Goal: Task Accomplishment & Management: Use online tool/utility

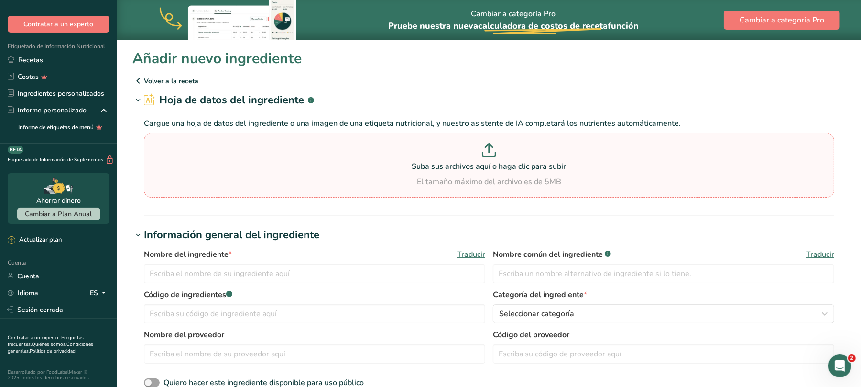
click at [490, 154] on icon at bounding box center [489, 150] width 14 height 14
click at [490, 154] on input "Suba sus archivos aquí o haga clic para subir El tamaño máximo del archivo es d…" at bounding box center [489, 165] width 690 height 65
click at [488, 148] on icon at bounding box center [489, 150] width 14 height 14
click at [488, 148] on input "Suba sus archivos aquí o haga clic para subir El tamaño máximo del archivo es d…" at bounding box center [489, 165] width 690 height 65
click at [494, 167] on font "Suba sus archivos aquí o haga clic para subir" at bounding box center [489, 166] width 154 height 11
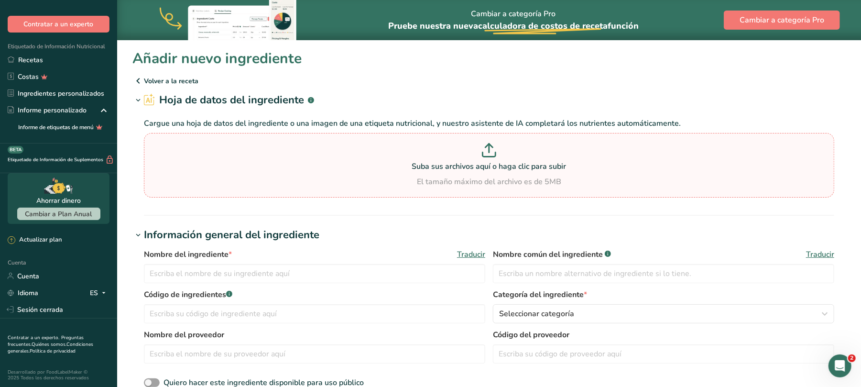
click at [494, 167] on input "Suba sus archivos aquí o haga clic para subir El tamaño máximo del archivo es d…" at bounding box center [489, 165] width 690 height 65
type input "C:\fakepath\INFORMACION NUTRICIONAL DE INGREDIENTES.xlsx"
click at [231, 273] on input "text" at bounding box center [314, 273] width 341 height 19
click at [223, 274] on input "text" at bounding box center [314, 273] width 341 height 19
type input "MANTECA VEGETAL"
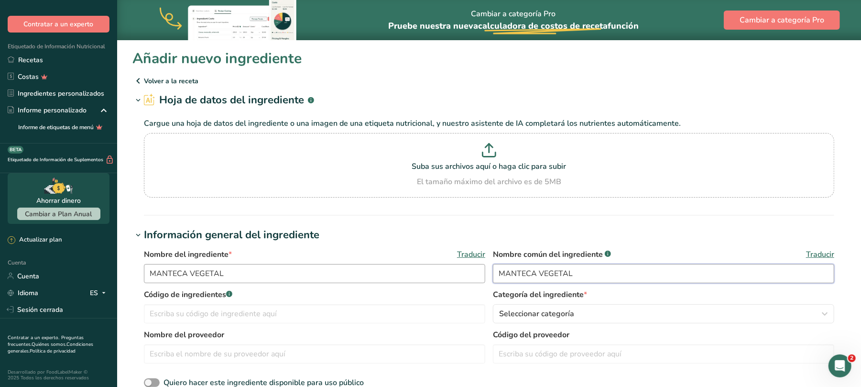
type input "MANTECA VEGETAL"
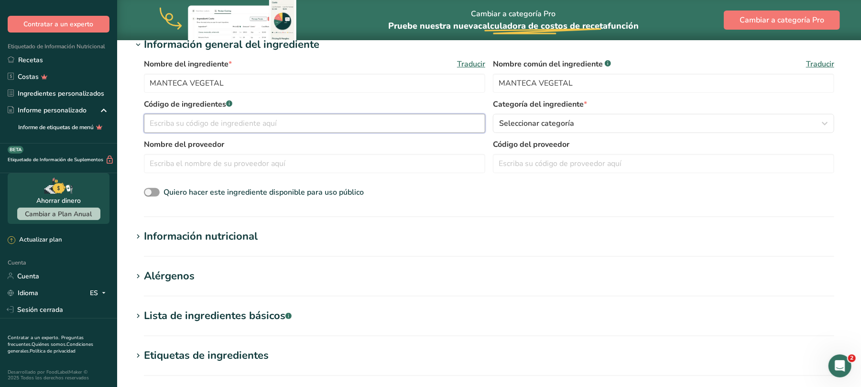
scroll to position [191, 0]
click at [155, 192] on span at bounding box center [152, 191] width 16 height 9
click at [150, 192] on input "Quiero hacer este ingrediente disponible para uso público" at bounding box center [147, 191] width 6 height 6
checkbox input "true"
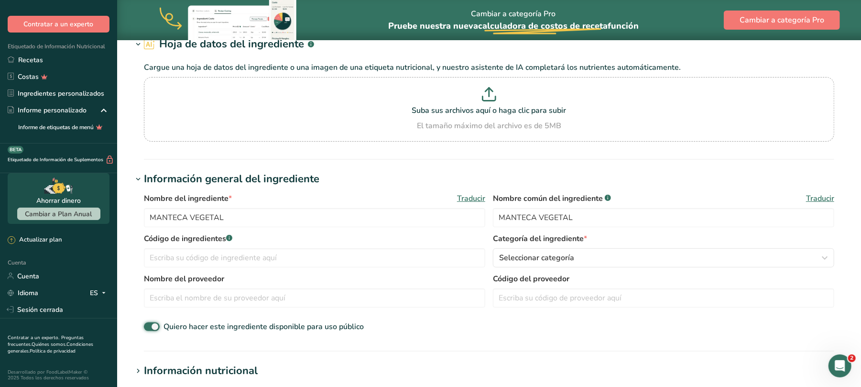
scroll to position [64, 0]
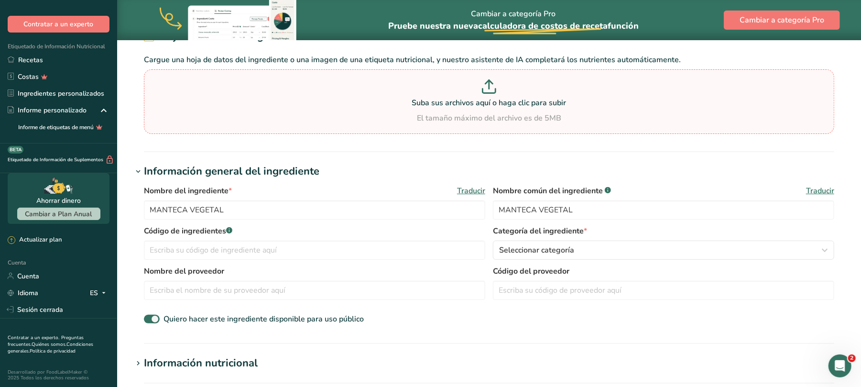
click at [486, 97] on font "Suba sus archivos aquí o haga clic para subir" at bounding box center [489, 102] width 154 height 11
click at [486, 97] on input "Suba sus archivos aquí o haga clic para subir El tamaño máximo del archivo es d…" at bounding box center [489, 101] width 690 height 65
type input "C:\fakepath\INFORMACION NUTRICIONAL DE INGREDIENTES.xlsx"
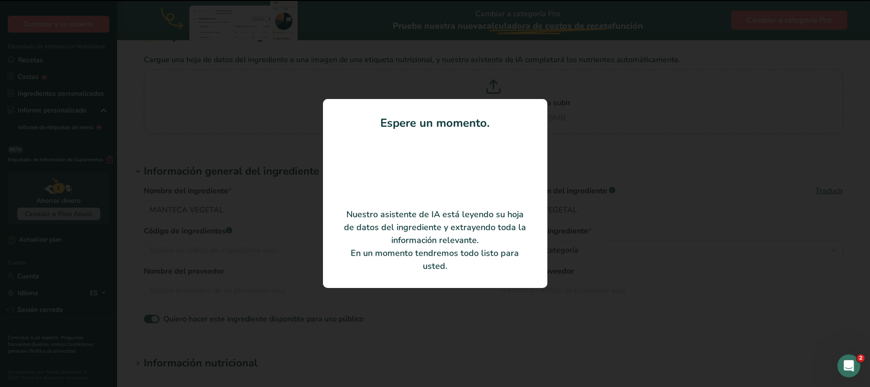
type input "[PERSON_NAME]"
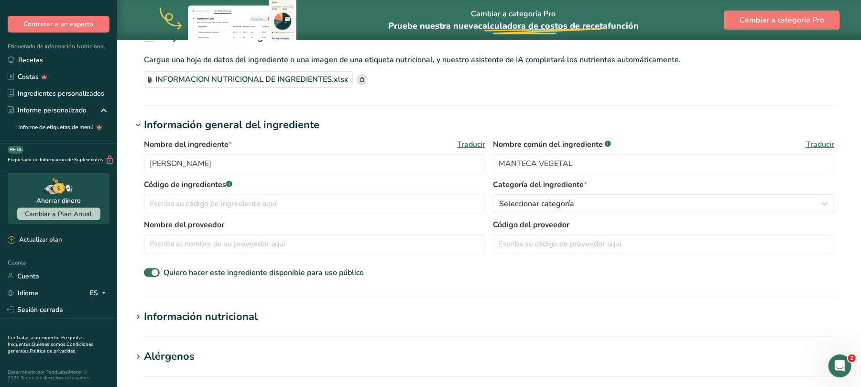
click at [230, 316] on font "Información nutricional" at bounding box center [201, 316] width 114 height 14
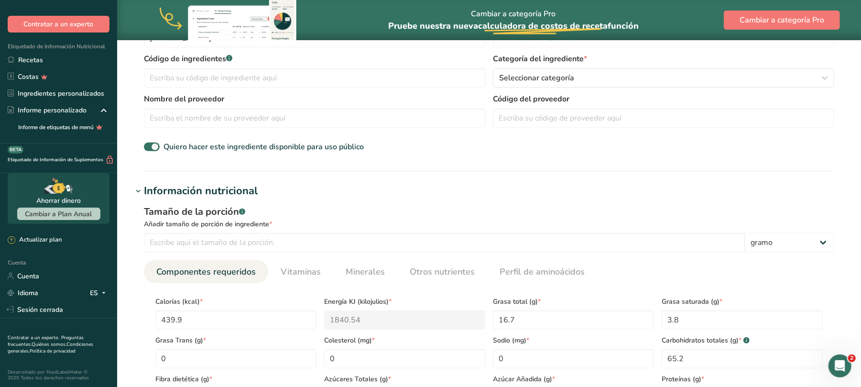
scroll to position [191, 0]
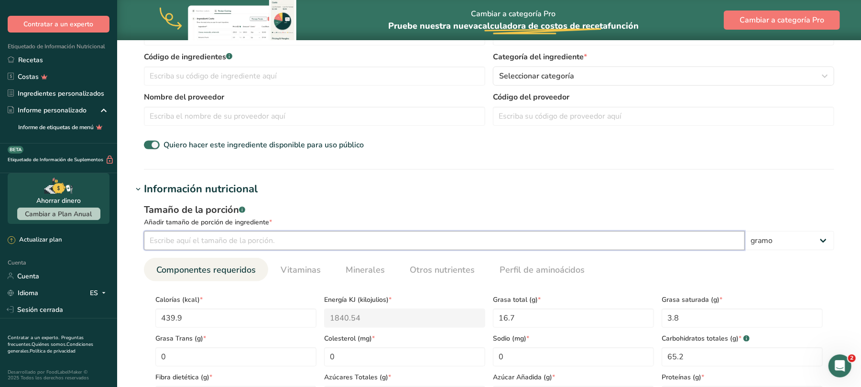
click at [253, 241] on input "number" at bounding box center [444, 240] width 601 height 19
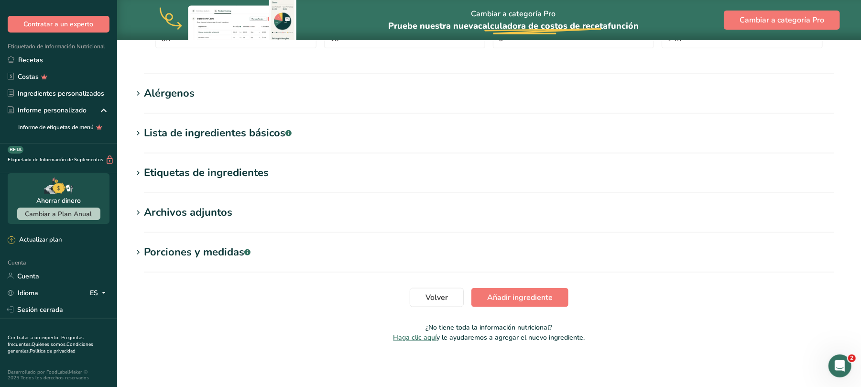
scroll to position [549, 0]
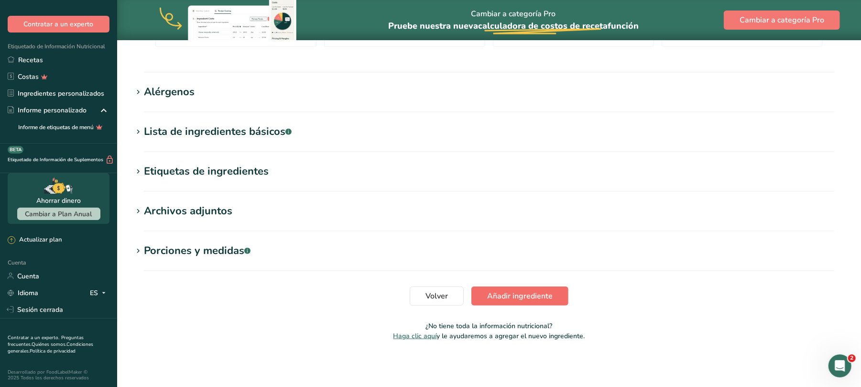
type input "99.9999"
click at [520, 293] on font "Añadir ingrediente" at bounding box center [519, 296] width 65 height 11
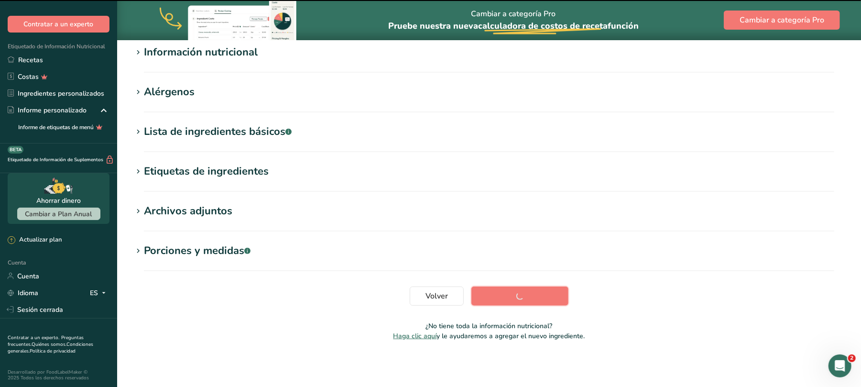
scroll to position [127, 0]
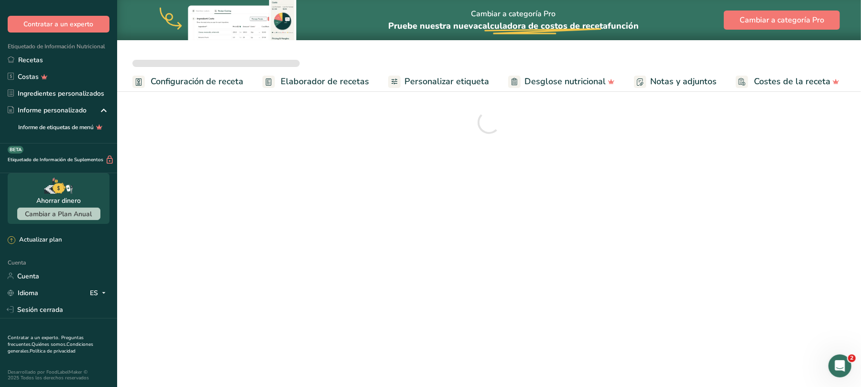
click at [329, 84] on span "Elaborador de recetas" at bounding box center [325, 81] width 88 height 13
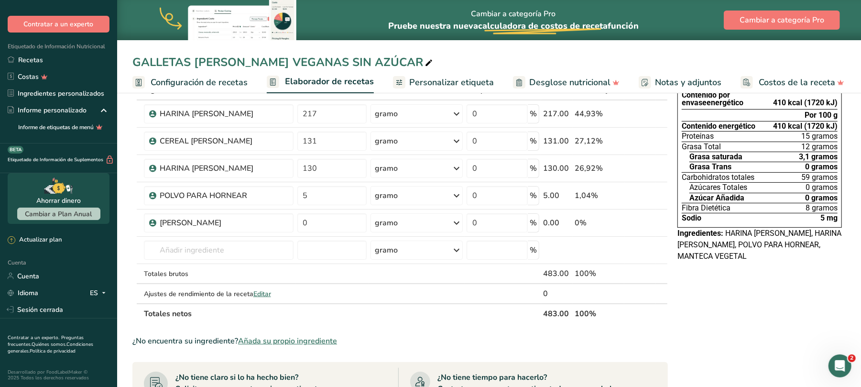
scroll to position [127, 0]
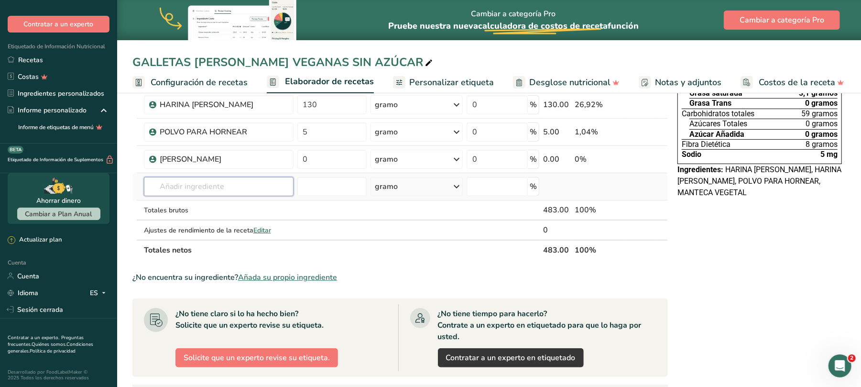
click at [270, 190] on input "text" at bounding box center [219, 186] width 150 height 19
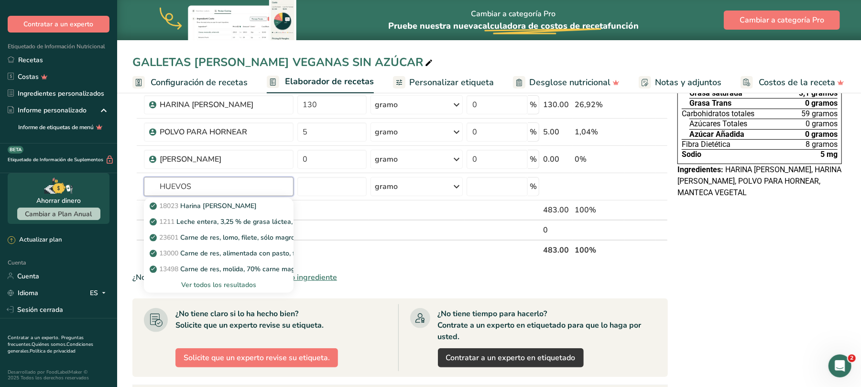
scroll to position [191, 0]
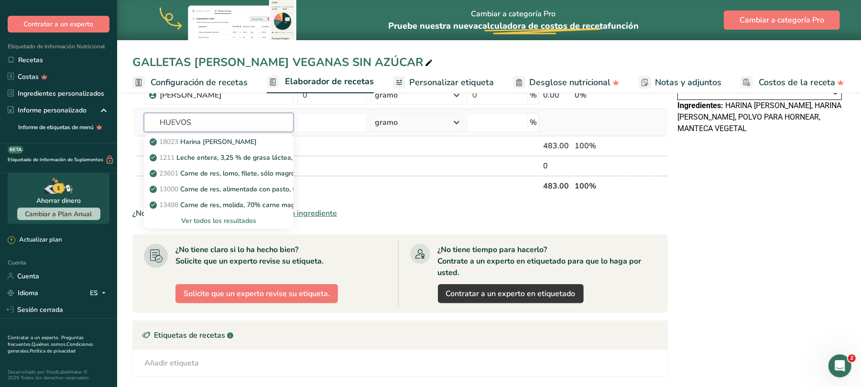
type input "HUEVOS"
click at [459, 120] on icon at bounding box center [456, 122] width 11 height 17
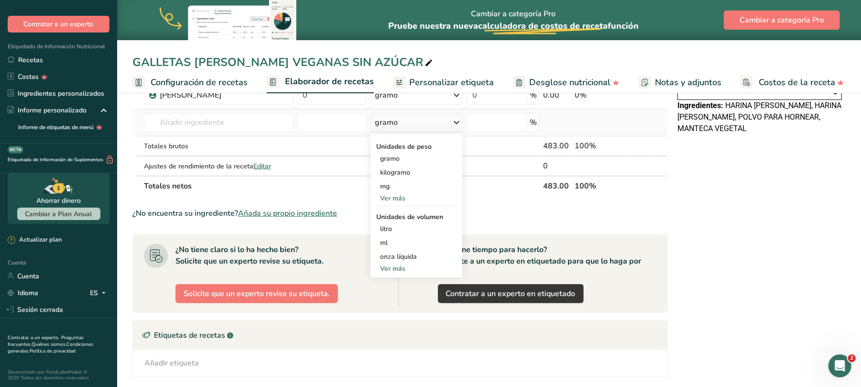
click at [387, 268] on font "Ver más" at bounding box center [392, 268] width 25 height 9
click at [344, 125] on input "number" at bounding box center [332, 122] width 70 height 19
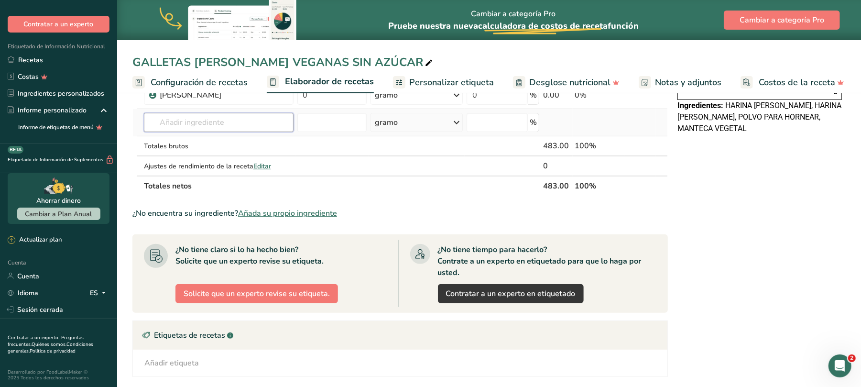
click at [243, 121] on input "text" at bounding box center [219, 122] width 150 height 19
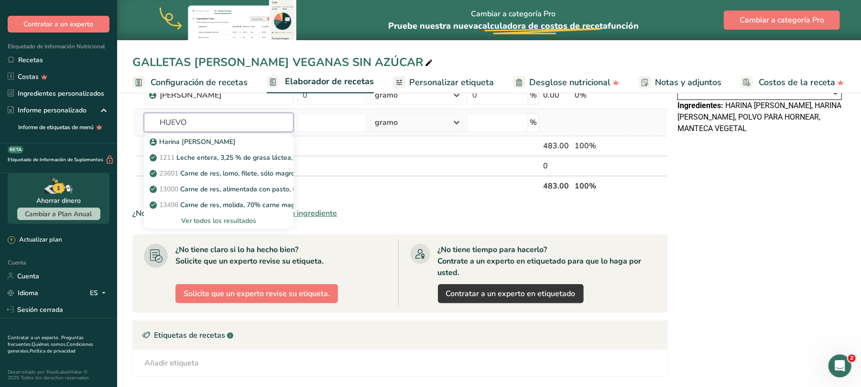
type input "HUEVO"
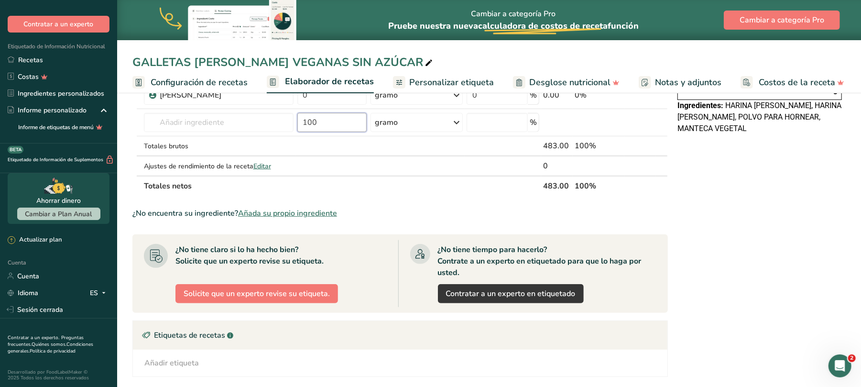
type input "100"
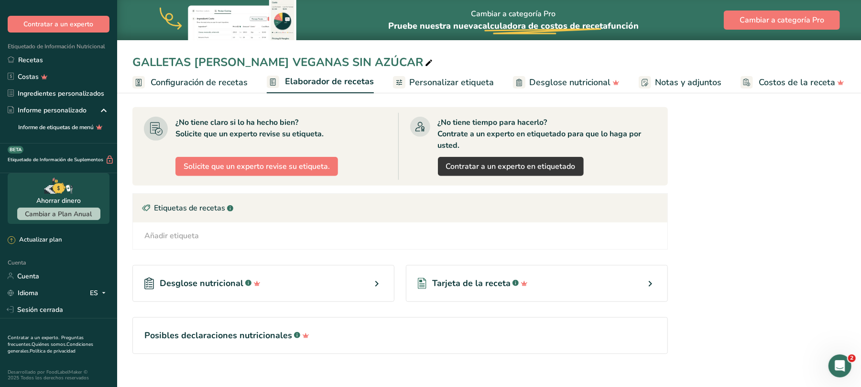
scroll to position [0, 0]
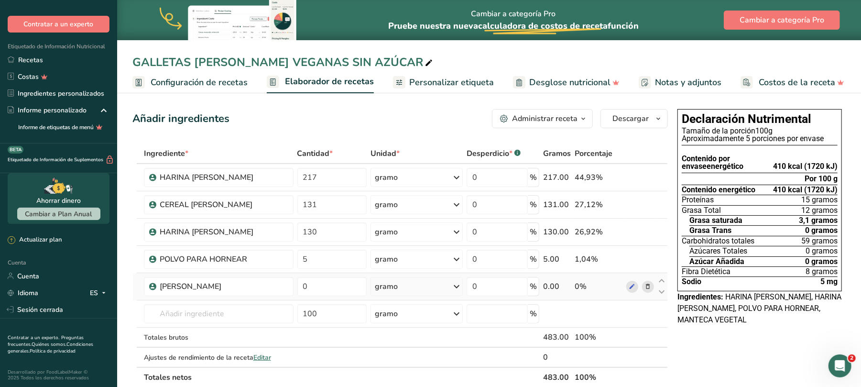
click at [647, 286] on icon at bounding box center [647, 286] width 7 height 10
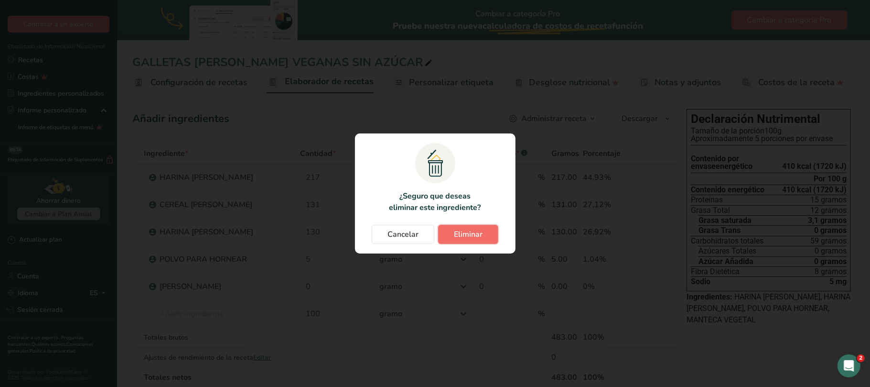
click at [452, 232] on button "Eliminar" at bounding box center [468, 234] width 60 height 19
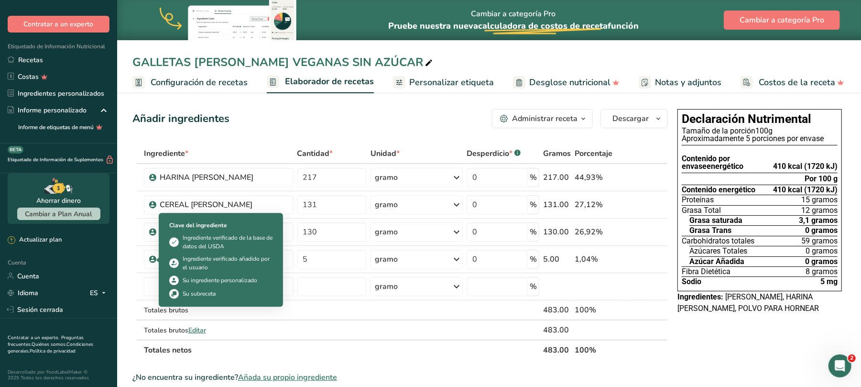
click at [183, 286] on div "Clave del ingrediente Ingrediente verificado de la base de datos del USDA Ingre…" at bounding box center [220, 259] width 115 height 89
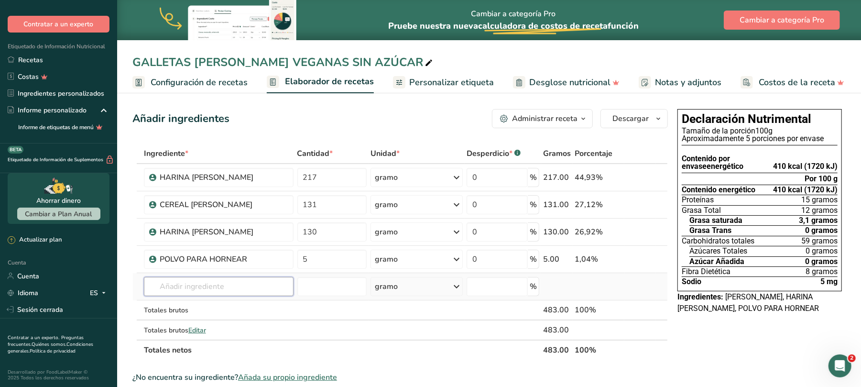
click at [232, 281] on input "text" at bounding box center [219, 286] width 150 height 19
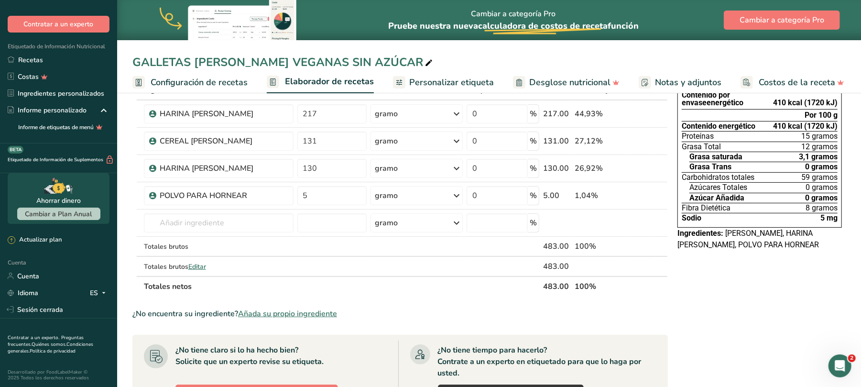
click at [308, 311] on font "Añada su propio ingrediente" at bounding box center [287, 313] width 99 height 11
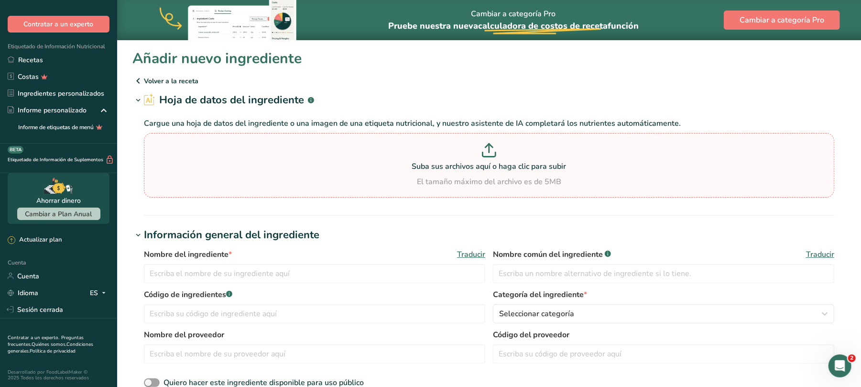
click at [486, 164] on font "Suba sus archivos aquí o haga clic para subir" at bounding box center [489, 166] width 154 height 11
click at [486, 164] on input "Suba sus archivos aquí o haga clic para subir El tamaño máximo del archivo es d…" at bounding box center [489, 165] width 690 height 65
type input "C:\fakepath\INFORMACION NUTRICIONAL DE INGREDIENTES.xlsx"
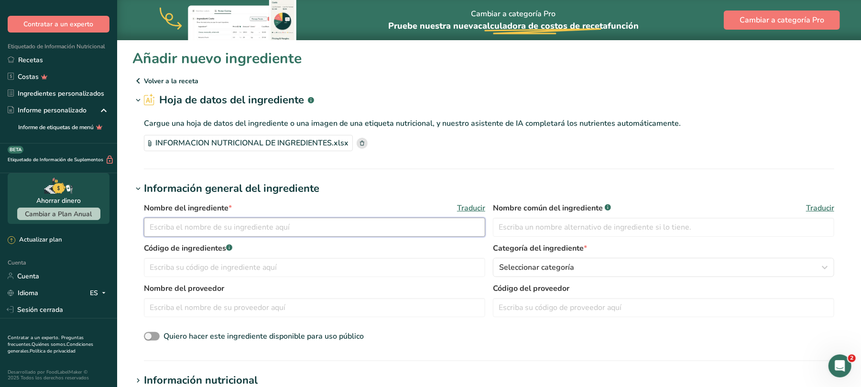
click at [270, 224] on input "text" at bounding box center [314, 226] width 341 height 19
type input "manteca vegetal"
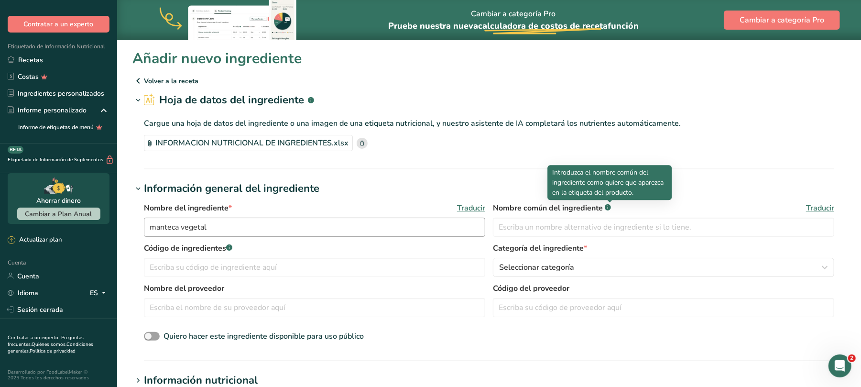
scroll to position [127, 0]
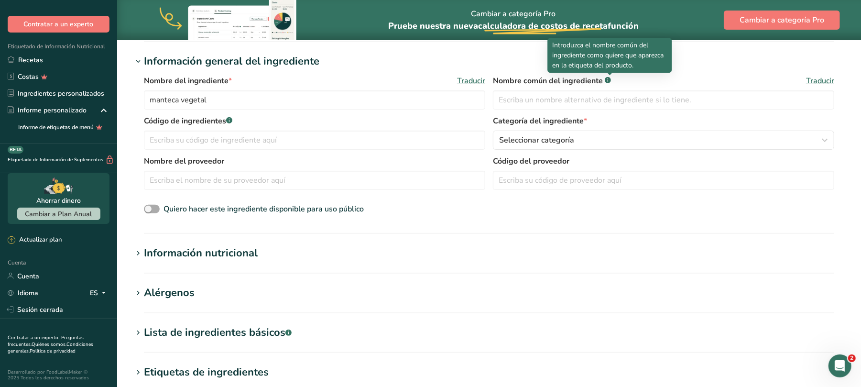
click at [155, 207] on span at bounding box center [152, 209] width 16 height 9
click at [150, 207] on input "Quiero hacer este ingrediente disponible para uso público" at bounding box center [147, 209] width 6 height 6
checkbox input "true"
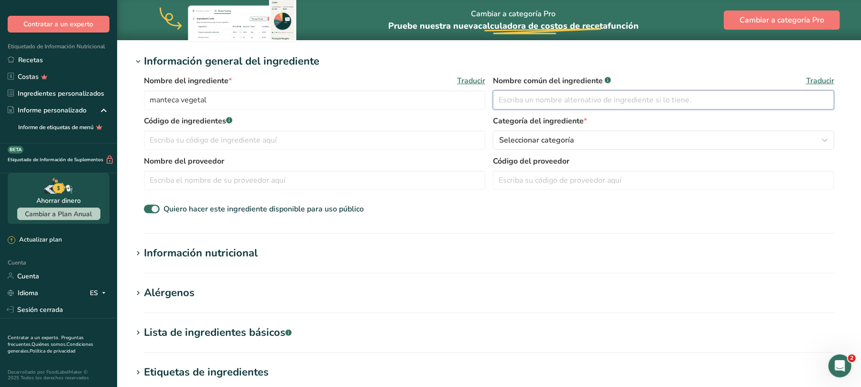
click at [545, 103] on input "text" at bounding box center [663, 99] width 341 height 19
type input "MANTECA VEGETAL"
drag, startPoint x: 252, startPoint y: 106, endPoint x: 146, endPoint y: 108, distance: 106.6
click at [146, 108] on input "manteca vegetal" at bounding box center [314, 99] width 341 height 19
type input "MANTECA VEGETAL"
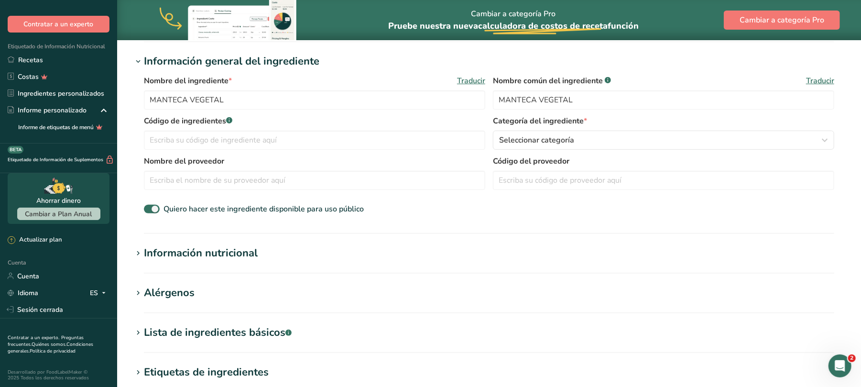
click at [208, 253] on font "Información nutricional" at bounding box center [201, 253] width 114 height 14
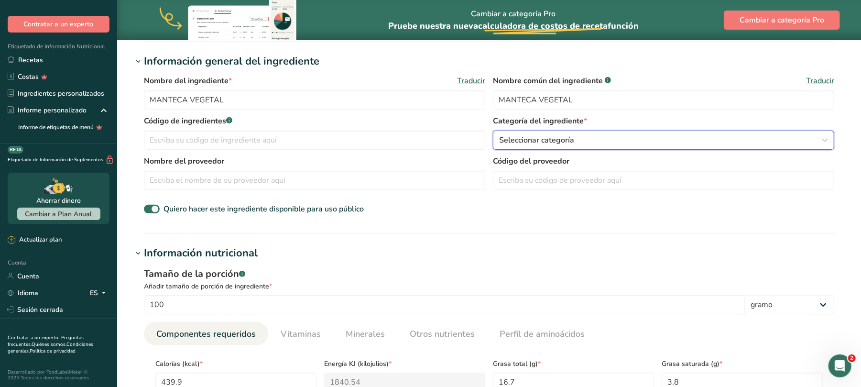
click at [830, 139] on button "Seleccionar categoría" at bounding box center [663, 139] width 341 height 19
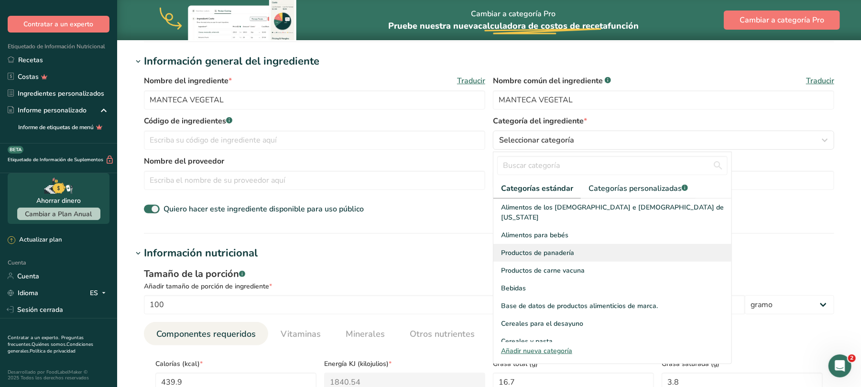
click at [567, 248] on font "Productos de panadería" at bounding box center [537, 252] width 73 height 9
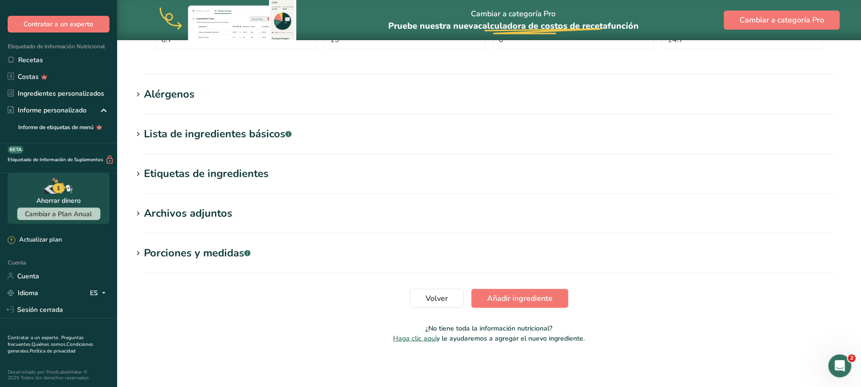
scroll to position [549, 0]
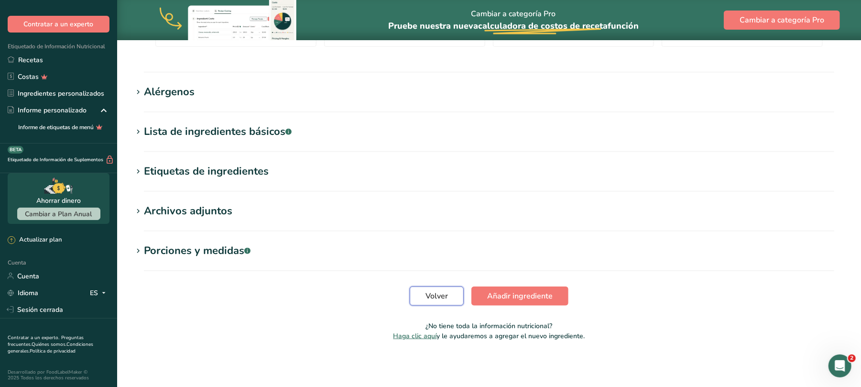
click at [447, 297] on font "Volver" at bounding box center [436, 296] width 22 height 11
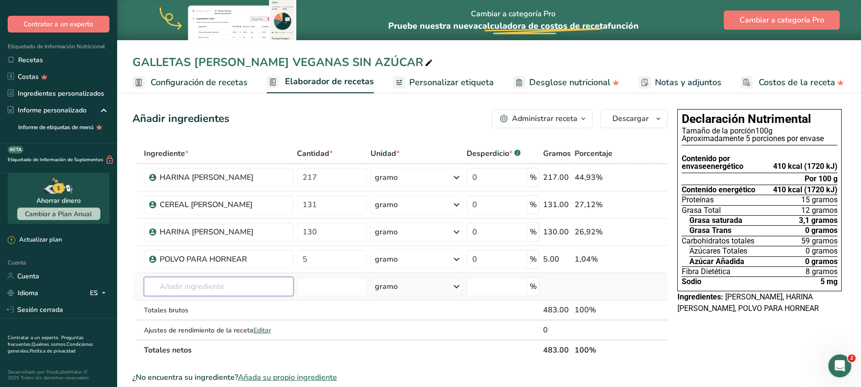
drag, startPoint x: 253, startPoint y: 283, endPoint x: 245, endPoint y: 285, distance: 8.3
click at [253, 282] on input "text" at bounding box center [219, 286] width 150 height 19
click at [245, 285] on input "text" at bounding box center [219, 286] width 150 height 19
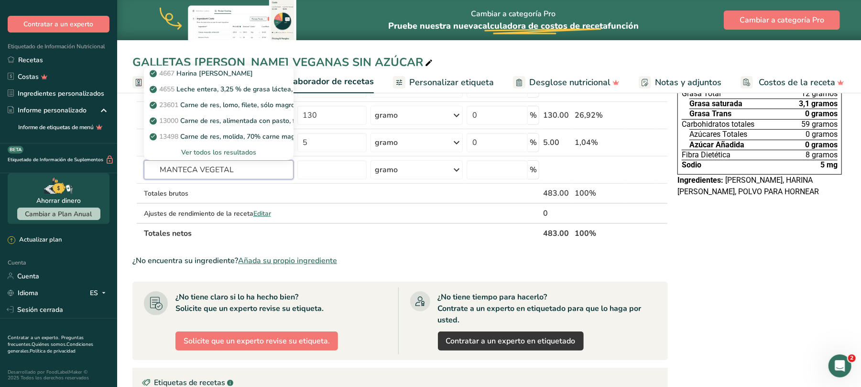
scroll to position [127, 0]
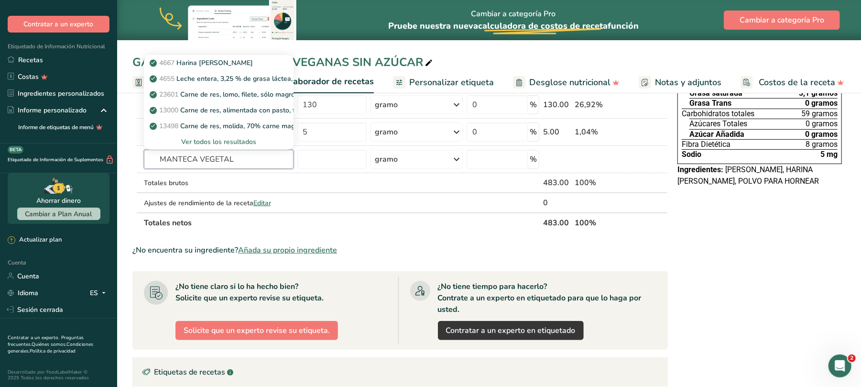
type input "MANTECA VEGETAL"
click at [306, 251] on font "Añada su propio ingrediente" at bounding box center [287, 250] width 99 height 11
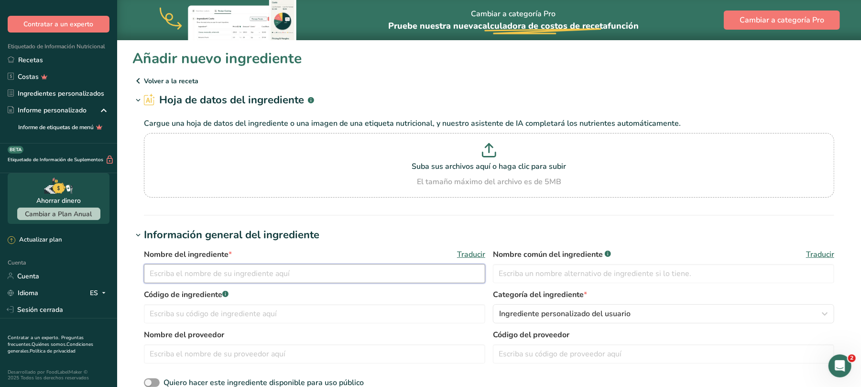
click at [256, 269] on input "text" at bounding box center [314, 273] width 341 height 19
type input "MANTECA VEGETAL"
type input "30007"
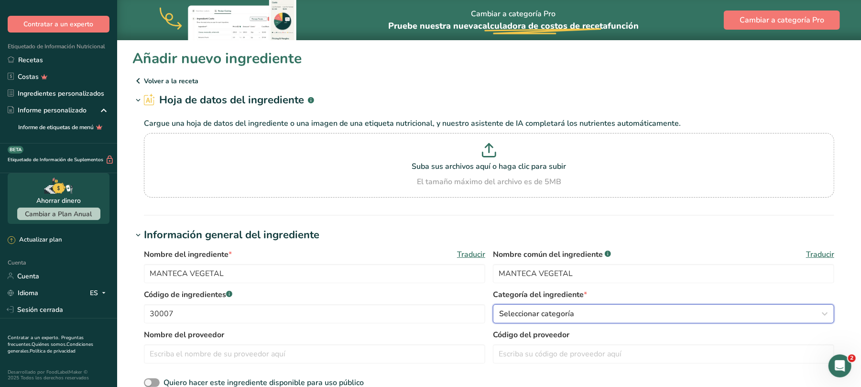
click at [822, 314] on icon "button" at bounding box center [824, 313] width 11 height 17
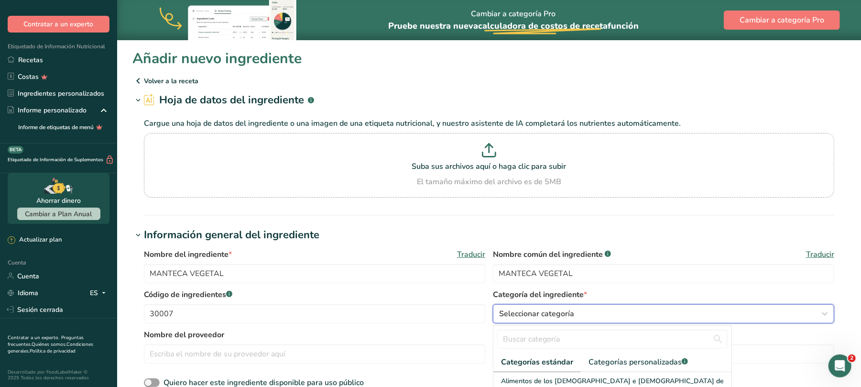
click at [824, 314] on icon "button" at bounding box center [824, 313] width 11 height 17
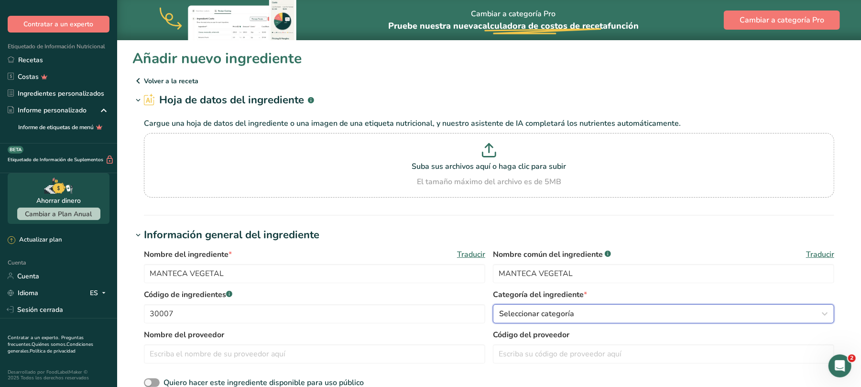
scroll to position [64, 0]
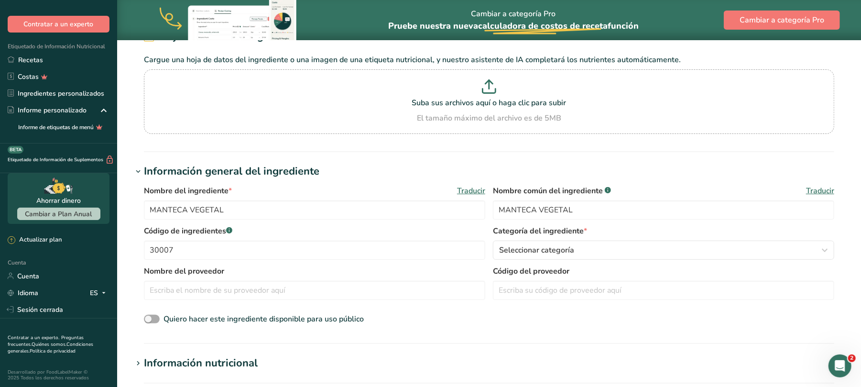
click at [154, 317] on span at bounding box center [152, 318] width 16 height 9
click at [150, 317] on input "Quiero hacer este ingrediente disponible para uso público" at bounding box center [147, 319] width 6 height 6
checkbox input "true"
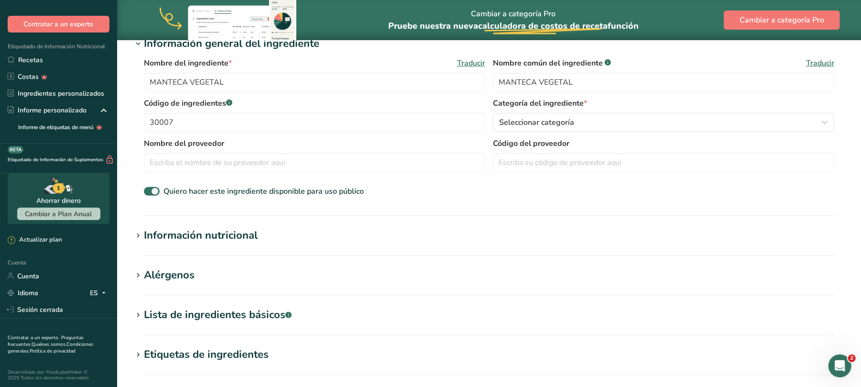
click at [228, 234] on font "Información nutricional" at bounding box center [201, 235] width 114 height 14
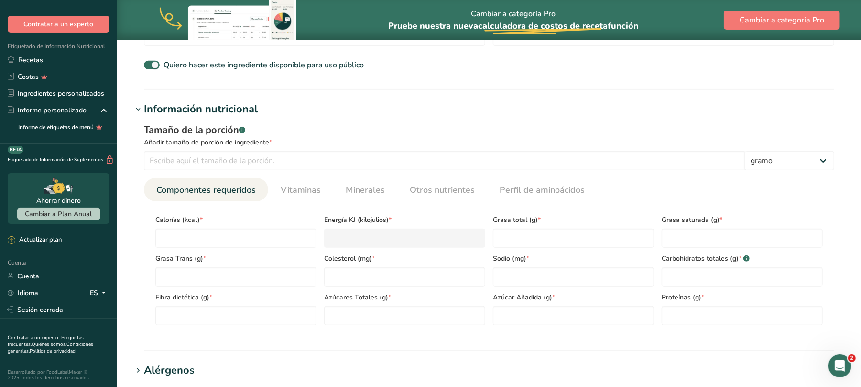
scroll to position [318, 0]
click at [226, 232] on input "number" at bounding box center [235, 236] width 161 height 19
type input "7"
type KJ "29.3"
type input "700"
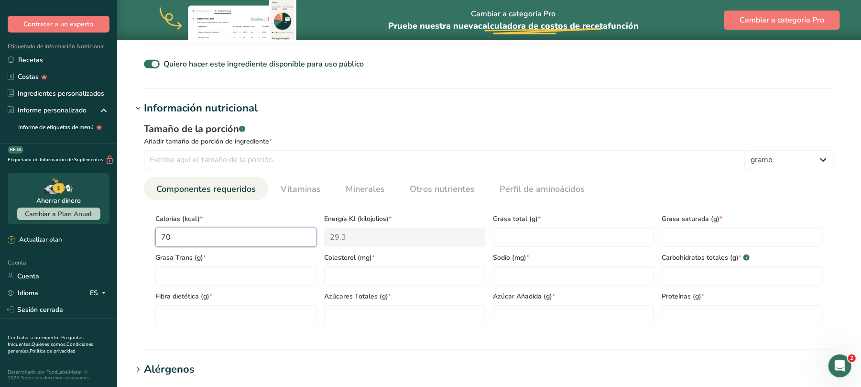
type KJ "2928.8"
type input "700"
type Fat "100"
type Fat "30"
click at [699, 276] on Carbohydrates "number" at bounding box center [741, 275] width 161 height 19
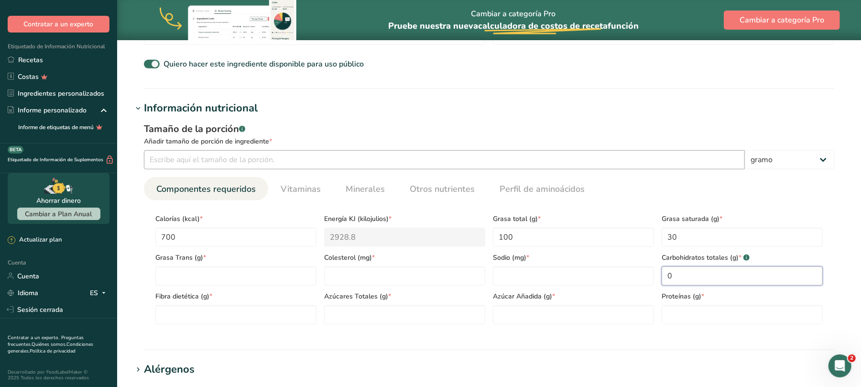
type Carbohydrates "0"
click at [410, 160] on input "number" at bounding box center [444, 159] width 601 height 19
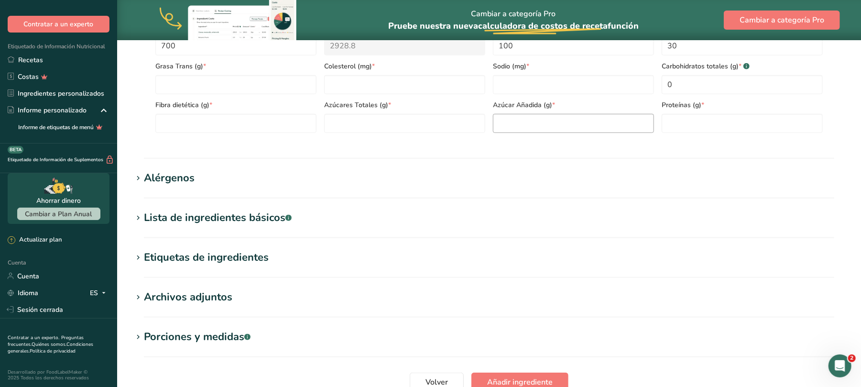
scroll to position [573, 0]
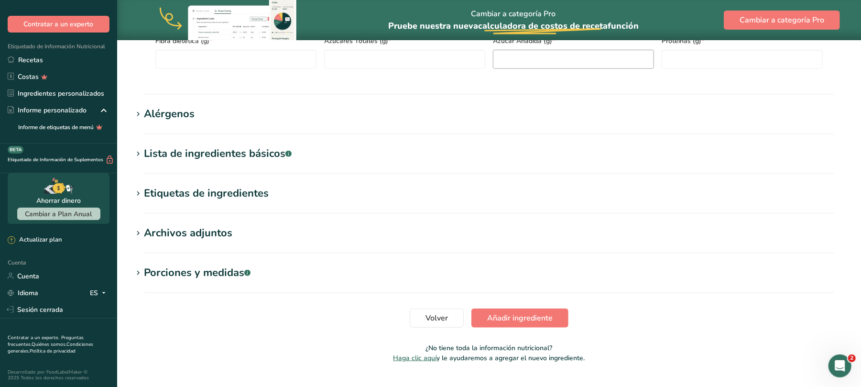
type input "100"
click at [562, 314] on button "Añadir ingrediente" at bounding box center [519, 317] width 97 height 19
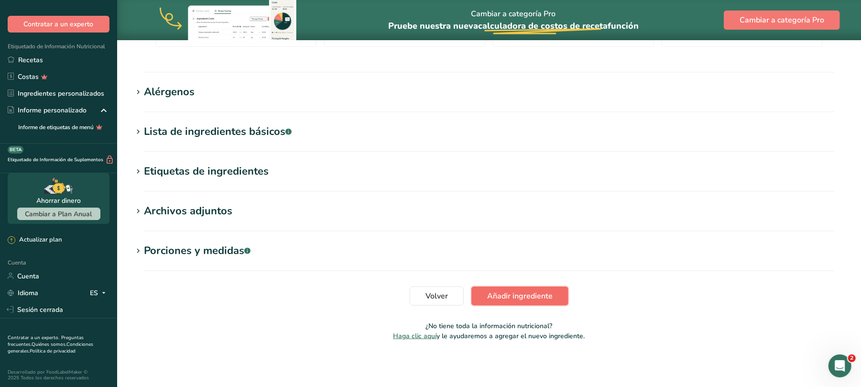
scroll to position [171, 0]
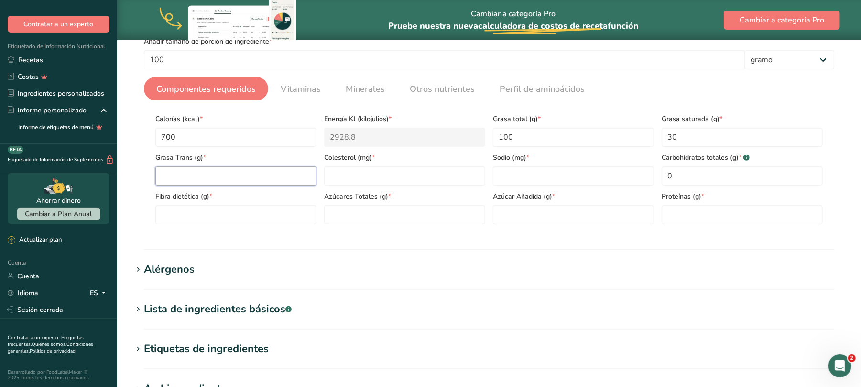
click at [222, 174] on Fat "number" at bounding box center [235, 175] width 161 height 19
type Fat "0"
type input "0"
type Fiber "0"
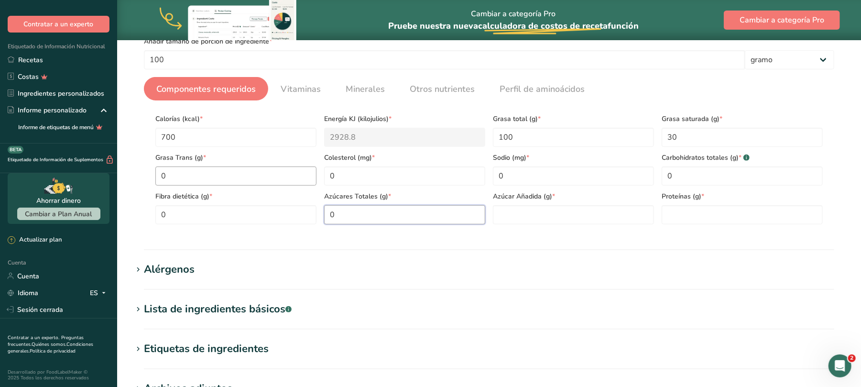
type Sugars "0"
type input "0"
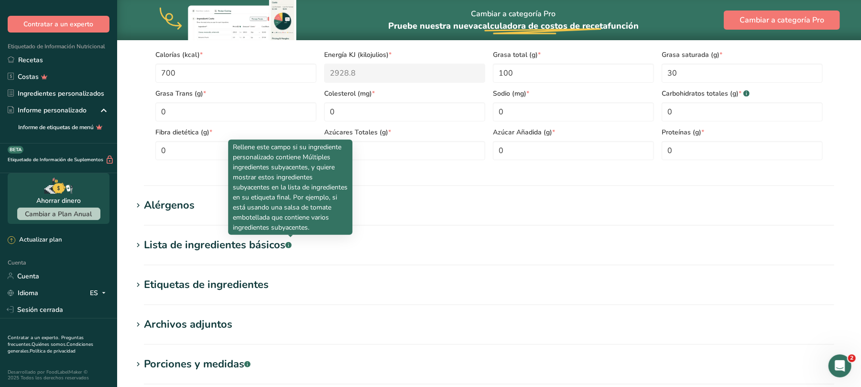
scroll to position [348, 0]
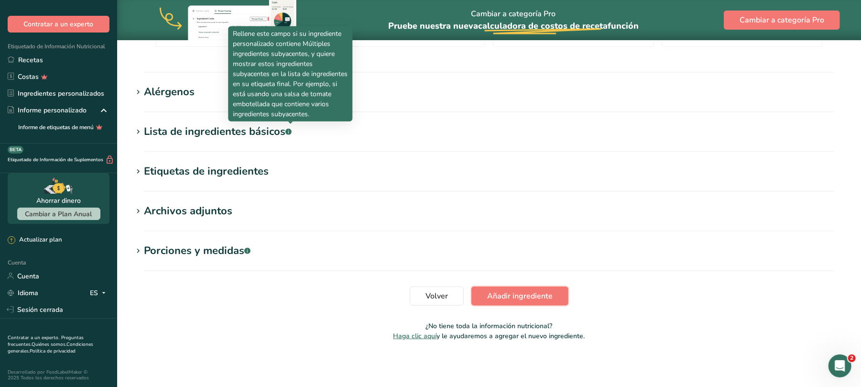
click at [505, 293] on font "Añadir ingrediente" at bounding box center [519, 296] width 65 height 11
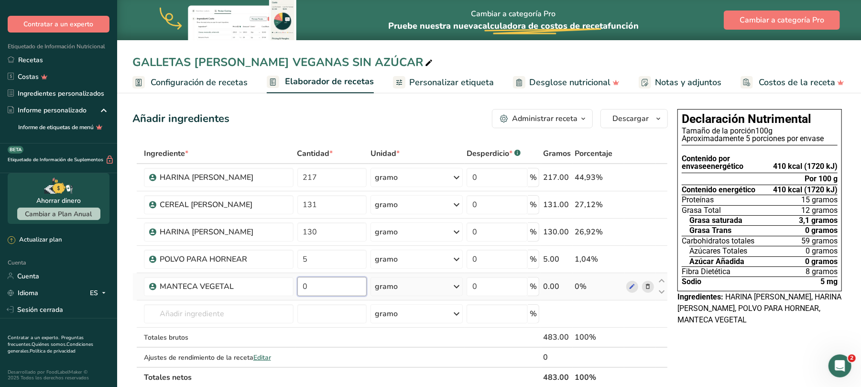
click at [314, 290] on input "0" at bounding box center [332, 286] width 70 height 19
type input "200"
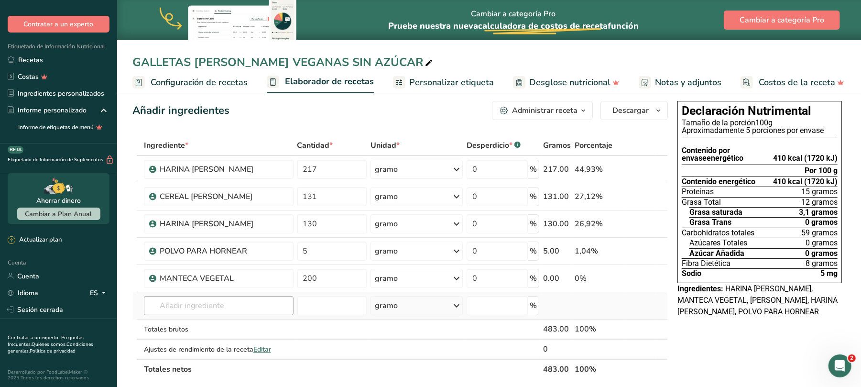
scroll to position [64, 0]
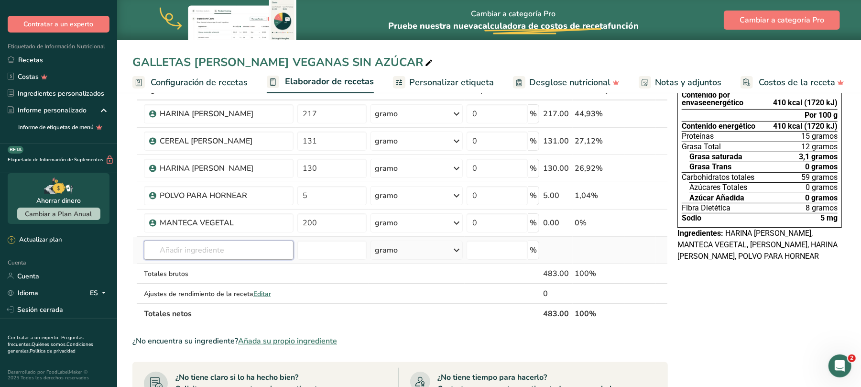
click at [237, 255] on input "text" at bounding box center [219, 249] width 150 height 19
click at [313, 337] on font "Añada su propio ingrediente" at bounding box center [287, 340] width 99 height 11
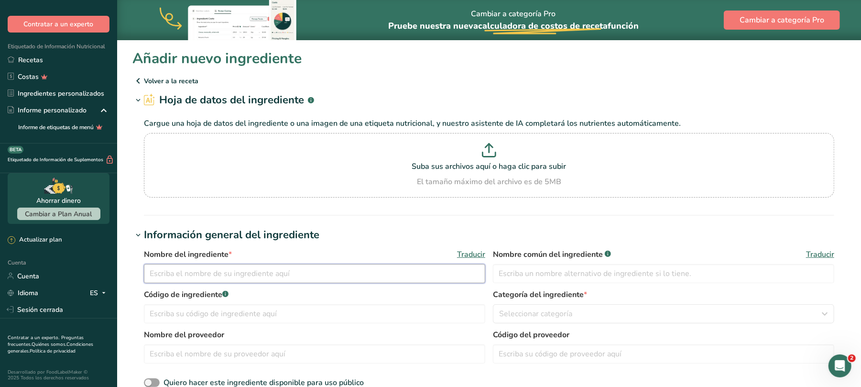
click at [208, 270] on input "text" at bounding box center [314, 273] width 341 height 19
type input "HUEVO"
type input "30008"
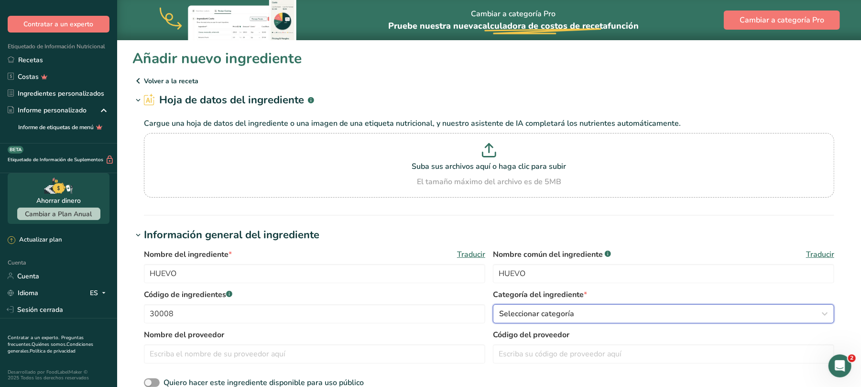
click at [822, 312] on icon "button" at bounding box center [824, 313] width 11 height 17
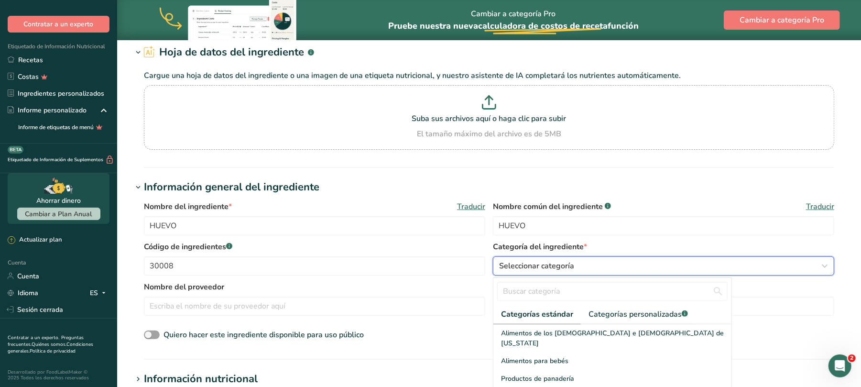
scroll to position [127, 0]
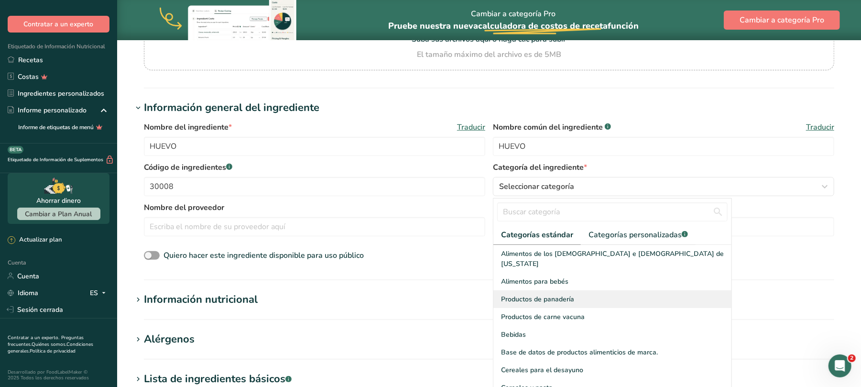
click at [553, 294] on font "Productos de panadería" at bounding box center [537, 298] width 73 height 9
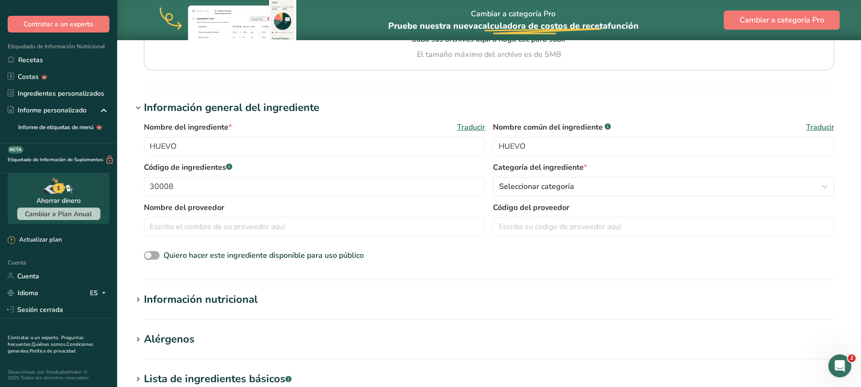
click at [158, 252] on span at bounding box center [152, 255] width 16 height 9
click at [150, 252] on input "Quiero hacer este ingrediente disponible para uso público" at bounding box center [147, 255] width 6 height 6
checkbox input "true"
click at [220, 297] on font "Información nutricional" at bounding box center [201, 299] width 114 height 14
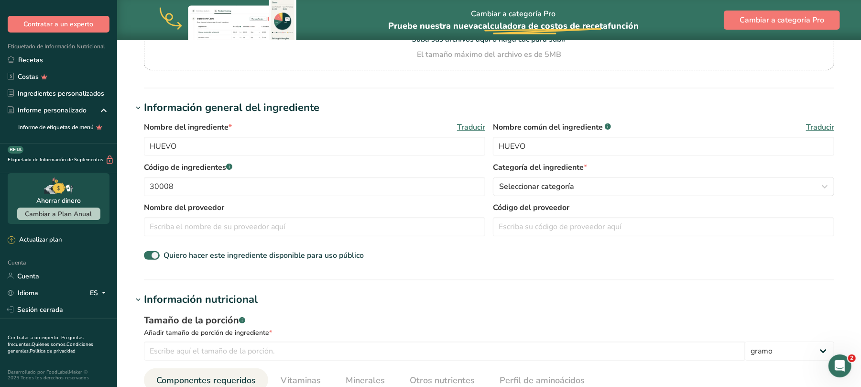
scroll to position [255, 0]
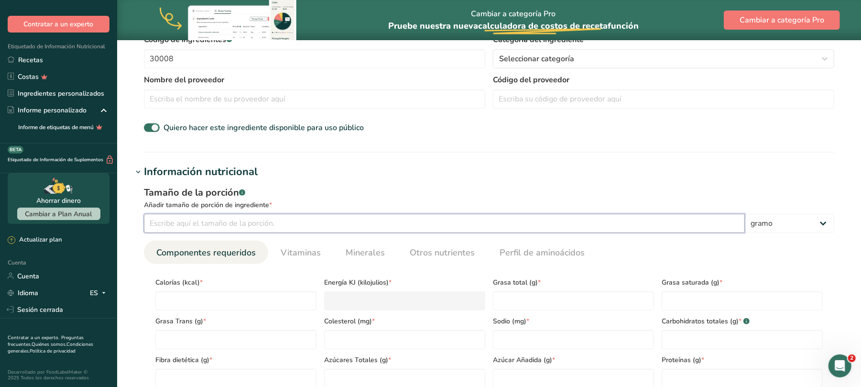
click at [246, 222] on input "number" at bounding box center [444, 223] width 601 height 19
type input "100"
click at [222, 298] on input "number" at bounding box center [235, 300] width 161 height 19
type input "77"
type KJ "322.2"
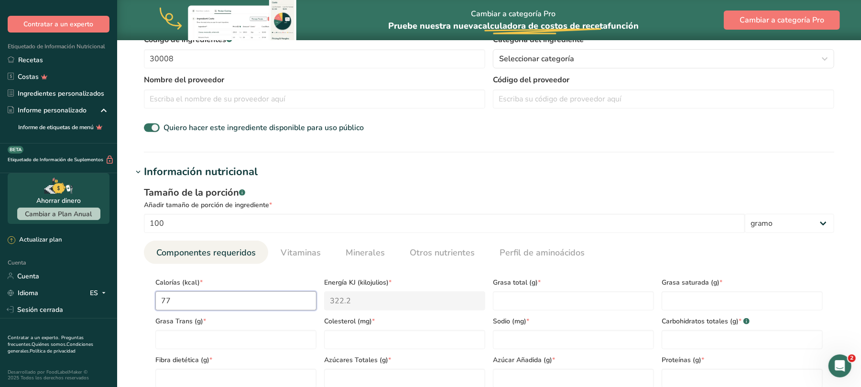
type input "77"
type Fat "5"
click at [698, 334] on Carbohydrates "number" at bounding box center [741, 339] width 161 height 19
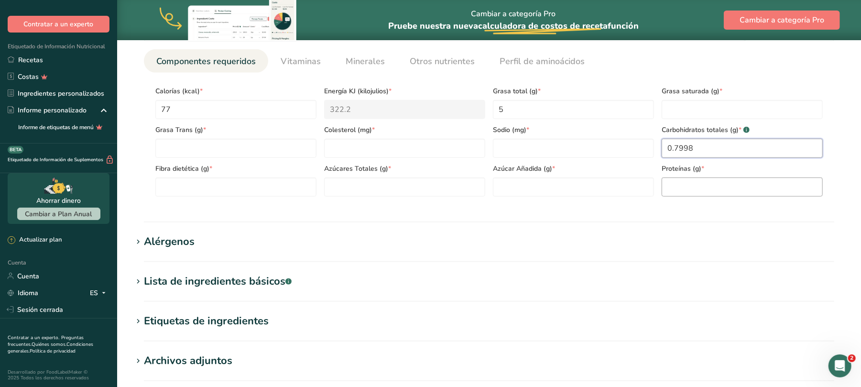
type Carbohydrates "0.7998"
click at [710, 190] on input "number" at bounding box center [741, 186] width 161 height 19
type input "6"
click at [295, 148] on Fat "number" at bounding box center [235, 148] width 161 height 19
type Fat "0"
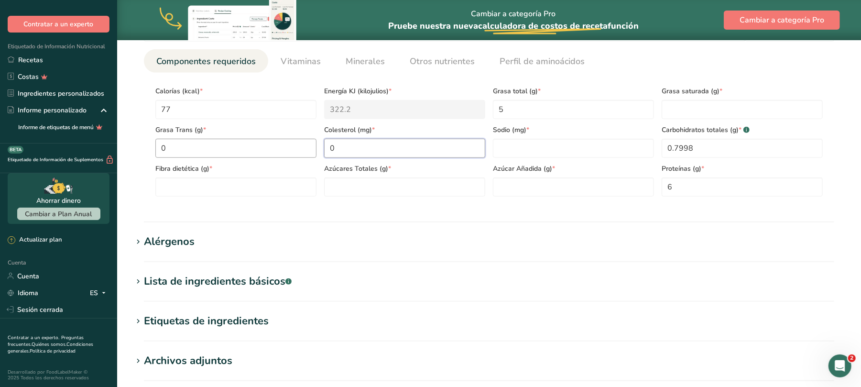
type input "0"
type Fiber "0"
type Sugars "0"
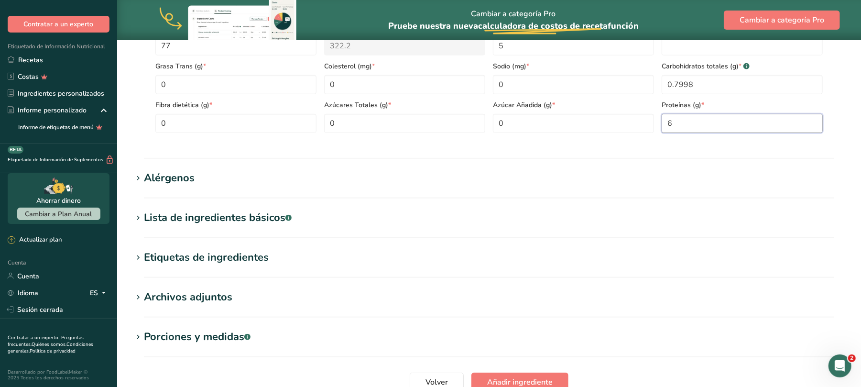
scroll to position [595, 0]
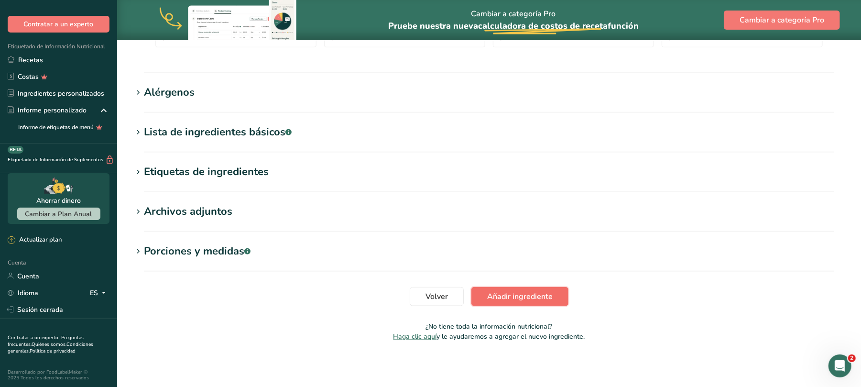
click at [511, 292] on font "Añadir ingrediente" at bounding box center [519, 296] width 65 height 11
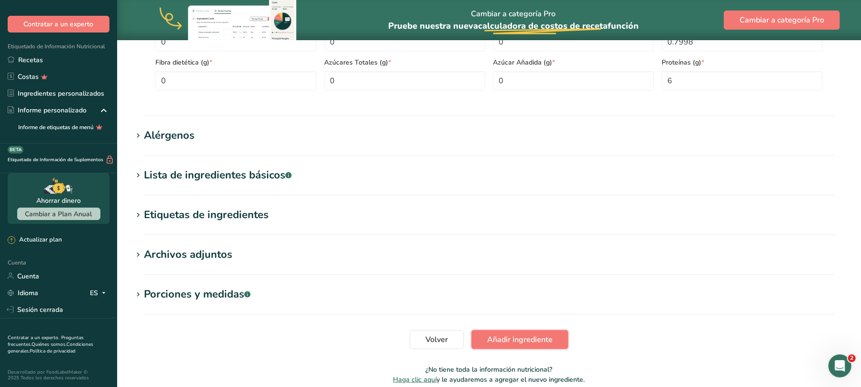
scroll to position [318, 0]
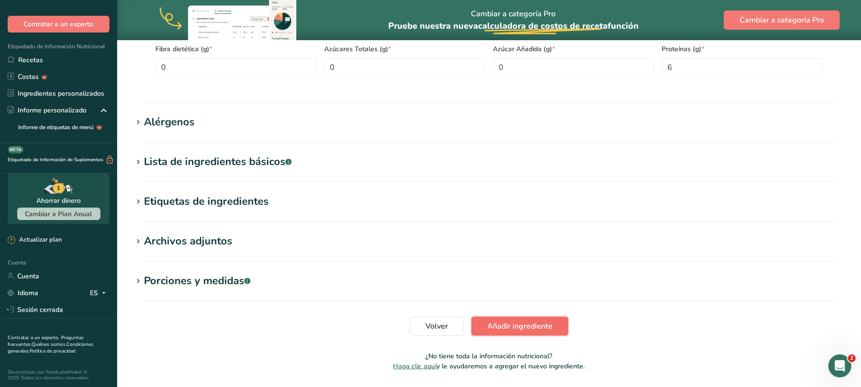
click at [507, 325] on font "Añadir ingrediente" at bounding box center [519, 326] width 65 height 11
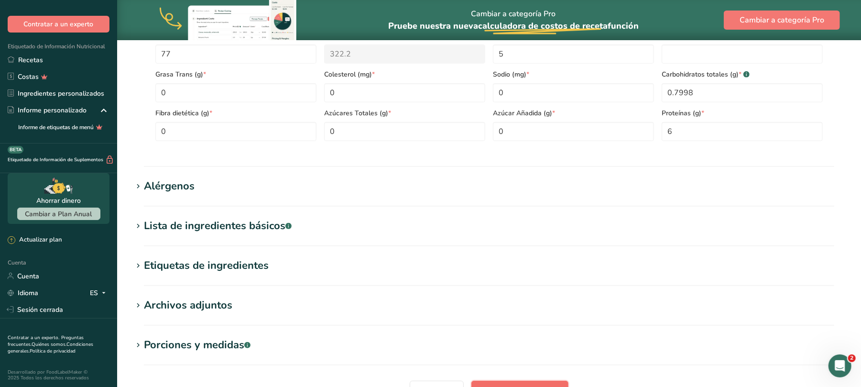
scroll to position [171, 0]
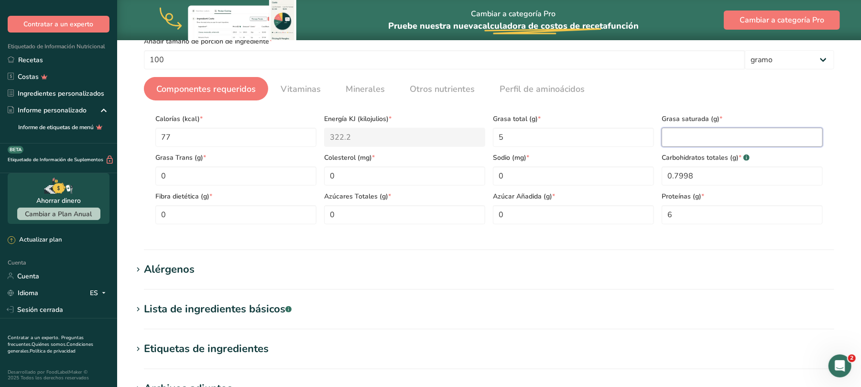
click at [672, 134] on Fat "number" at bounding box center [741, 137] width 161 height 19
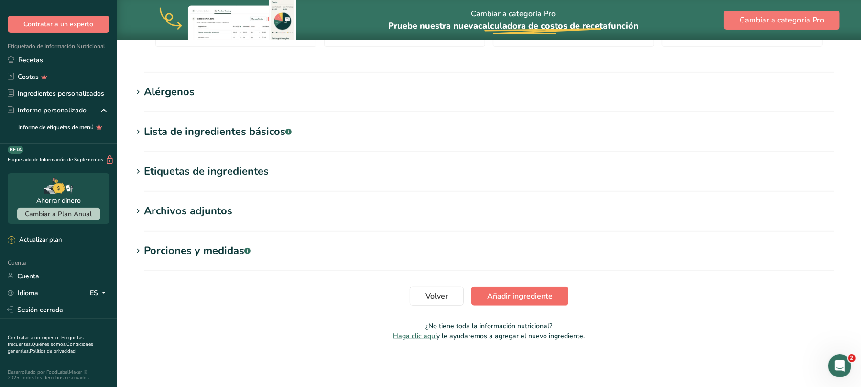
type Fat "0"
click at [552, 298] on button "Añadir ingrediente" at bounding box center [519, 295] width 97 height 19
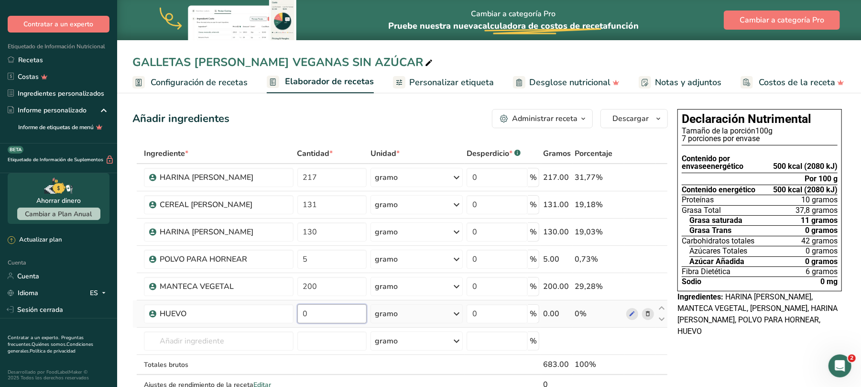
click at [311, 306] on input "0" at bounding box center [332, 313] width 70 height 19
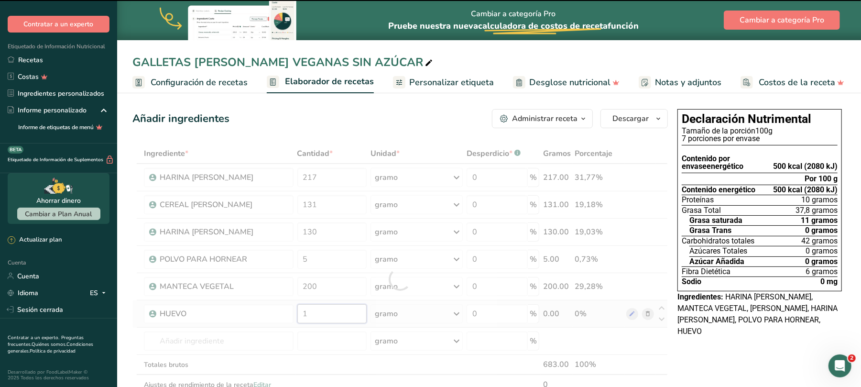
click at [309, 314] on input "1" at bounding box center [332, 313] width 70 height 19
click at [310, 314] on input "1" at bounding box center [332, 313] width 70 height 19
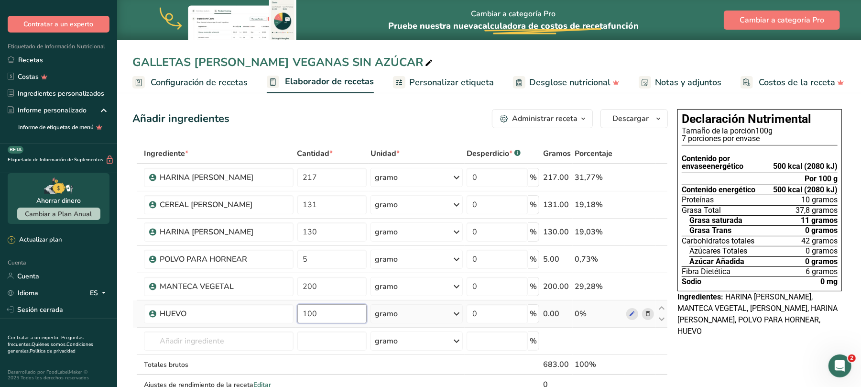
type input "100"
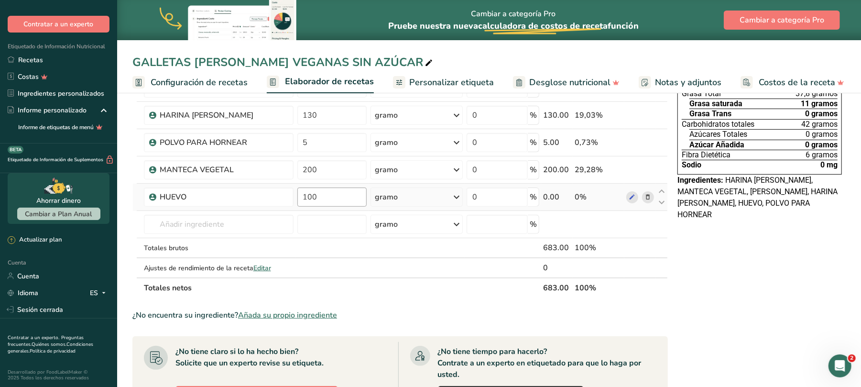
scroll to position [127, 0]
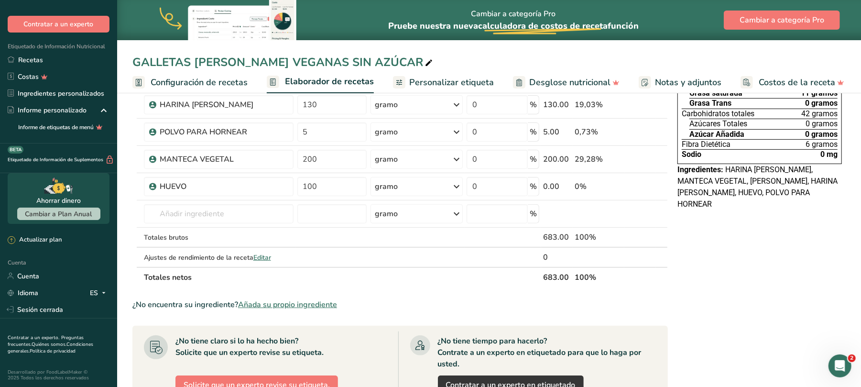
click at [276, 308] on font "Añada su propio ingrediente" at bounding box center [287, 304] width 99 height 11
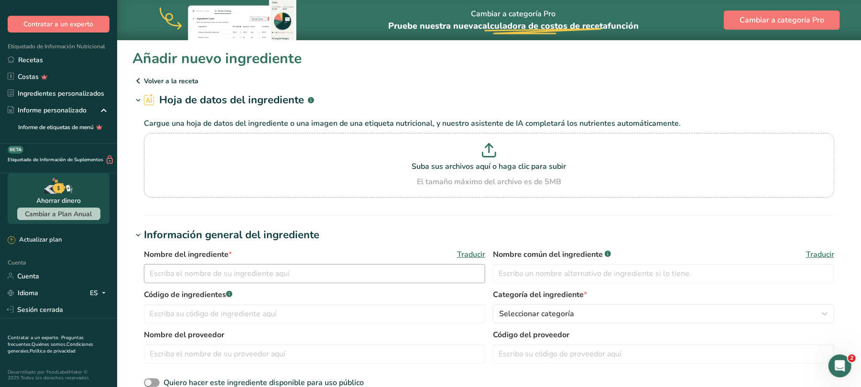
click at [237, 261] on div "Nombre del ingrediente * Traducir" at bounding box center [314, 266] width 341 height 34
click at [236, 274] on input "text" at bounding box center [314, 273] width 341 height 19
type input "LINAZA"
type input "30006"
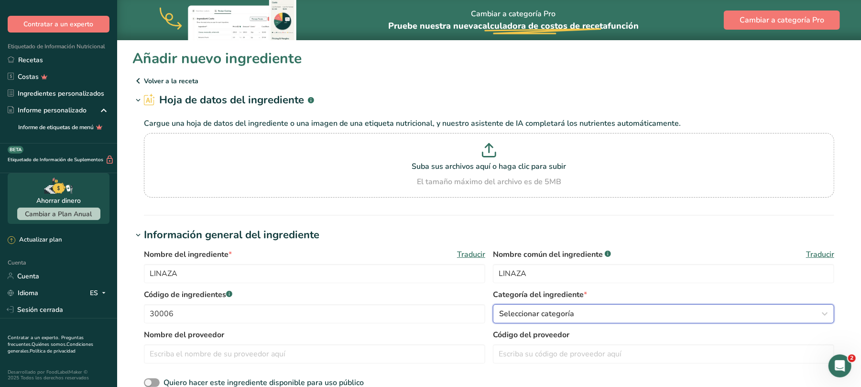
click at [822, 314] on icon "button" at bounding box center [824, 313] width 11 height 17
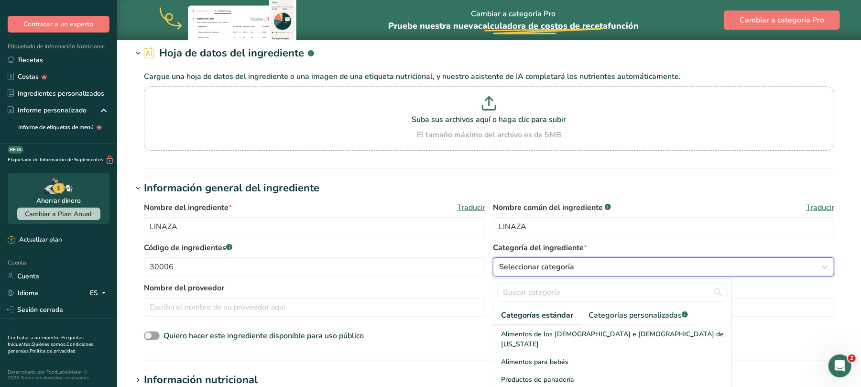
scroll to position [191, 0]
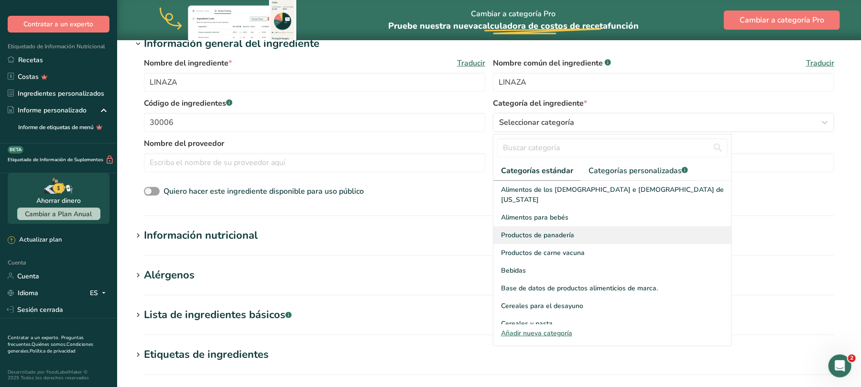
click at [507, 230] on font "Productos de panadería" at bounding box center [537, 234] width 73 height 9
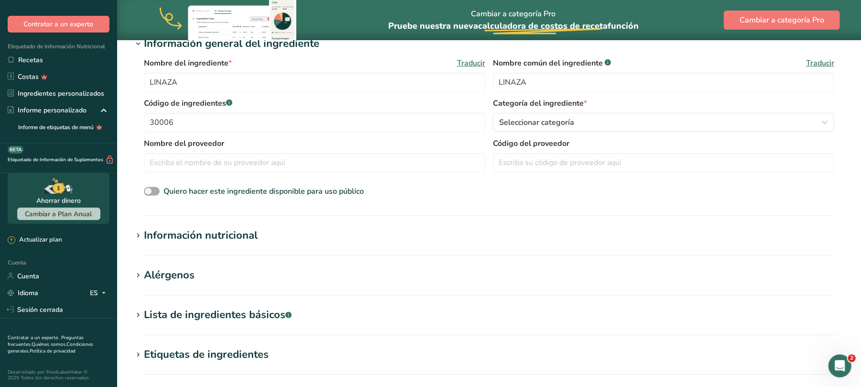
click at [155, 189] on span at bounding box center [152, 191] width 16 height 9
click at [150, 189] on input "Quiero hacer este ingrediente disponible para uso público" at bounding box center [147, 191] width 6 height 6
checkbox input "true"
click at [208, 234] on font "Información nutricional" at bounding box center [201, 235] width 114 height 14
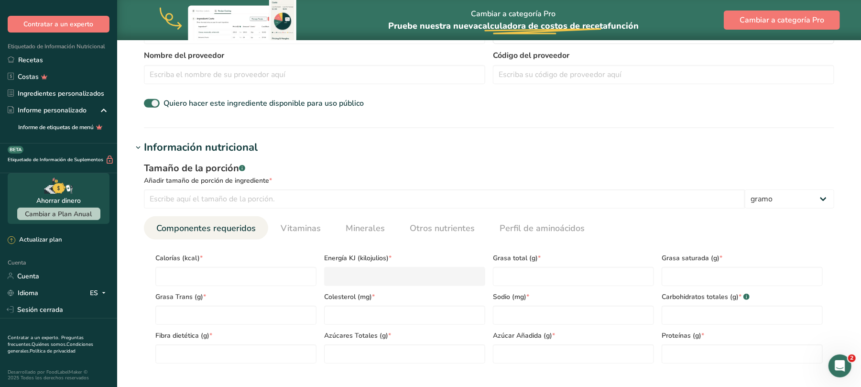
scroll to position [318, 0]
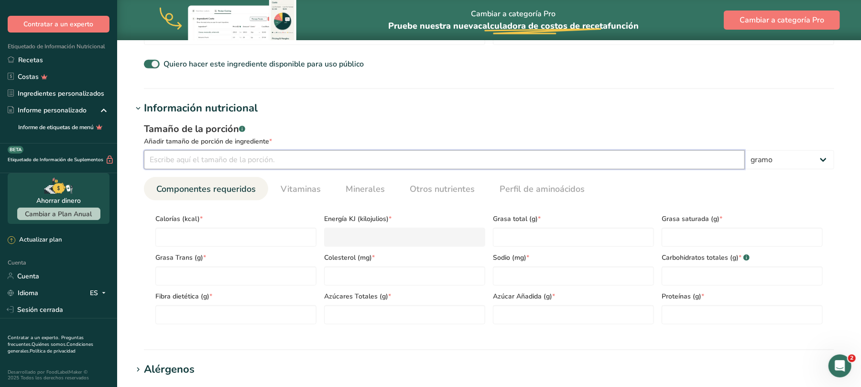
click at [215, 161] on input "number" at bounding box center [444, 159] width 601 height 19
type input "100"
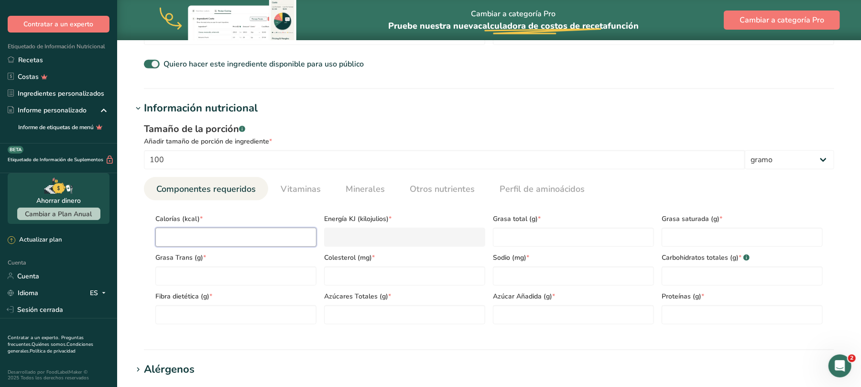
click at [195, 228] on input "number" at bounding box center [235, 236] width 161 height 19
type input "5"
type KJ "20.9"
type input "53"
type KJ "221.8"
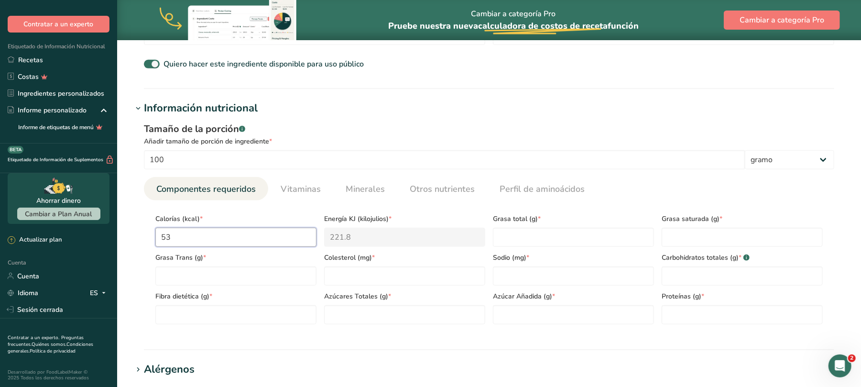
type input "534"
type KJ "2234.3"
type input "534"
click at [503, 232] on Fat "number" at bounding box center [573, 236] width 161 height 19
type Fat "42.2"
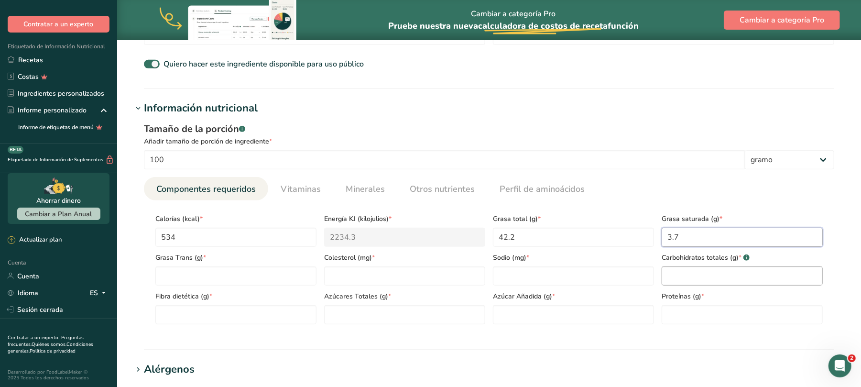
type Fat "3.7"
click at [714, 280] on Carbohydrates "number" at bounding box center [741, 275] width 161 height 19
type Carbohydrates "28.9"
click at [698, 310] on input "number" at bounding box center [741, 314] width 161 height 19
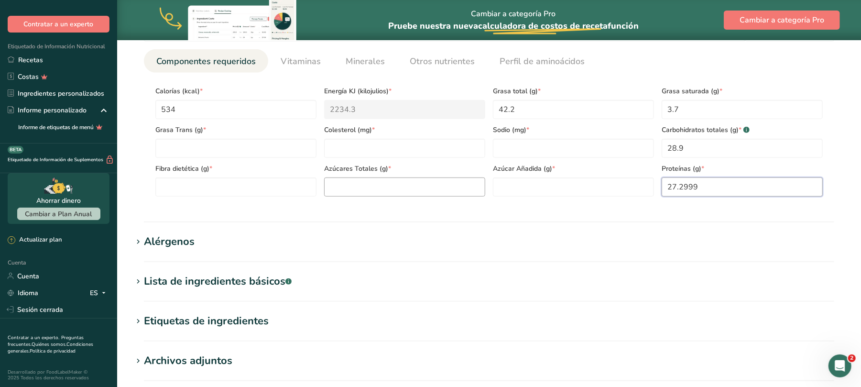
type input "27.2999"
click at [364, 189] on Sugars "number" at bounding box center [404, 186] width 161 height 19
click at [227, 187] on Fiber "number" at bounding box center [235, 186] width 161 height 19
type Fiber "27.3"
click at [327, 185] on Sugars "number" at bounding box center [404, 186] width 161 height 19
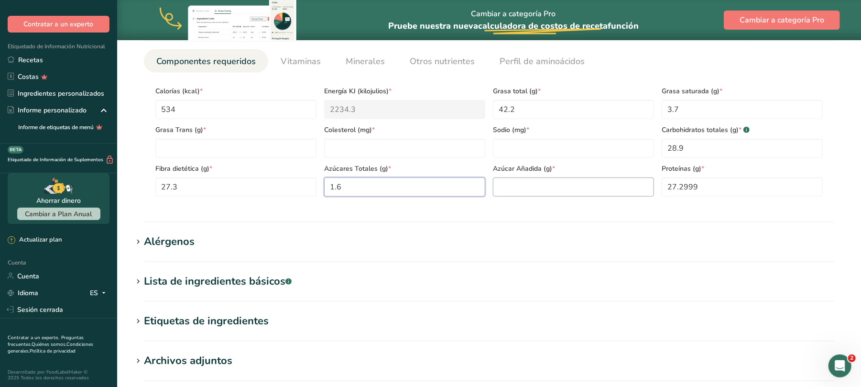
type Sugars "1.6"
click at [515, 191] on Sugars "number" at bounding box center [573, 186] width 161 height 19
type Sugars "0"
drag, startPoint x: 703, startPoint y: 184, endPoint x: 666, endPoint y: 197, distance: 40.1
click at [666, 197] on section "Calorías (kcal) * 534 Energía KJ (kilojulios) * 2234.3 Grasa total (g) * 42.2 G…" at bounding box center [489, 138] width 690 height 131
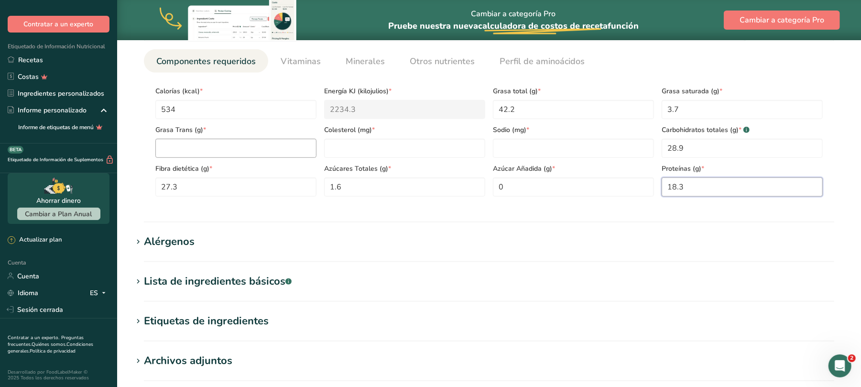
type input "18.3"
click at [207, 149] on Fat "number" at bounding box center [235, 148] width 161 height 19
type Fat "0"
type input "0"
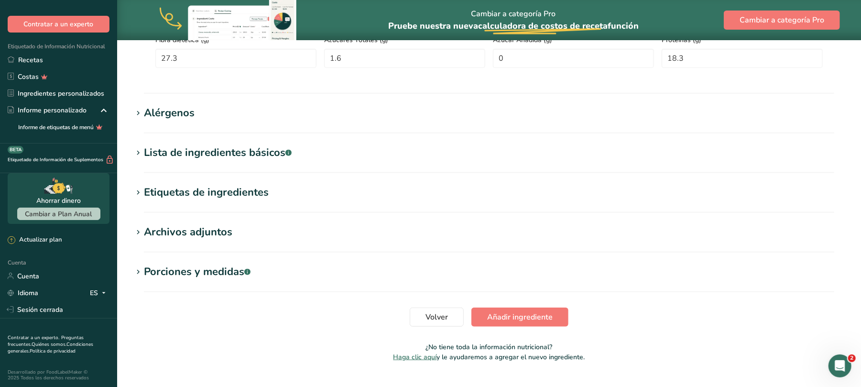
scroll to position [595, 0]
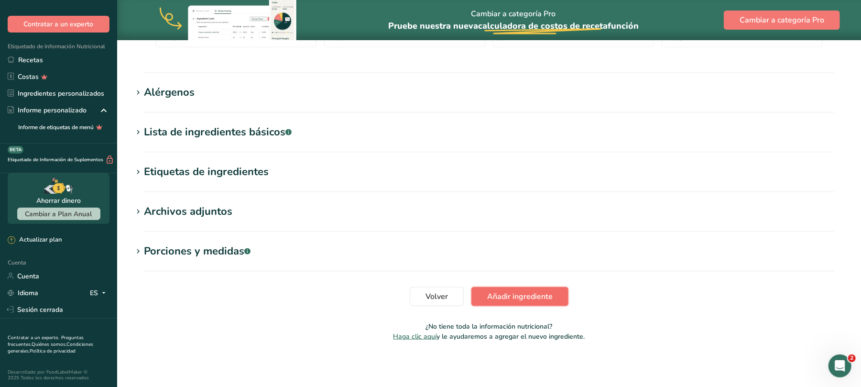
click at [503, 294] on font "Añadir ingrediente" at bounding box center [519, 296] width 65 height 11
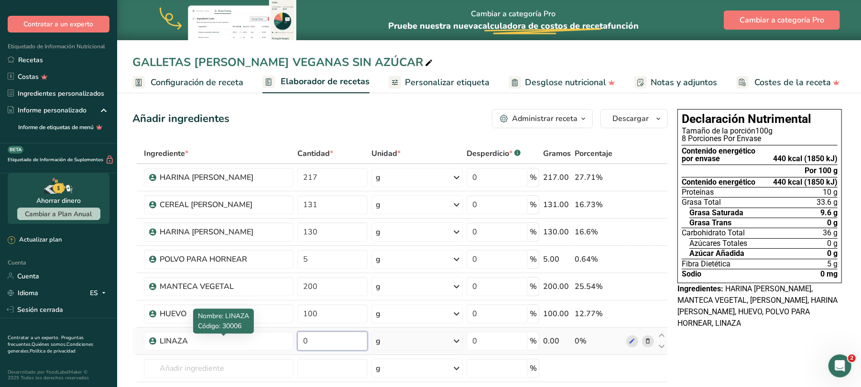
click at [324, 331] on input "0" at bounding box center [332, 340] width 70 height 19
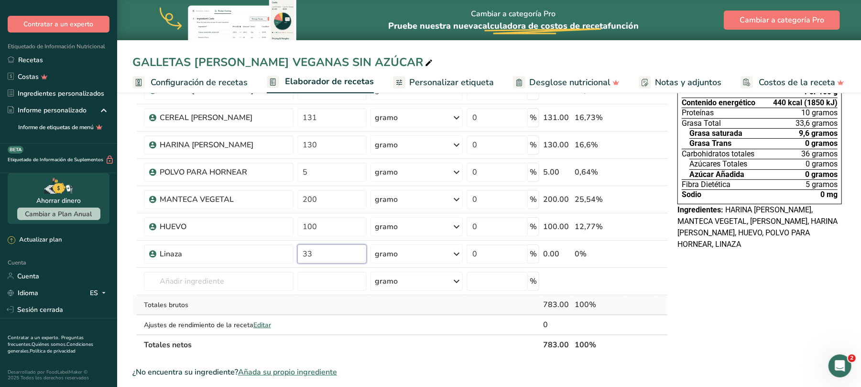
scroll to position [127, 0]
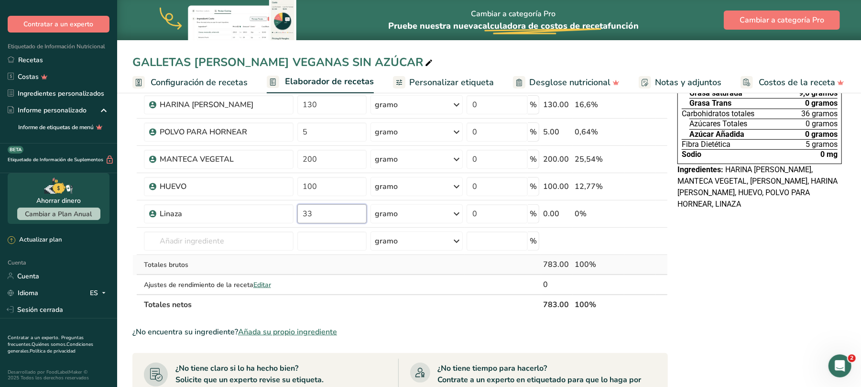
type input "33"
click at [287, 247] on input "text" at bounding box center [219, 240] width 150 height 19
click at [294, 333] on font "Añada su propio ingrediente" at bounding box center [287, 331] width 99 height 11
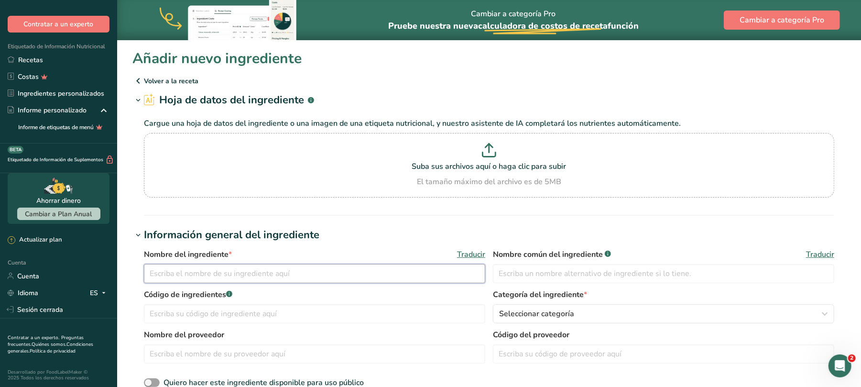
click at [270, 274] on input "text" at bounding box center [314, 273] width 341 height 19
type input "ESENCIA DE VAINILLA"
type input "30009"
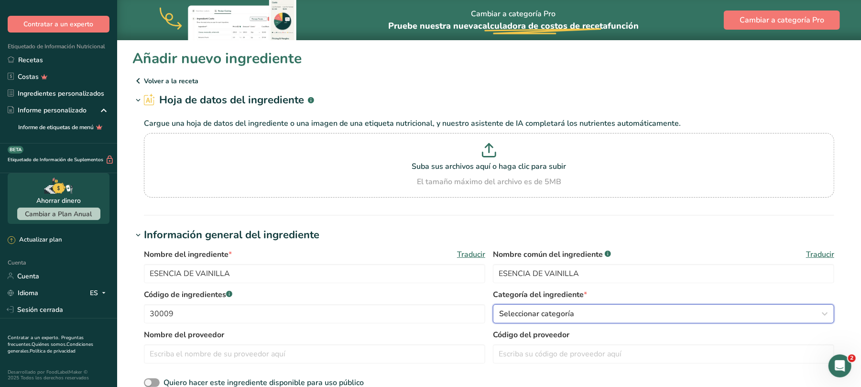
click at [824, 314] on icon "button" at bounding box center [824, 313] width 11 height 17
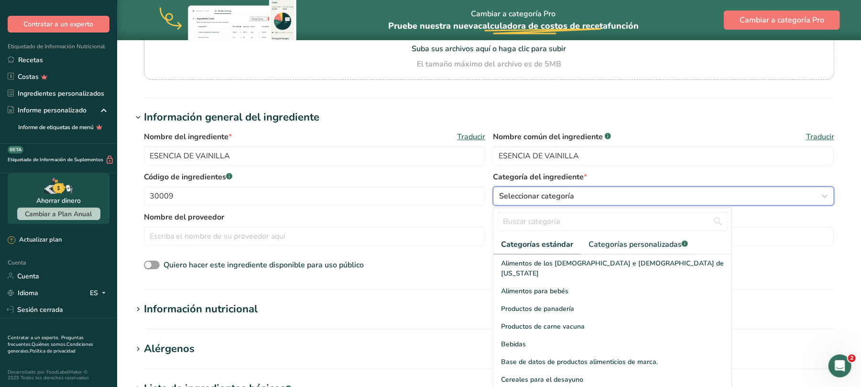
scroll to position [127, 0]
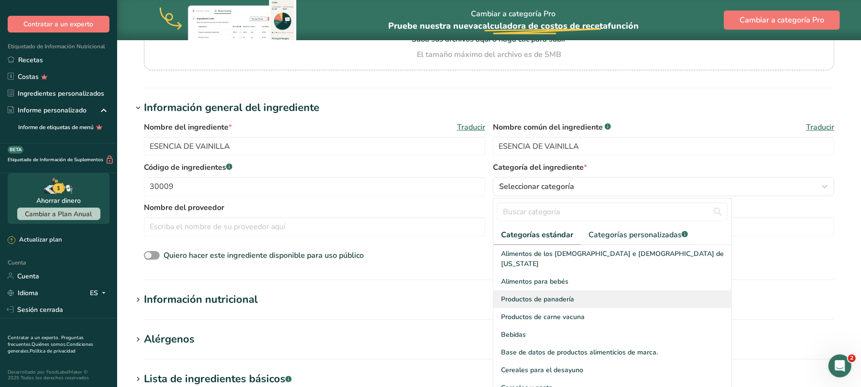
click at [549, 294] on font "Productos de panadería" at bounding box center [537, 298] width 73 height 9
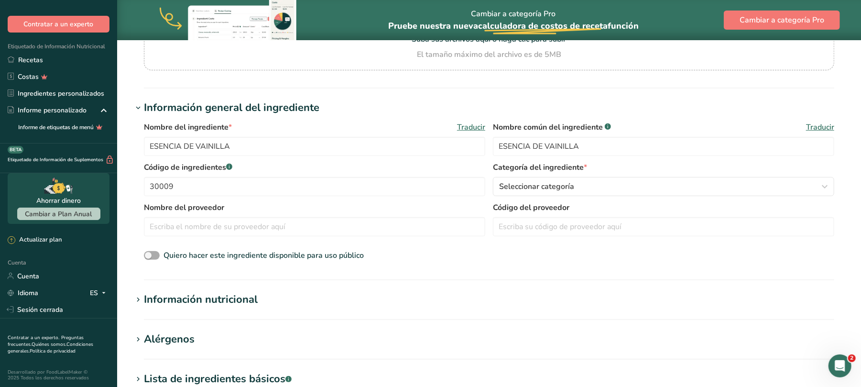
click at [155, 252] on span at bounding box center [152, 255] width 16 height 9
click at [150, 252] on input "Quiero hacer este ingrediente disponible para uso público" at bounding box center [147, 255] width 6 height 6
checkbox input "true"
click at [212, 293] on font "Información nutricional" at bounding box center [201, 299] width 114 height 14
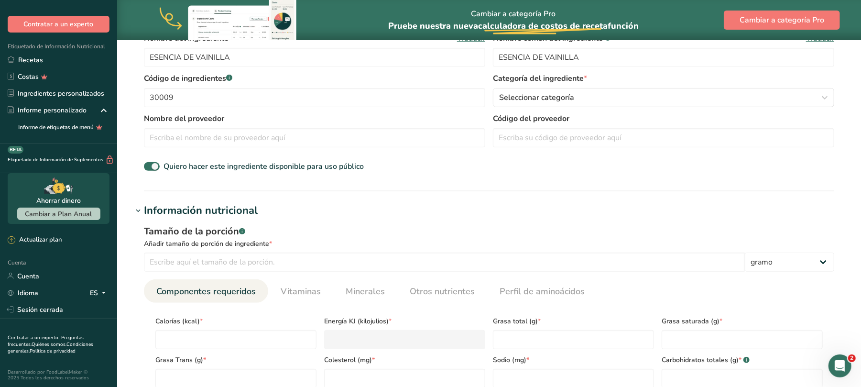
scroll to position [255, 0]
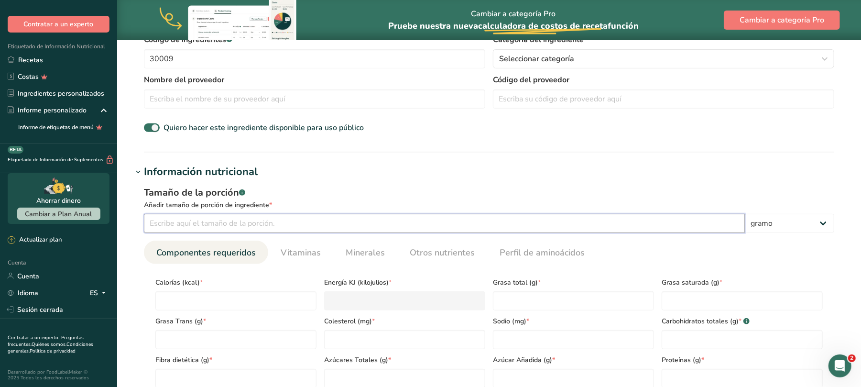
click at [219, 226] on input "number" at bounding box center [444, 223] width 601 height 19
type input "100"
click at [190, 302] on input "number" at bounding box center [235, 300] width 161 height 19
type input "1"
type KJ "4.2"
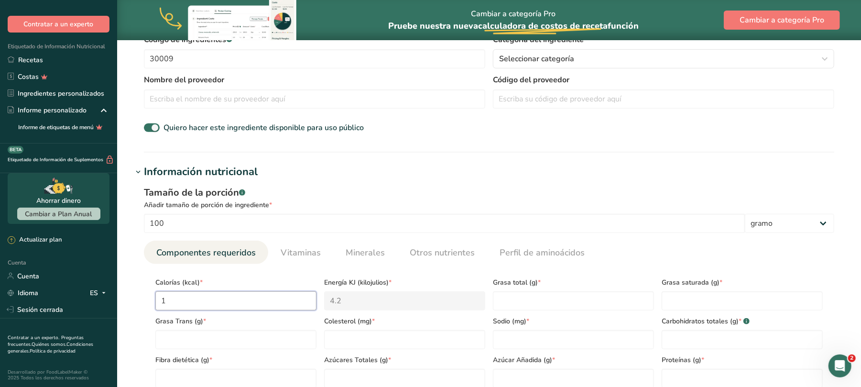
type input "14"
type KJ "58.6"
type input "14"
click at [563, 306] on Fat "number" at bounding box center [573, 300] width 161 height 19
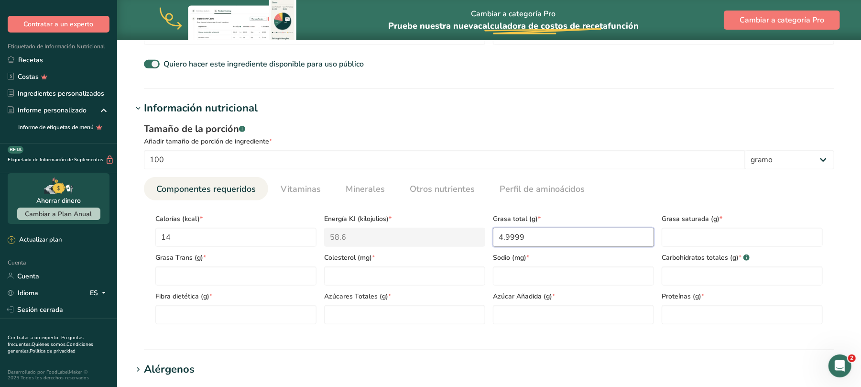
click at [553, 239] on Fat "4.9999" at bounding box center [573, 236] width 161 height 19
type Fat "4.9999"
click at [673, 272] on Carbohydrates "number" at bounding box center [741, 275] width 161 height 19
type Carbohydrates "0.8"
click at [702, 318] on input "number" at bounding box center [741, 314] width 161 height 19
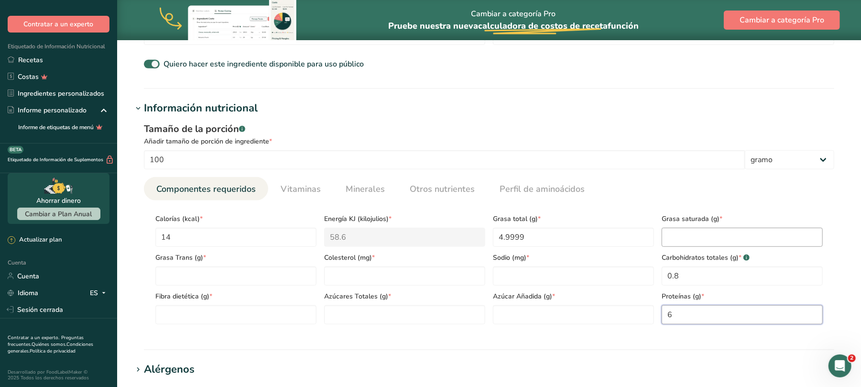
type input "6"
click at [714, 239] on Fat "number" at bounding box center [741, 236] width 161 height 19
type Fat "0"
type input "0"
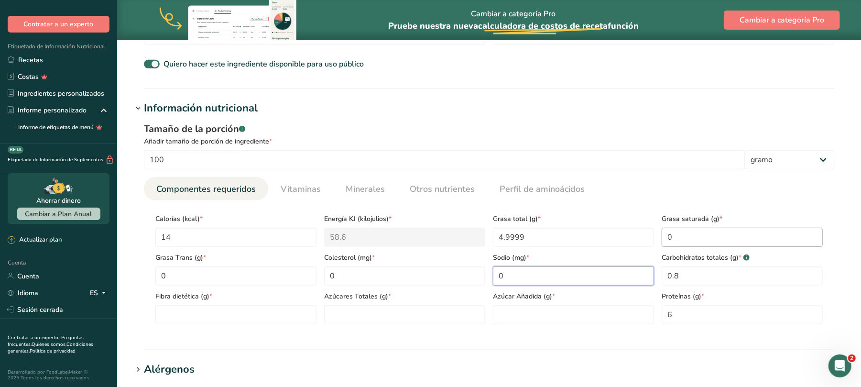
type input "0"
click at [703, 277] on Carbohydrates "0" at bounding box center [741, 275] width 161 height 19
type Carbohydrates "0.8"
click at [205, 312] on Fiber "number" at bounding box center [235, 314] width 161 height 19
type Fiber "0"
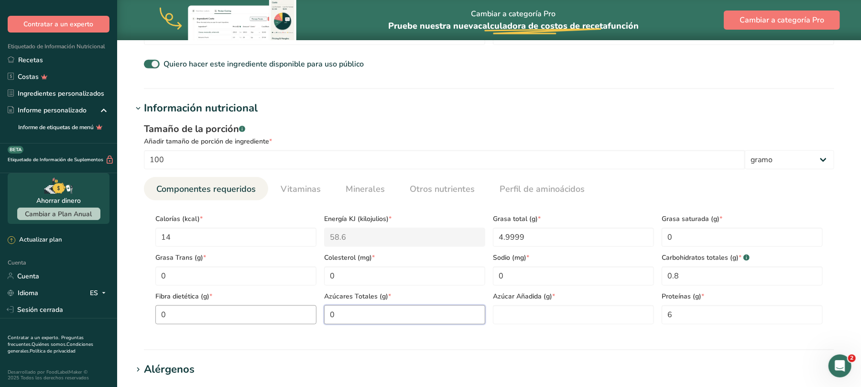
type Sugars "0"
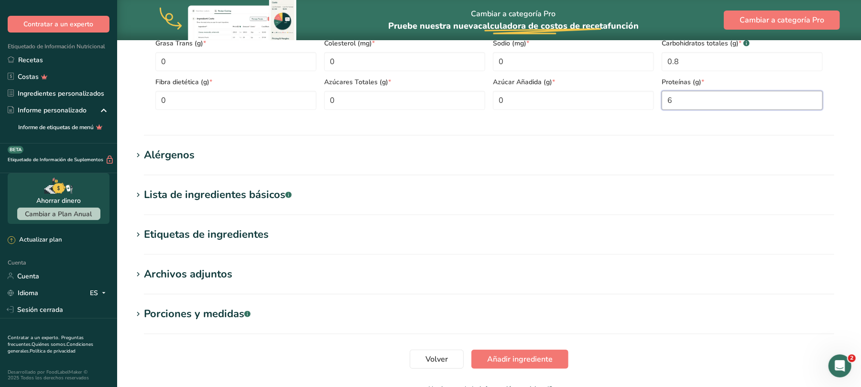
scroll to position [595, 0]
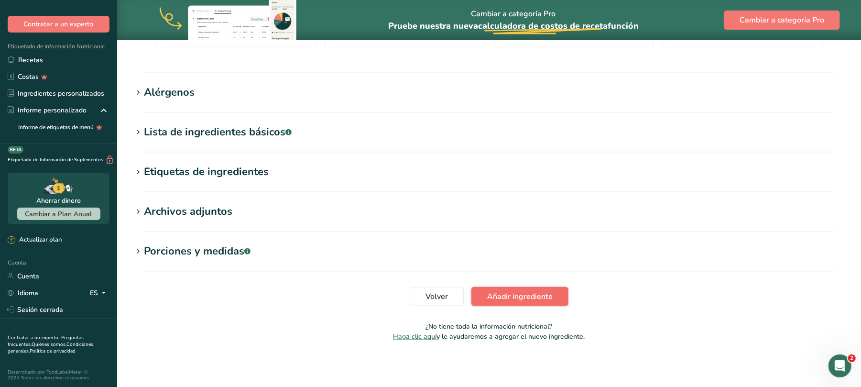
click at [492, 292] on font "Añadir ingrediente" at bounding box center [519, 296] width 65 height 11
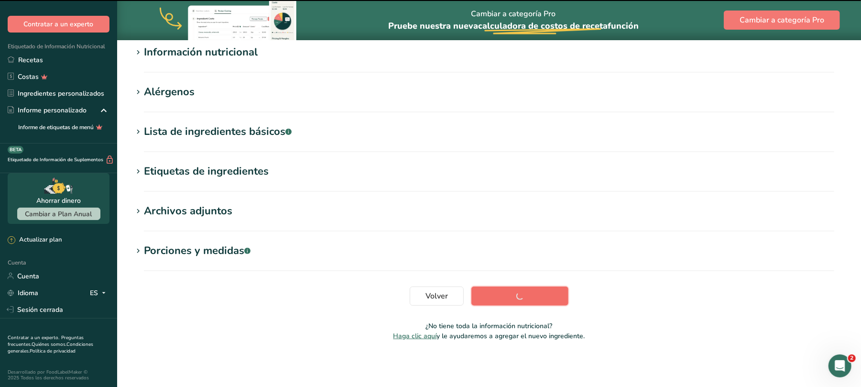
scroll to position [127, 0]
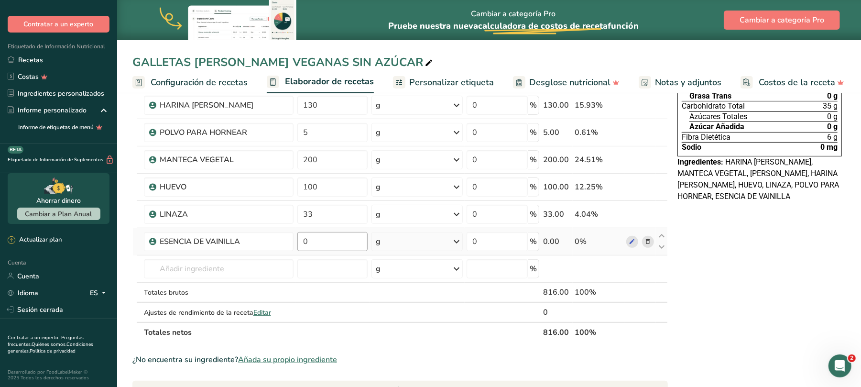
scroll to position [191, 0]
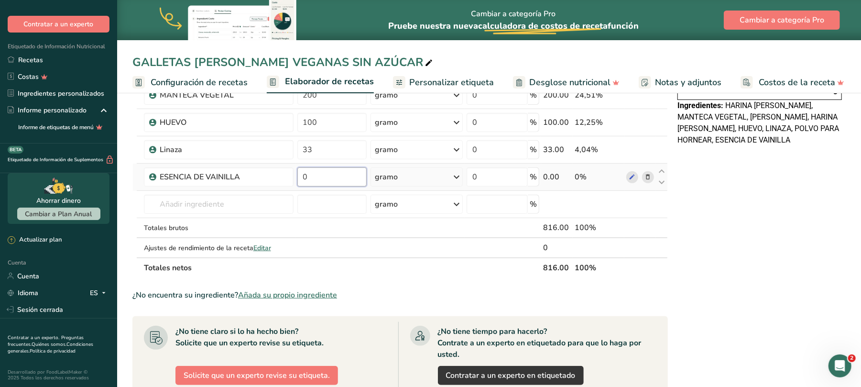
click at [308, 173] on input "0" at bounding box center [332, 176] width 70 height 19
type input "10"
click at [232, 205] on input "text" at bounding box center [219, 204] width 150 height 19
drag, startPoint x: 296, startPoint y: 293, endPoint x: 257, endPoint y: 259, distance: 52.1
click at [296, 293] on font "Añada su propio ingrediente" at bounding box center [287, 295] width 99 height 11
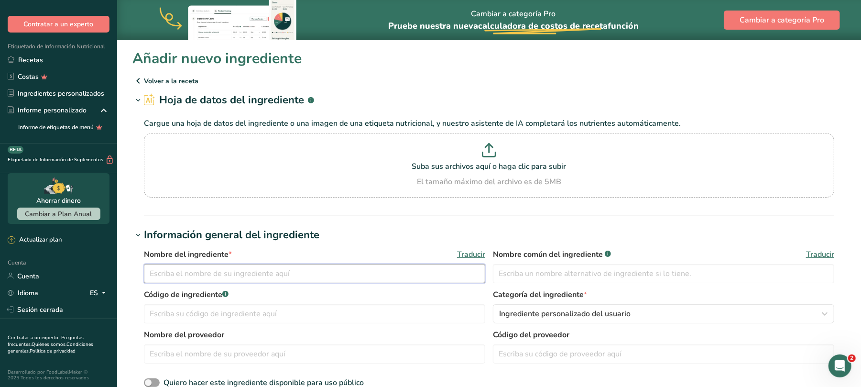
click at [192, 270] on input "text" at bounding box center [314, 273] width 341 height 19
type input "AZUCAR MASCABADO"
click at [167, 308] on input "text" at bounding box center [314, 313] width 341 height 19
click at [173, 313] on input "text" at bounding box center [314, 313] width 341 height 19
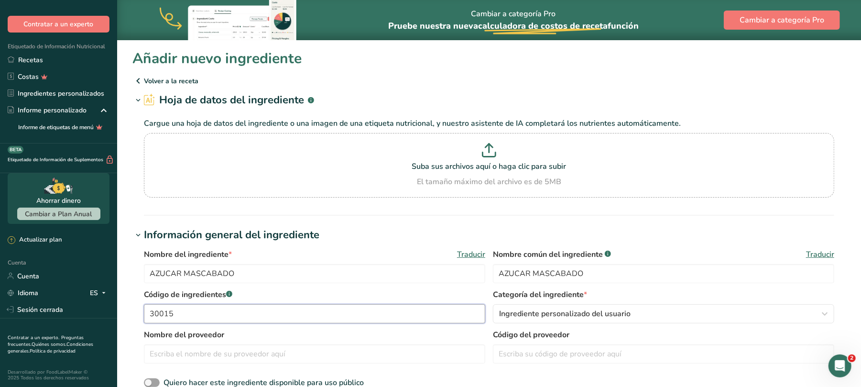
type input "30015"
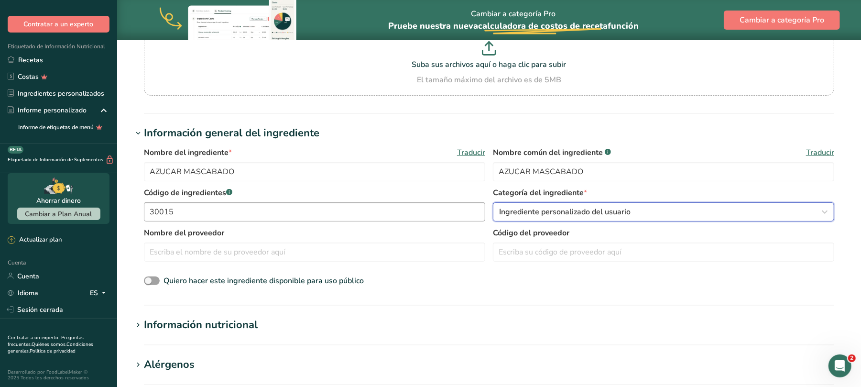
scroll to position [127, 0]
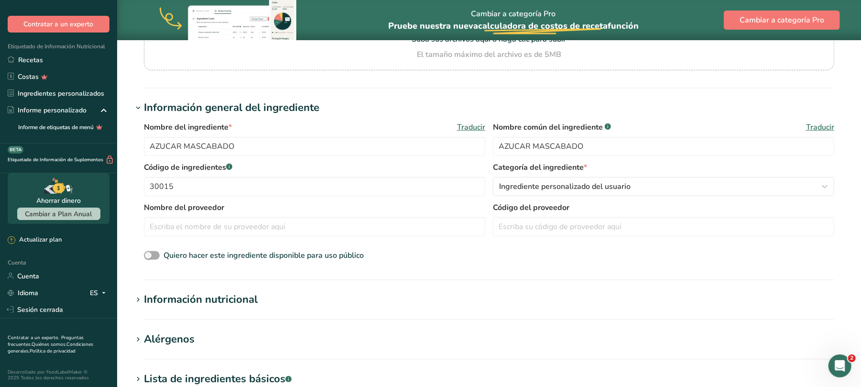
click at [152, 251] on span at bounding box center [152, 255] width 16 height 9
click at [150, 252] on input "Quiero hacer este ingrediente disponible para uso público" at bounding box center [147, 255] width 6 height 6
checkbox input "true"
click at [227, 298] on font "Información nutricional" at bounding box center [201, 299] width 114 height 14
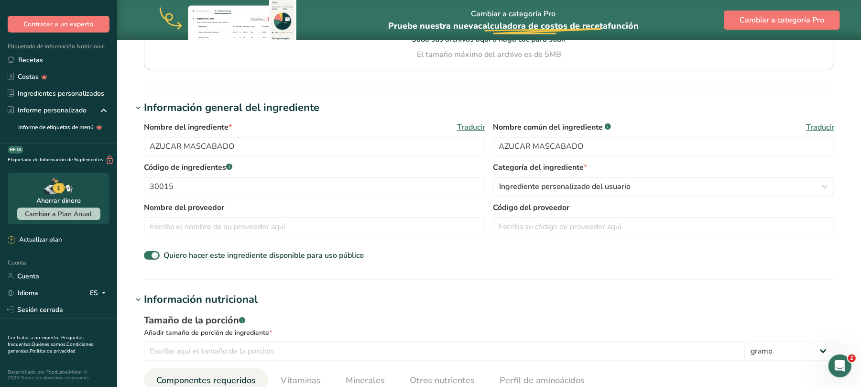
scroll to position [255, 0]
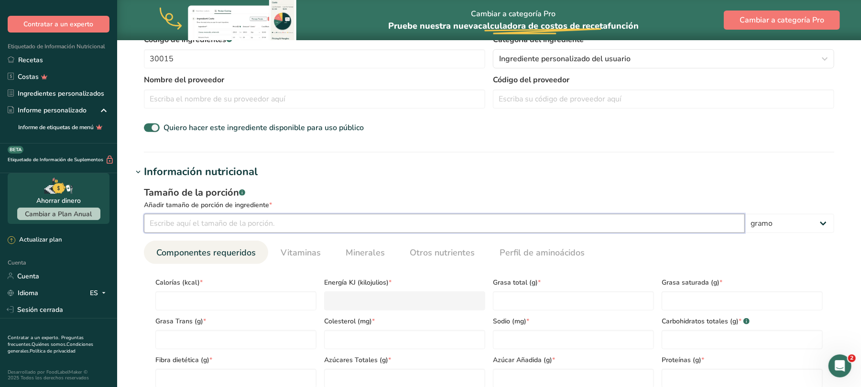
click at [228, 224] on input "number" at bounding box center [444, 223] width 601 height 19
type input "100"
click at [190, 295] on input "number" at bounding box center [235, 300] width 161 height 19
type input "3"
type KJ "12.6"
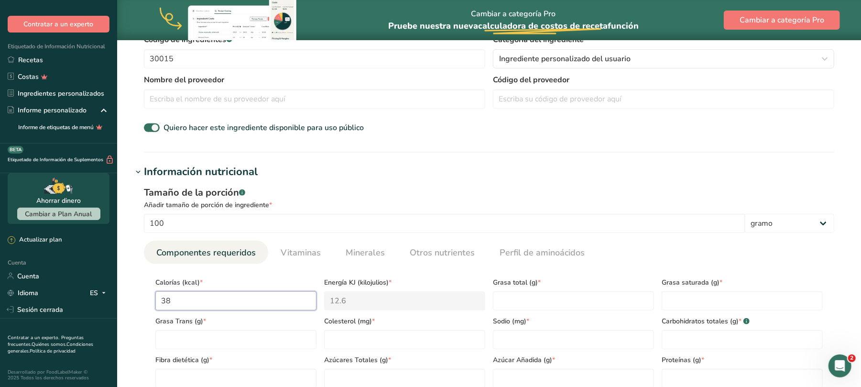
type input "387"
type KJ "1619.2"
type input "387"
click at [679, 333] on Carbohydrates "number" at bounding box center [741, 339] width 161 height 19
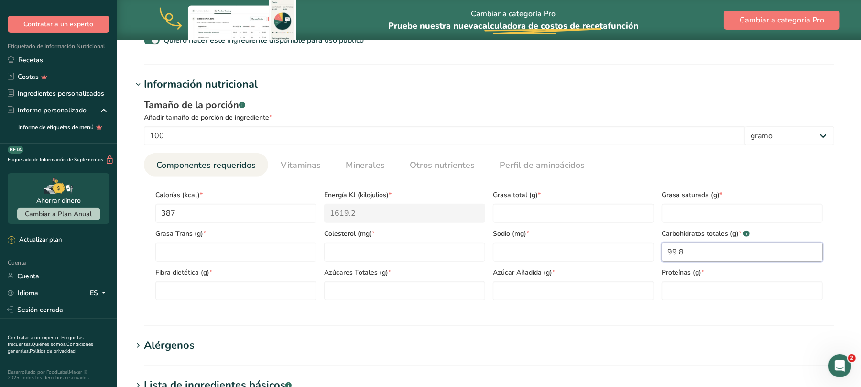
scroll to position [382, 0]
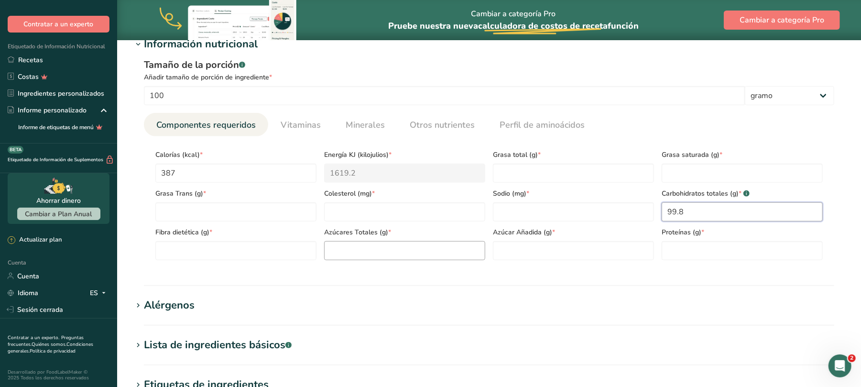
type Carbohydrates "99.8"
click at [383, 257] on Sugars "number" at bounding box center [404, 250] width 161 height 19
type Sugars "100"
click at [530, 173] on Fat "number" at bounding box center [573, 172] width 161 height 19
type Fat "0"
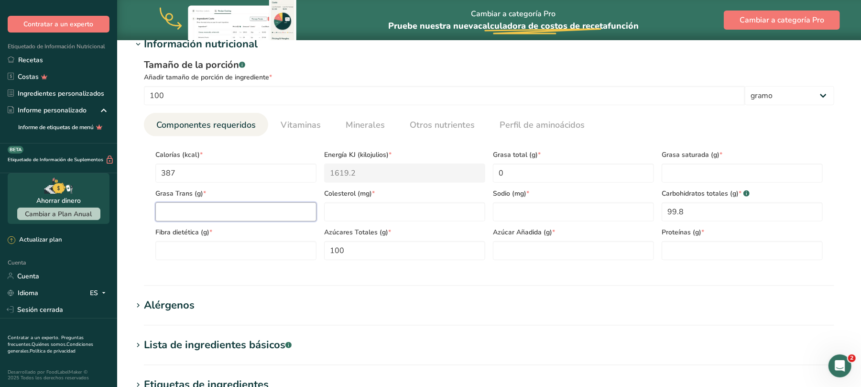
click at [234, 213] on Fat "number" at bounding box center [235, 211] width 161 height 19
type Fat "0"
type input "0"
type Fiber "0"
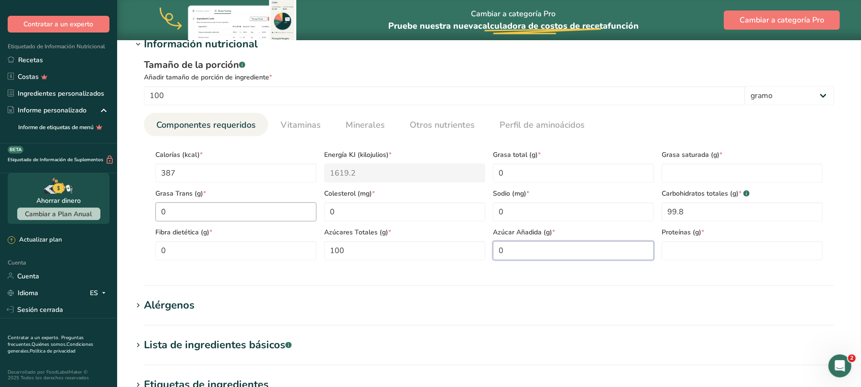
type Sugars "0"
type input "0"
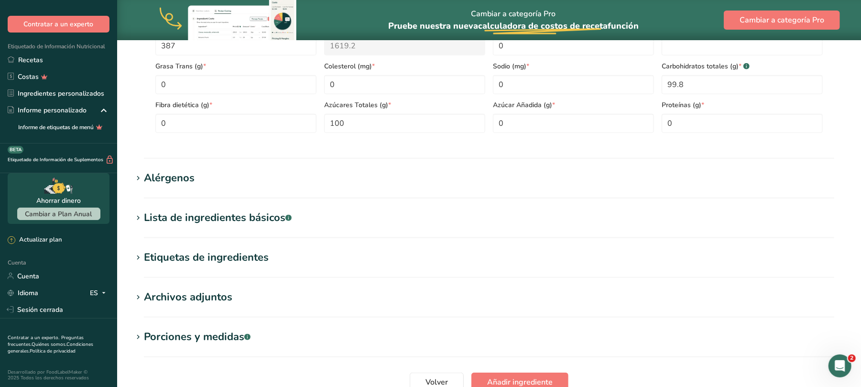
scroll to position [595, 0]
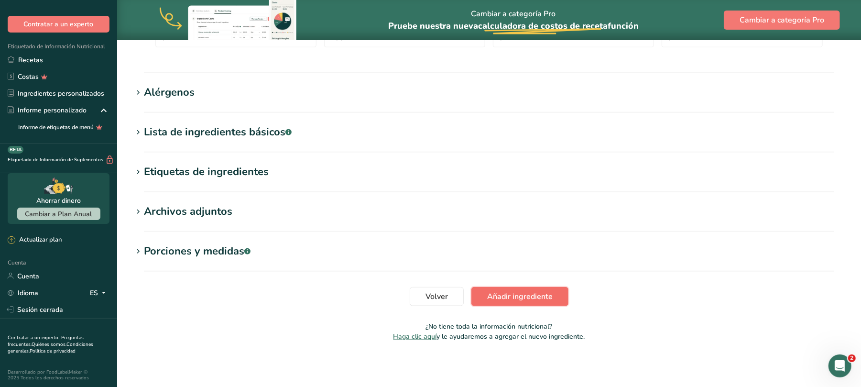
click at [508, 291] on span "Añadir ingrediente" at bounding box center [519, 296] width 65 height 11
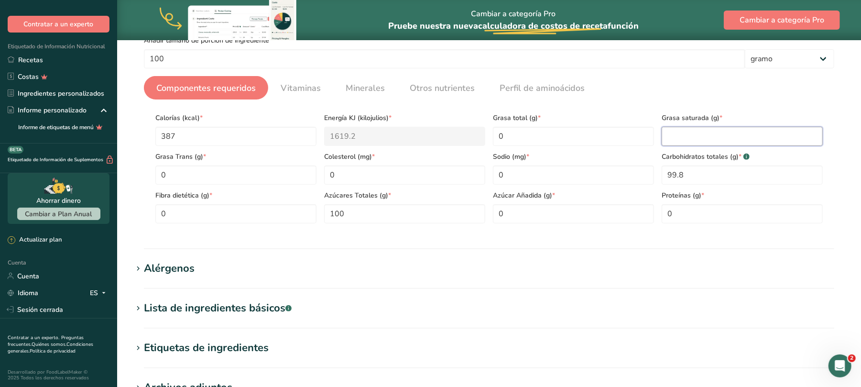
click at [701, 135] on Fat "number" at bounding box center [741, 136] width 161 height 19
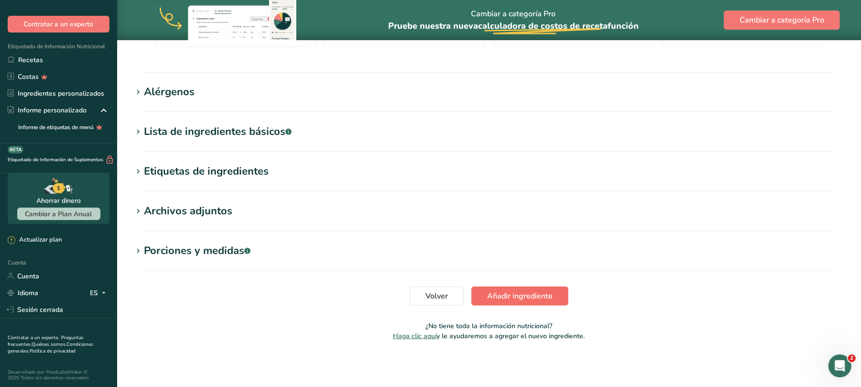
type Fat "0"
click at [515, 296] on font "Añadir ingrediente" at bounding box center [519, 296] width 65 height 11
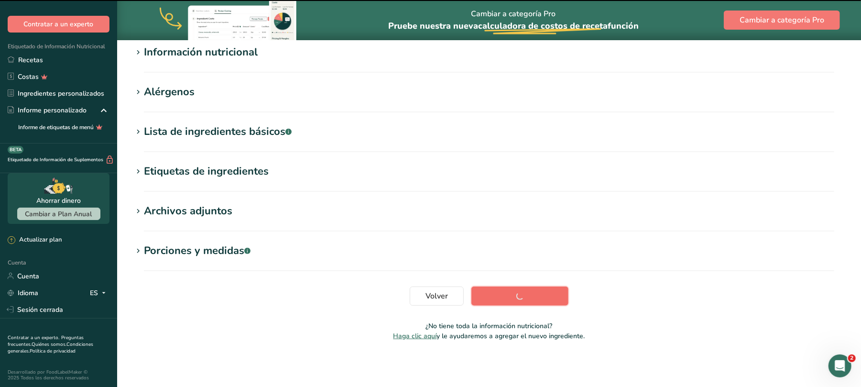
scroll to position [127, 0]
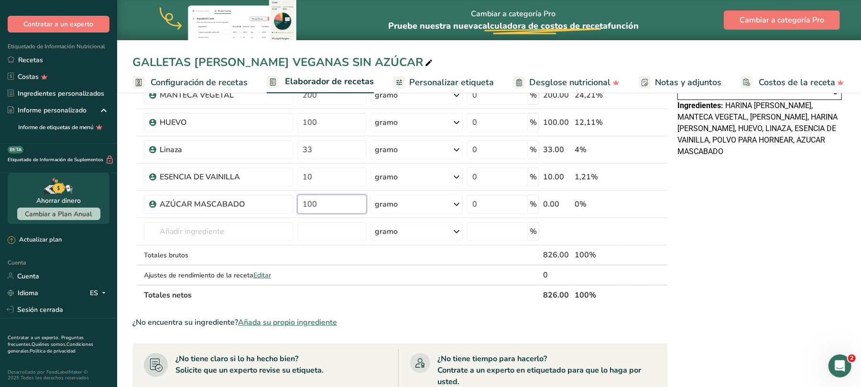
scroll to position [64, 0]
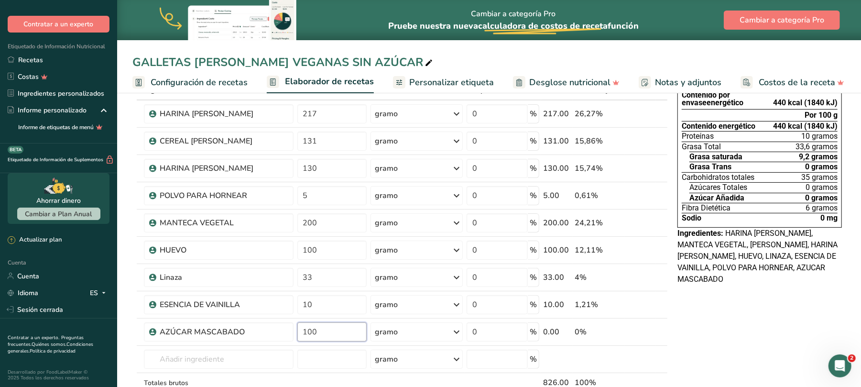
type input "100"
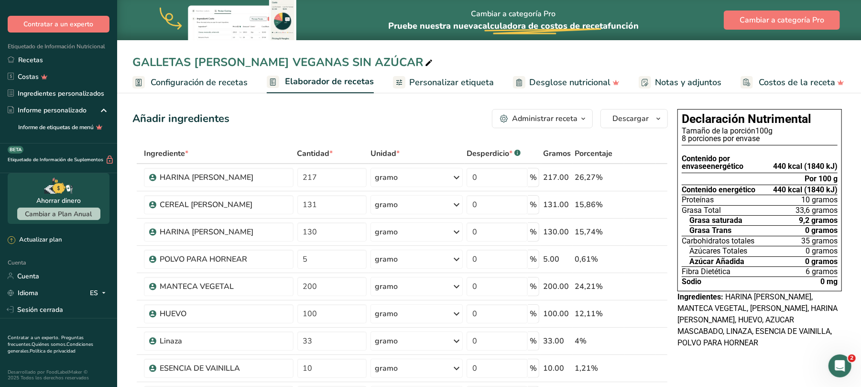
click at [585, 116] on icon "button" at bounding box center [583, 119] width 8 height 12
click at [584, 117] on icon "button" at bounding box center [583, 119] width 8 height 12
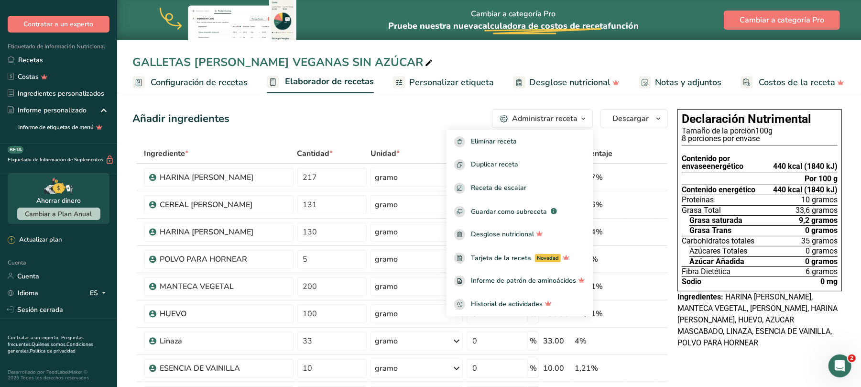
click at [447, 112] on div "Añadir ingredientes Administrar receta Eliminar receta Duplicar receta Receta d…" at bounding box center [399, 118] width 535 height 19
click at [445, 119] on div "Añadir ingredientes Administrar receta Eliminar receta Duplicar receta Receta d…" at bounding box center [399, 118] width 535 height 19
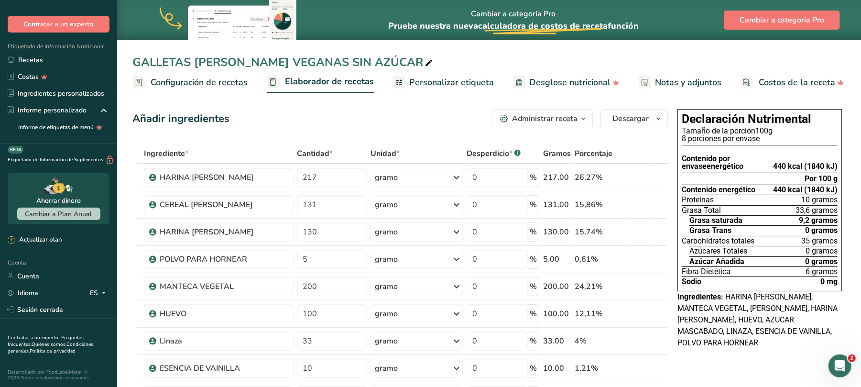
click at [225, 84] on font "Configuración de recetas" at bounding box center [199, 81] width 97 height 11
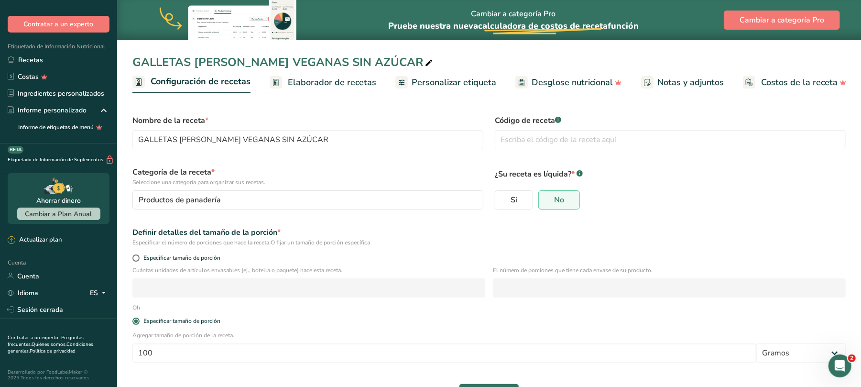
scroll to position [32, 0]
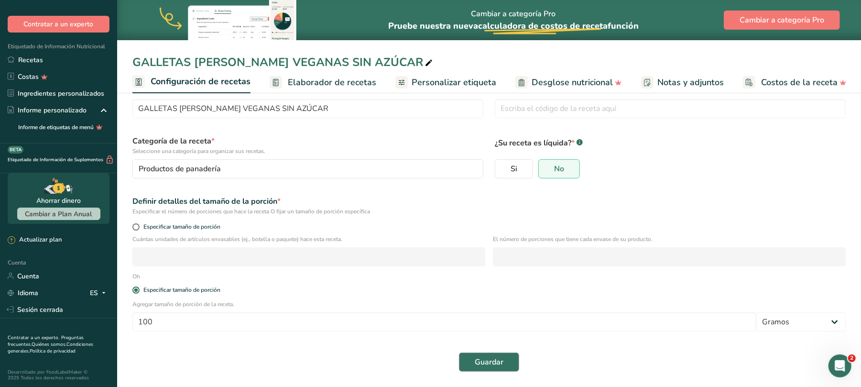
click at [468, 272] on form "Nombre de la receta * GALLETAS DE AMARANTO VEGANAS SIN AZÚCAR Código de receta …" at bounding box center [489, 227] width 724 height 299
click at [354, 80] on font "Elaborador de recetas" at bounding box center [332, 81] width 88 height 11
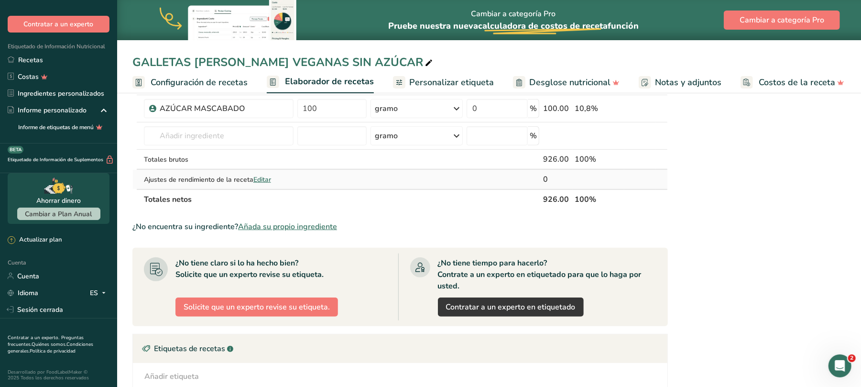
scroll to position [314, 0]
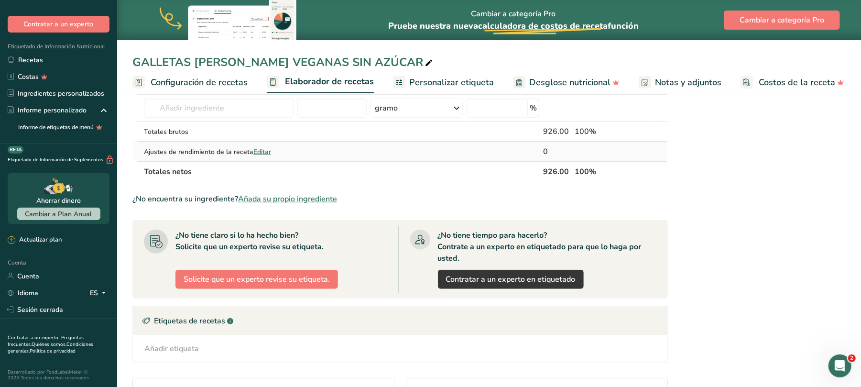
click at [259, 153] on font "Editar" at bounding box center [262, 151] width 18 height 9
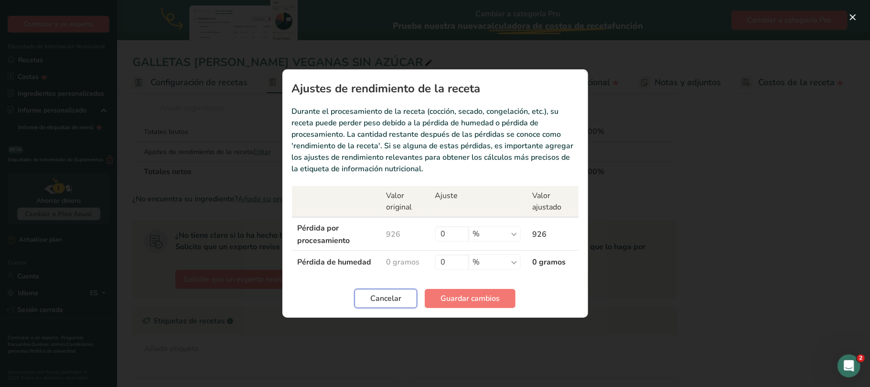
click at [398, 301] on font "Cancelar" at bounding box center [385, 298] width 31 height 11
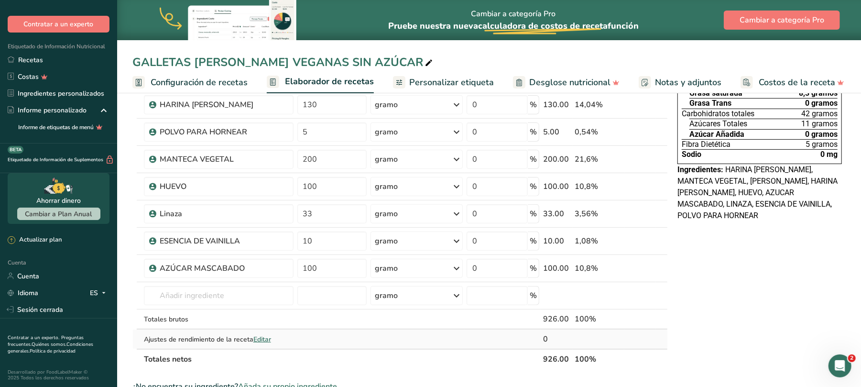
scroll to position [123, 0]
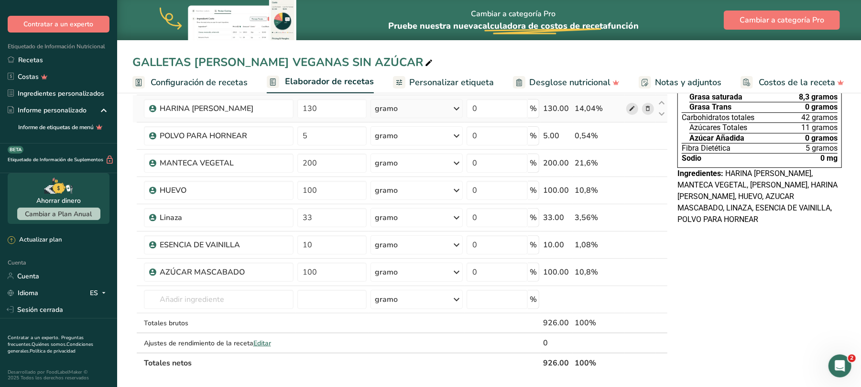
click at [631, 109] on icon at bounding box center [631, 109] width 7 height 10
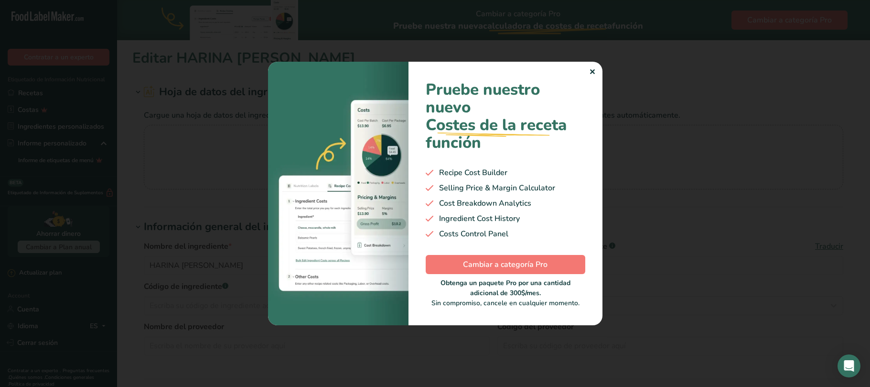
click at [591, 70] on div "Pruebe nuestro nuevo Costes de la receta .a-29{fill:none;stroke-linecap:round;s…" at bounding box center [506, 193] width 194 height 263
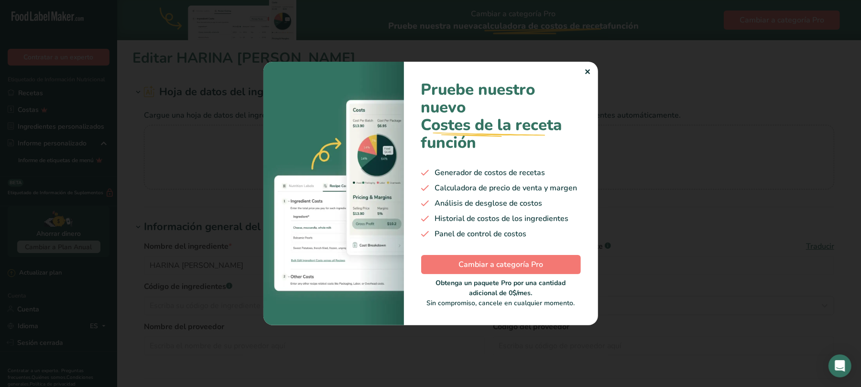
click at [589, 73] on font "✕" at bounding box center [587, 72] width 6 height 11
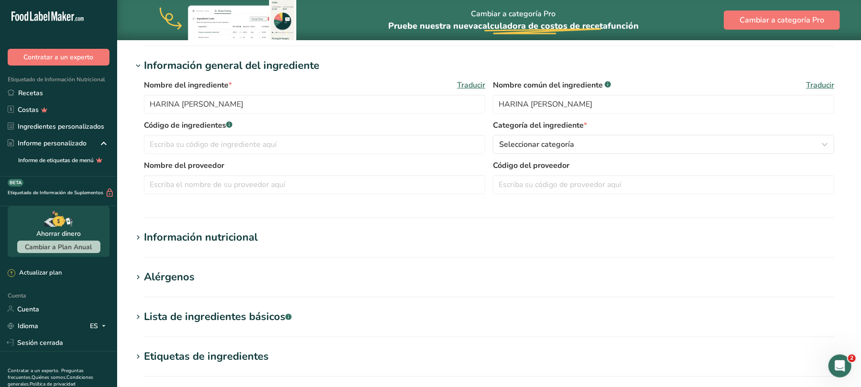
scroll to position [191, 0]
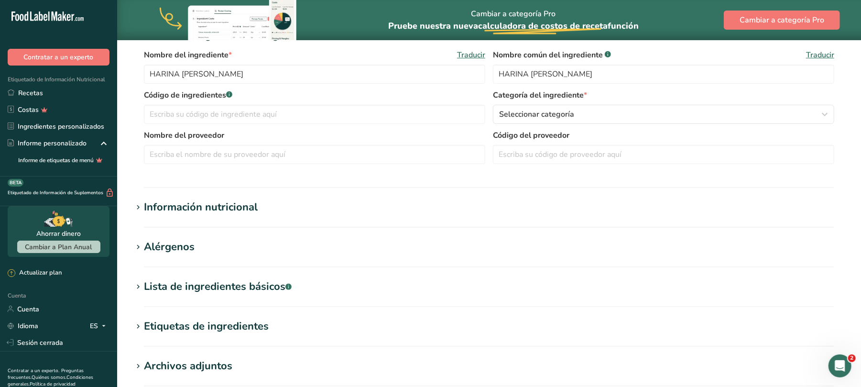
click at [184, 247] on font "Alérgenos" at bounding box center [169, 246] width 51 height 14
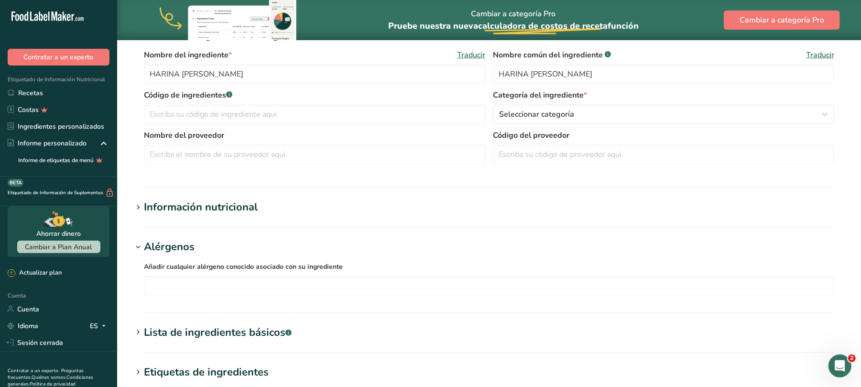
click at [188, 271] on label "Añadir cualquier alérgeno conocido asociado con su ingrediente" at bounding box center [489, 265] width 690 height 11
click at [176, 277] on div "Soja Frutos Secos Trigo Leche Huevos Pescado Cacahuetes Sésamo Crustáceos Sulfi…" at bounding box center [489, 285] width 690 height 19
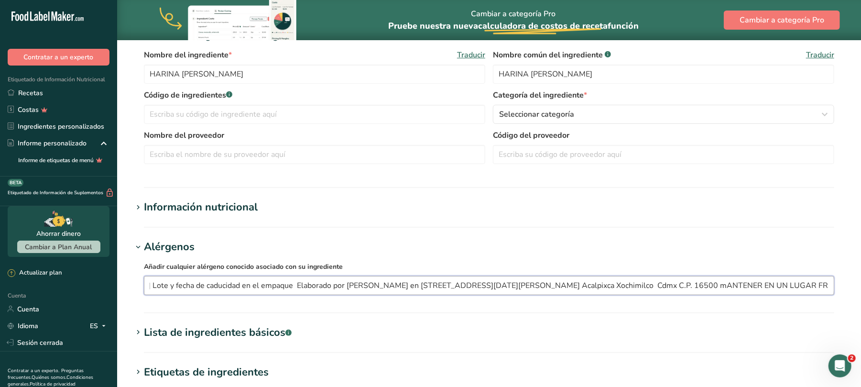
scroll to position [0, 241]
click at [684, 285] on input "CONTIENE GLUTEN PUEDE CONTENER TRAZAS DE NUEZ Lote y fecha de caducidad en el e…" at bounding box center [488, 285] width 689 height 15
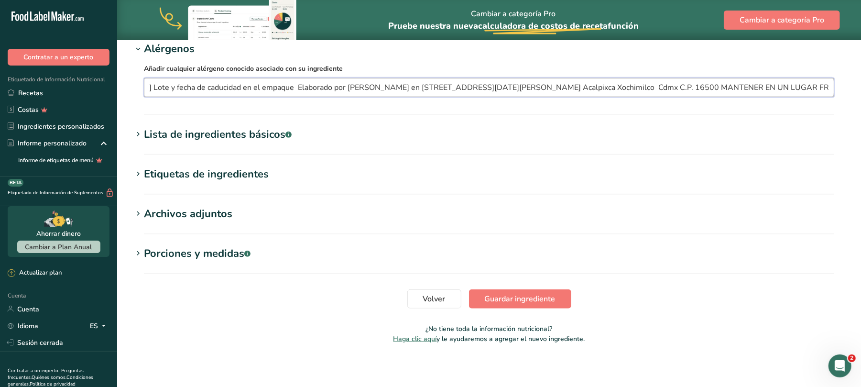
scroll to position [392, 0]
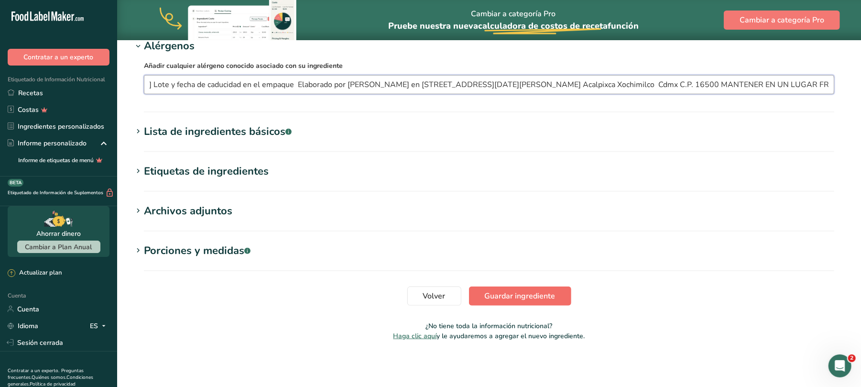
type input "CONTIENE GLUTEN PUEDE CONTENER TRAZAS DE NUEZ Lote y fecha de caducidad en el e…"
click at [524, 293] on font "Guardar ingrediente" at bounding box center [520, 296] width 71 height 11
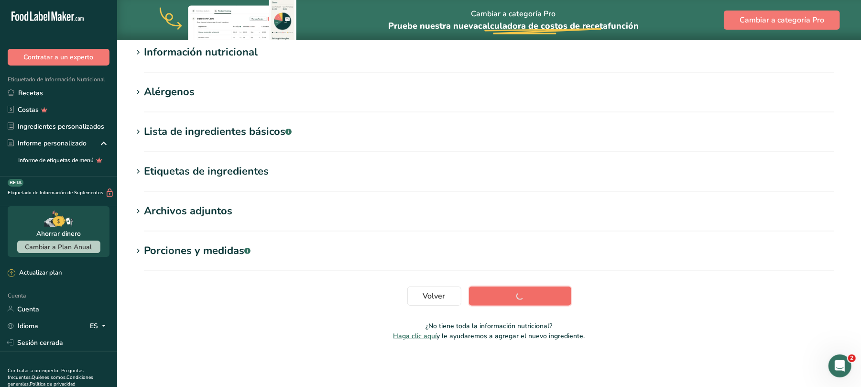
scroll to position [119, 0]
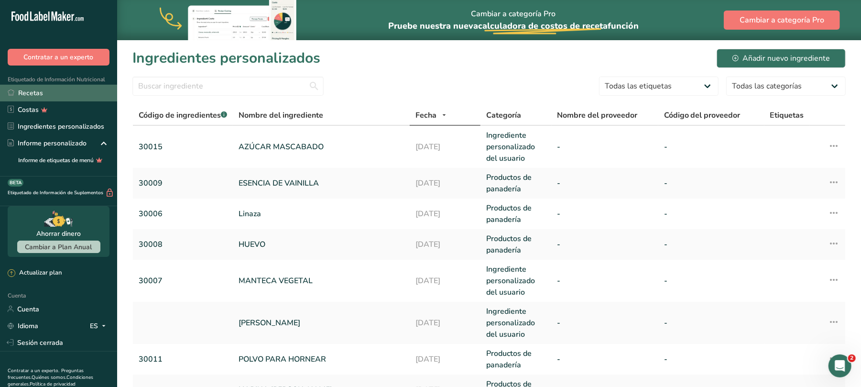
click at [25, 95] on font "Recetas" at bounding box center [30, 92] width 25 height 9
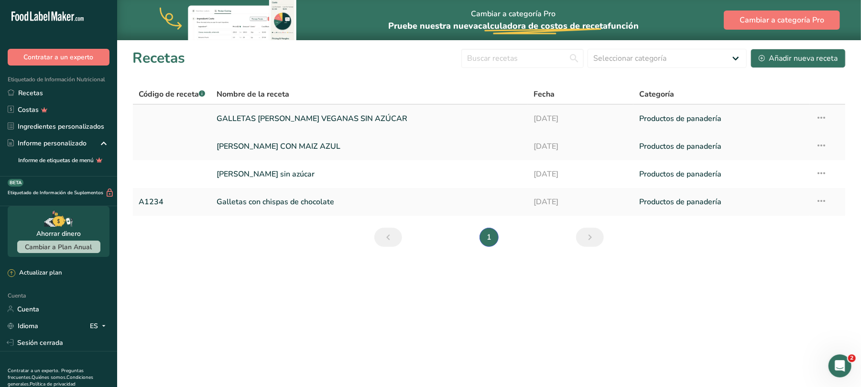
click at [341, 115] on font "GALLETAS DE AMARANTO VEGANAS SIN AZÚCAR" at bounding box center [311, 118] width 191 height 11
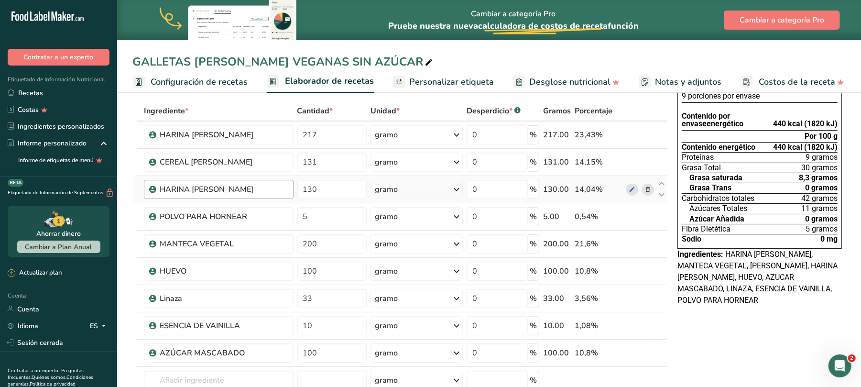
scroll to position [64, 0]
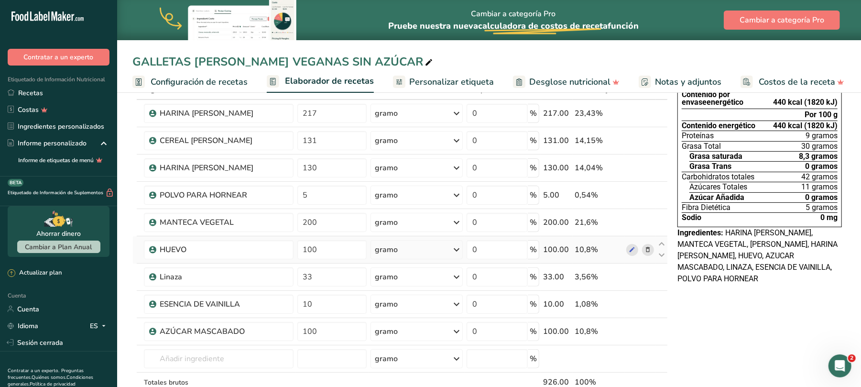
click at [649, 250] on icon at bounding box center [647, 250] width 7 height 10
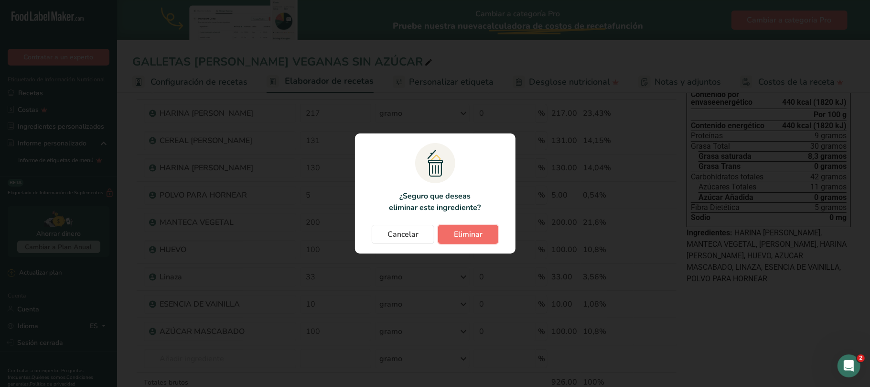
click at [446, 231] on button "Eliminar" at bounding box center [468, 234] width 60 height 19
type input "33"
type input "10"
type input "100"
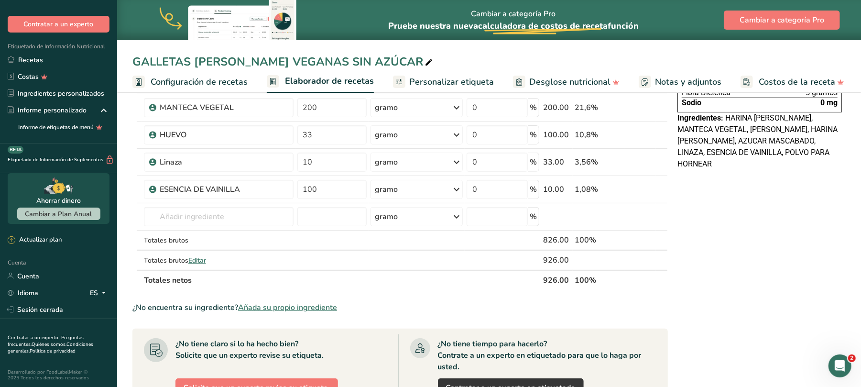
scroll to position [183, 0]
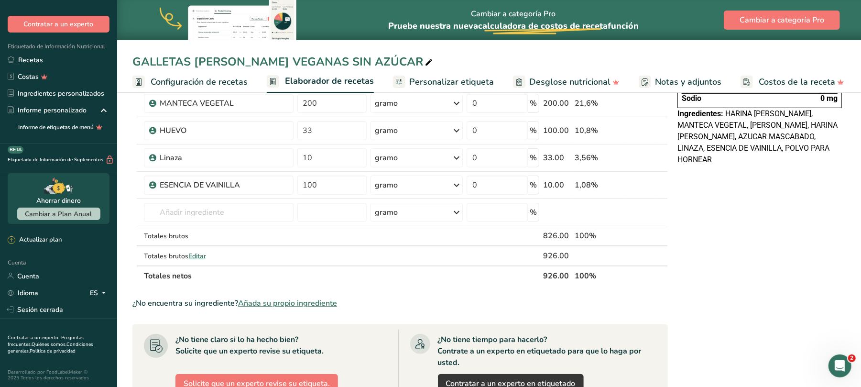
drag, startPoint x: 459, startPoint y: 79, endPoint x: 455, endPoint y: 88, distance: 10.1
click at [459, 79] on font "Personalizar etiqueta" at bounding box center [451, 81] width 85 height 11
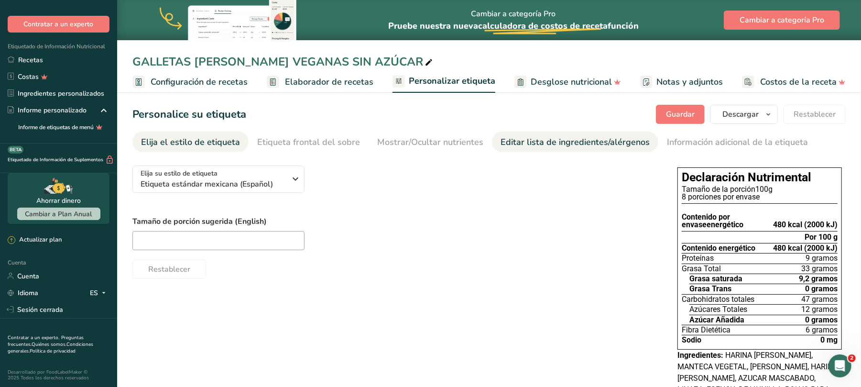
click at [561, 142] on font "Editar lista de ingredientes/alérgenos" at bounding box center [574, 141] width 149 height 11
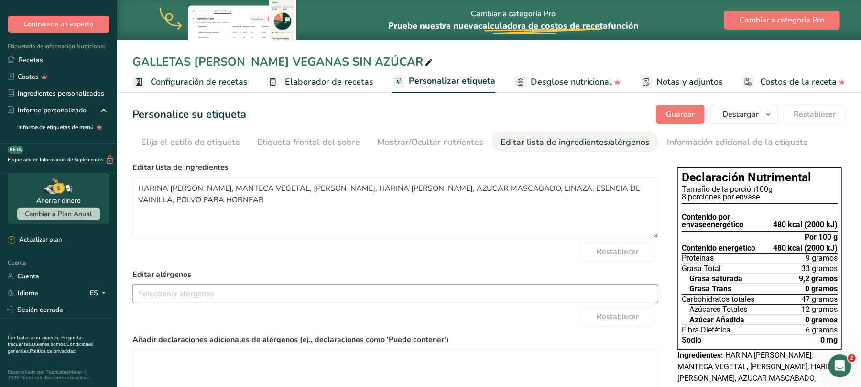
click at [167, 294] on input "text" at bounding box center [395, 293] width 525 height 15
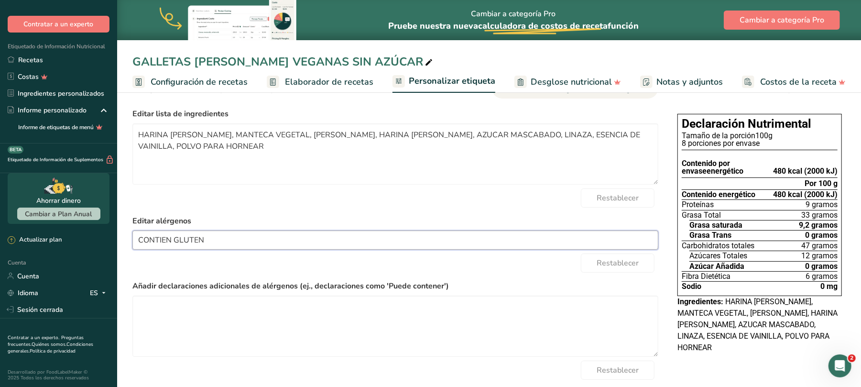
scroll to position [56, 0]
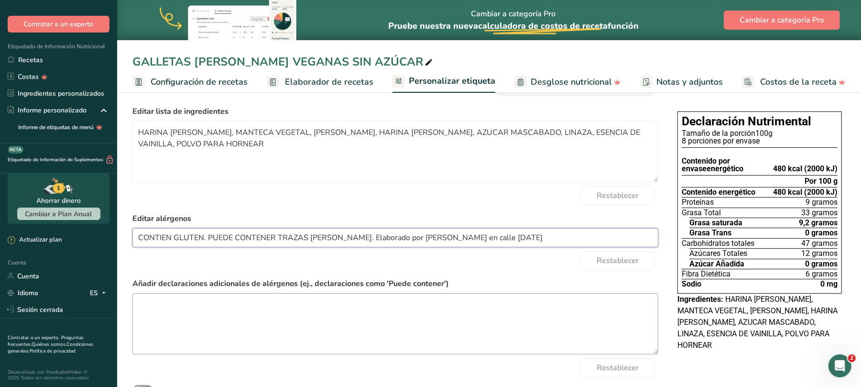
drag, startPoint x: 208, startPoint y: 238, endPoint x: 375, endPoint y: 338, distance: 194.5
click at [514, 234] on input "CONTIEN GLUTEN. PUEDE CONTENER TRAZAS DE NUEZ. Elaborado por JUAN FLORES ROMERO…" at bounding box center [395, 237] width 525 height 15
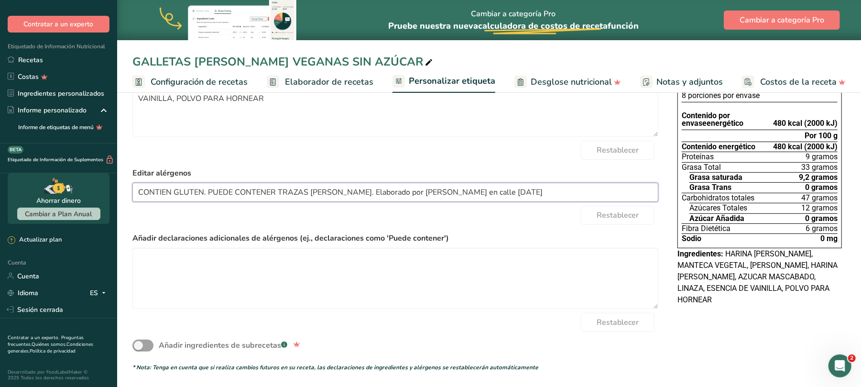
click at [469, 187] on input "CONTIEN GLUTEN. PUEDE CONTENER TRAZAS DE NUEZ. Elaborado por JUAN FLORES ROMERO…" at bounding box center [395, 191] width 525 height 15
click at [590, 194] on input "CONTIEN GLUTEN. PUEDE CONTENER TRAZAS DE NUEZ. Elaborado por JUAN FLORES ROMERO…" at bounding box center [395, 191] width 525 height 15
drag, startPoint x: 207, startPoint y: 192, endPoint x: 572, endPoint y: 191, distance: 365.1
click at [572, 191] on input "CONTIEN GLUTEN. PUEDE CONTENER TRAZAS DE NUEZ. Elaborado por JUAN FLORES ROMERO…" at bounding box center [395, 191] width 525 height 15
type input "CONTIEN GLUTEN."
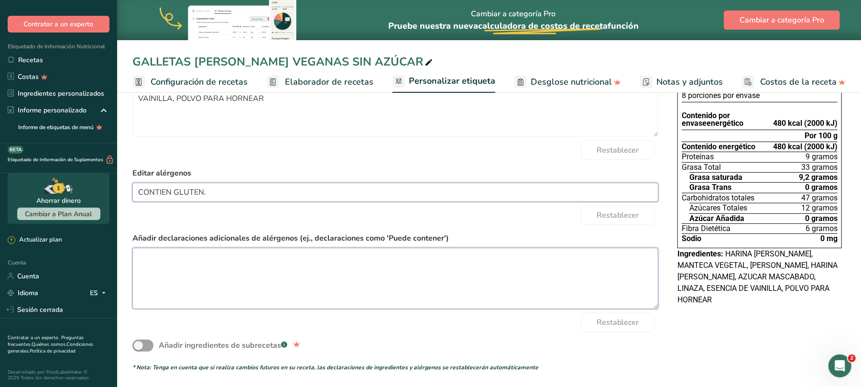
click at [167, 264] on textarea at bounding box center [395, 278] width 526 height 61
paste textarea "PUEDE CONTENER TRAZAS DE NUEZ. Elaborado por JUAN FLORES ROMERO en calle 20 de …"
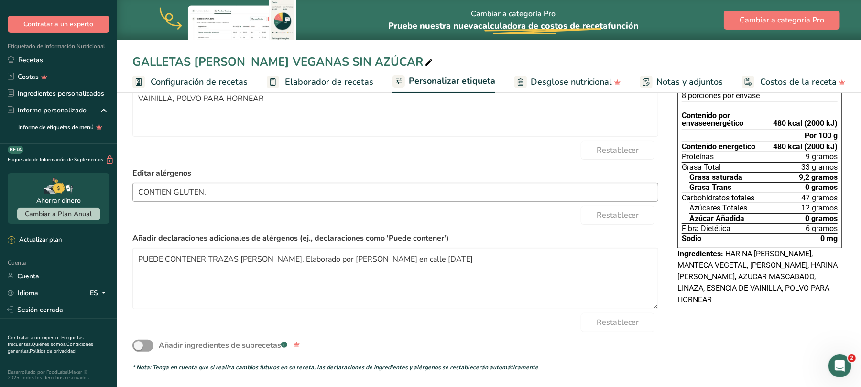
click at [227, 198] on input "CONTIEN GLUTEN." at bounding box center [395, 191] width 525 height 15
click at [499, 260] on textarea "PUEDE CONTENER TRAZAS DE NUEZ. Elaborado por JUAN FLORES ROMERO en calle 20 de …" at bounding box center [395, 278] width 526 height 61
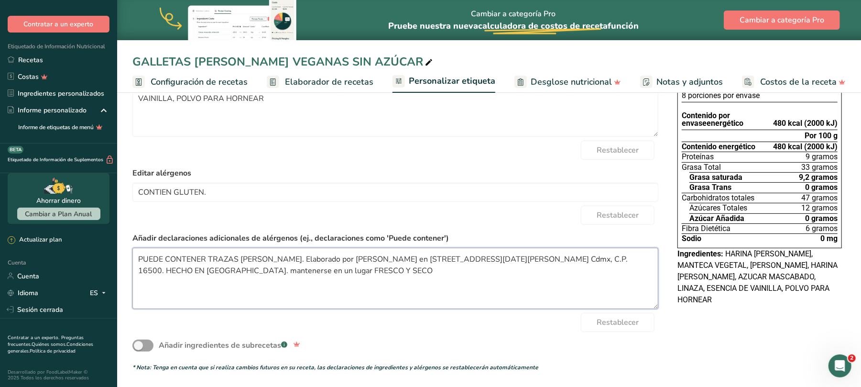
type textarea "PUEDE CONTENER TRAZAS DE NUEZ. Elaborado por JUAN FLORES ROMERO en calle 20 de …"
click at [579, 335] on div "Añadir ingredientes de subrecetas .a-a{fill:#347362;}.b-a{fill:#fff;}" at bounding box center [395, 345] width 526 height 27
click at [443, 167] on label "Editar alérgenos" at bounding box center [395, 172] width 526 height 11
click at [737, 309] on div "Declaración Nutrimental Tamaño de la porción 100g 8 porciones por envase Conten…" at bounding box center [759, 185] width 172 height 247
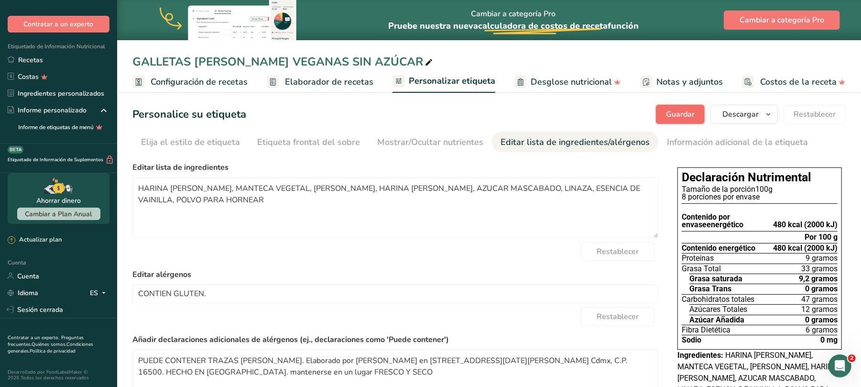
click at [684, 116] on font "Guardar" at bounding box center [680, 114] width 29 height 11
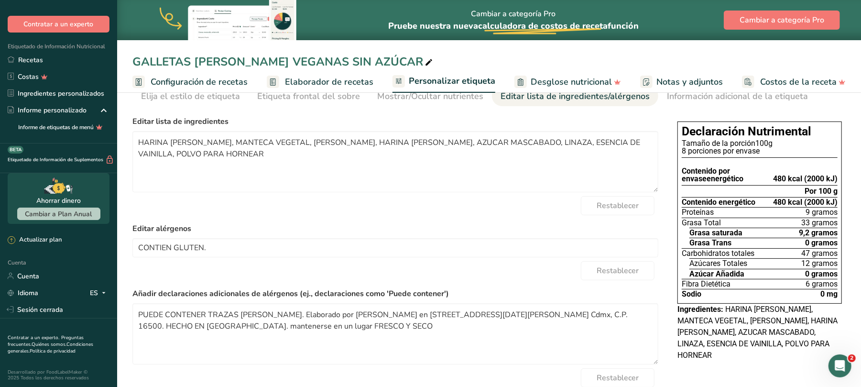
scroll to position [101, 0]
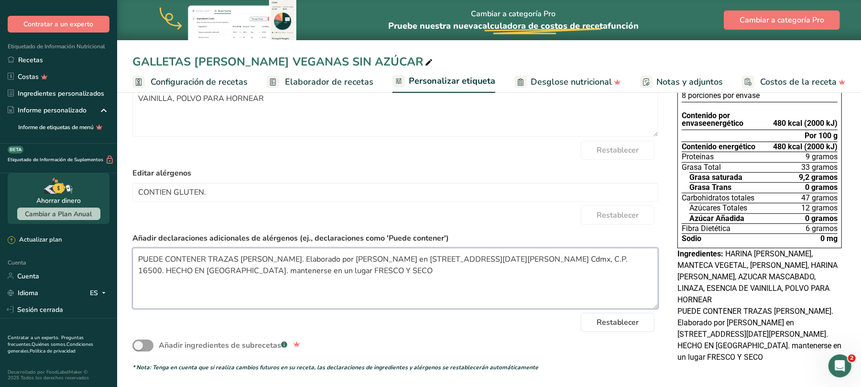
drag, startPoint x: 429, startPoint y: 271, endPoint x: 137, endPoint y: 256, distance: 292.9
click at [137, 256] on textarea "PUEDE CONTENER TRAZAS DE NUEZ. Elaborado por JUAN FLORES ROMERO en calle 20 de …" at bounding box center [395, 278] width 526 height 61
click at [335, 151] on div "Restablecer" at bounding box center [395, 150] width 526 height 19
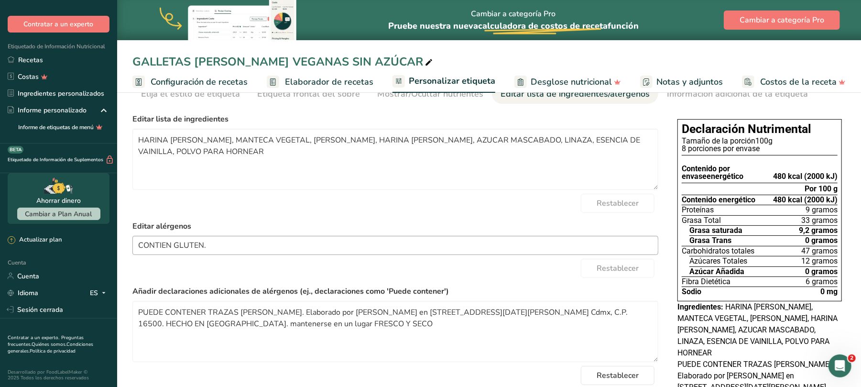
scroll to position [0, 0]
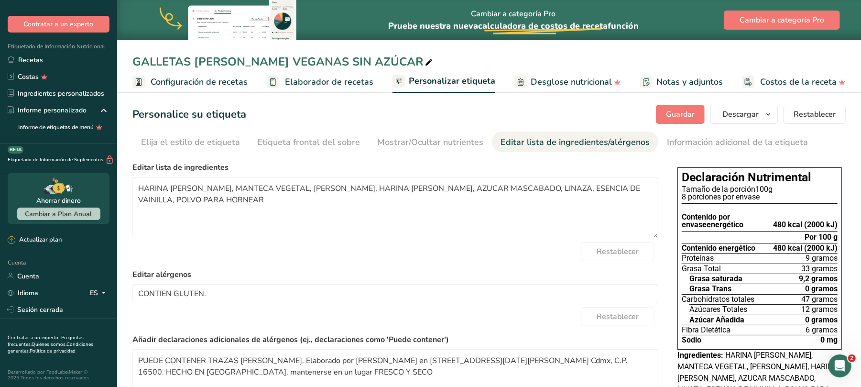
click at [578, 142] on font "Editar lista de ingredientes/alérgenos" at bounding box center [574, 141] width 149 height 11
click at [331, 83] on font "Elaborador de recetas" at bounding box center [329, 81] width 88 height 11
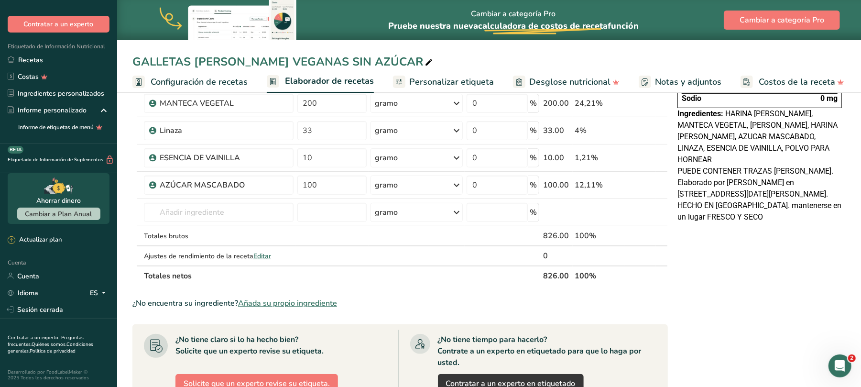
scroll to position [191, 0]
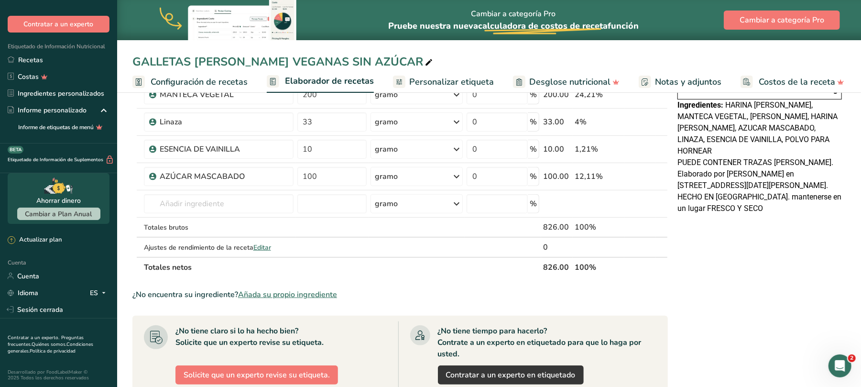
click at [424, 62] on icon at bounding box center [428, 62] width 9 height 13
click at [362, 60] on input "GALLETAS DE AMARANTO VEGANAS SIN AZÚCAR" at bounding box center [488, 61] width 713 height 17
click at [431, 60] on input "GALLETAS DE AMARANTO VEGANAS CON AZÚCAR" at bounding box center [488, 61] width 713 height 17
type input "GALLETAS [PERSON_NAME] VEGANAS CON AZÚCAR MASCABADO"
click at [692, 319] on div "Declaración Nutrimental Tamaño de la porción 100g 8 porciones por envase Conten…" at bounding box center [759, 253] width 172 height 679
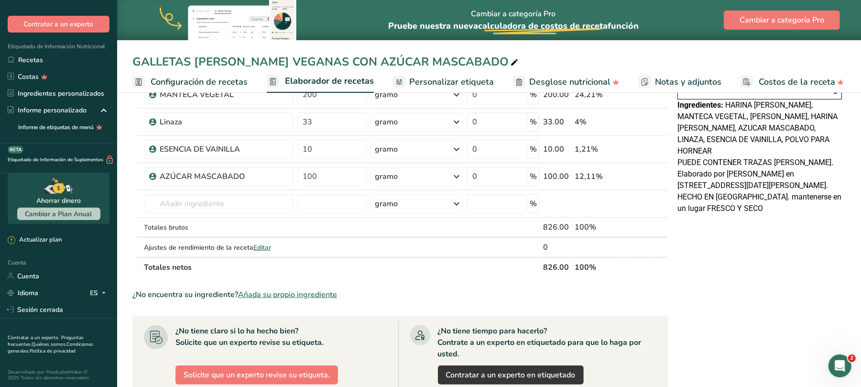
click at [673, 305] on div "Añadir ingredientes Administrar receta Eliminar receta Duplicar receta Receta d…" at bounding box center [402, 253] width 541 height 679
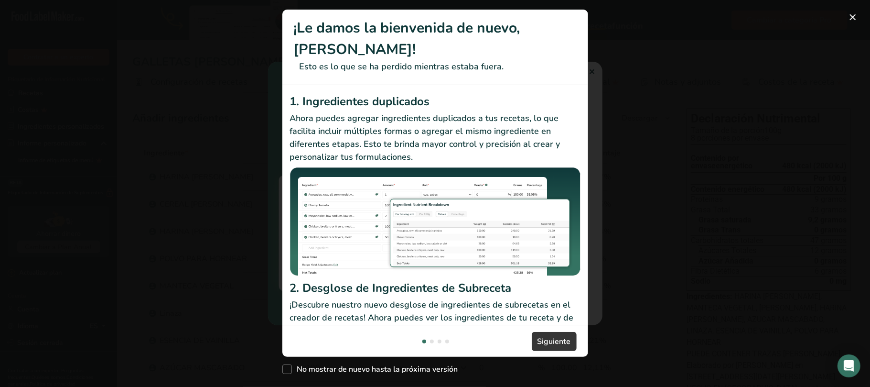
click at [651, 96] on div "Nuevas funciones" at bounding box center [435, 193] width 870 height 387
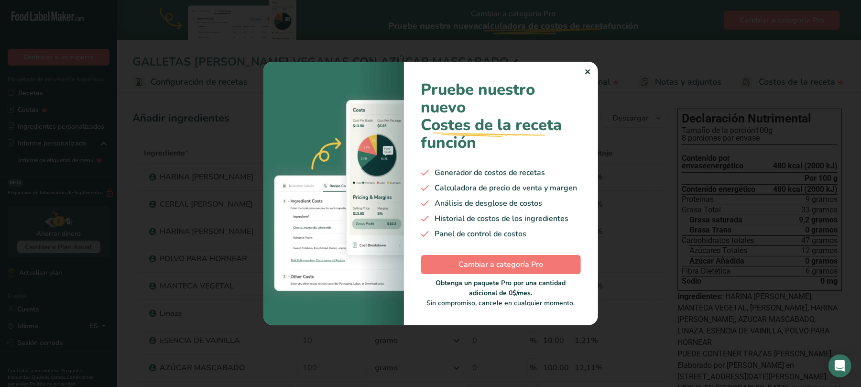
click at [585, 72] on font "✕" at bounding box center [587, 72] width 6 height 11
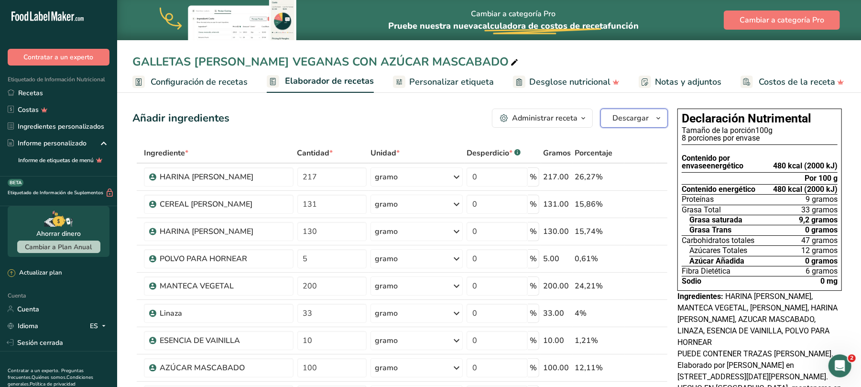
click at [646, 116] on font "Descargar" at bounding box center [630, 118] width 36 height 11
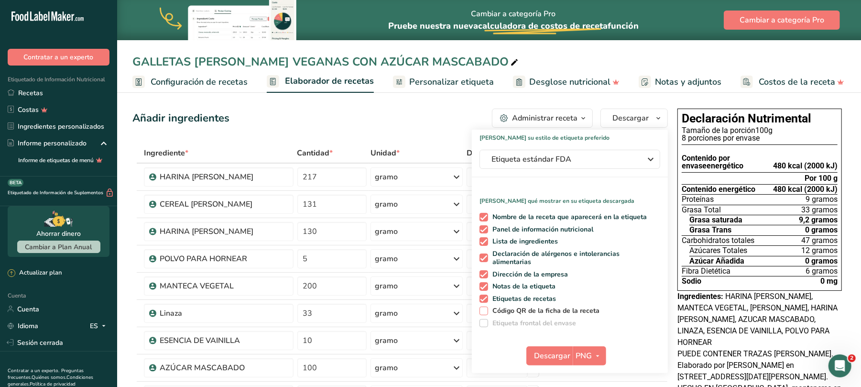
click at [484, 310] on span at bounding box center [483, 310] width 9 height 9
click at [484, 310] on input "Código QR de la ficha de la receta" at bounding box center [482, 310] width 6 height 6
checkbox input "true"
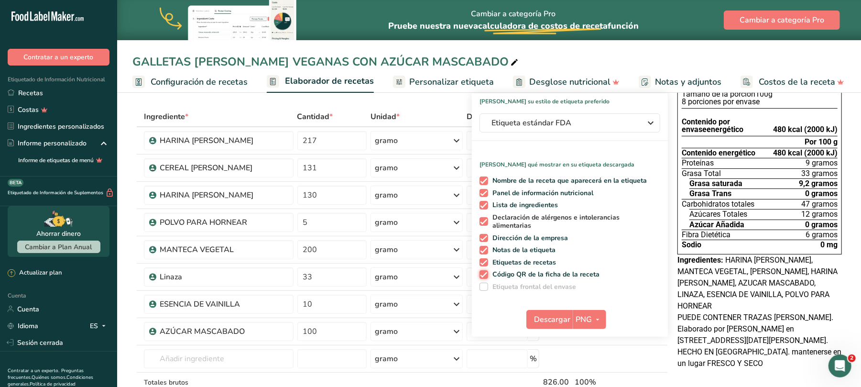
scroll to position [64, 0]
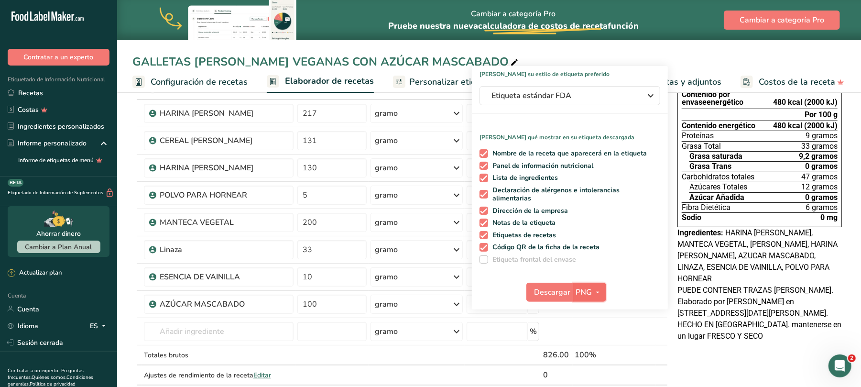
click at [596, 293] on icon "button" at bounding box center [598, 292] width 8 height 12
click at [588, 357] on font "PDF" at bounding box center [589, 358] width 13 height 9
click at [594, 291] on icon "button" at bounding box center [598, 292] width 8 height 12
click at [596, 310] on font "PNG" at bounding box center [590, 311] width 14 height 9
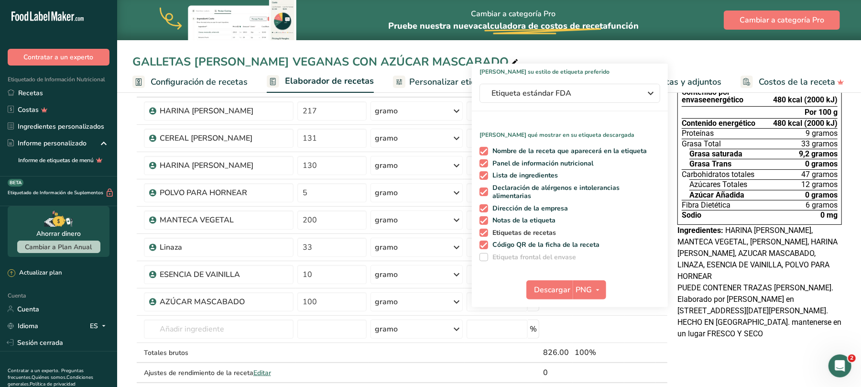
scroll to position [32, 0]
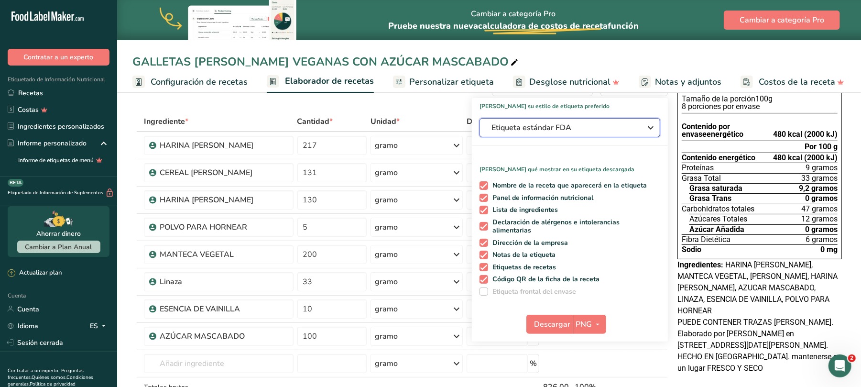
click at [650, 128] on icon "button" at bounding box center [650, 127] width 11 height 17
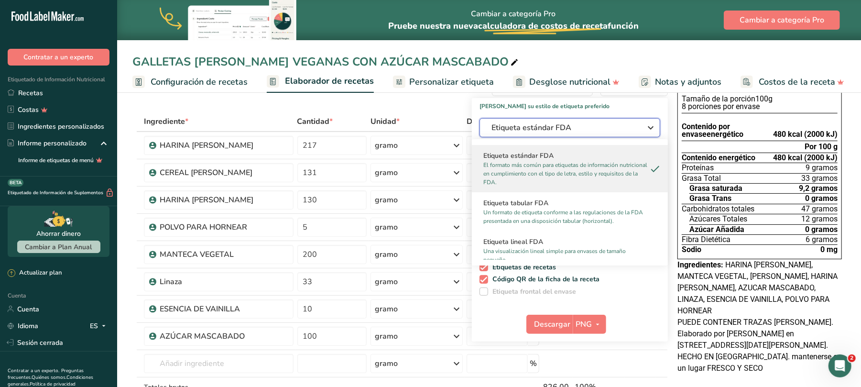
click at [650, 128] on icon "button" at bounding box center [650, 127] width 11 height 17
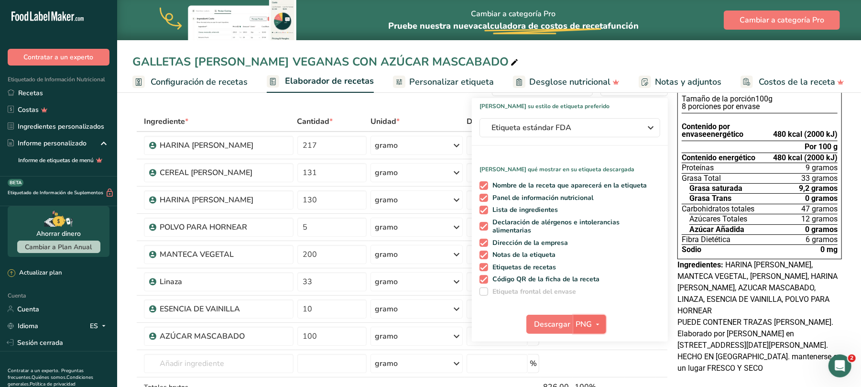
click at [577, 324] on font "PNG" at bounding box center [584, 324] width 16 height 11
click at [586, 343] on font "PNG" at bounding box center [590, 343] width 14 height 9
click at [660, 342] on icon at bounding box center [661, 341] width 11 height 7
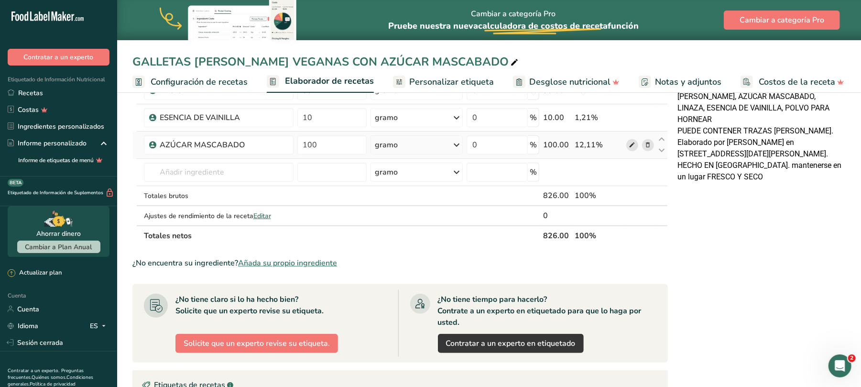
scroll to position [0, 0]
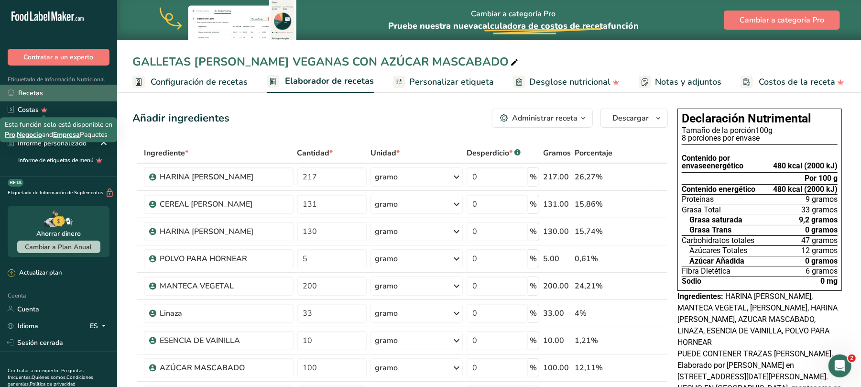
click at [34, 92] on font "Recetas" at bounding box center [30, 92] width 25 height 9
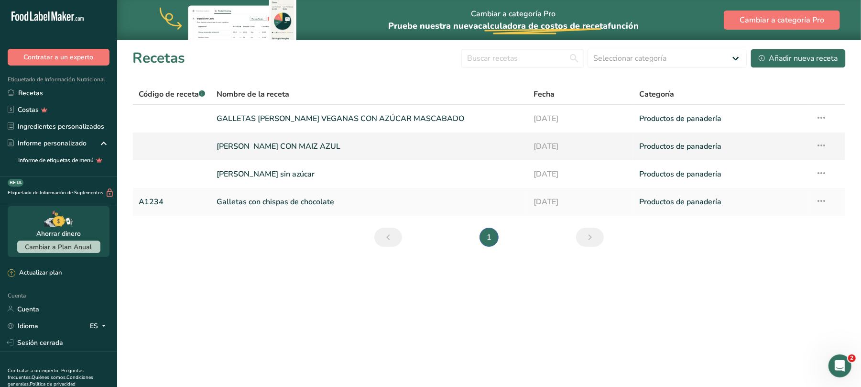
click at [308, 149] on font "[PERSON_NAME] CON MAIZ AZUL" at bounding box center [278, 146] width 124 height 11
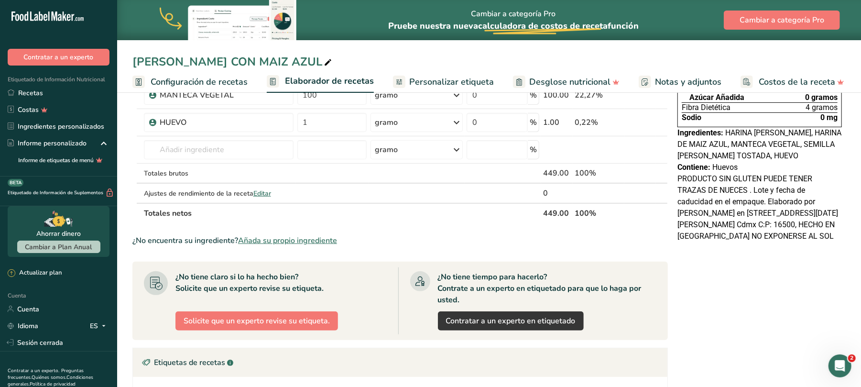
scroll to position [191, 0]
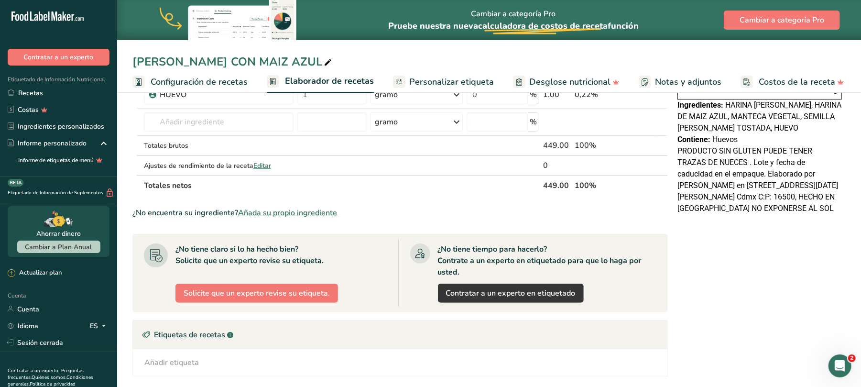
drag, startPoint x: 681, startPoint y: 155, endPoint x: 814, endPoint y: 207, distance: 143.6
click at [814, 207] on font "PRODUCTO SIN GLUTEN PUEDE TENER TRAZAS DE NUECES . Lote y fecha de caducidad en…" at bounding box center [757, 179] width 161 height 66
drag, startPoint x: 677, startPoint y: 153, endPoint x: 833, endPoint y: 205, distance: 164.9
click at [833, 205] on div "PRODUCTO SIN GLUTEN PUEDE TENER TRAZAS DE NUECES . Lote y fecha de caducidad en…" at bounding box center [759, 179] width 164 height 69
copy font "PRODUCTO SIN GLUTEN PUEDE TENER TRAZAS DE NUECES . Lote y fecha de caducidad en…"
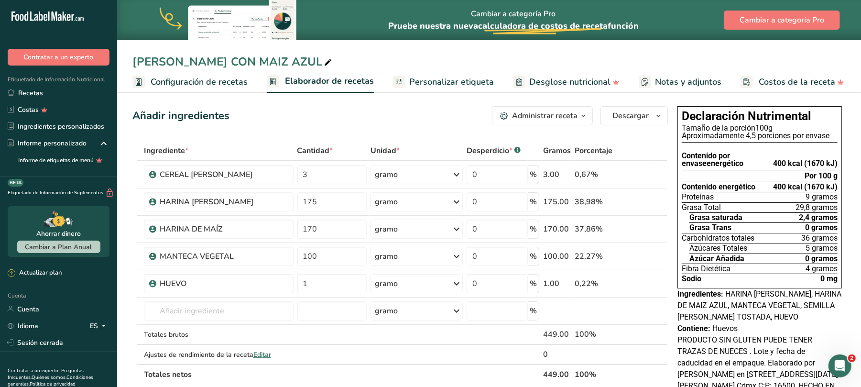
scroll to position [0, 0]
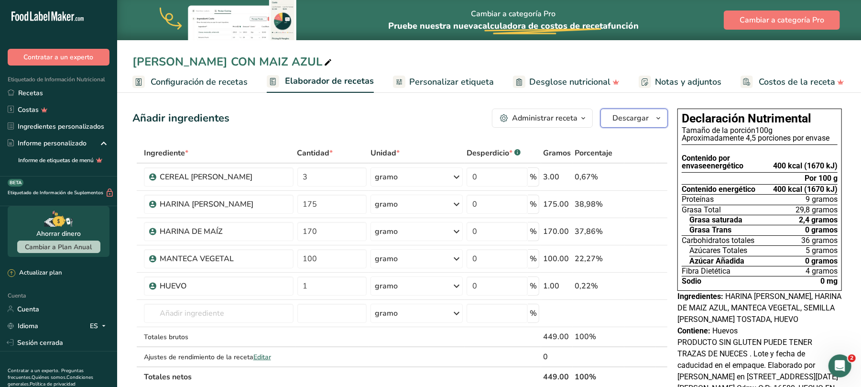
click at [660, 123] on icon "button" at bounding box center [658, 118] width 8 height 12
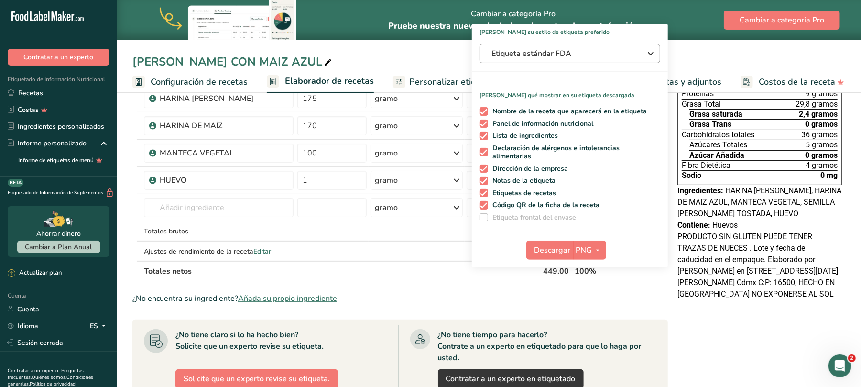
scroll to position [127, 0]
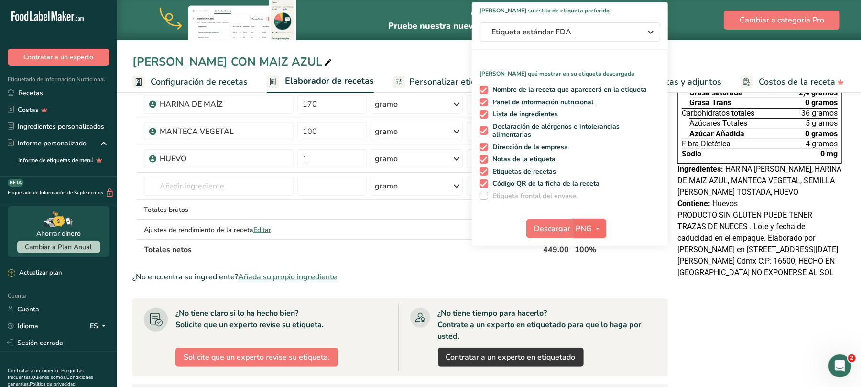
click at [597, 226] on icon "button" at bounding box center [598, 229] width 8 height 12
click at [595, 247] on font "PNG" at bounding box center [590, 247] width 14 height 9
click at [32, 90] on font "Recetas" at bounding box center [30, 92] width 25 height 9
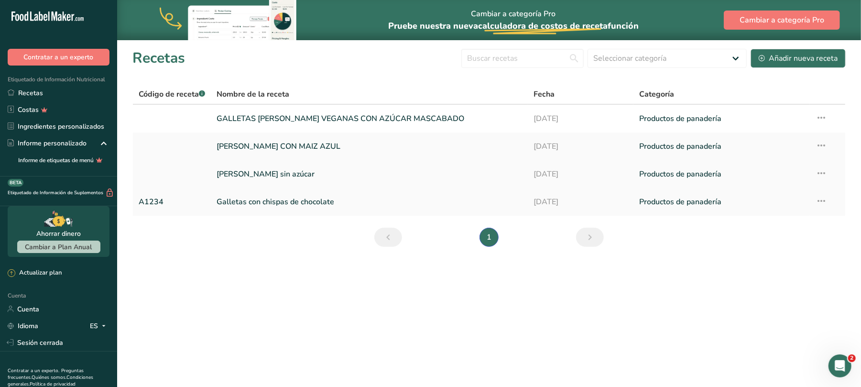
click at [313, 172] on font "[PERSON_NAME] sin azúcar" at bounding box center [265, 174] width 98 height 11
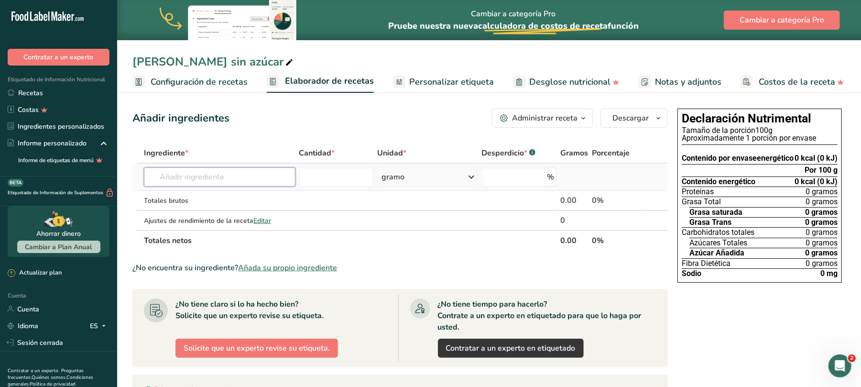
click at [226, 175] on input "text" at bounding box center [219, 176] width 151 height 19
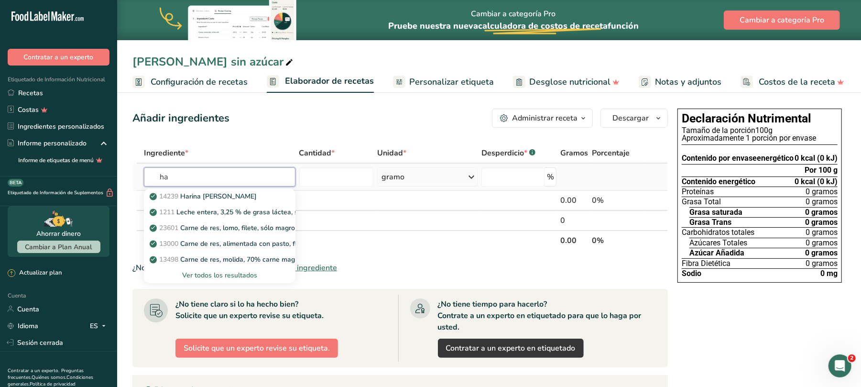
type input "h"
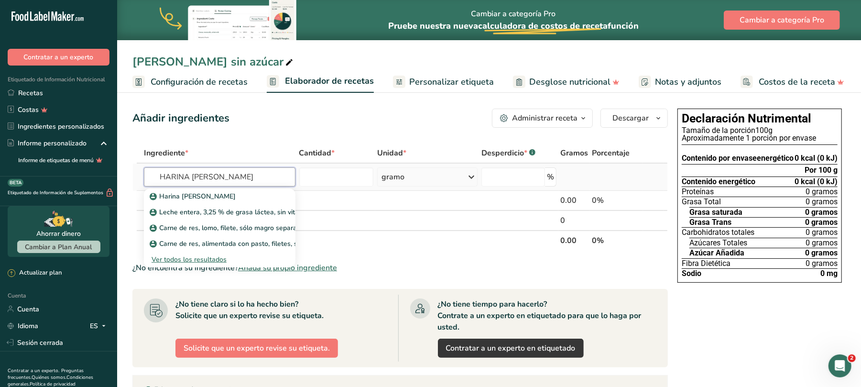
type input "HARINA [PERSON_NAME]"
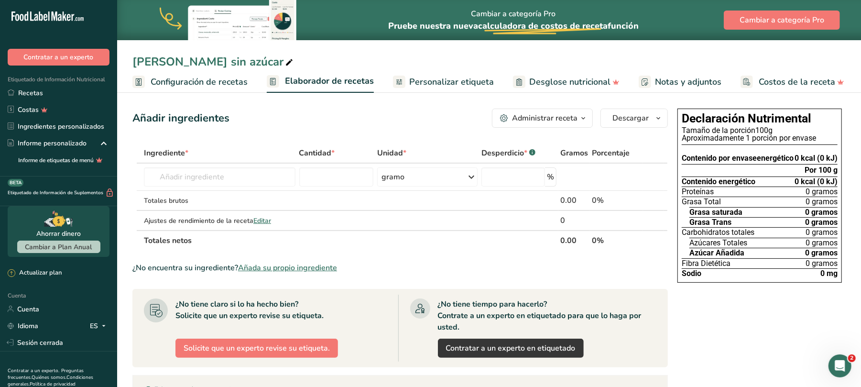
click at [316, 267] on font "Añada su propio ingrediente" at bounding box center [287, 267] width 99 height 11
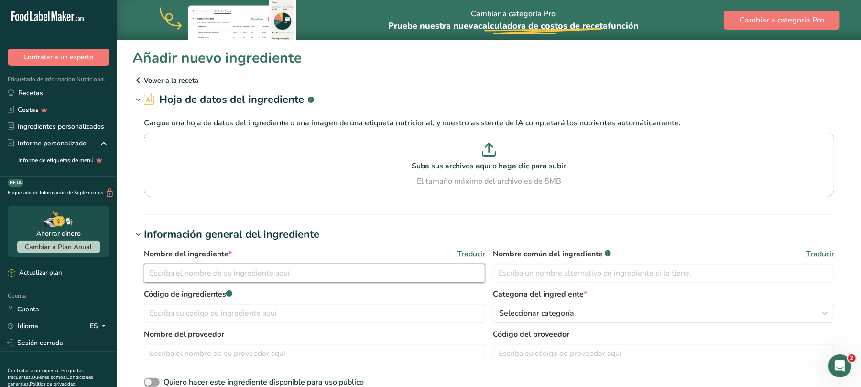
click at [316, 267] on input "text" at bounding box center [314, 272] width 341 height 19
type input "HARINA [PERSON_NAME]"
type input "1"
type input "30002"
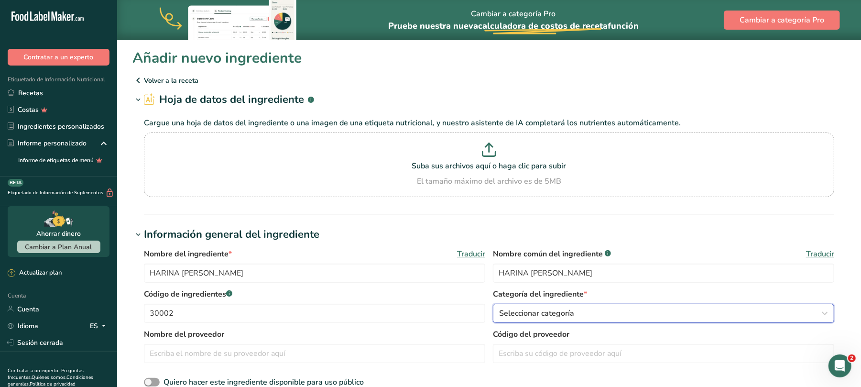
click at [827, 311] on icon "button" at bounding box center [824, 312] width 11 height 17
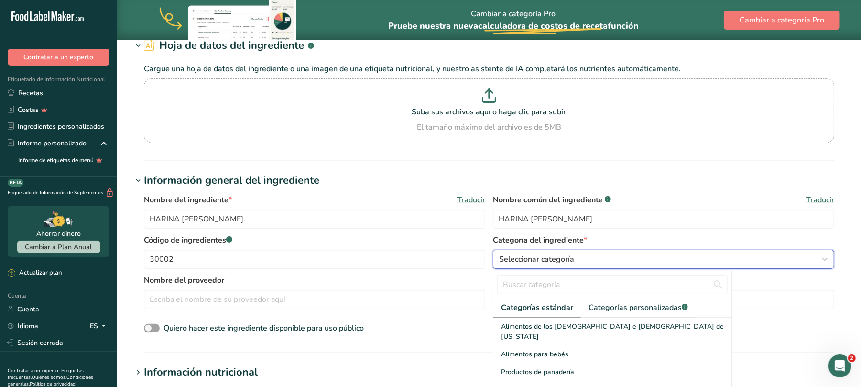
scroll to position [127, 0]
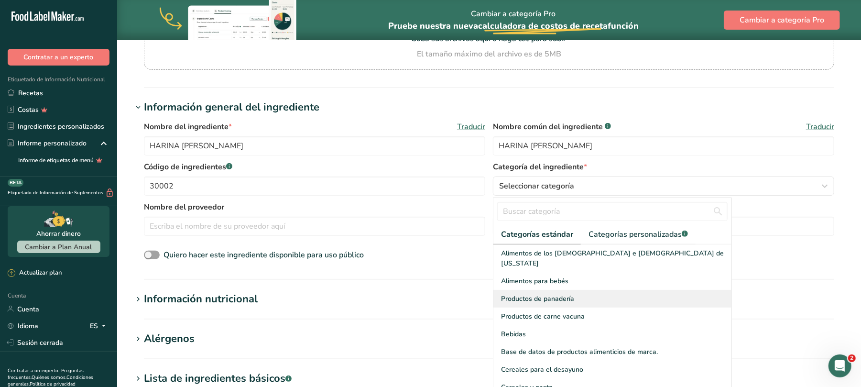
click at [557, 294] on font "Productos de panadería" at bounding box center [537, 298] width 73 height 9
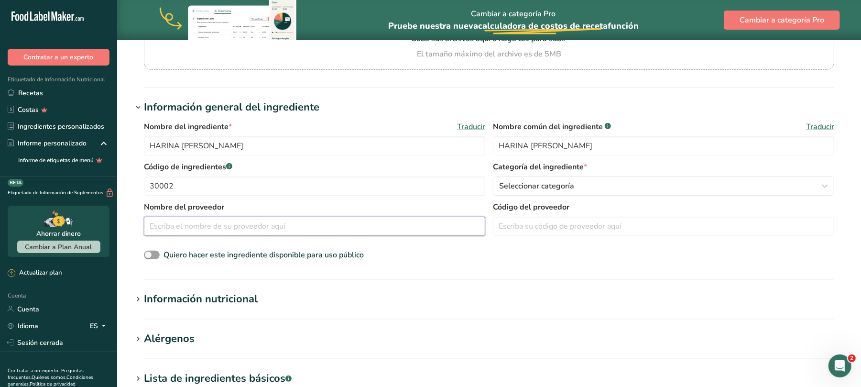
click at [221, 230] on input "text" at bounding box center [314, 225] width 341 height 19
type input "ARTESANAL SANTA CRUZ"
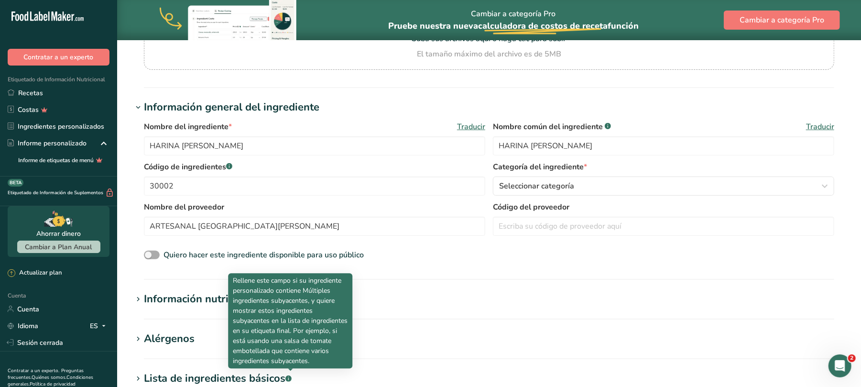
click at [153, 253] on span at bounding box center [152, 254] width 16 height 9
click at [150, 253] on input "Quiero hacer este ingrediente disponible para uso público" at bounding box center [147, 255] width 6 height 6
checkbox input "true"
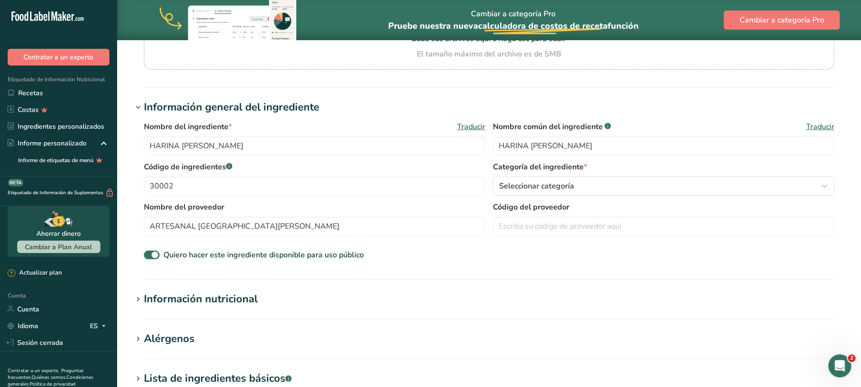
click at [248, 297] on font "Información nutricional" at bounding box center [201, 299] width 114 height 14
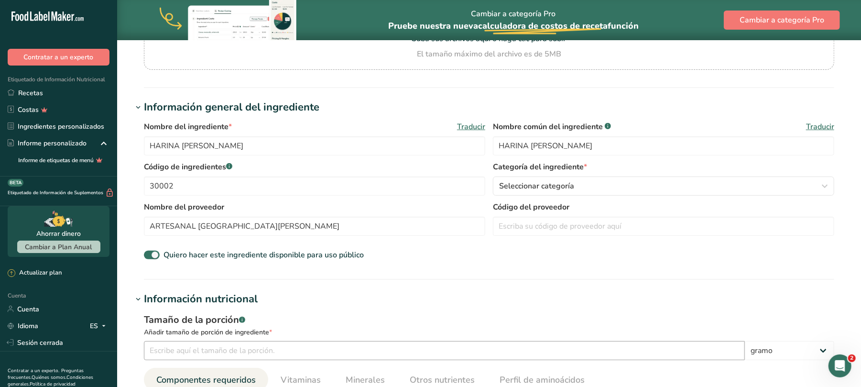
scroll to position [255, 0]
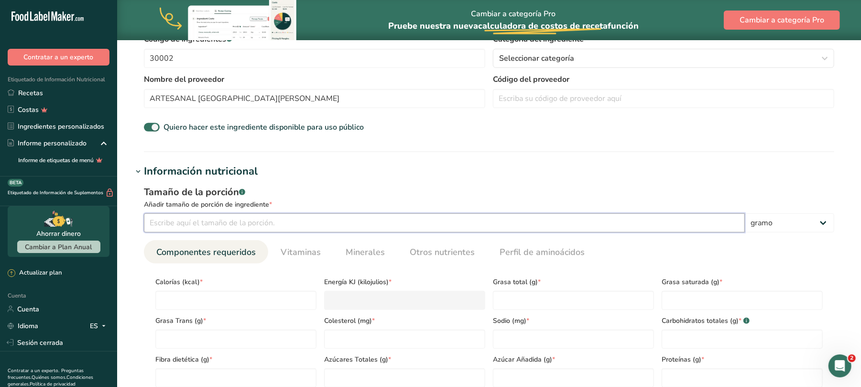
click at [276, 218] on input "number" at bounding box center [444, 222] width 601 height 19
type input "100"
click at [195, 295] on input "number" at bounding box center [235, 300] width 161 height 19
type input "4"
type KJ "16.7"
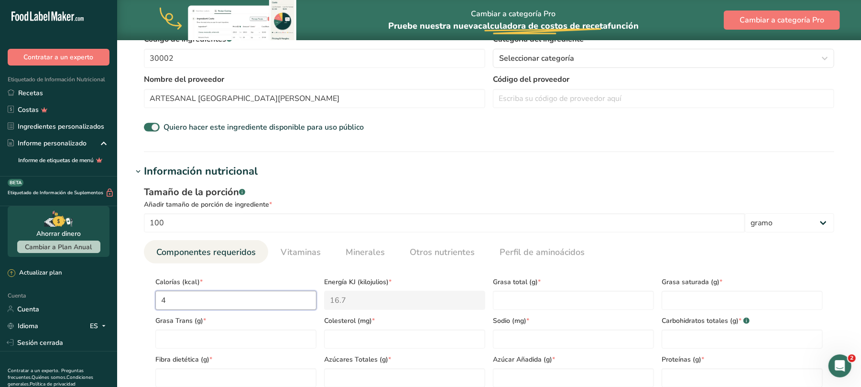
type input "43"
type KJ "179.9"
type input "439"
type KJ "1836.8"
type input "439.9"
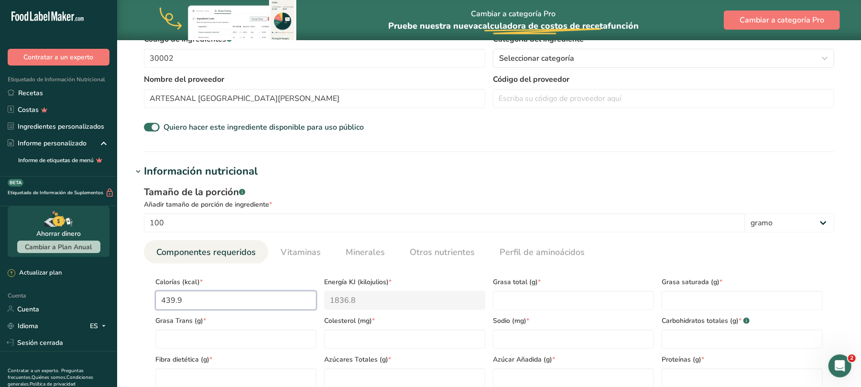
type KJ "1840.5"
type input "439.9"
click at [548, 293] on Fat "number" at bounding box center [573, 300] width 161 height 19
type Fat "16.7"
click at [694, 297] on Fat "number" at bounding box center [741, 300] width 161 height 19
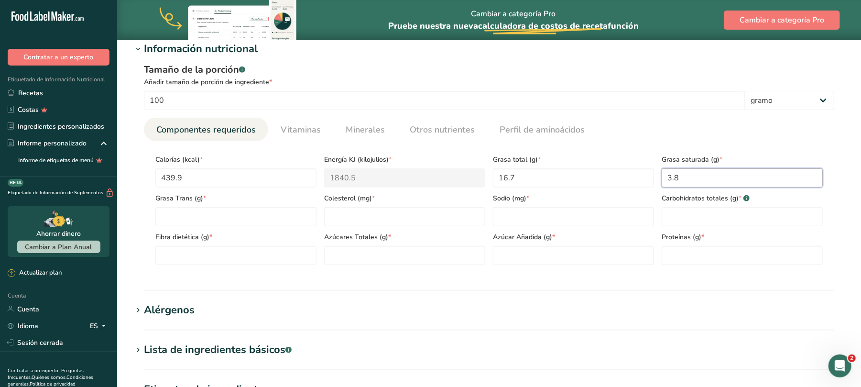
scroll to position [382, 0]
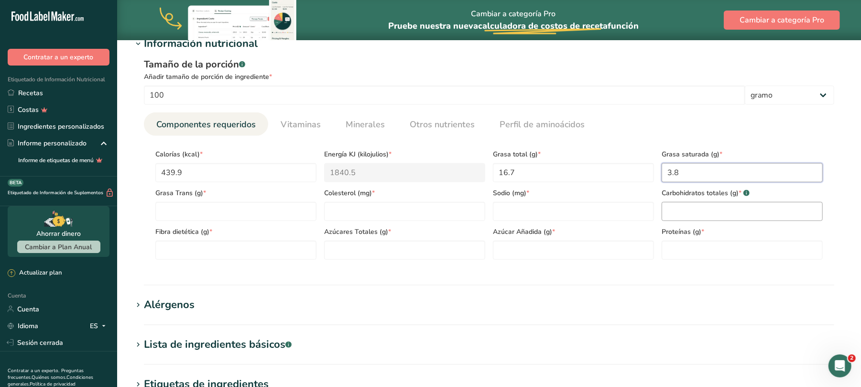
type Fat "3.8"
click at [703, 212] on Carbohydrates "number" at bounding box center [741, 211] width 161 height 19
type Carbohydrates "65.2"
click at [205, 255] on Fiber "number" at bounding box center [235, 249] width 161 height 19
type Fiber "6.7"
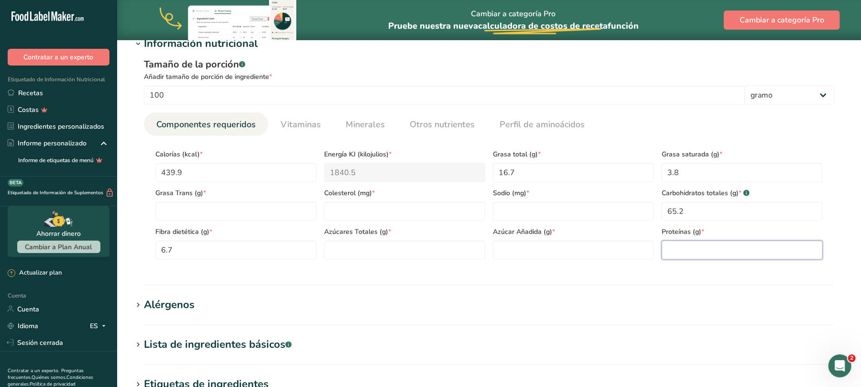
click at [691, 249] on input "number" at bounding box center [741, 249] width 161 height 19
type input "14.7"
click at [250, 211] on Fat "number" at bounding box center [235, 211] width 161 height 19
type Fat "0"
type input "0"
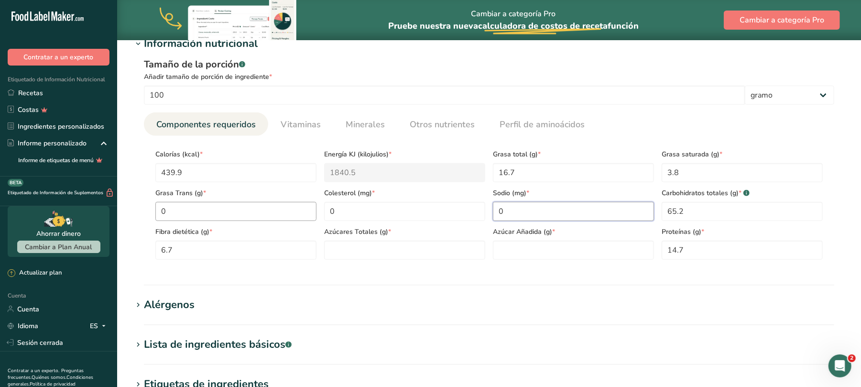
type input "0"
type Sugars "0"
click at [346, 119] on font "Minerales" at bounding box center [365, 124] width 39 height 11
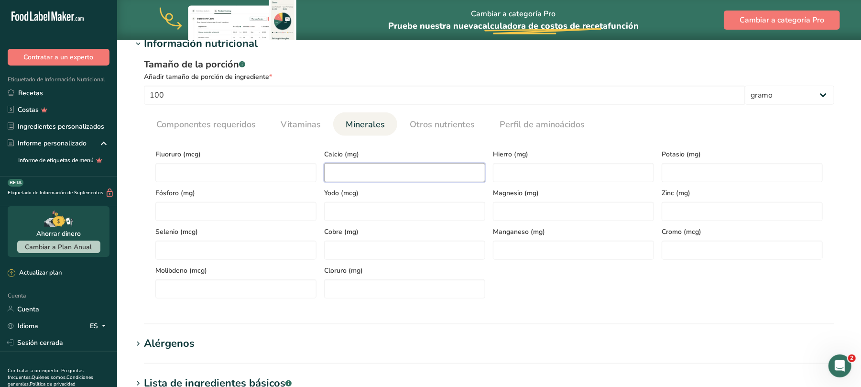
click at [356, 164] on input "number" at bounding box center [404, 172] width 161 height 19
type input "158"
click at [509, 171] on input "number" at bounding box center [573, 172] width 161 height 19
type input "7.6"
click at [308, 124] on font "Vitaminas" at bounding box center [301, 124] width 40 height 11
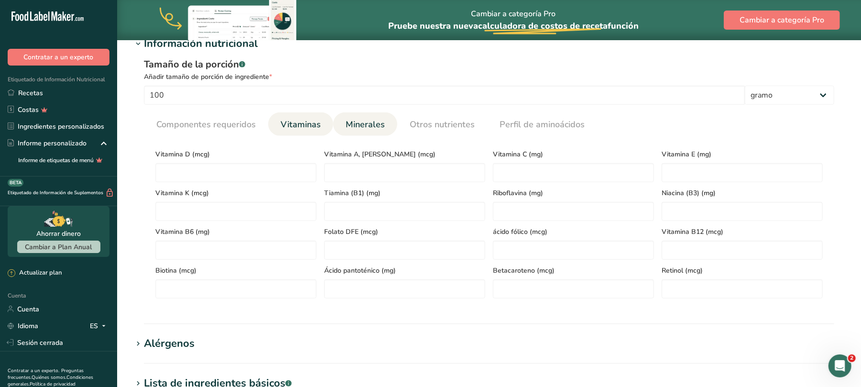
click at [367, 126] on font "Minerales" at bounding box center [365, 124] width 39 height 11
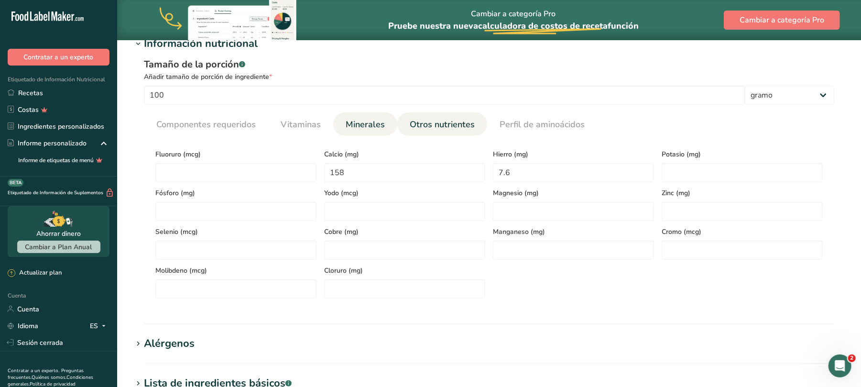
click at [460, 125] on font "Otros nutrientes" at bounding box center [442, 124] width 65 height 11
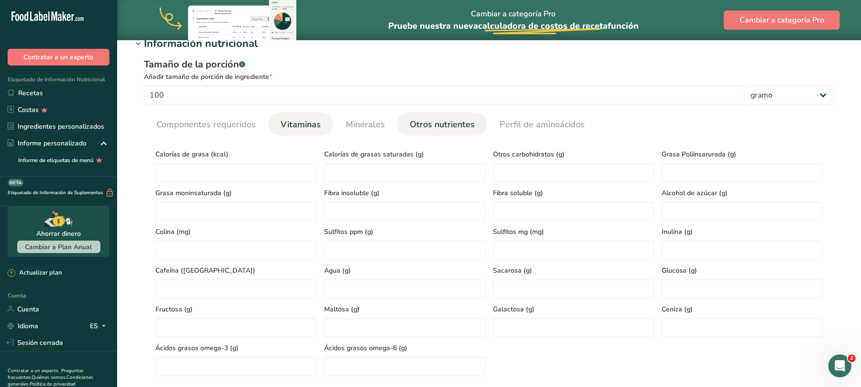
click at [304, 125] on font "Vitaminas" at bounding box center [301, 124] width 40 height 11
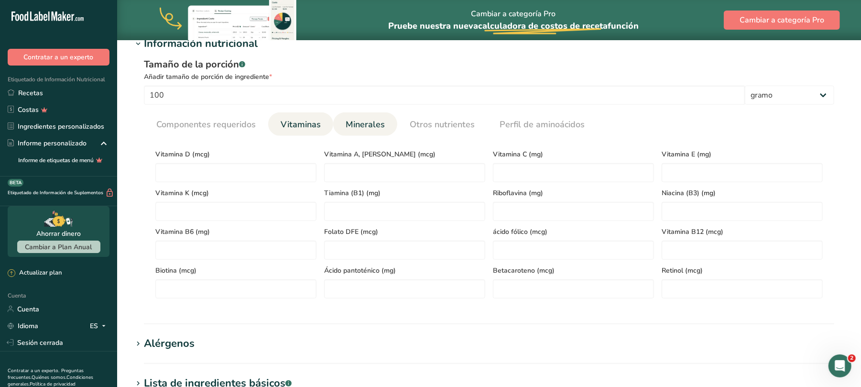
click at [346, 122] on font "Minerales" at bounding box center [365, 124] width 39 height 11
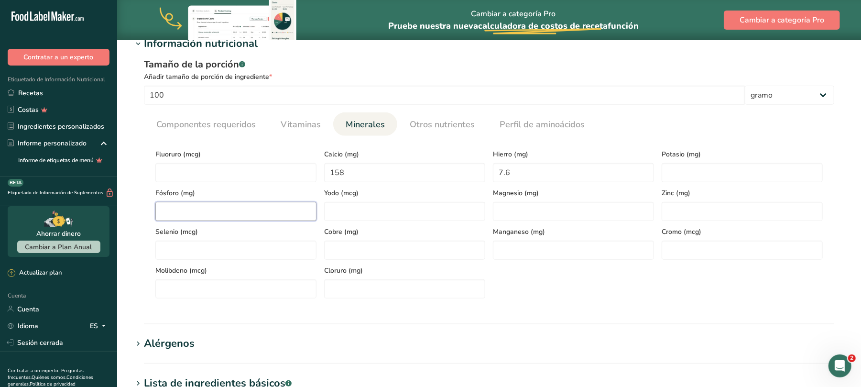
click at [231, 212] on input "number" at bounding box center [235, 211] width 161 height 19
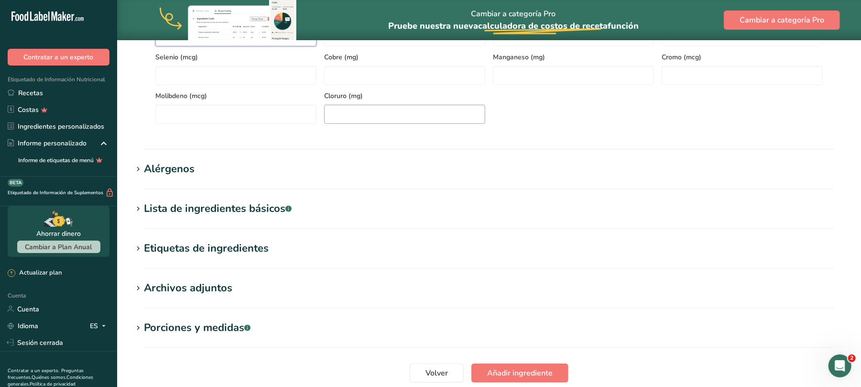
scroll to position [573, 0]
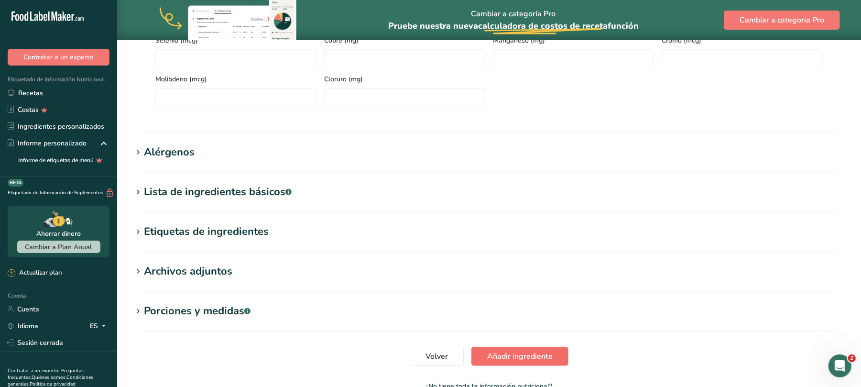
type input "507.4"
click at [497, 354] on font "Añadir ingrediente" at bounding box center [519, 356] width 65 height 11
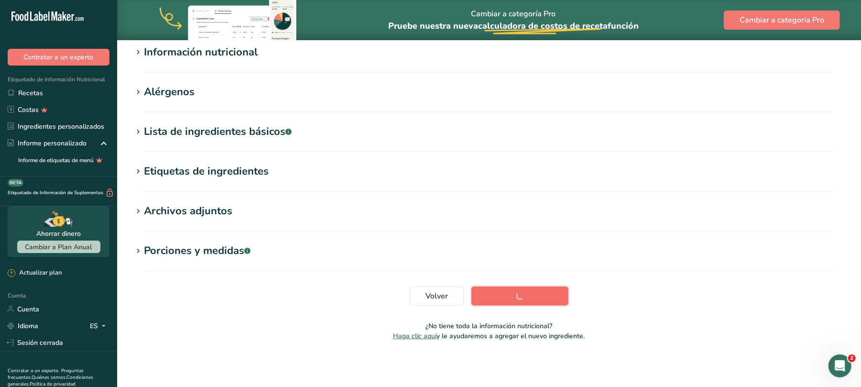
scroll to position [127, 0]
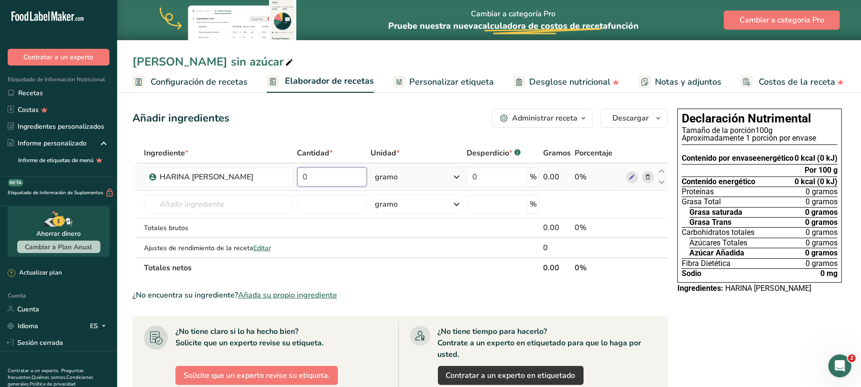
click at [322, 177] on input "0" at bounding box center [332, 176] width 70 height 19
type input "217"
click at [255, 295] on font "Añada su propio ingrediente" at bounding box center [287, 295] width 99 height 11
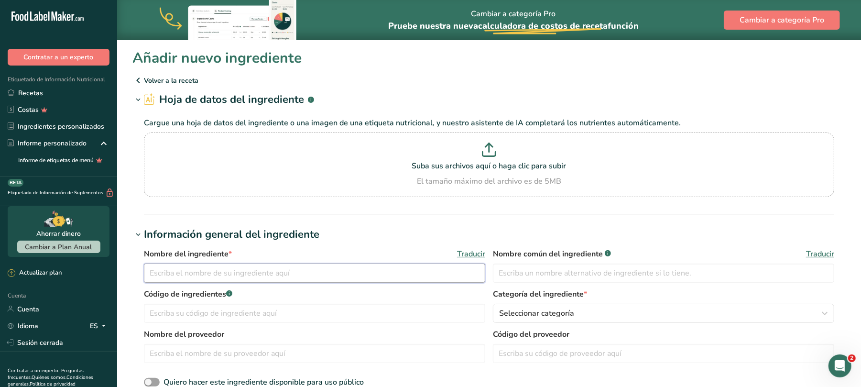
click at [208, 266] on input "text" at bounding box center [314, 272] width 341 height 19
type input "CEREAL DE AMARANTO"
type input "[PERSON_NAME]"
drag, startPoint x: 189, startPoint y: 272, endPoint x: 140, endPoint y: 274, distance: 49.3
click at [140, 274] on div "Nombre del ingrediente * Traducir CEREAL DE AMARANTO Nombre común del ingredien…" at bounding box center [488, 318] width 713 height 152
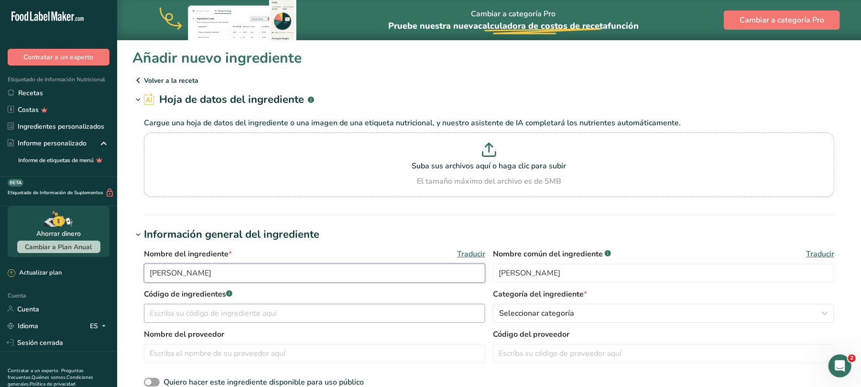
type input "[PERSON_NAME]"
click at [243, 314] on input "text" at bounding box center [314, 312] width 341 height 19
type input "30001"
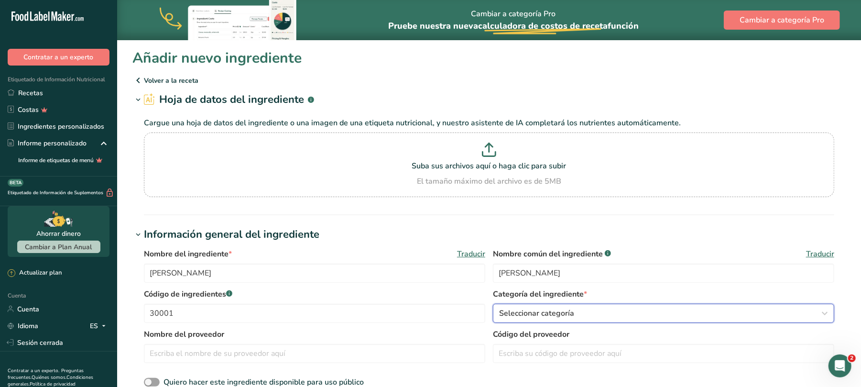
click at [828, 315] on icon "button" at bounding box center [824, 312] width 11 height 17
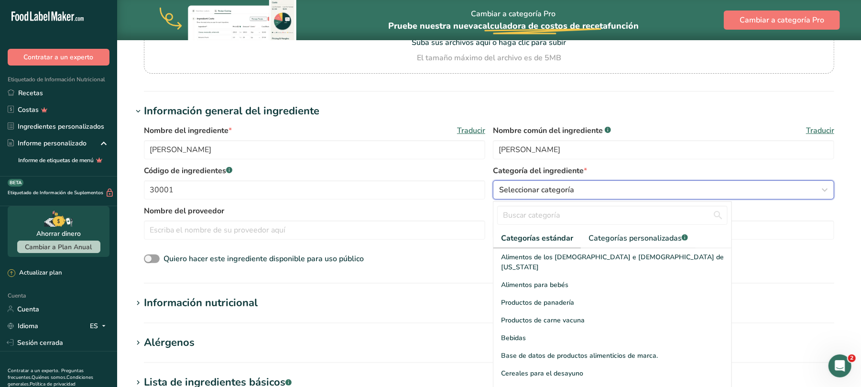
scroll to position [127, 0]
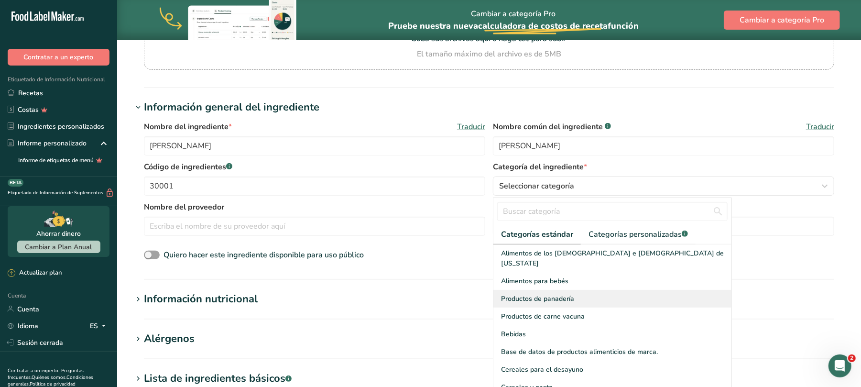
click at [528, 294] on font "Productos de panadería" at bounding box center [537, 298] width 73 height 9
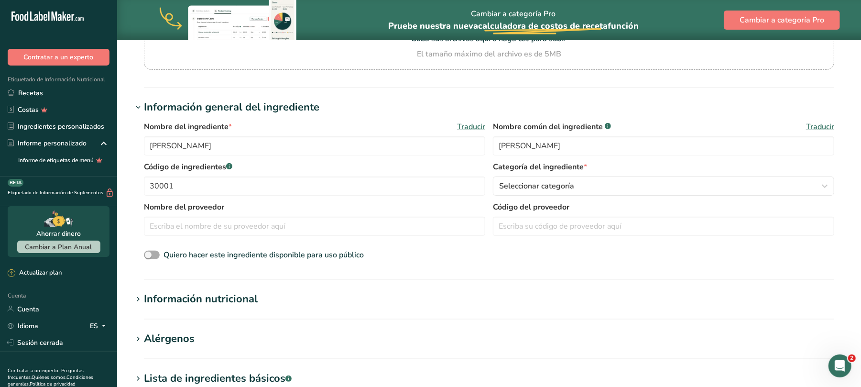
click at [153, 254] on span at bounding box center [152, 254] width 16 height 9
click at [150, 254] on input "Quiero hacer este ingrediente disponible para uso público" at bounding box center [147, 255] width 6 height 6
checkbox input "true"
click at [227, 297] on font "Información nutricional" at bounding box center [201, 299] width 114 height 14
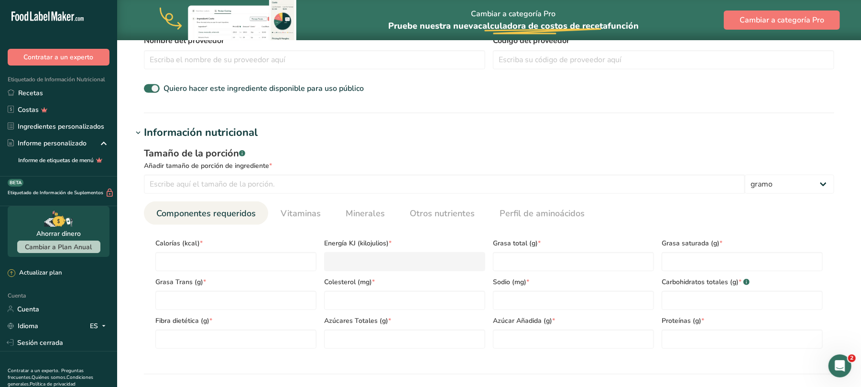
scroll to position [318, 0]
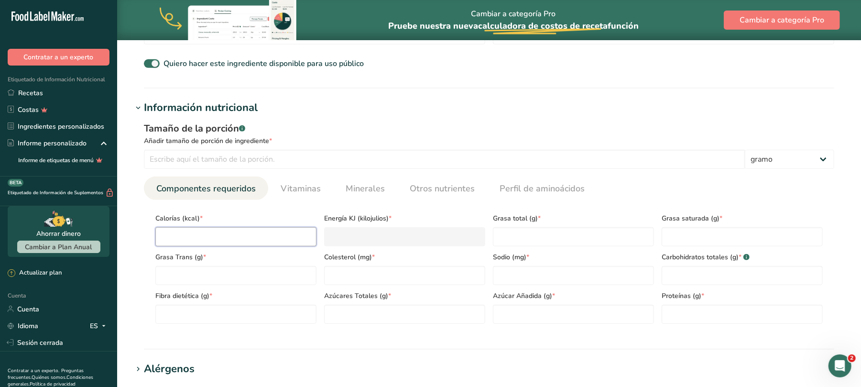
click at [209, 235] on input "number" at bounding box center [235, 236] width 161 height 19
type input "4"
type KJ "16.7"
type input "43"
type KJ "179.9"
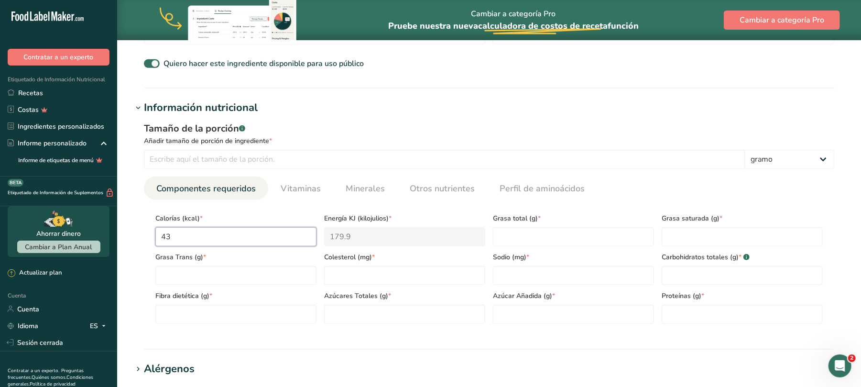
type input "439"
type KJ "1836.8"
type input "439.9"
type KJ "1840.5"
type input "439.9"
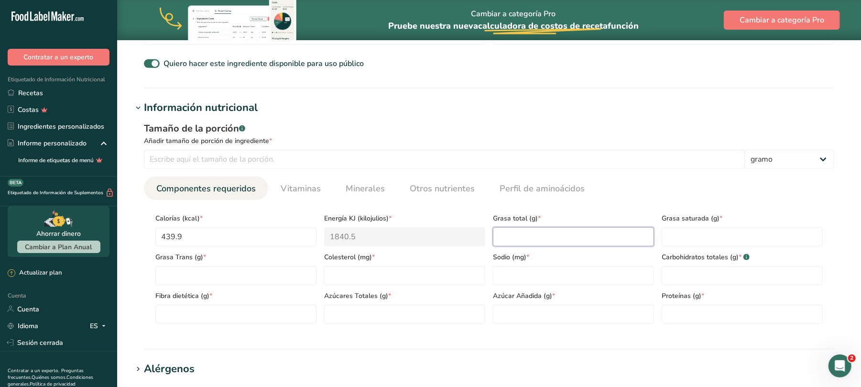
click at [501, 234] on Fat "number" at bounding box center [573, 236] width 161 height 19
type Fat "16.7"
type Fat "3.8"
click at [684, 274] on Carbohydrates "number" at bounding box center [741, 275] width 161 height 19
type Carbohydrates "65.2"
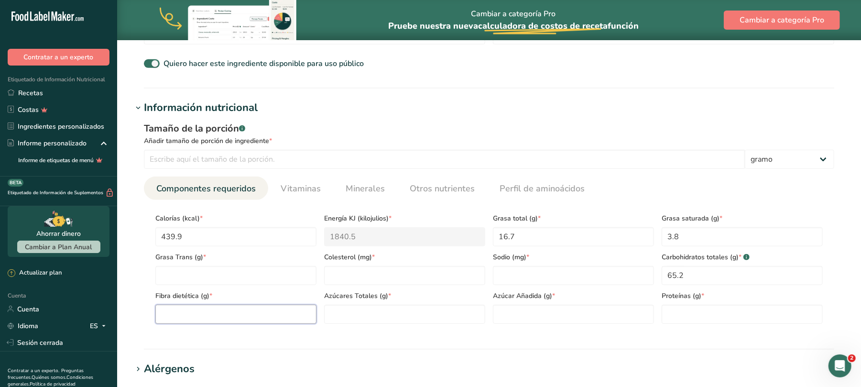
click at [222, 314] on Fiber "number" at bounding box center [235, 313] width 161 height 19
type Fiber "6.7"
click at [680, 315] on input "number" at bounding box center [741, 313] width 161 height 19
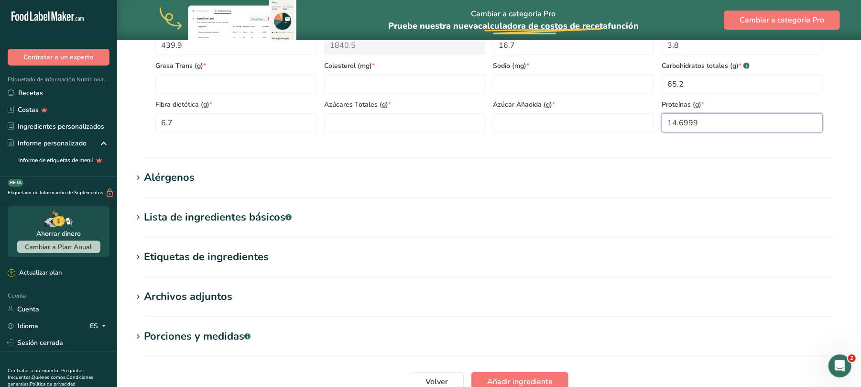
scroll to position [446, 0]
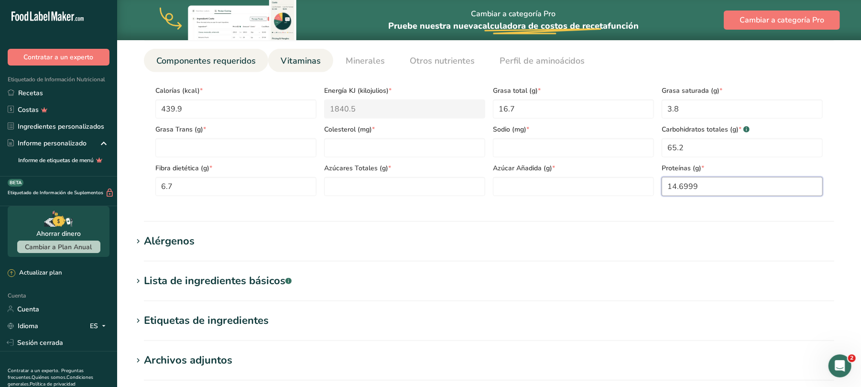
type input "14.6999"
click at [291, 58] on font "Vitaminas" at bounding box center [301, 60] width 40 height 11
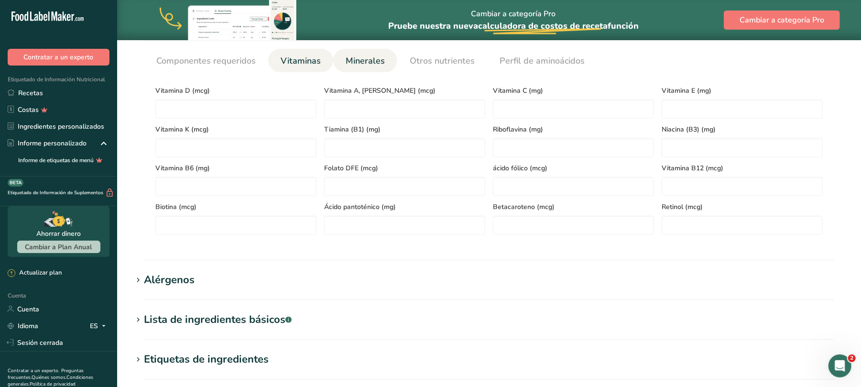
click at [355, 55] on font "Minerales" at bounding box center [365, 60] width 39 height 11
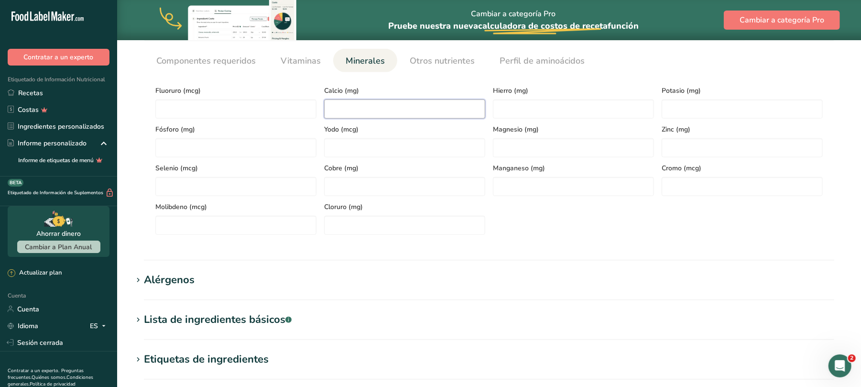
click at [366, 104] on input "number" at bounding box center [404, 108] width 161 height 19
type input "158"
click at [616, 111] on input "number" at bounding box center [573, 108] width 161 height 19
type input "7.6"
click at [197, 149] on input "number" at bounding box center [235, 147] width 161 height 19
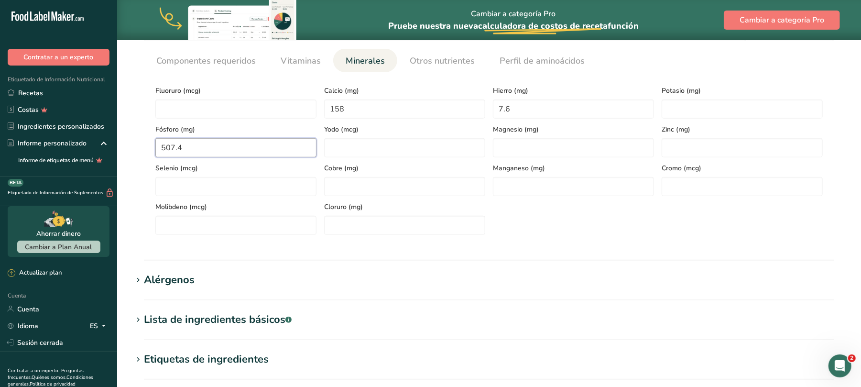
type input "507.4"
click at [207, 279] on h1 "Alérgenos" at bounding box center [488, 280] width 713 height 16
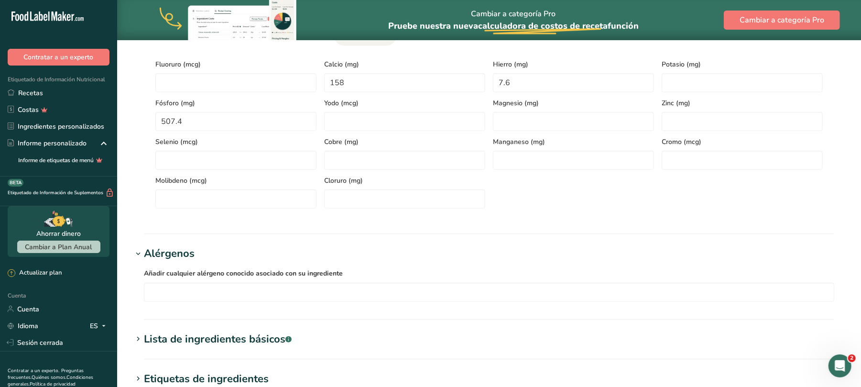
scroll to position [509, 0]
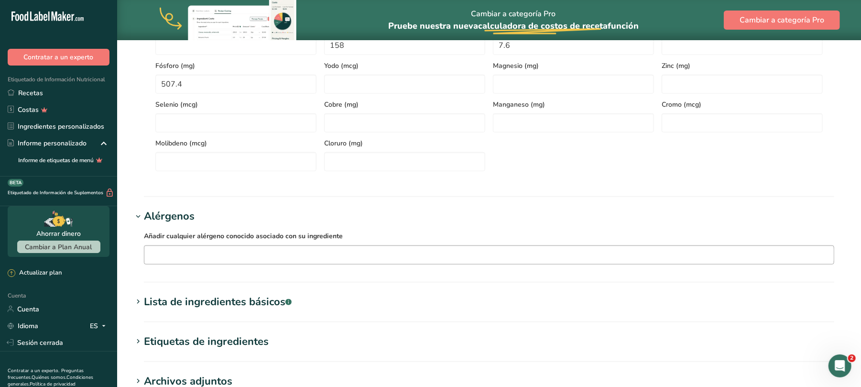
click at [221, 260] on input "text" at bounding box center [488, 254] width 689 height 15
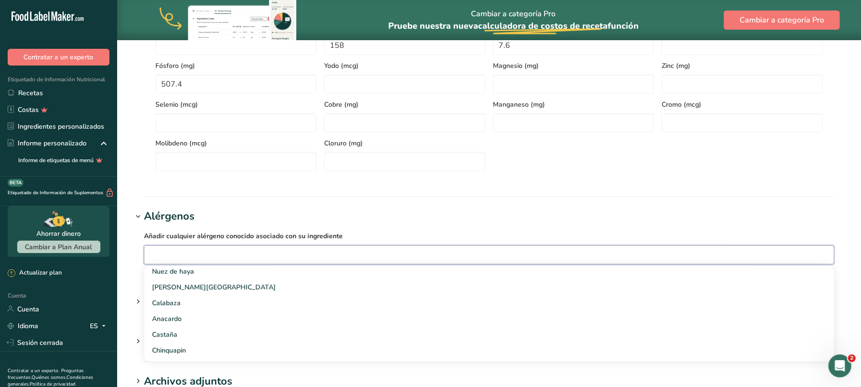
scroll to position [191, 0]
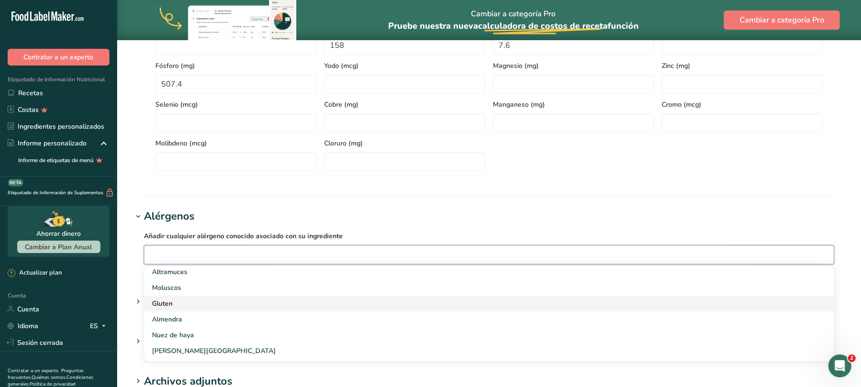
click at [186, 304] on div "Gluten" at bounding box center [481, 303] width 659 height 10
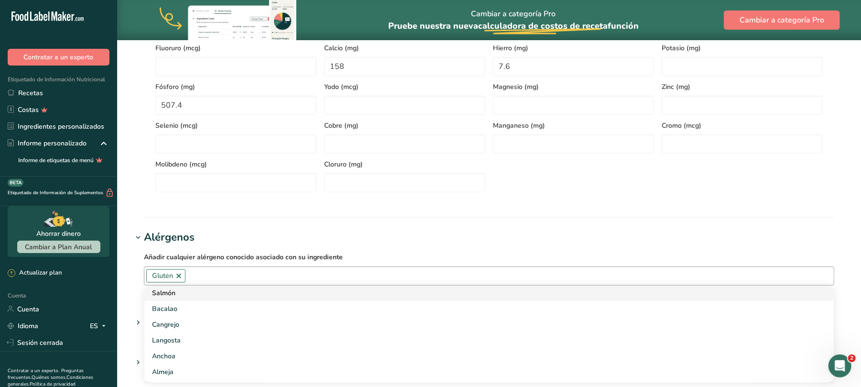
scroll to position [580, 0]
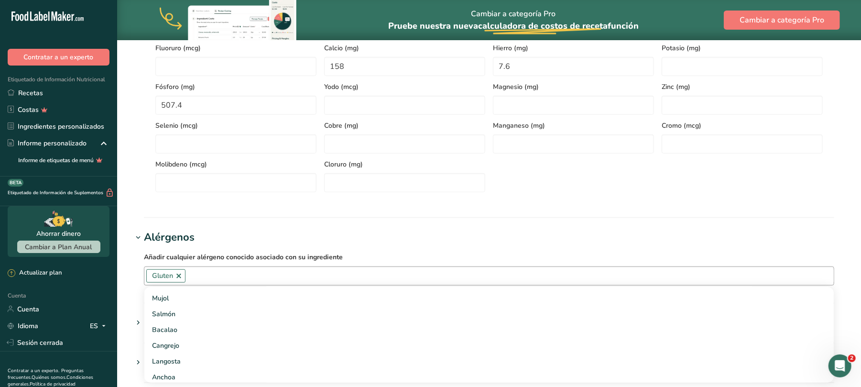
click at [179, 276] on link at bounding box center [179, 276] width 8 height 8
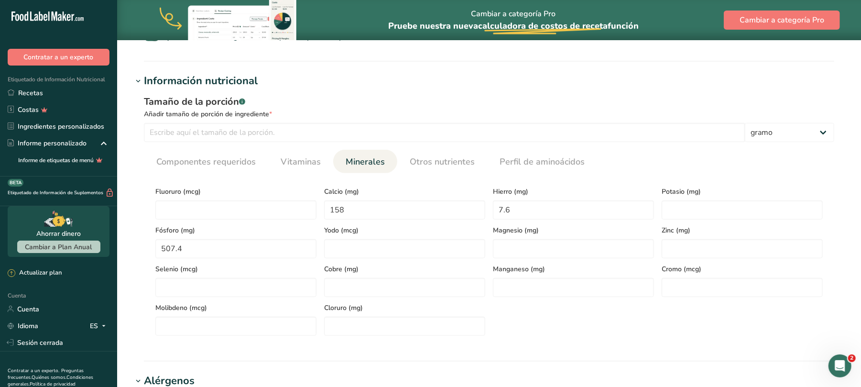
scroll to position [297, 0]
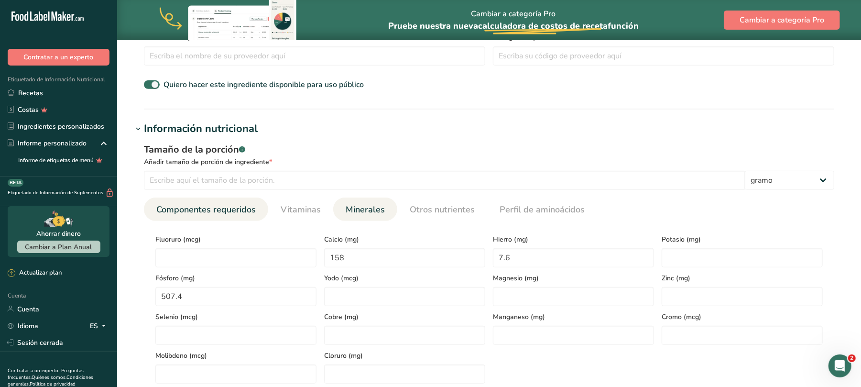
click at [212, 204] on font "Componentes requeridos" at bounding box center [205, 209] width 99 height 11
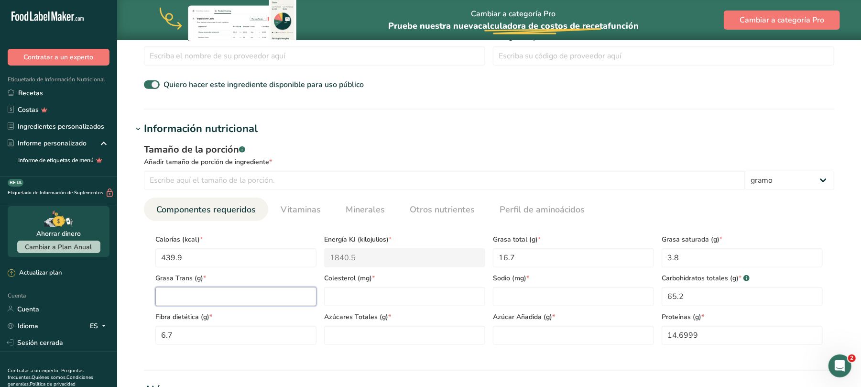
click at [231, 293] on Fat "number" at bounding box center [235, 296] width 161 height 19
type Fat "0"
type input "0"
type Sugars "0"
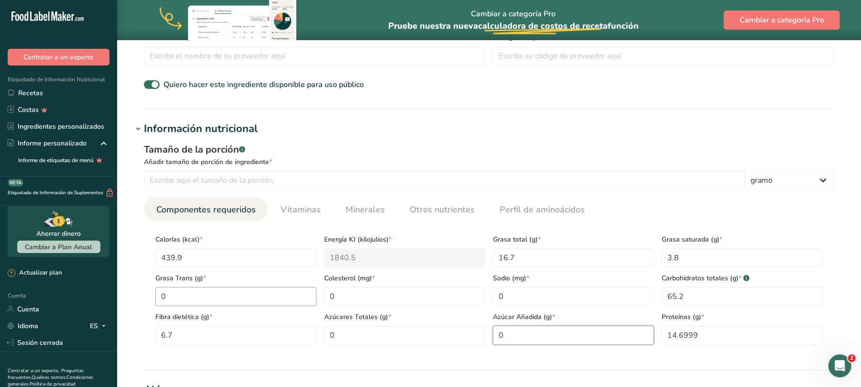
type Sugars "0"
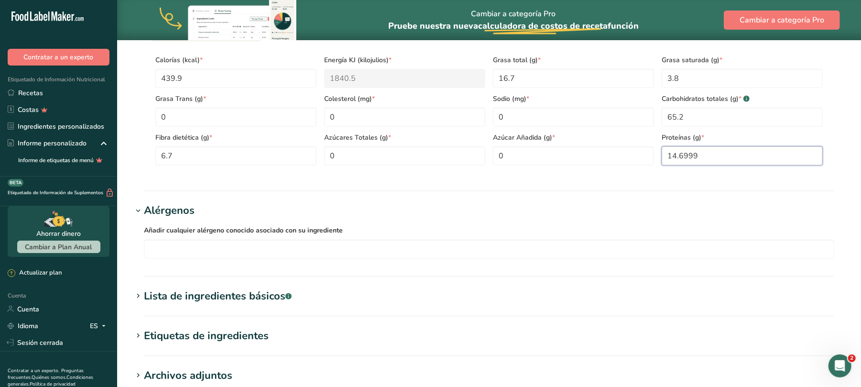
scroll to position [616, 0]
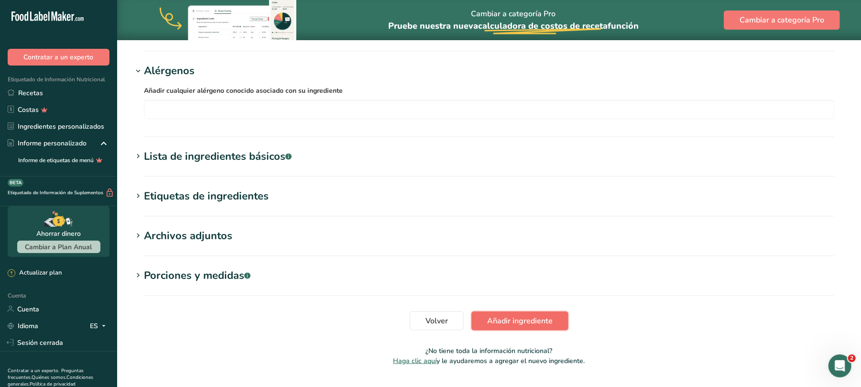
click at [519, 317] on font "Añadir ingrediente" at bounding box center [519, 320] width 65 height 11
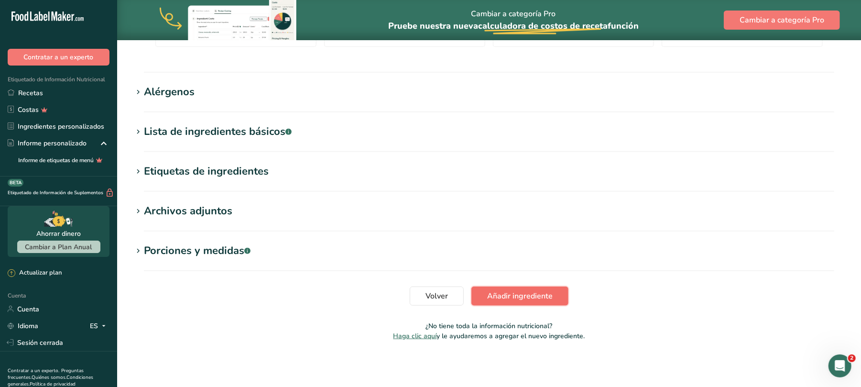
scroll to position [171, 0]
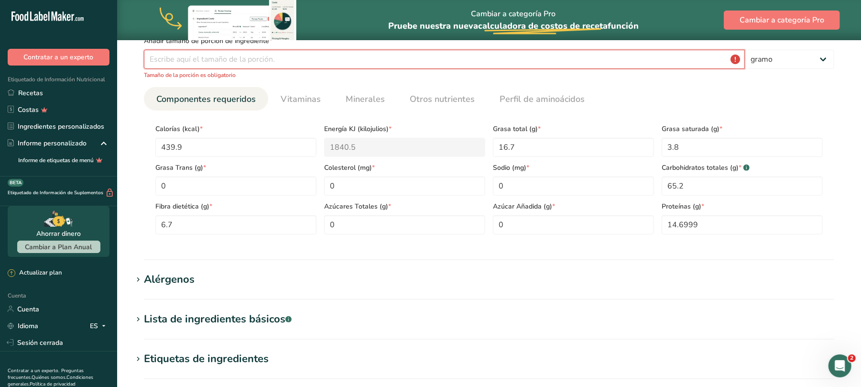
click at [337, 54] on input "number" at bounding box center [444, 59] width 601 height 19
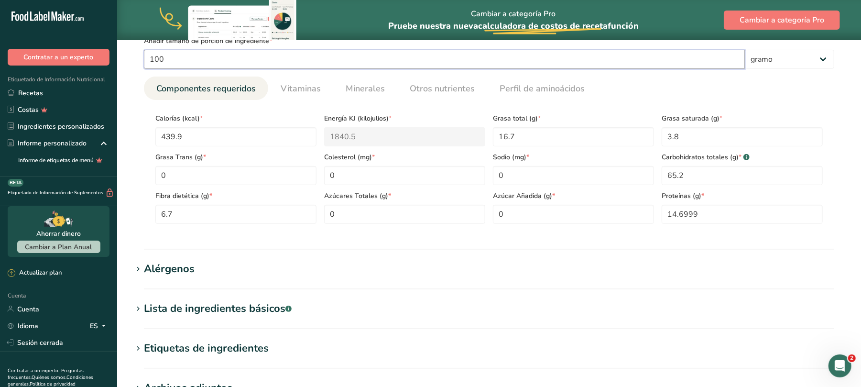
type input "100"
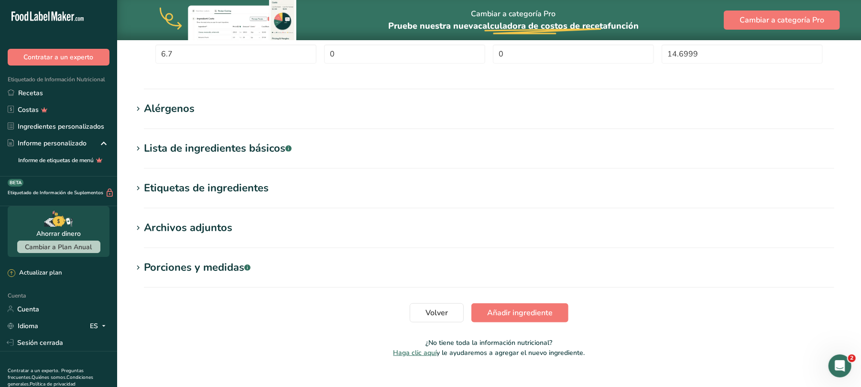
scroll to position [348, 0]
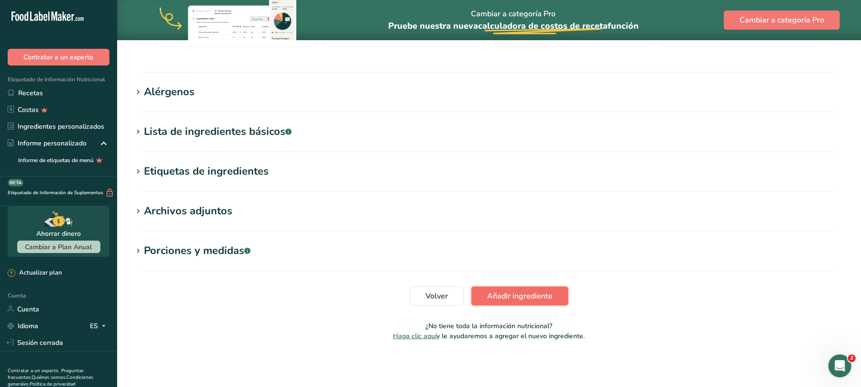
click at [545, 297] on font "Añadir ingrediente" at bounding box center [519, 296] width 65 height 11
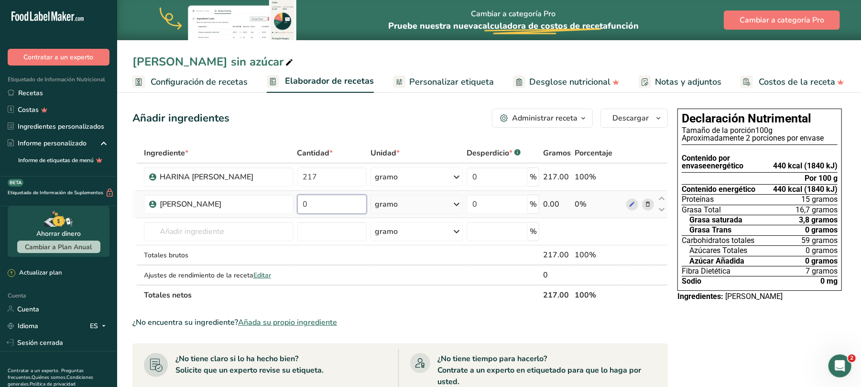
click at [314, 195] on input "0" at bounding box center [332, 204] width 70 height 19
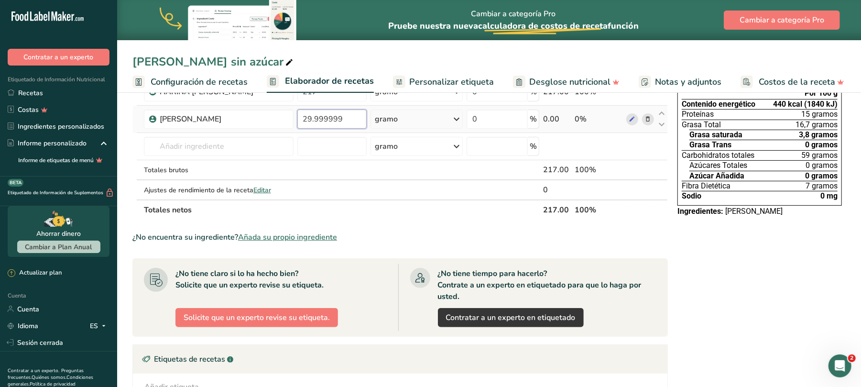
scroll to position [64, 0]
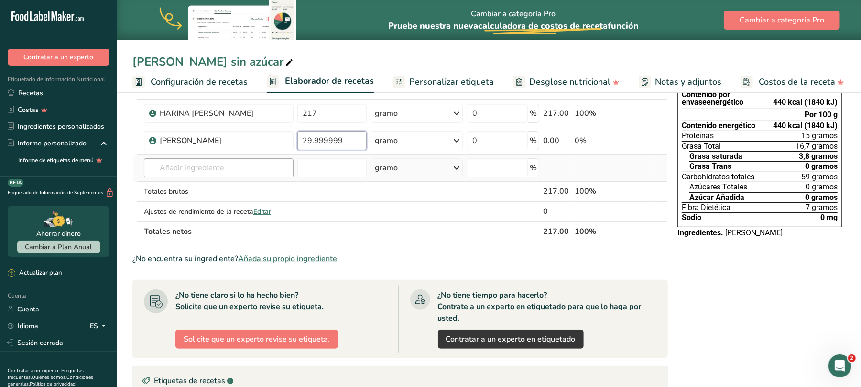
type input "29.999999"
click at [244, 168] on div "Ingrediente * Cantidad * Unidad * Desperdicio * .a-a{fill:#347362;}.b-a{fill:#f…" at bounding box center [399, 160] width 535 height 162
click at [310, 261] on font "Añada su propio ingrediente" at bounding box center [287, 258] width 99 height 11
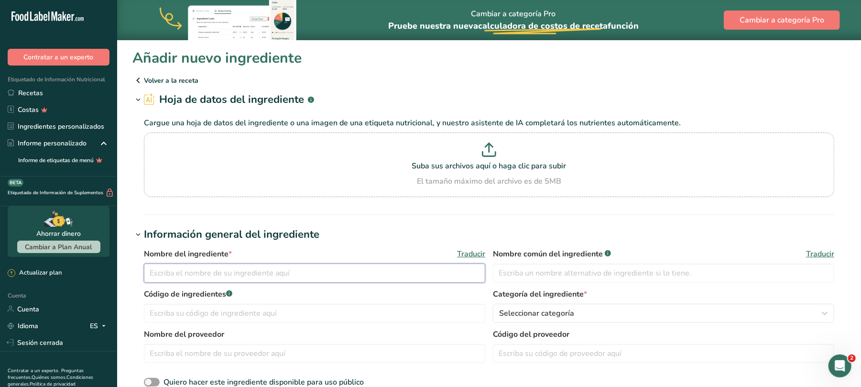
click at [222, 273] on input "text" at bounding box center [314, 272] width 341 height 19
type input "HARINA [PERSON_NAME]"
type input "30003"
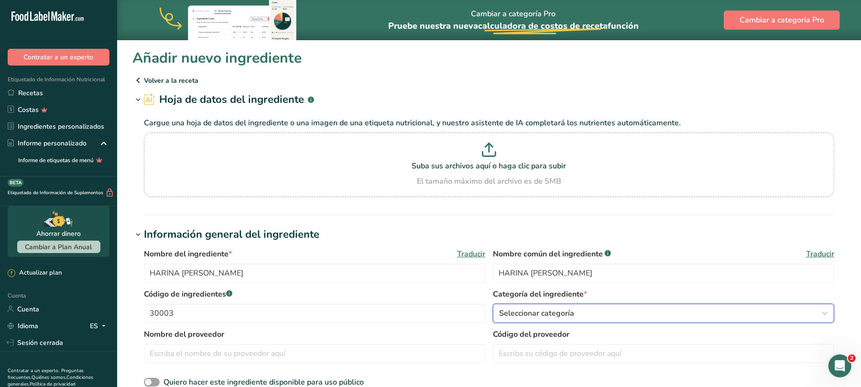
click at [828, 312] on icon "button" at bounding box center [824, 312] width 11 height 17
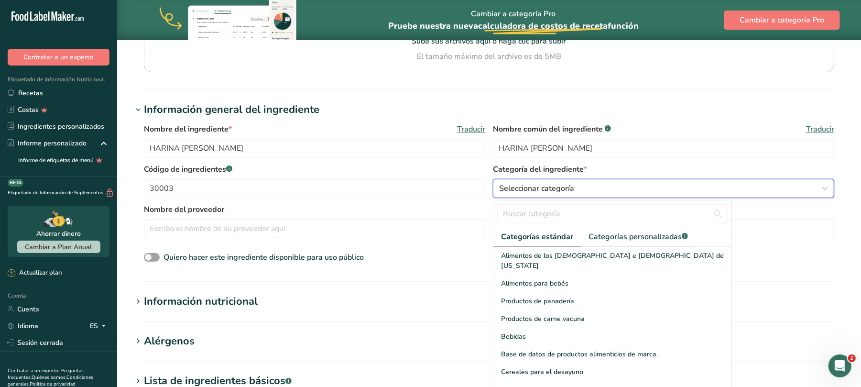
scroll to position [127, 0]
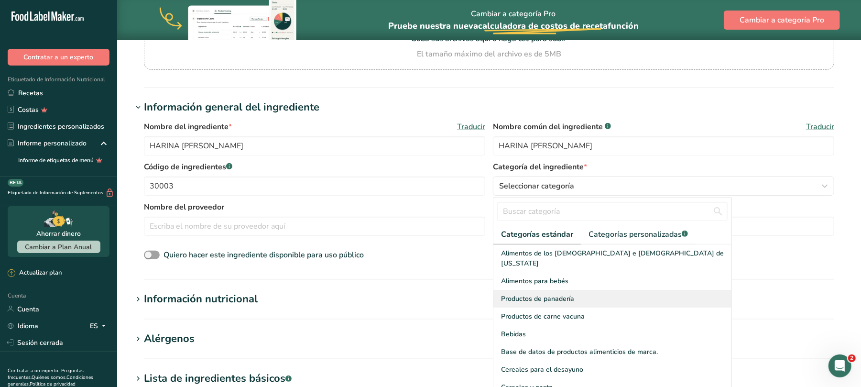
click at [551, 294] on font "Productos de panadería" at bounding box center [537, 298] width 73 height 9
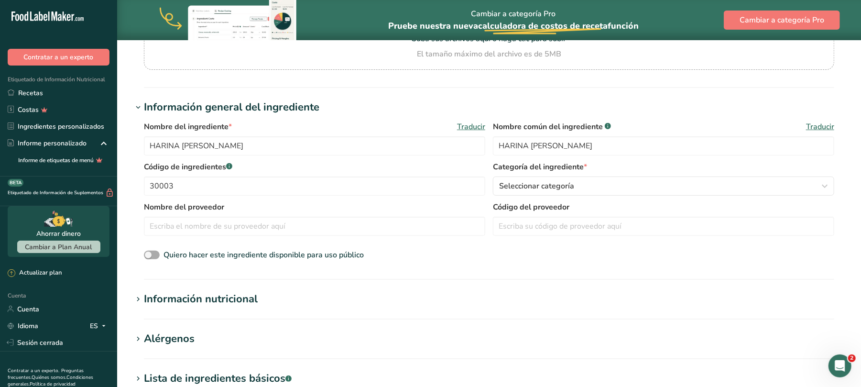
click at [151, 252] on span at bounding box center [152, 254] width 16 height 9
click at [150, 252] on input "Quiero hacer este ingrediente disponible para uso público" at bounding box center [147, 255] width 6 height 6
checkbox input "true"
click at [245, 302] on font "Información nutricional" at bounding box center [201, 299] width 114 height 14
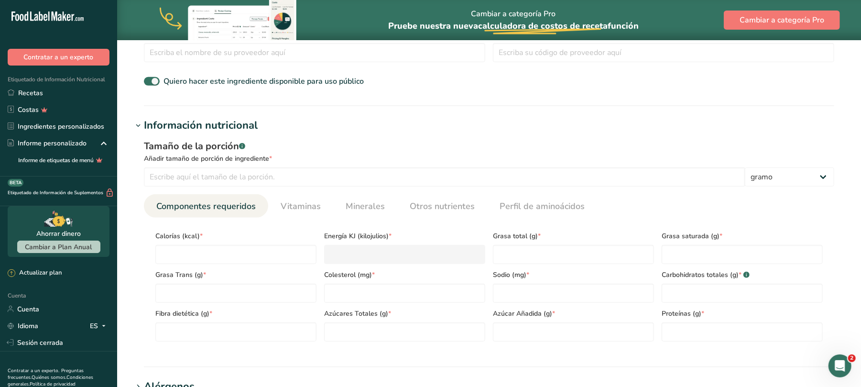
scroll to position [318, 0]
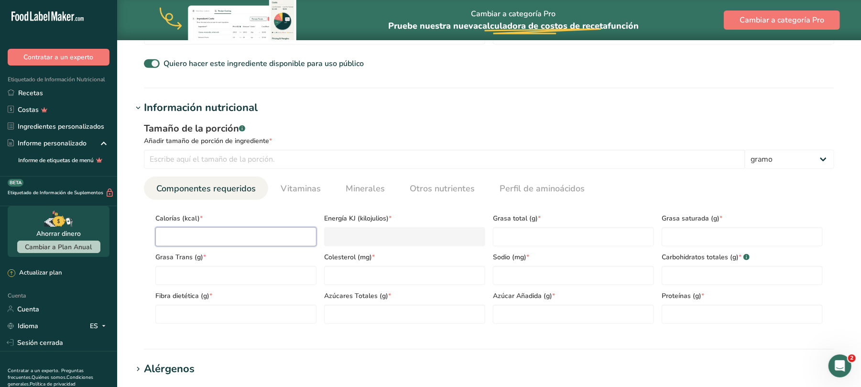
click at [232, 232] on input "number" at bounding box center [235, 236] width 161 height 19
type input "3"
type KJ "12.6"
type input "33"
type KJ "138.1"
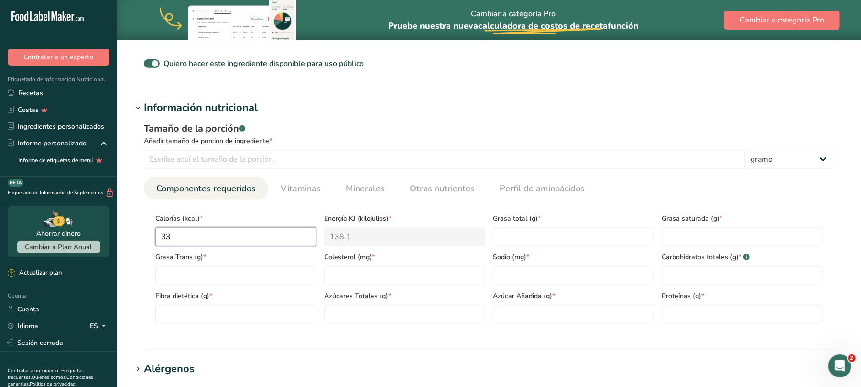
type input "338"
type KJ "1414.2"
type input "338"
click at [696, 241] on Fat "number" at bounding box center [741, 236] width 161 height 19
type Fat "1.5"
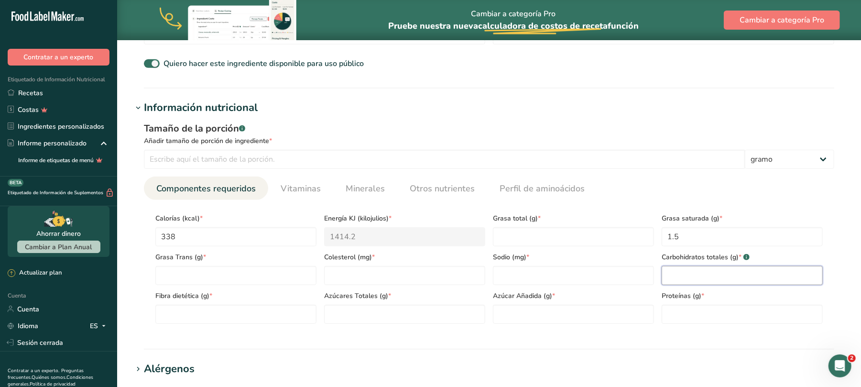
click at [683, 281] on Carbohydrates "number" at bounding box center [741, 275] width 161 height 19
type Carbohydrates "71"
click at [251, 310] on Fiber "number" at bounding box center [235, 313] width 161 height 19
type Fiber "11"
click at [724, 316] on input "number" at bounding box center [741, 313] width 161 height 19
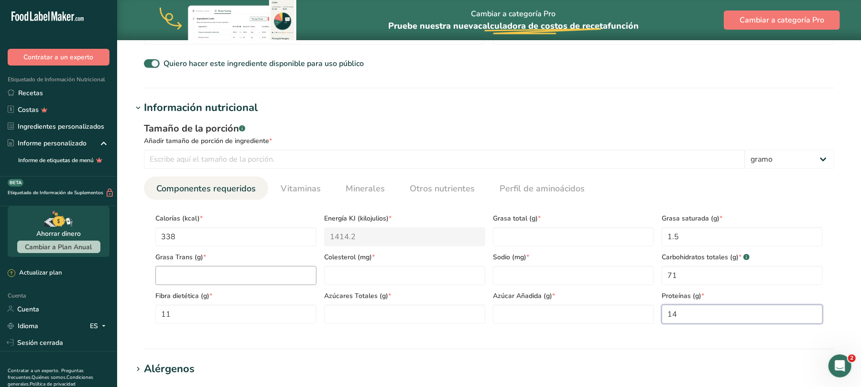
type input "14"
click at [285, 278] on Fat "number" at bounding box center [235, 275] width 161 height 19
type Fat "0"
type input "0"
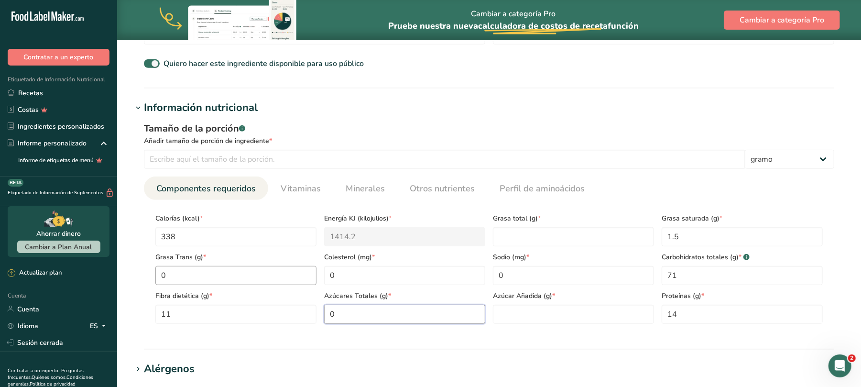
type Sugars "0"
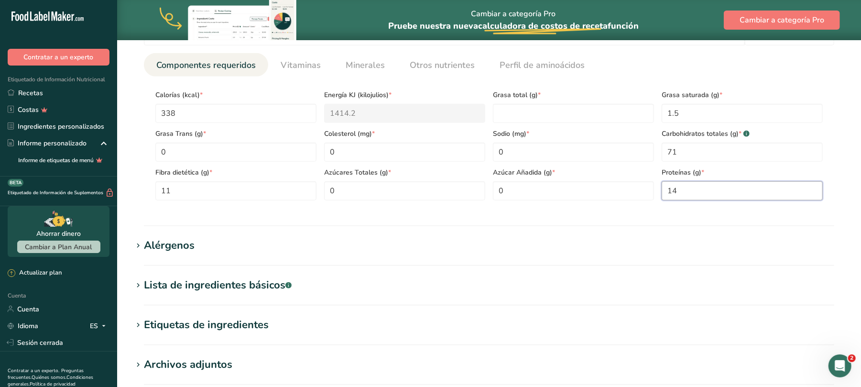
scroll to position [446, 0]
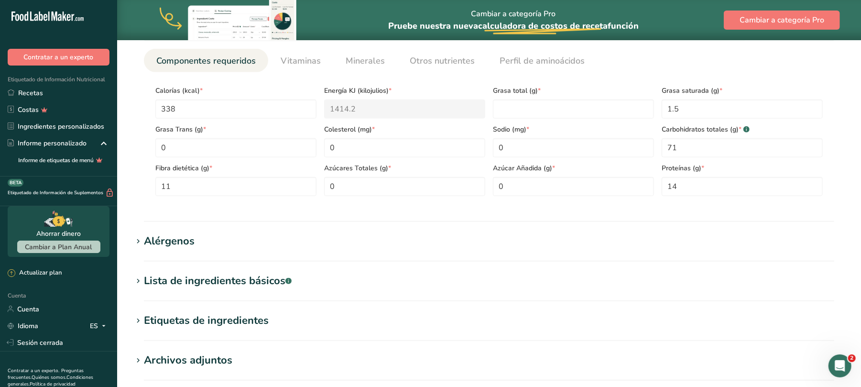
click at [155, 238] on font "Alérgenos" at bounding box center [169, 241] width 51 height 14
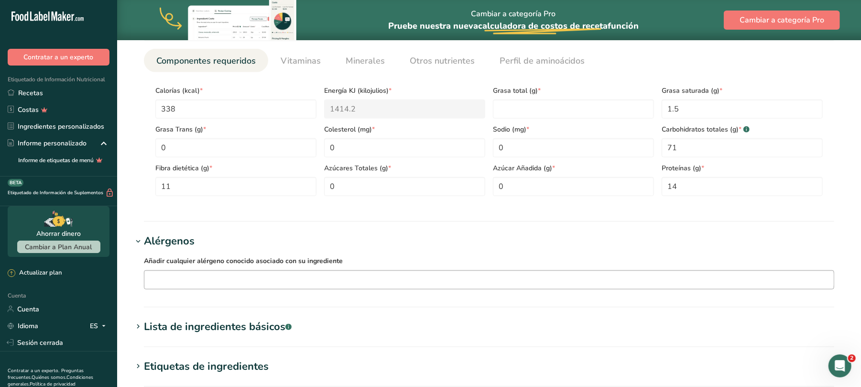
click at [241, 270] on div "Soja Frutos Secos Trigo Leche Huevos Pescado Cacahuetes Sésamo Crustáceos Sulfi…" at bounding box center [489, 279] width 690 height 19
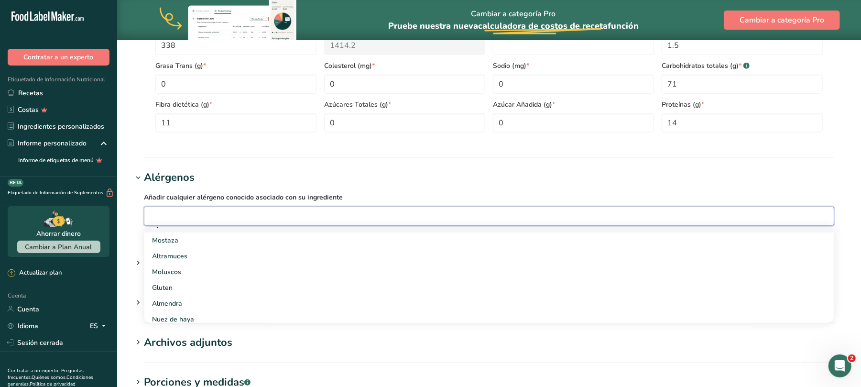
scroll to position [191, 0]
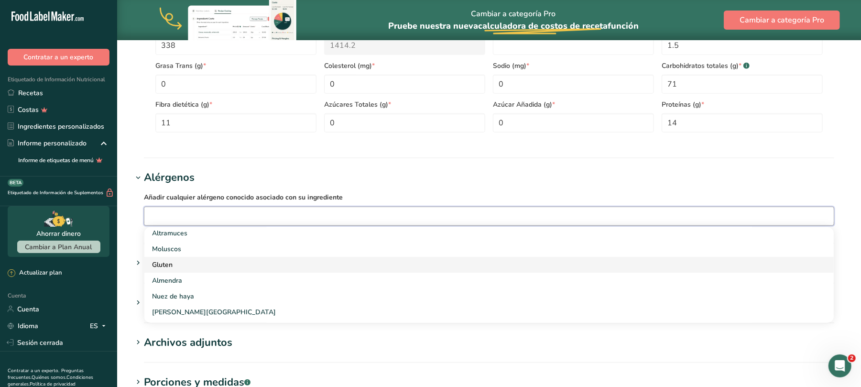
click at [178, 264] on div "Gluten" at bounding box center [481, 264] width 659 height 10
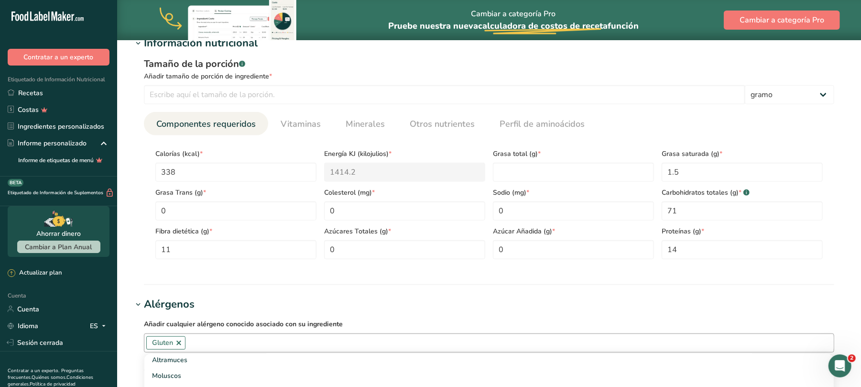
scroll to position [382, 0]
click at [351, 119] on font "Minerales" at bounding box center [365, 124] width 39 height 11
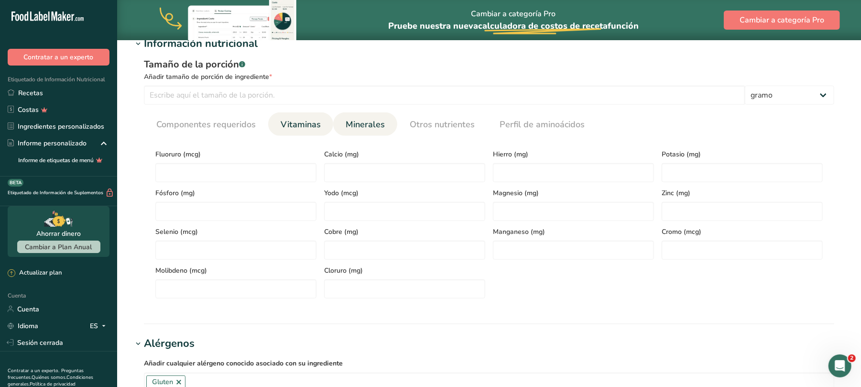
click at [314, 121] on font "Vitaminas" at bounding box center [301, 124] width 40 height 11
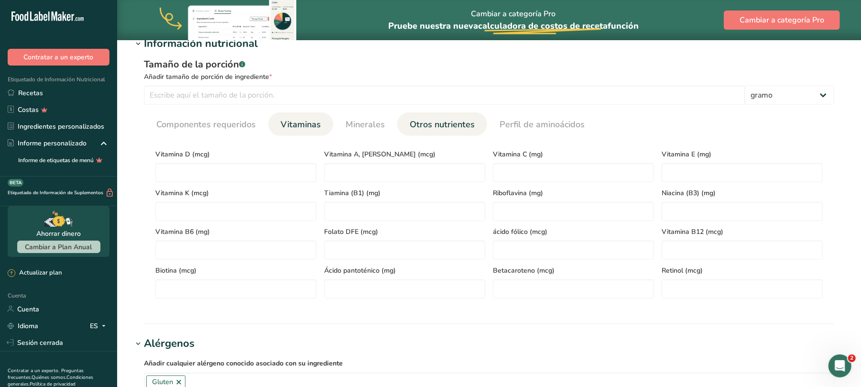
click at [443, 121] on font "Otros nutrientes" at bounding box center [442, 124] width 65 height 11
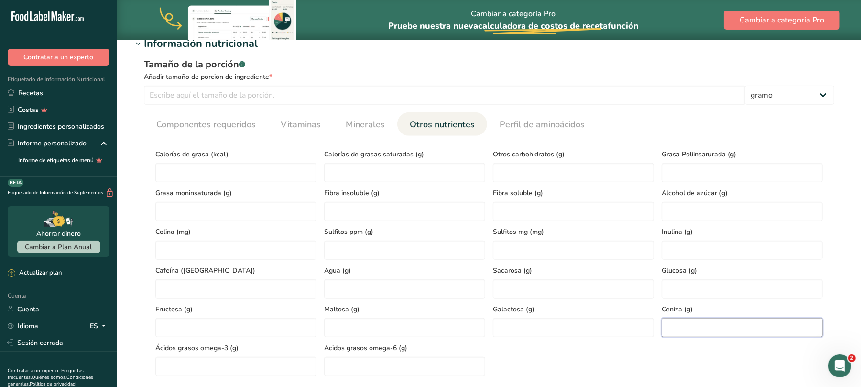
click at [736, 327] on input "number" at bounding box center [741, 327] width 161 height 19
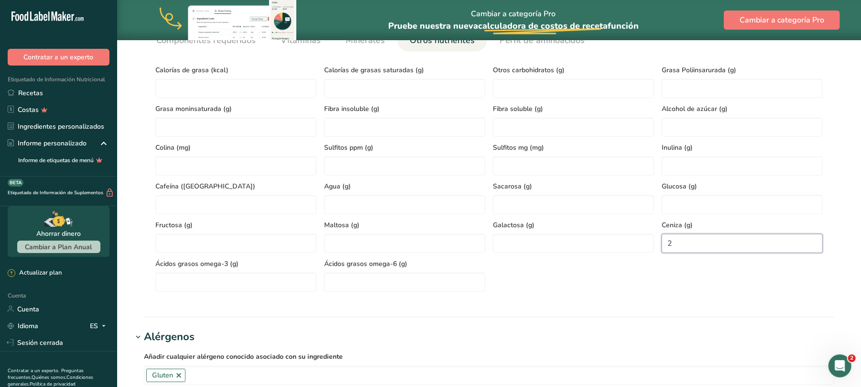
scroll to position [446, 0]
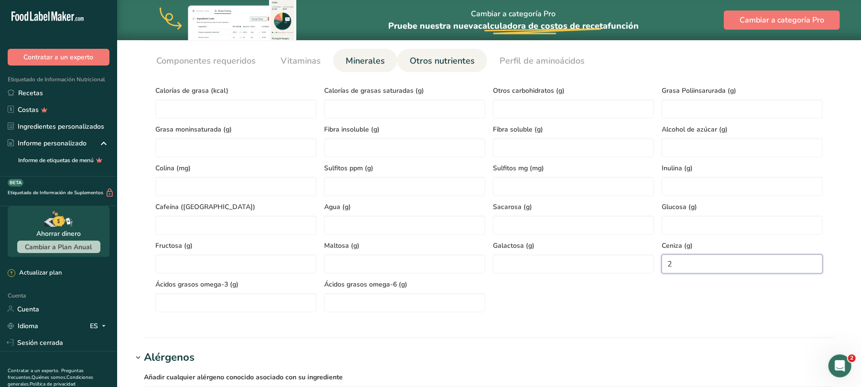
type input "2"
click at [360, 58] on font "Minerales" at bounding box center [365, 60] width 39 height 11
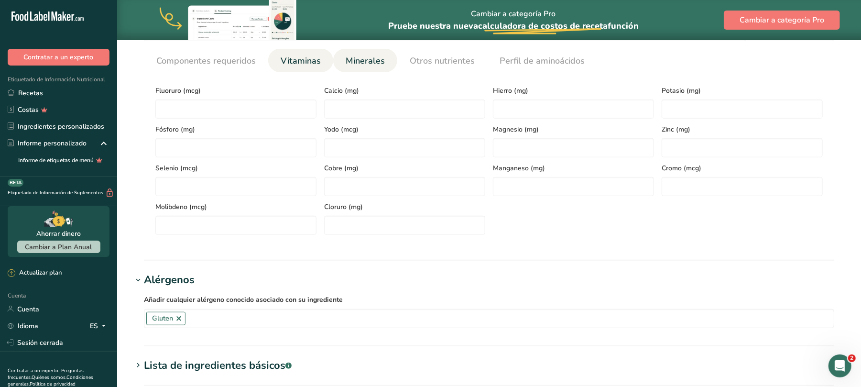
click at [310, 64] on font "Vitaminas" at bounding box center [301, 60] width 40 height 11
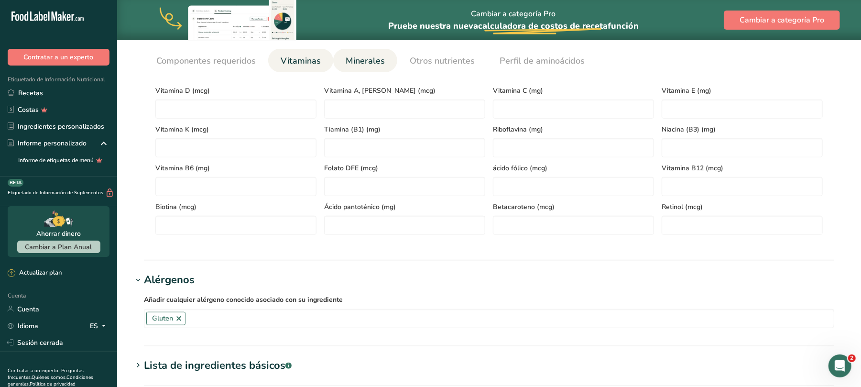
click at [338, 58] on li "Minerales" at bounding box center [365, 60] width 64 height 23
click at [352, 60] on font "Minerales" at bounding box center [365, 60] width 39 height 11
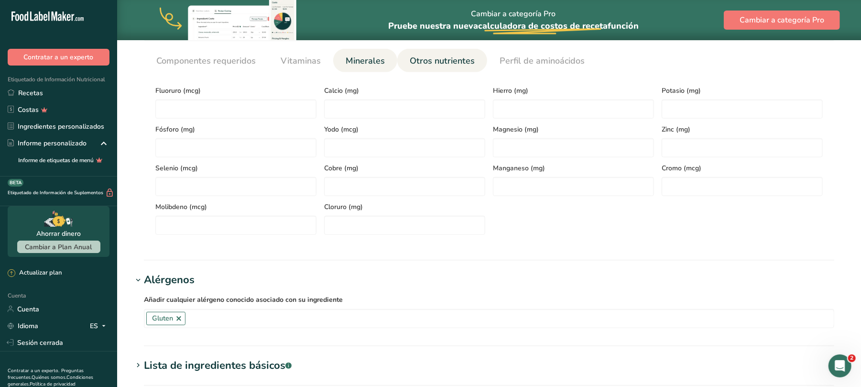
click at [410, 59] on font "Otros nutrientes" at bounding box center [442, 60] width 65 height 11
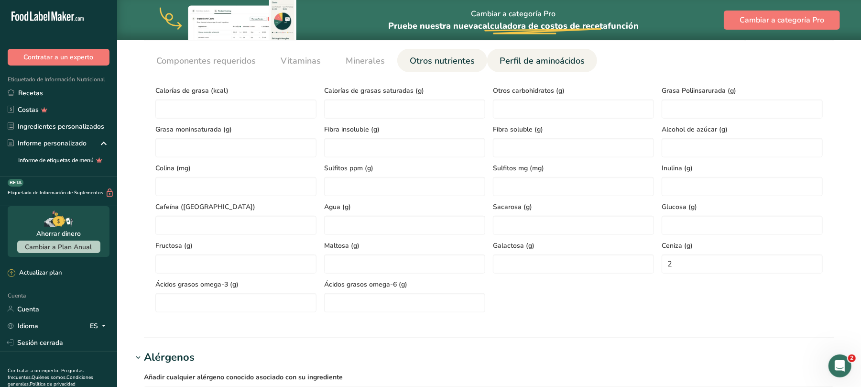
click at [499, 61] on font "Perfil de aminoácidos" at bounding box center [541, 60] width 85 height 11
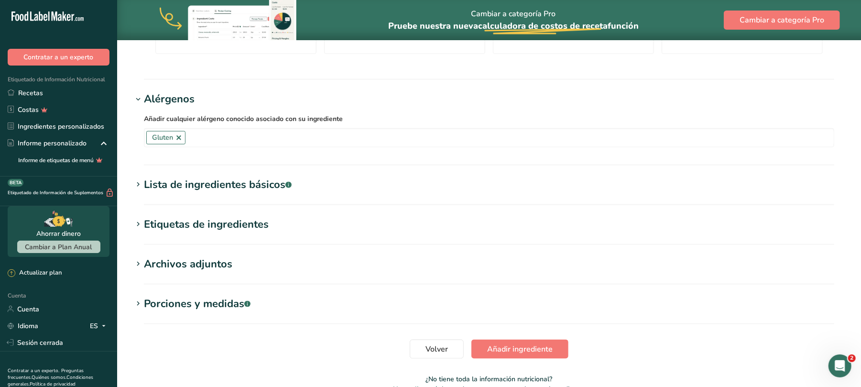
scroll to position [701, 0]
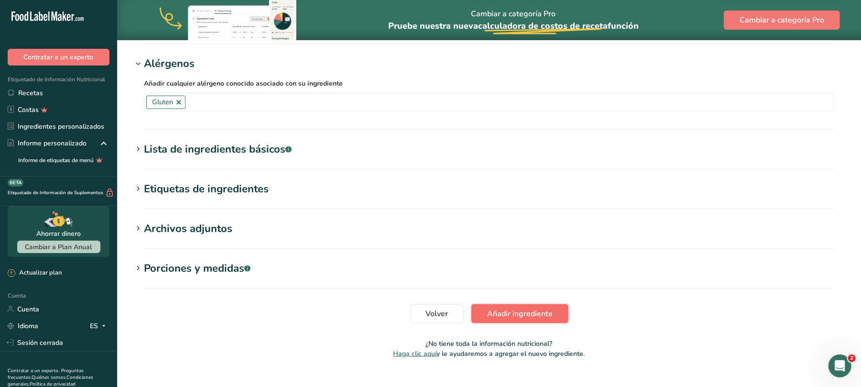
click at [508, 316] on font "Añadir ingrediente" at bounding box center [519, 313] width 65 height 11
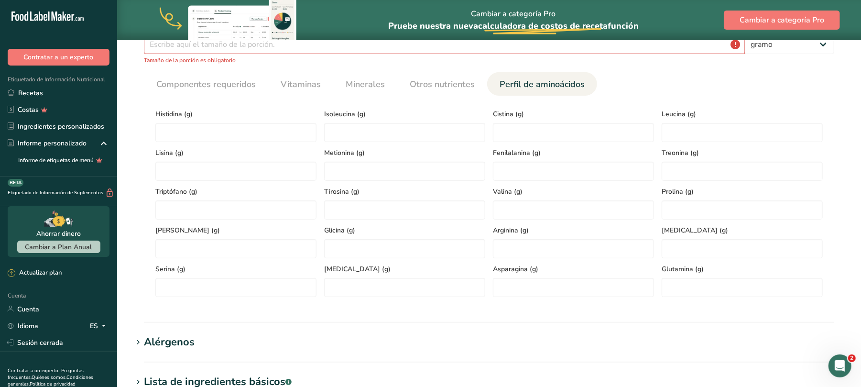
scroll to position [171, 0]
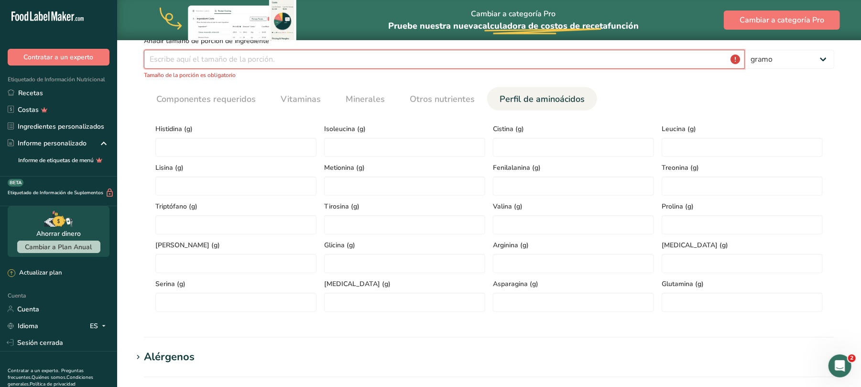
click at [252, 56] on input "number" at bounding box center [444, 59] width 601 height 19
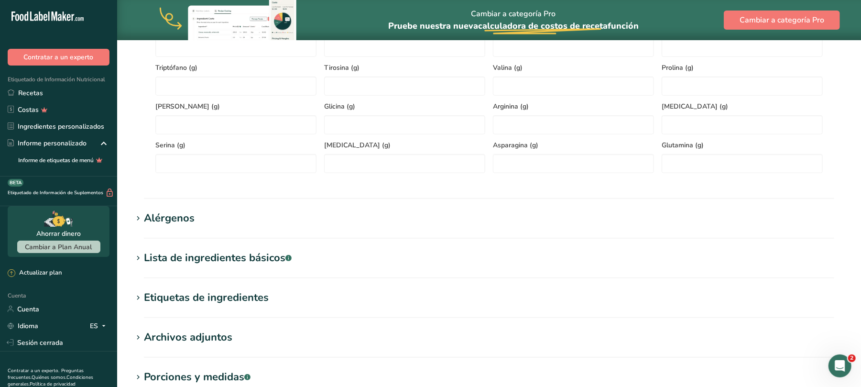
scroll to position [425, 0]
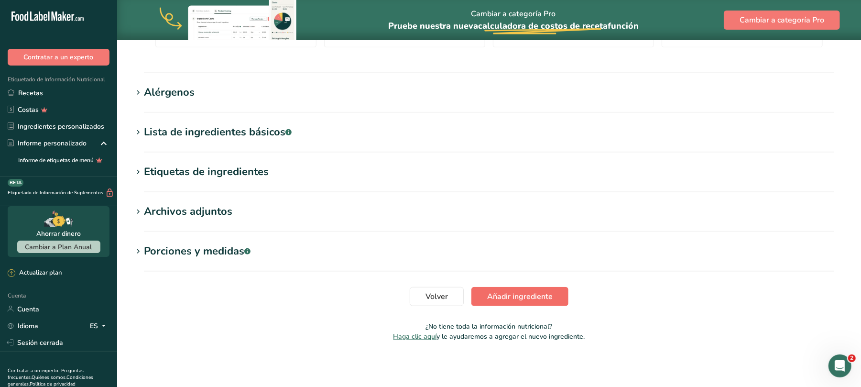
type input "100"
click at [528, 297] on font "Añadir ingrediente" at bounding box center [519, 296] width 65 height 11
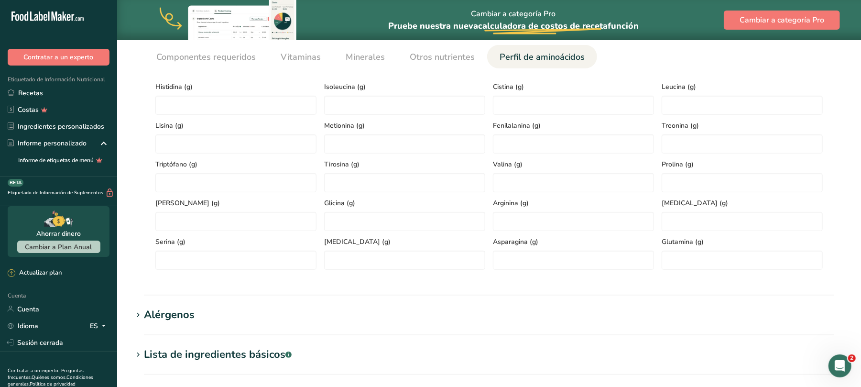
scroll to position [171, 0]
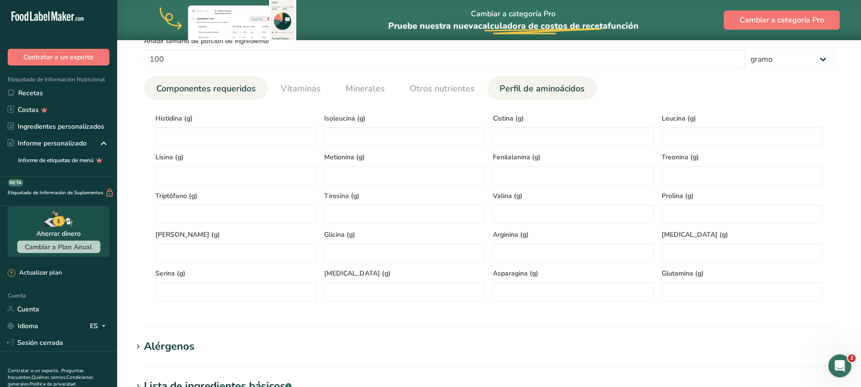
click at [238, 90] on font "Componentes requeridos" at bounding box center [205, 88] width 99 height 11
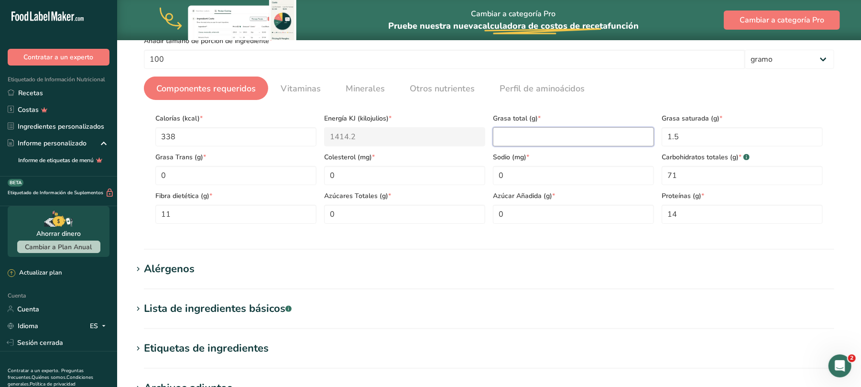
click at [504, 134] on Fat "number" at bounding box center [573, 136] width 161 height 19
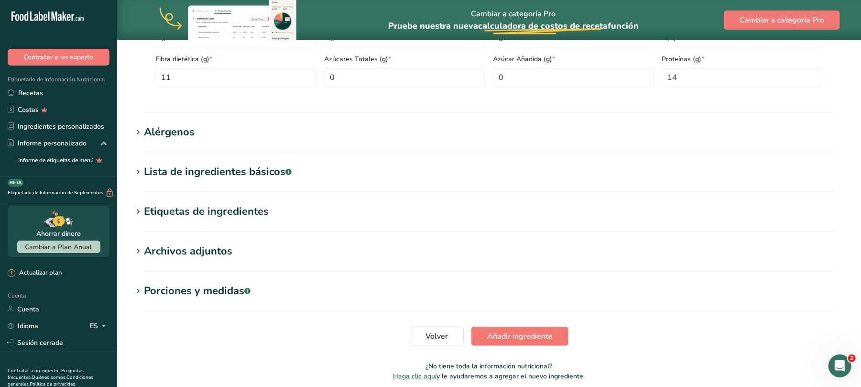
scroll to position [348, 0]
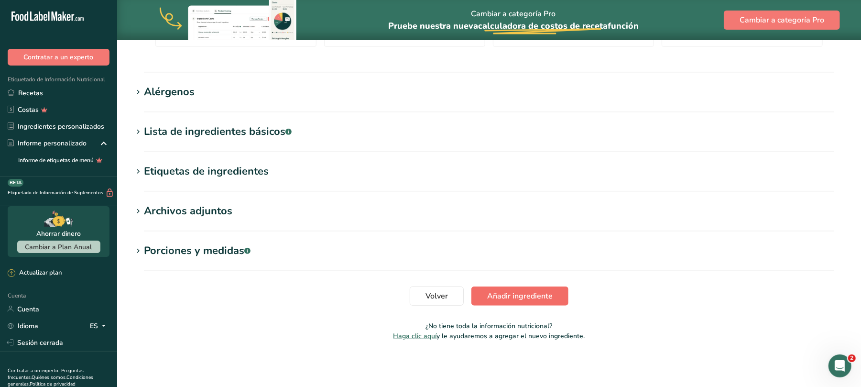
type Fat "0"
click at [522, 291] on font "Añadir ingrediente" at bounding box center [519, 296] width 65 height 11
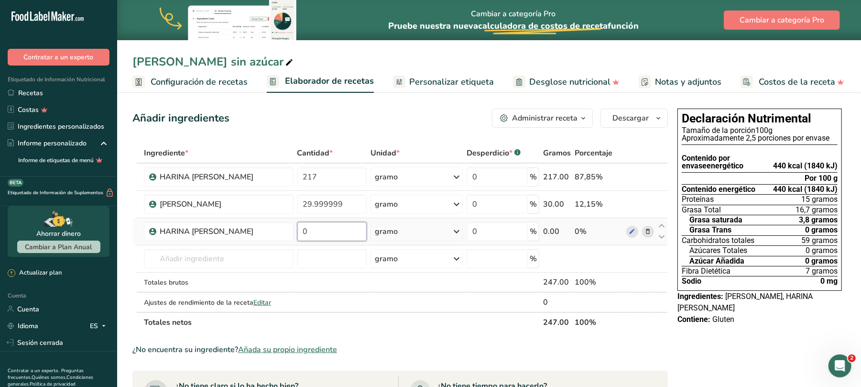
click at [318, 222] on input "0" at bounding box center [332, 231] width 70 height 19
type input "120"
click at [226, 256] on input "text" at bounding box center [219, 258] width 150 height 19
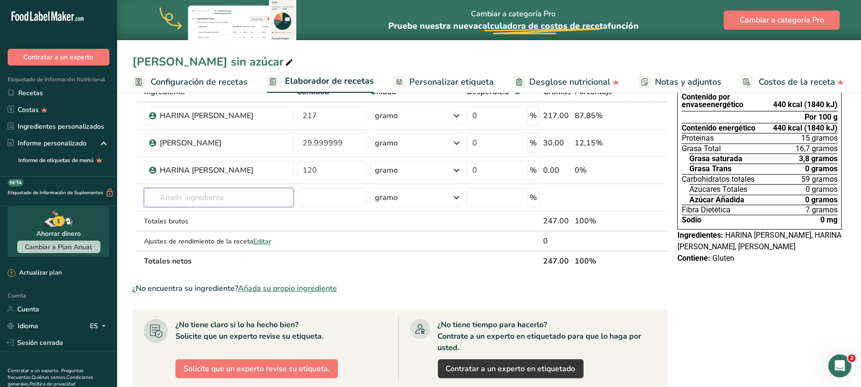
scroll to position [64, 0]
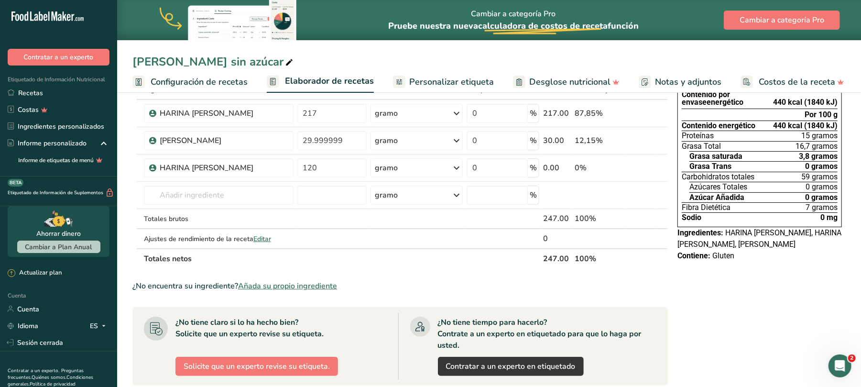
click at [304, 285] on font "Añada su propio ingrediente" at bounding box center [287, 286] width 99 height 11
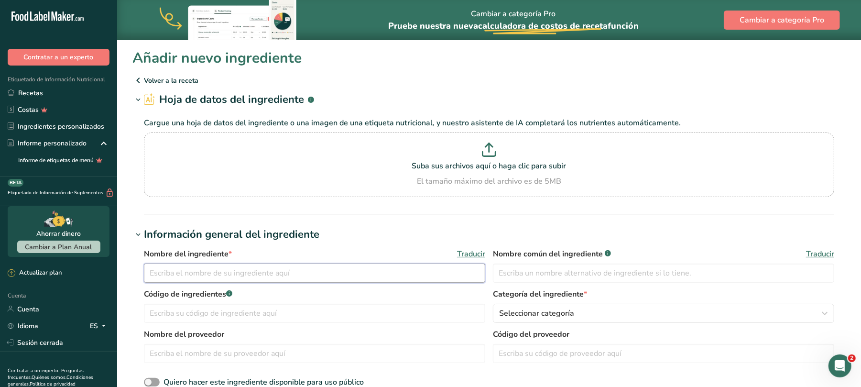
click at [280, 270] on input "text" at bounding box center [314, 272] width 341 height 19
type input "POLVO PARA HORNEAR"
type input "30011"
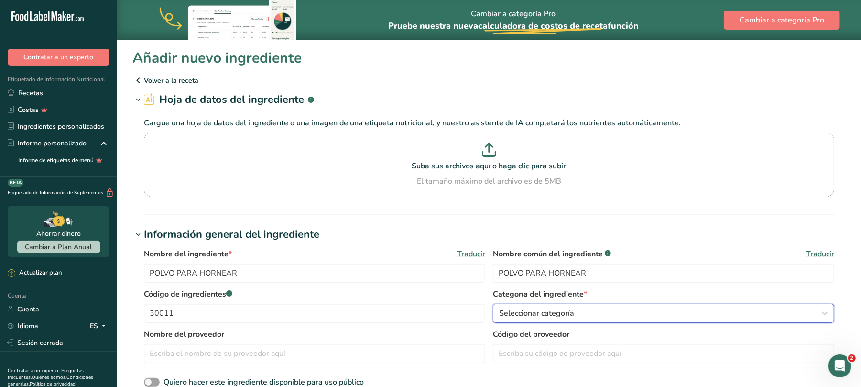
click at [822, 308] on icon "button" at bounding box center [824, 312] width 11 height 17
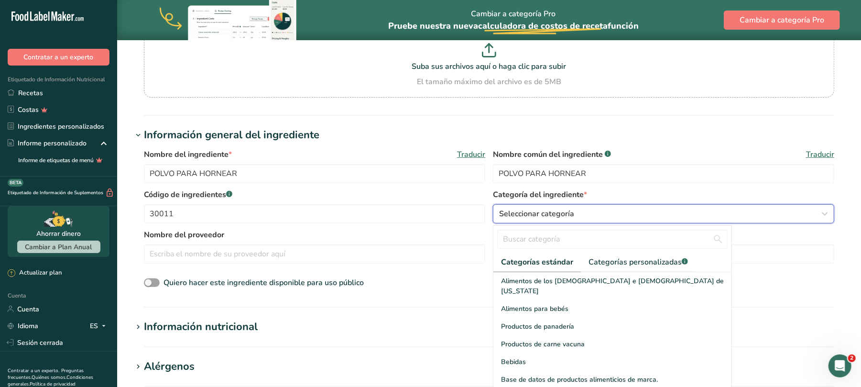
scroll to position [127, 0]
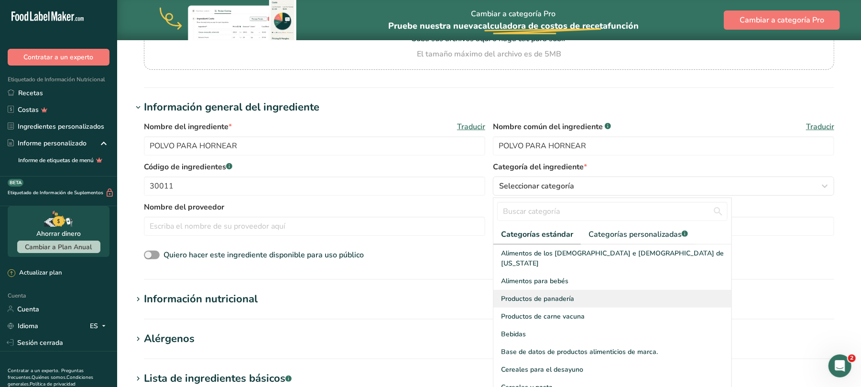
click at [612, 290] on div "Productos de panadería" at bounding box center [612, 299] width 238 height 18
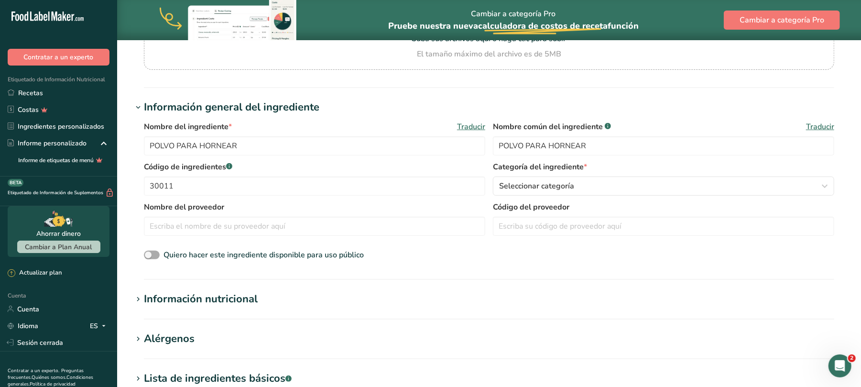
click at [148, 254] on span at bounding box center [152, 254] width 16 height 9
click at [148, 254] on input "Quiero hacer este ingrediente disponible para uso público" at bounding box center [147, 255] width 6 height 6
checkbox input "true"
click at [228, 297] on font "Información nutricional" at bounding box center [201, 299] width 114 height 14
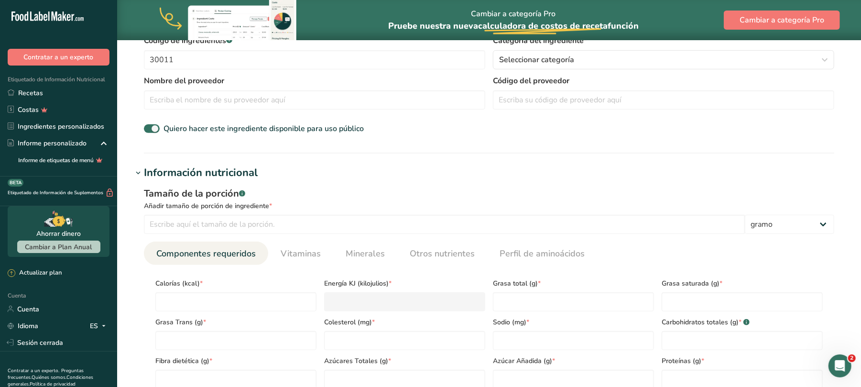
scroll to position [255, 0]
click at [209, 297] on input "number" at bounding box center [235, 300] width 161 height 19
type input "3"
type KJ "12.6"
type input "34"
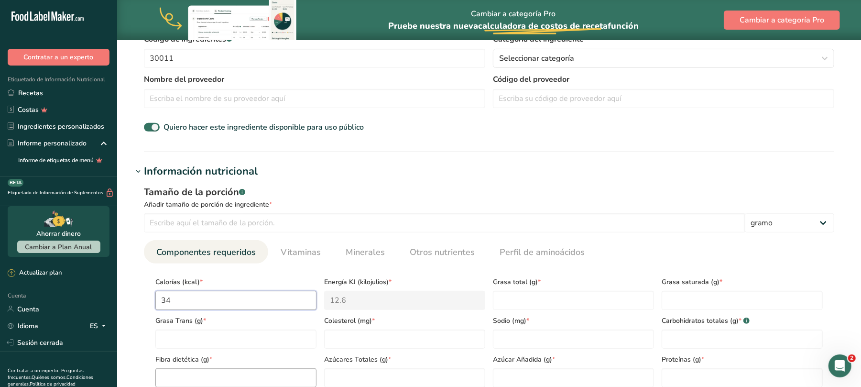
type KJ "142.3"
type input "349"
type KJ "1460.2"
type input "349"
click at [526, 341] on input "number" at bounding box center [573, 338] width 161 height 19
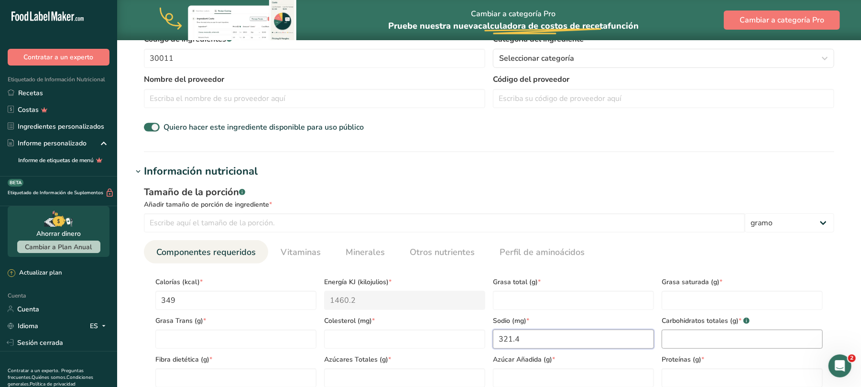
type input "321.4"
click at [714, 337] on Carbohydrates "number" at bounding box center [741, 338] width 161 height 19
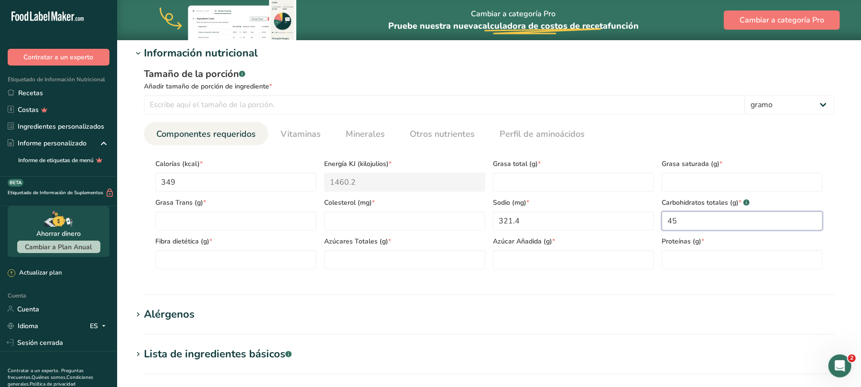
scroll to position [382, 0]
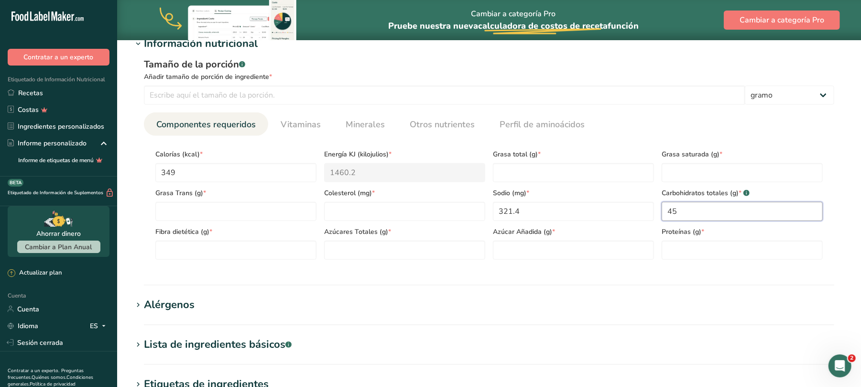
type Carbohydrates "45"
click at [413, 261] on section "Calorías (kcal) * 349 Energía KJ (kilojulios) * 1460.2 Grasa total (g) * Grasa …" at bounding box center [489, 201] width 690 height 131
click at [413, 252] on Sugars "number" at bounding box center [404, 249] width 161 height 19
type Sugars "43"
click at [708, 245] on input "number" at bounding box center [741, 249] width 161 height 19
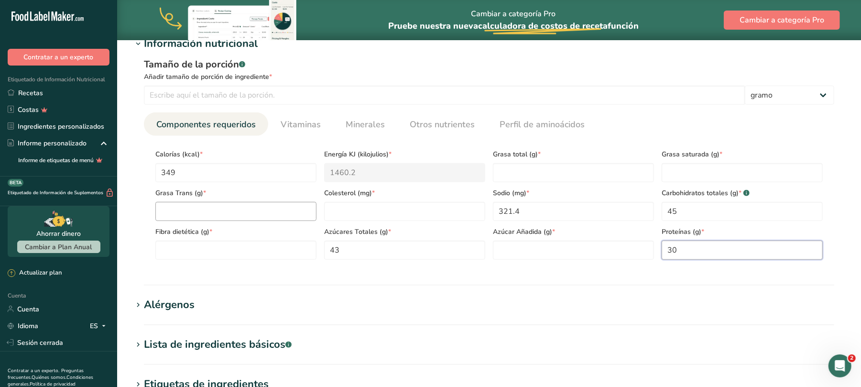
type input "30"
click at [295, 209] on Fat "number" at bounding box center [235, 211] width 161 height 19
type Fat "0"
type input "0"
type input "321.4"
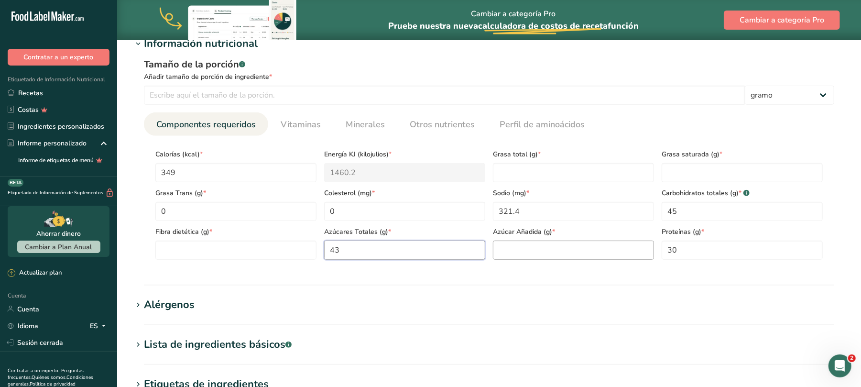
drag, startPoint x: 495, startPoint y: 251, endPoint x: 526, endPoint y: 259, distance: 32.0
click at [526, 259] on div "Calorías (kcal) * 349 Energía KJ (kilojulios) * 1460.2 Grasa total (g) * Grasa …" at bounding box center [488, 201] width 675 height 116
click at [526, 252] on Sugars "number" at bounding box center [573, 249] width 161 height 19
type Sugars "0"
click at [574, 176] on Fat "number" at bounding box center [573, 172] width 161 height 19
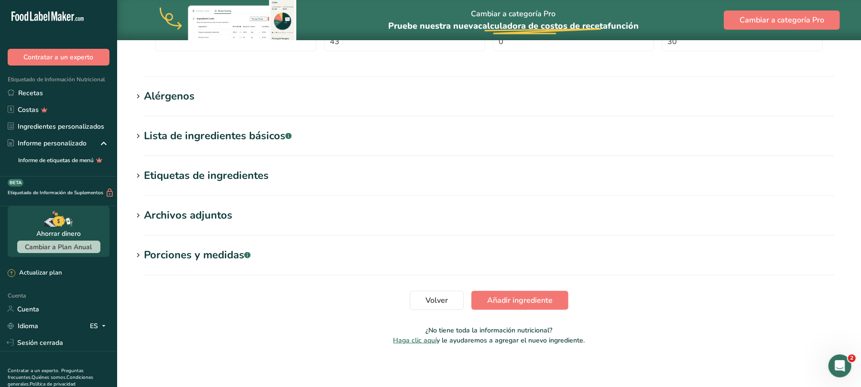
scroll to position [595, 0]
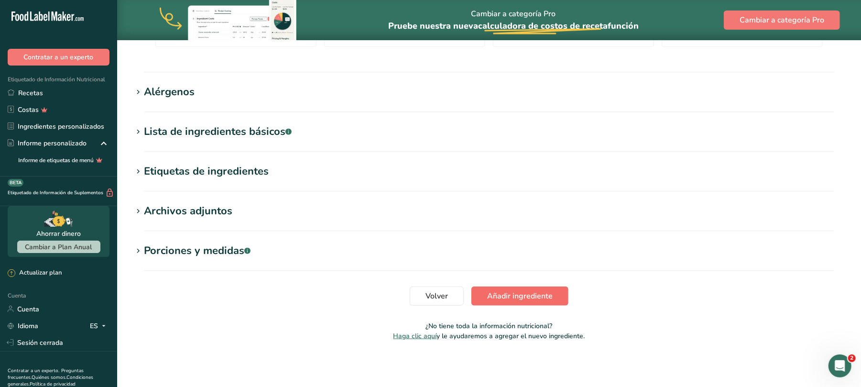
type Fat "0"
click at [528, 301] on span "Añadir ingrediente" at bounding box center [519, 295] width 65 height 11
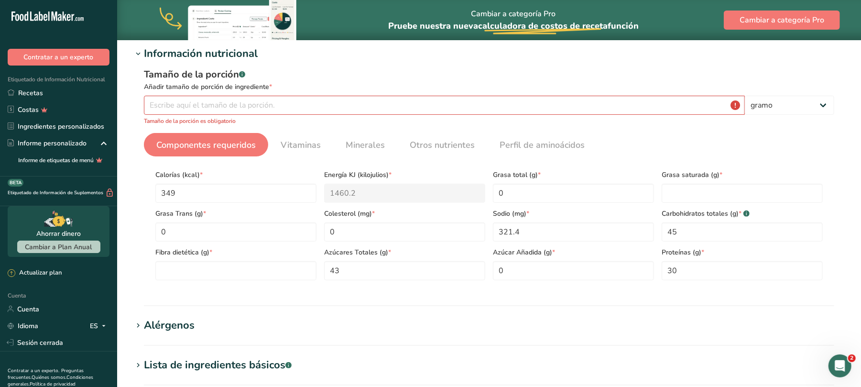
scroll to position [107, 0]
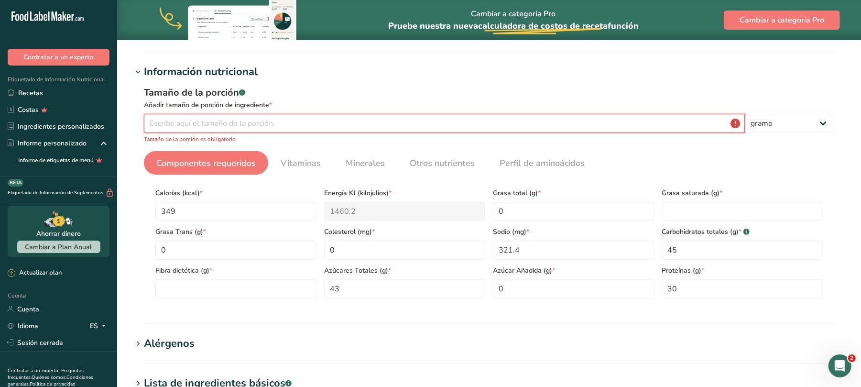
click at [389, 125] on input "number" at bounding box center [444, 123] width 601 height 19
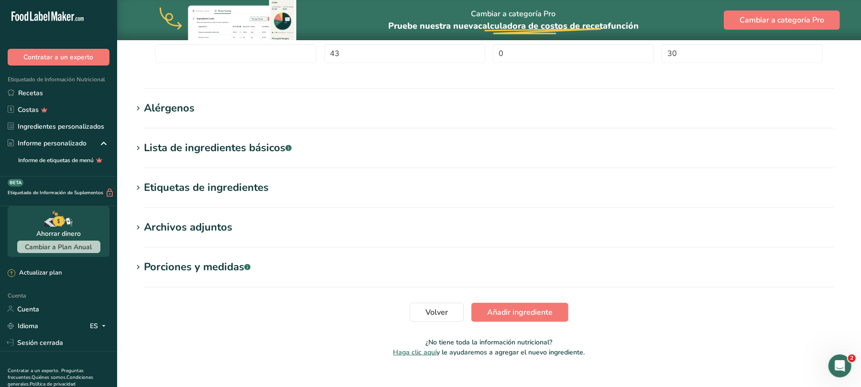
scroll to position [348, 0]
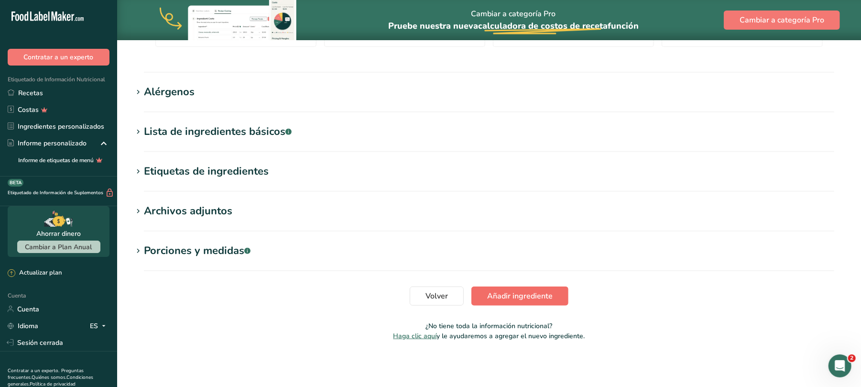
type input "100"
click at [528, 296] on font "Añadir ingrediente" at bounding box center [519, 296] width 65 height 11
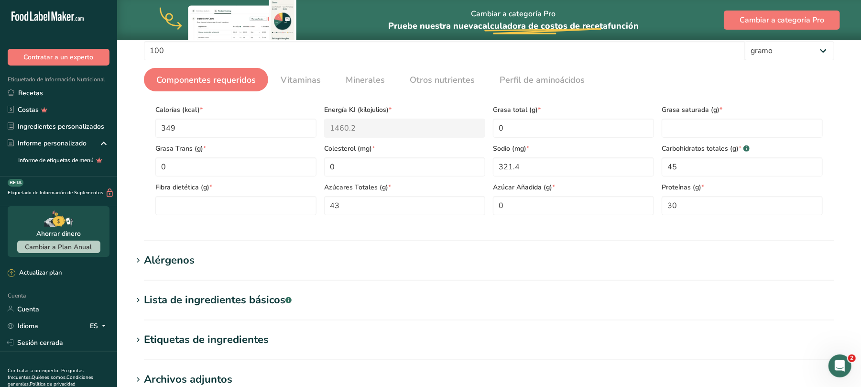
scroll to position [171, 0]
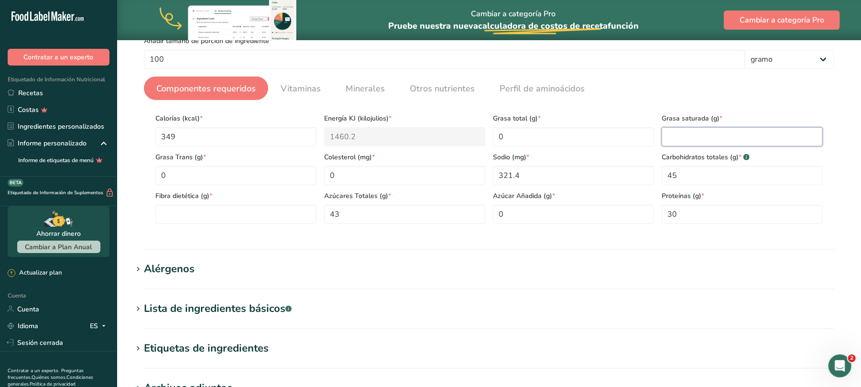
click at [681, 133] on Fat "number" at bounding box center [741, 136] width 161 height 19
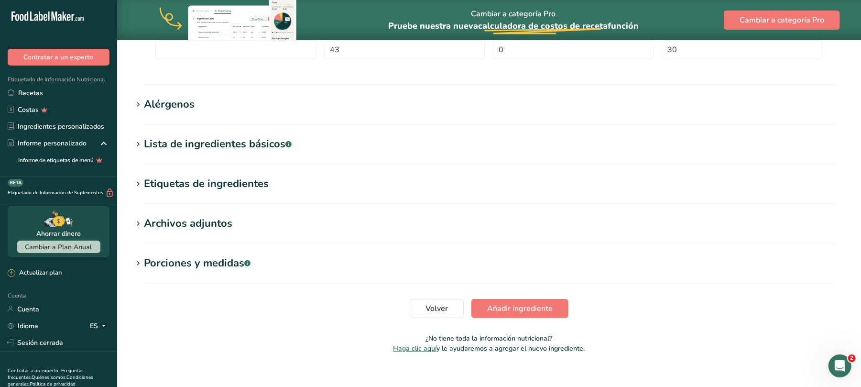
scroll to position [348, 0]
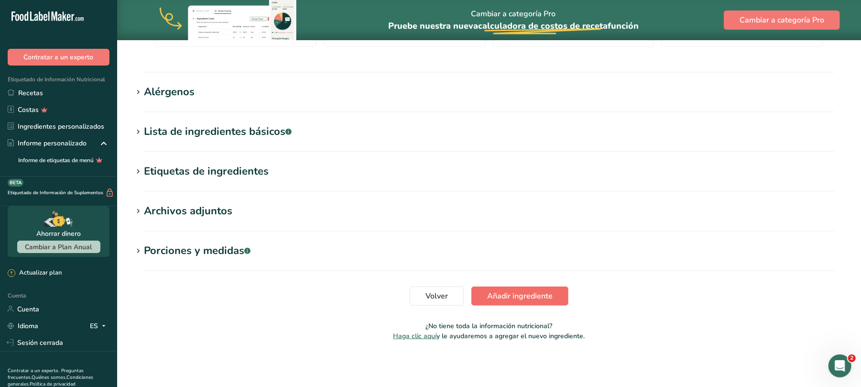
type Fat "0"
click at [526, 297] on font "Añadir ingrediente" at bounding box center [519, 296] width 65 height 11
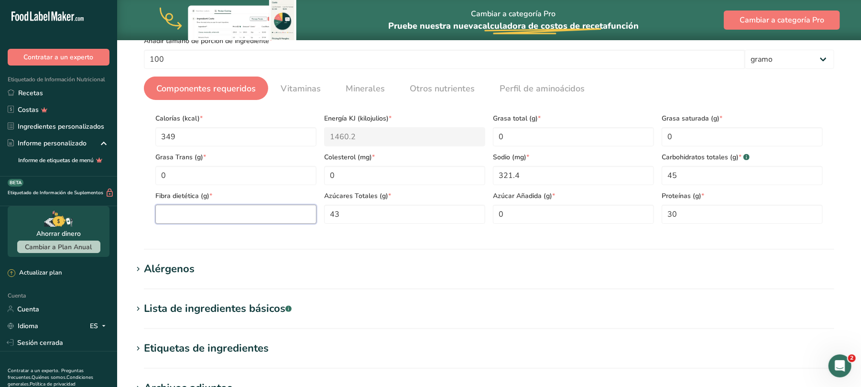
click at [253, 215] on Fiber "number" at bounding box center [235, 214] width 161 height 19
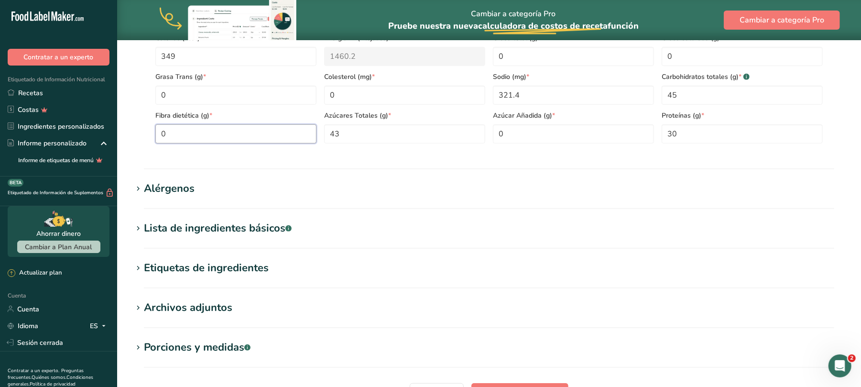
scroll to position [348, 0]
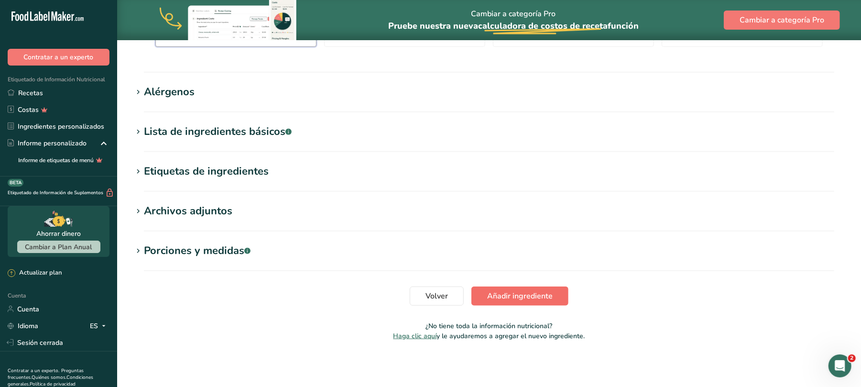
type Fiber "0"
click at [509, 291] on font "Añadir ingrediente" at bounding box center [519, 296] width 65 height 11
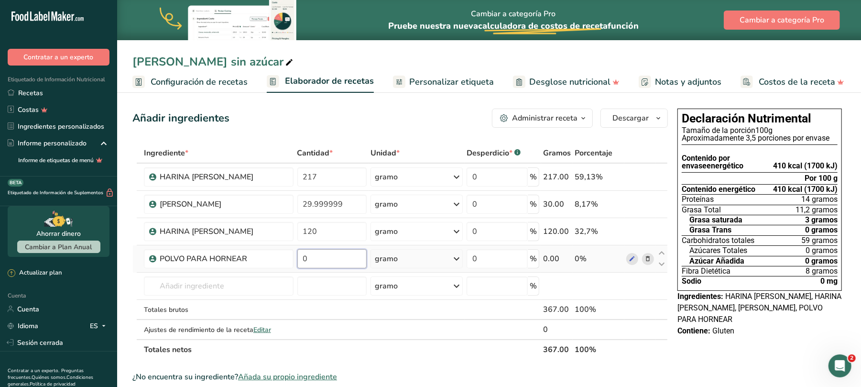
click at [312, 253] on input "0" at bounding box center [332, 258] width 70 height 19
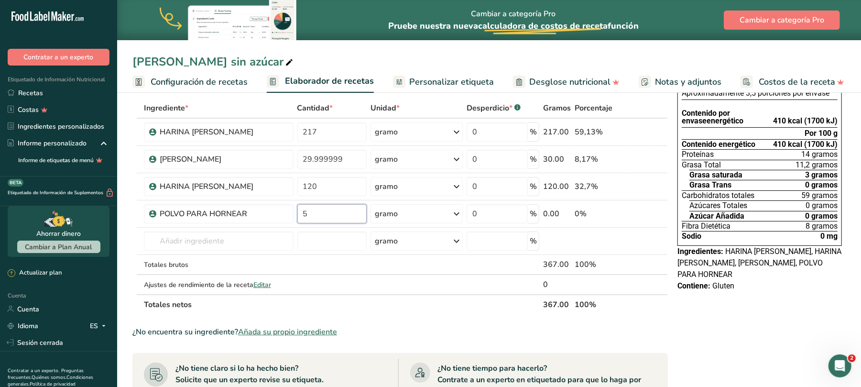
scroll to position [64, 0]
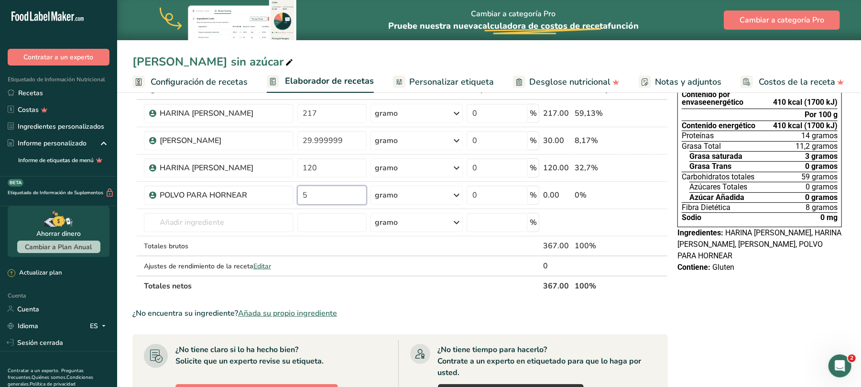
type input "5"
click at [294, 312] on font "Añada su propio ingrediente" at bounding box center [287, 313] width 99 height 11
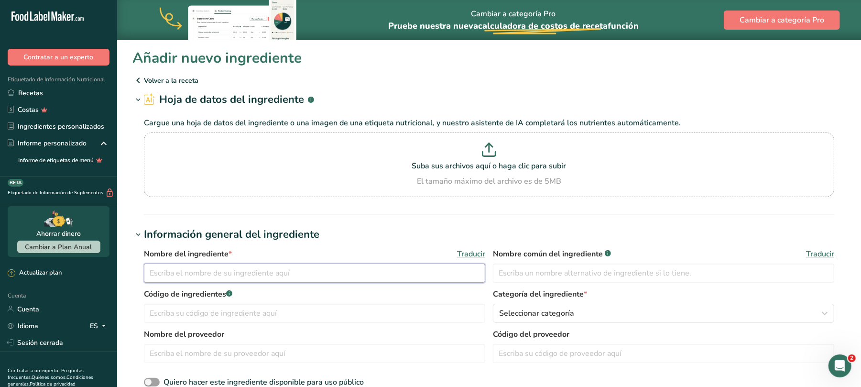
click at [258, 272] on input "text" at bounding box center [314, 272] width 341 height 19
type input "MANTECA VEGETAL"
type input "30007"
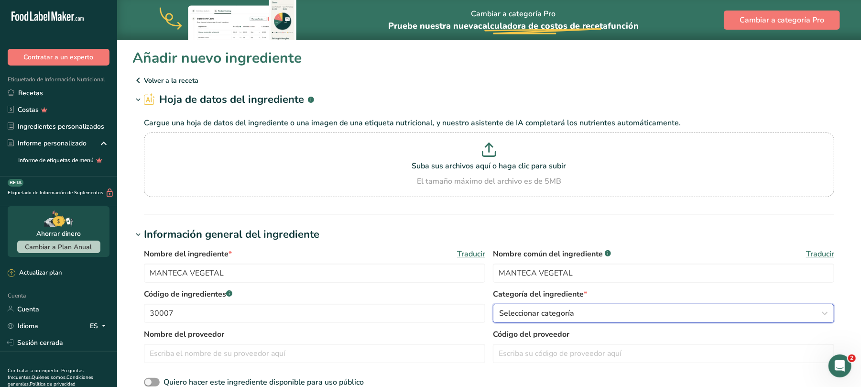
click at [703, 314] on div "Seleccionar categoría" at bounding box center [660, 312] width 323 height 11
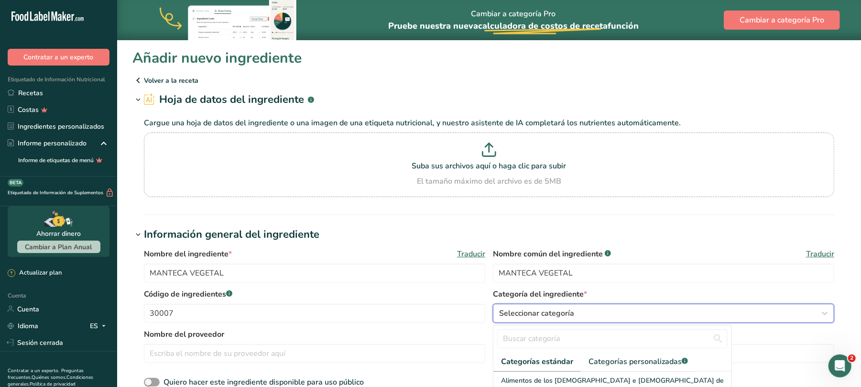
scroll to position [64, 0]
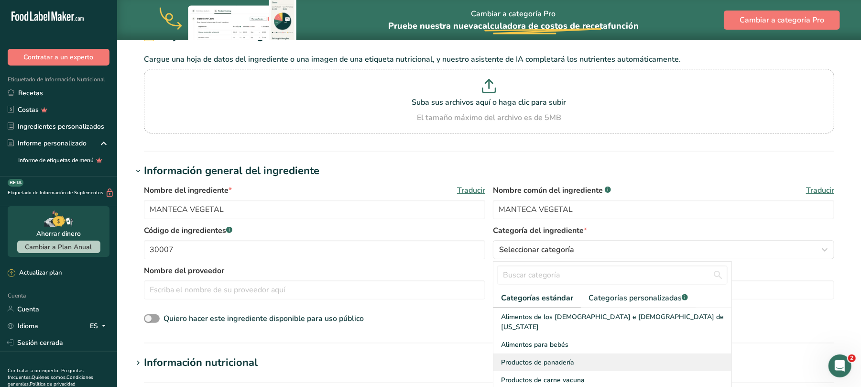
click at [555, 357] on font "Productos de panadería" at bounding box center [537, 361] width 73 height 9
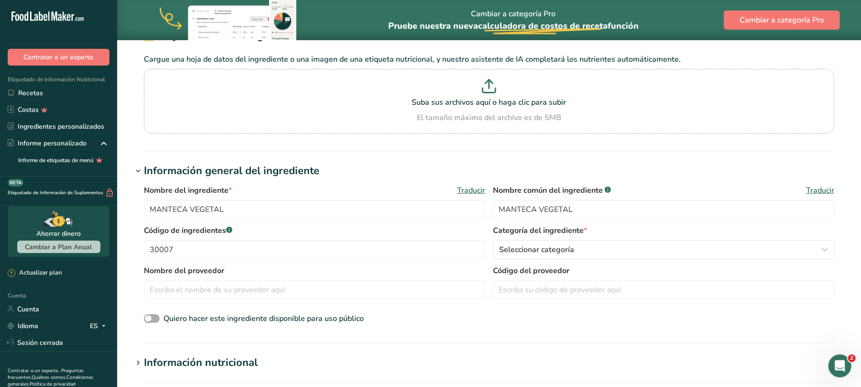
click at [151, 314] on span at bounding box center [152, 318] width 16 height 9
click at [150, 315] on input "Quiero hacer este ingrediente disponible para uso público" at bounding box center [147, 318] width 6 height 6
checkbox input "true"
click at [216, 361] on font "Información nutricional" at bounding box center [201, 362] width 114 height 14
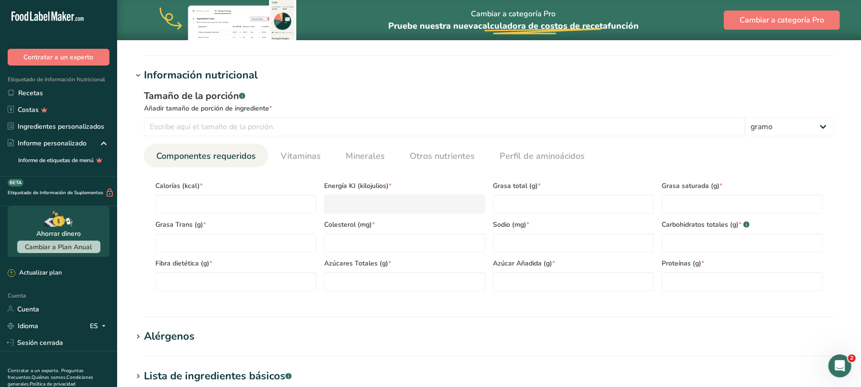
scroll to position [382, 0]
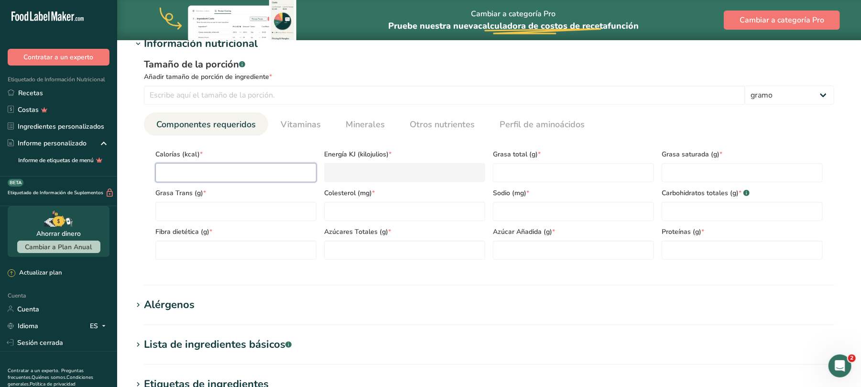
click at [207, 169] on input "number" at bounding box center [235, 172] width 161 height 19
type input "7"
type KJ "29.3"
type input "70"
type KJ "292.9"
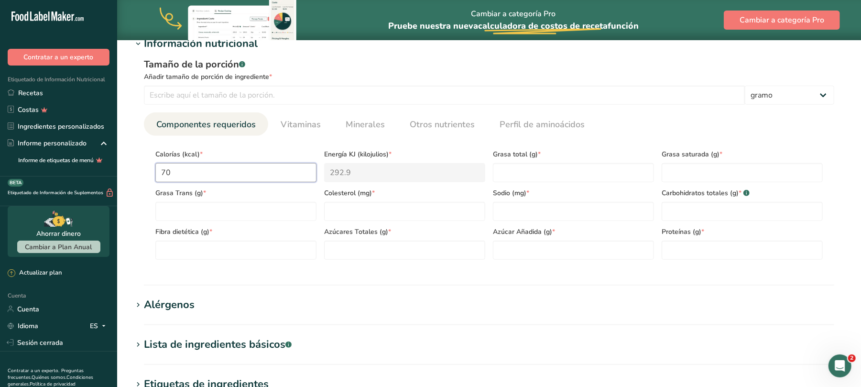
type input "700"
type KJ "2928.8"
type input "700"
click at [577, 176] on Fat "number" at bounding box center [573, 172] width 161 height 19
type Fat "100"
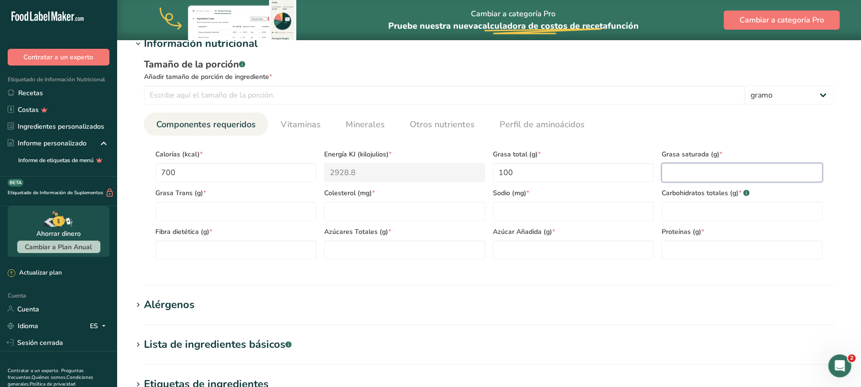
click at [681, 174] on Fat "number" at bounding box center [741, 172] width 161 height 19
type Fat "30"
click at [228, 211] on Fat "number" at bounding box center [235, 211] width 161 height 19
type Fat "0"
type input "0"
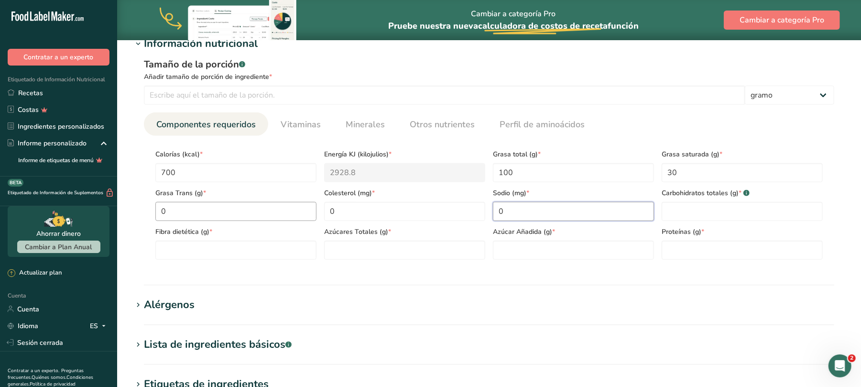
type input "0"
type Carbohydrates "0"
type Fiber "0"
type Sugars "0"
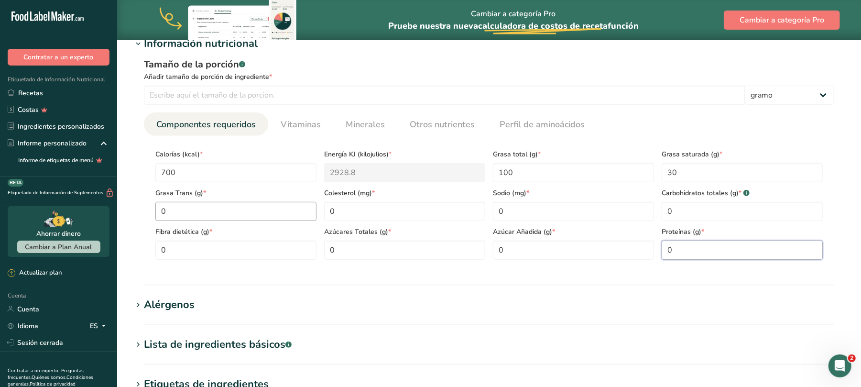
type input "0"
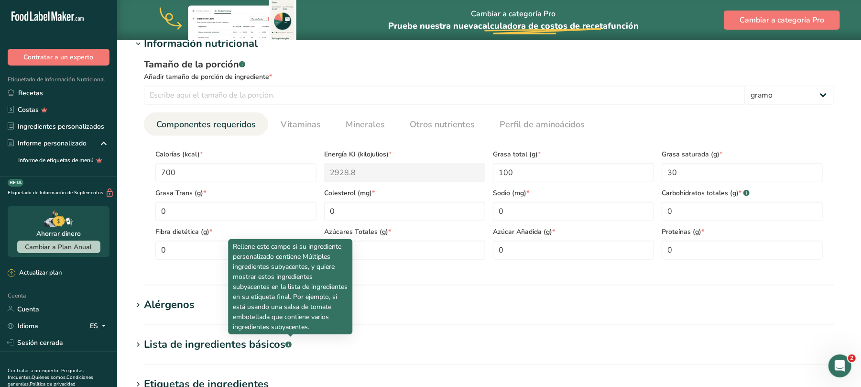
click at [776, 278] on section "Información nutricional Tamaño de la porción .a-a{fill:#347362;}.b-a{fill:#fff;…" at bounding box center [488, 160] width 713 height 249
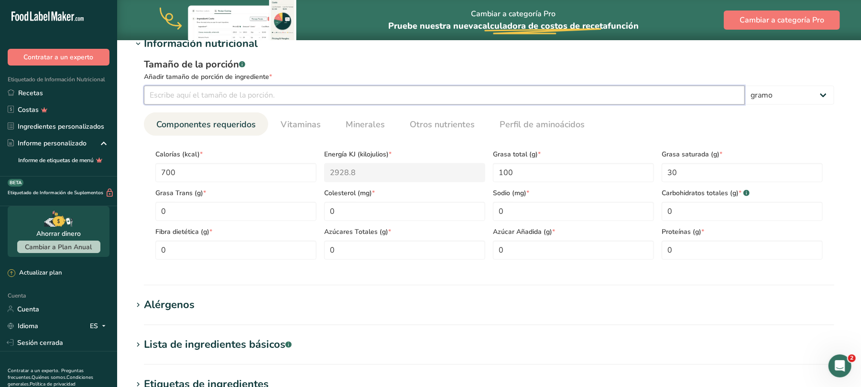
click at [317, 92] on input "number" at bounding box center [444, 95] width 601 height 19
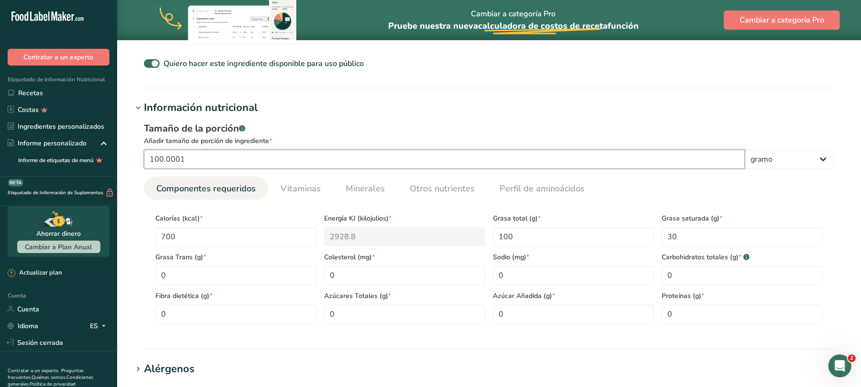
scroll to position [595, 0]
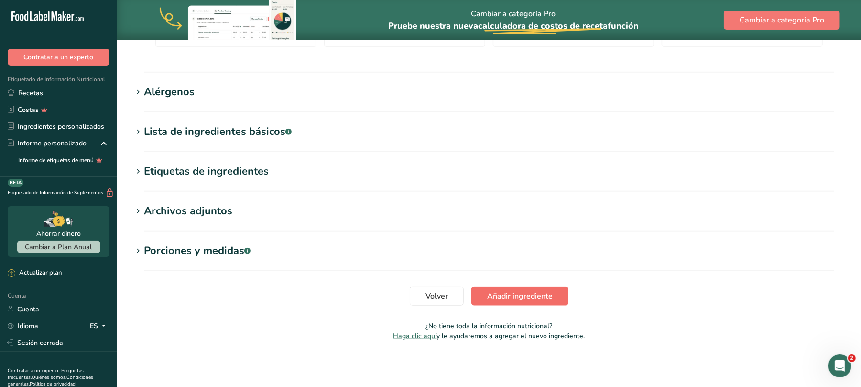
type input "100.0001"
click at [549, 298] on font "Añadir ingrediente" at bounding box center [519, 296] width 65 height 11
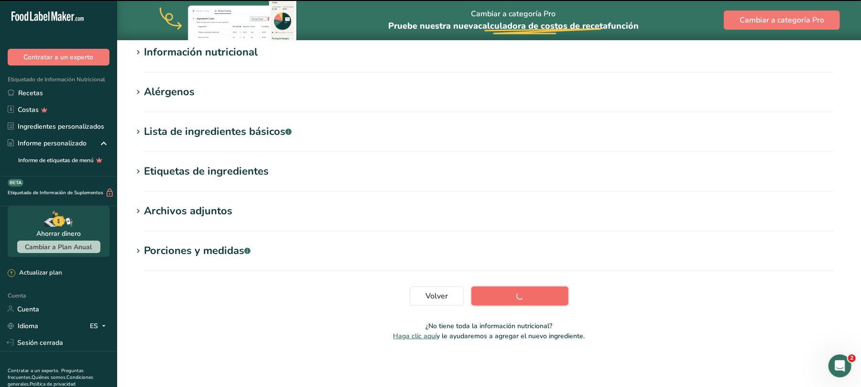
scroll to position [127, 0]
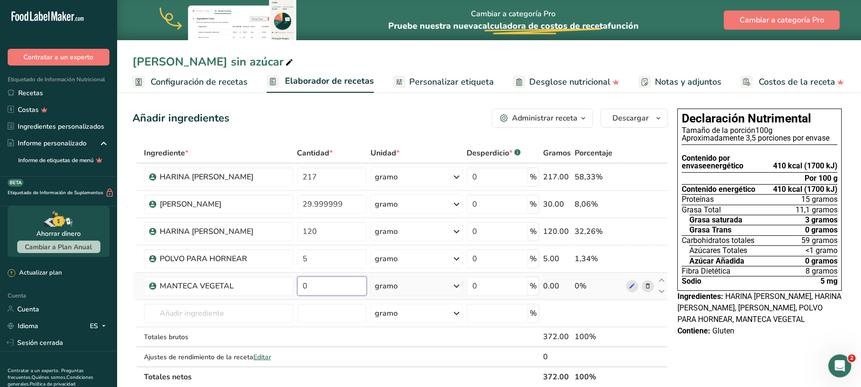
click at [312, 290] on input "0" at bounding box center [332, 285] width 70 height 19
type input "200"
click at [270, 312] on input "text" at bounding box center [219, 312] width 150 height 19
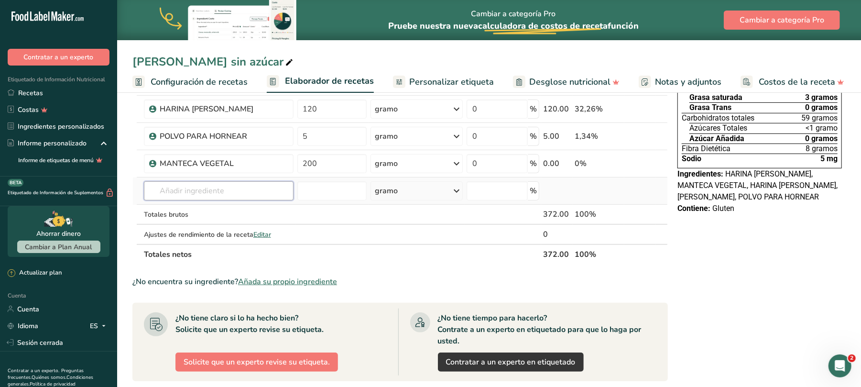
scroll to position [127, 0]
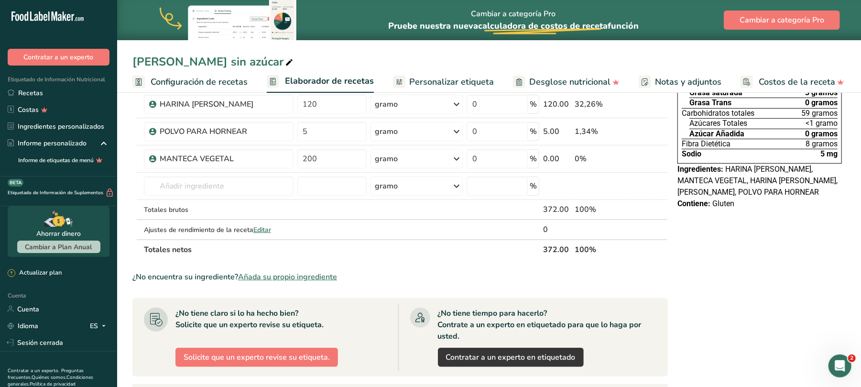
click at [285, 277] on font "Añada su propio ingrediente" at bounding box center [287, 276] width 99 height 11
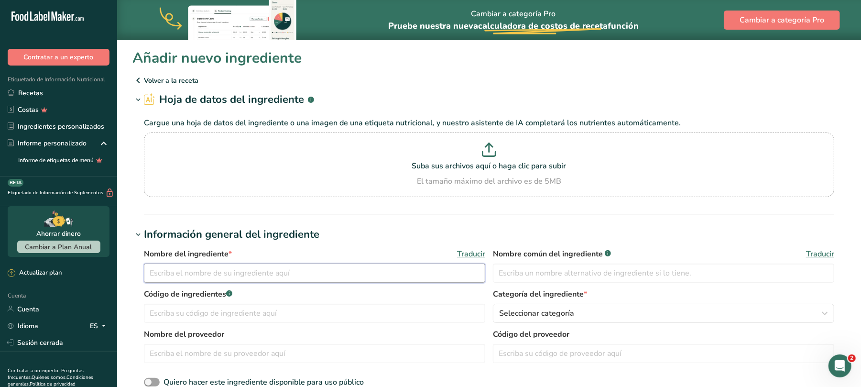
click at [282, 277] on input "text" at bounding box center [314, 272] width 341 height 19
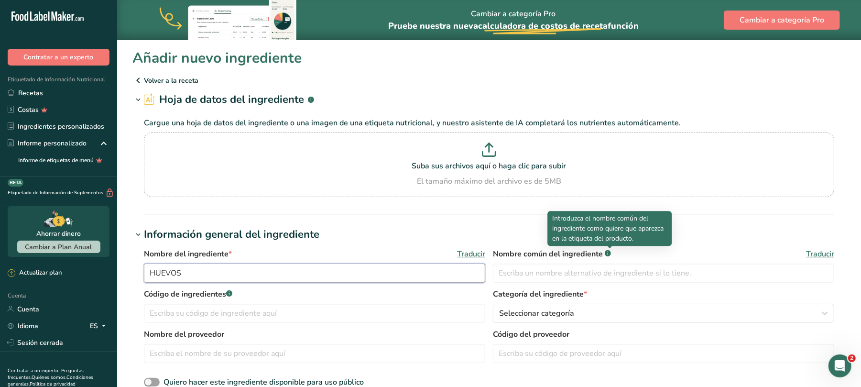
click at [282, 277] on input "HUEVOS" at bounding box center [314, 272] width 341 height 19
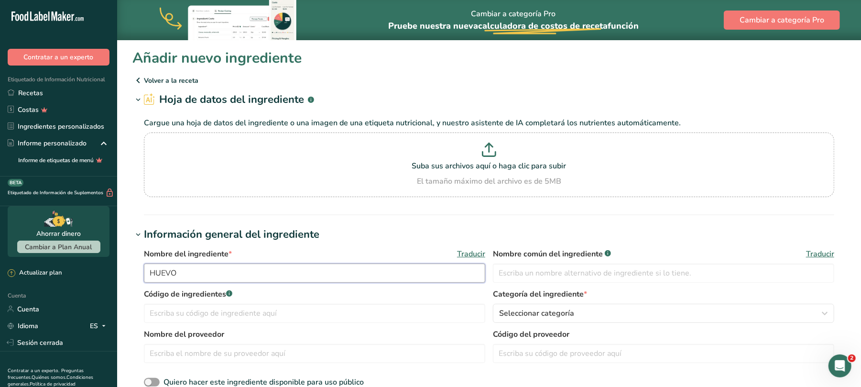
type input "HUEVO"
click at [220, 318] on input "text" at bounding box center [314, 312] width 341 height 19
type input "30008"
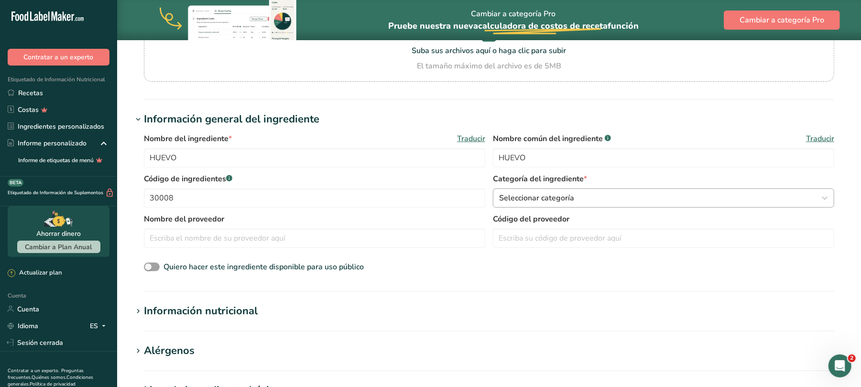
scroll to position [127, 0]
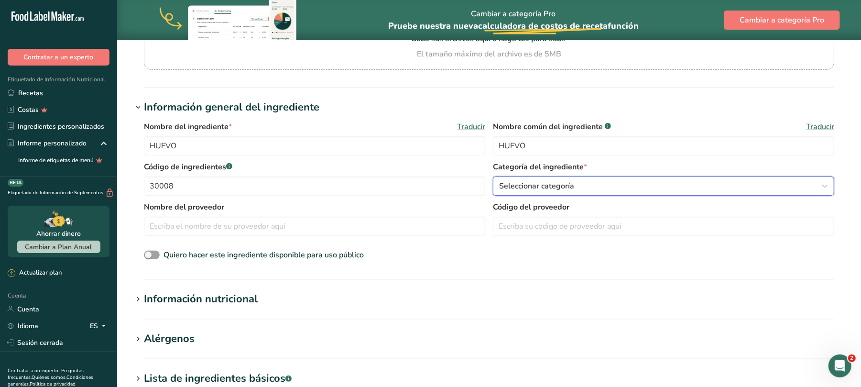
click at [828, 184] on icon "button" at bounding box center [824, 185] width 11 height 17
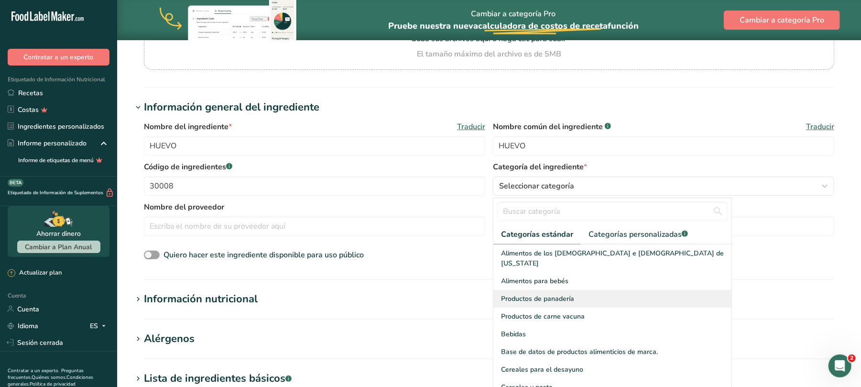
click at [557, 294] on font "Productos de panadería" at bounding box center [537, 298] width 73 height 9
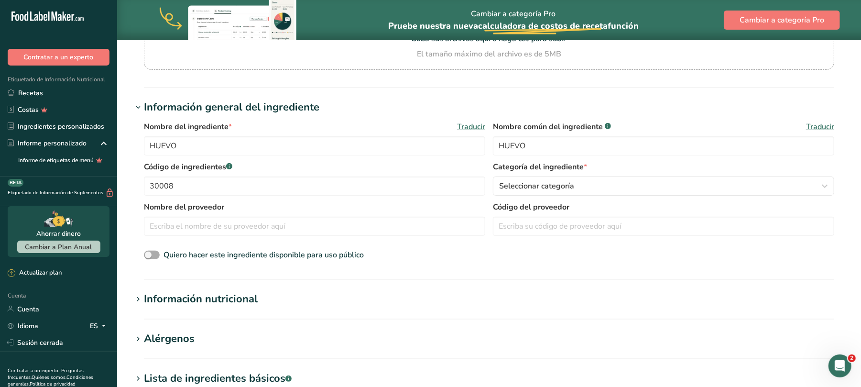
click at [153, 257] on span at bounding box center [152, 254] width 16 height 9
click at [150, 257] on input "Quiero hacer este ingrediente disponible para uso público" at bounding box center [147, 255] width 6 height 6
checkbox input "true"
click at [231, 299] on font "Información nutricional" at bounding box center [201, 299] width 114 height 14
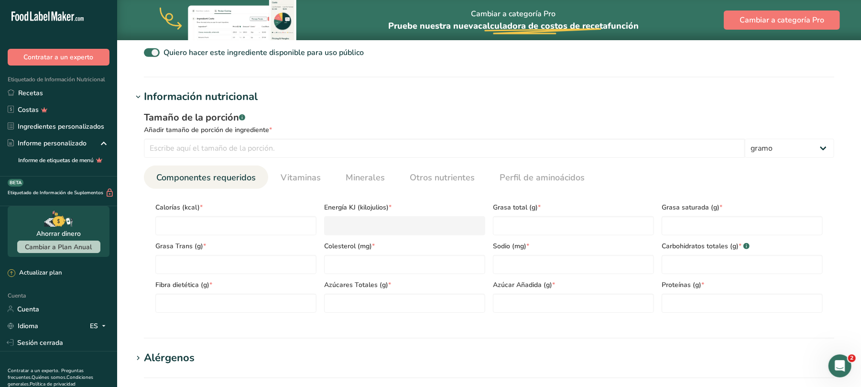
scroll to position [382, 0]
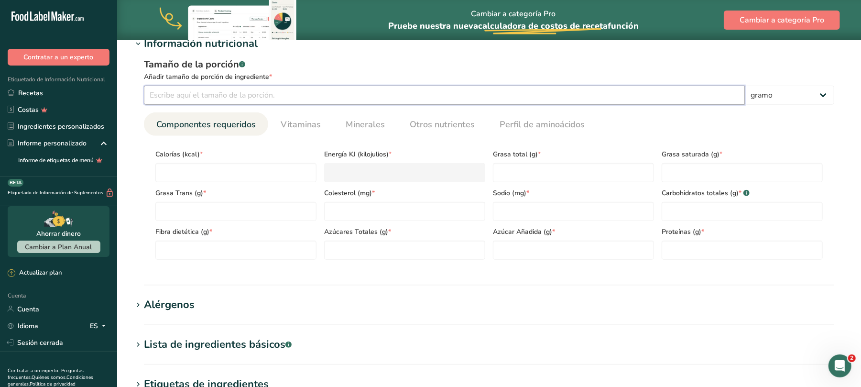
click at [280, 94] on input "number" at bounding box center [444, 95] width 601 height 19
type input "100"
click at [220, 174] on input "number" at bounding box center [235, 172] width 161 height 19
type input "7"
type KJ "29.3"
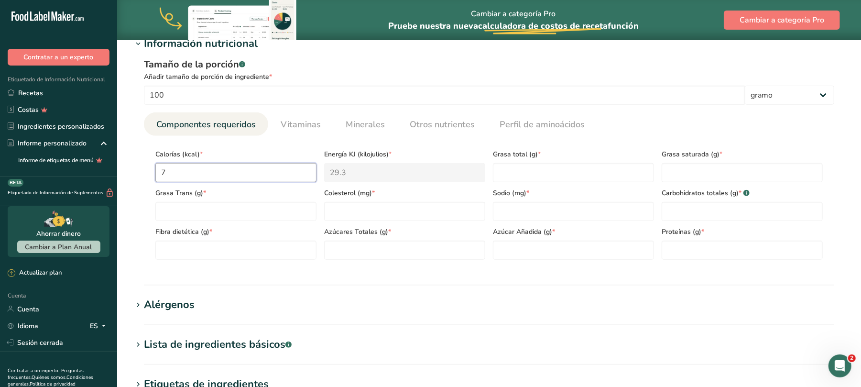
type input "77"
type KJ "322.2"
type input "77"
click at [570, 177] on Fat "number" at bounding box center [573, 172] width 161 height 19
click at [501, 171] on Fat "number" at bounding box center [573, 172] width 161 height 19
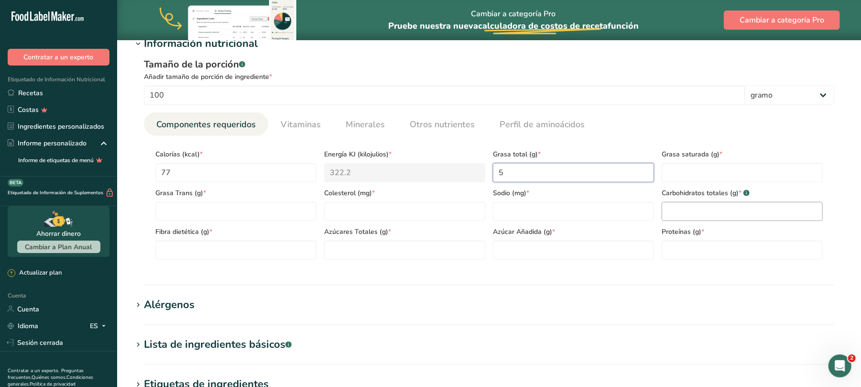
type Fat "5"
click at [696, 218] on Carbohydrates "number" at bounding box center [741, 211] width 161 height 19
type Carbohydrates "0.8"
click at [673, 247] on input "number" at bounding box center [741, 249] width 161 height 19
type input "6"
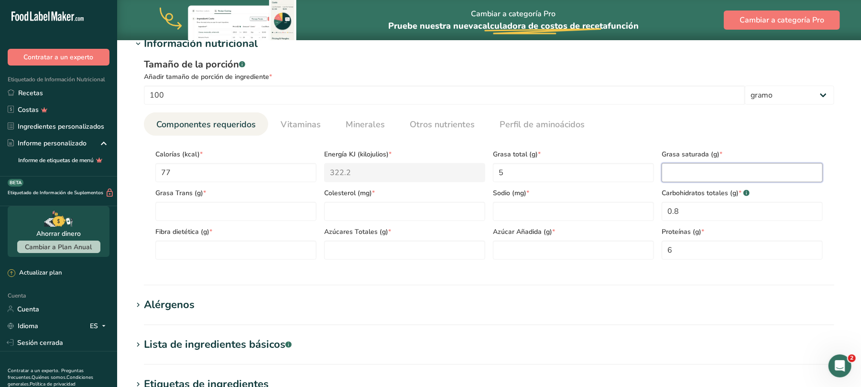
click at [706, 175] on Fat "number" at bounding box center [741, 172] width 161 height 19
type Fat "0"
type input "0"
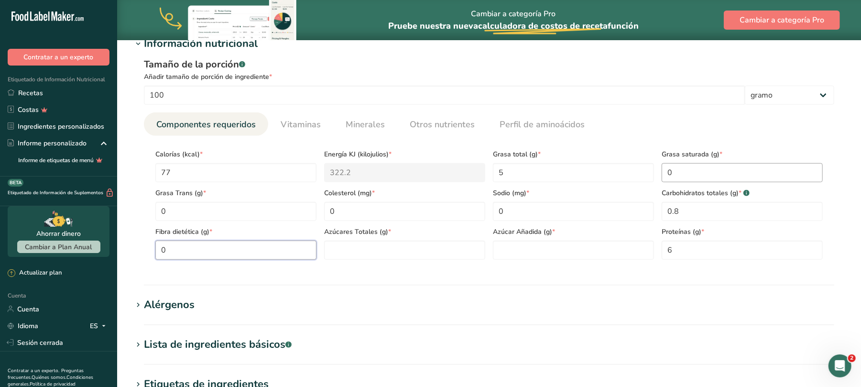
type Fiber "0"
type Sugars "0"
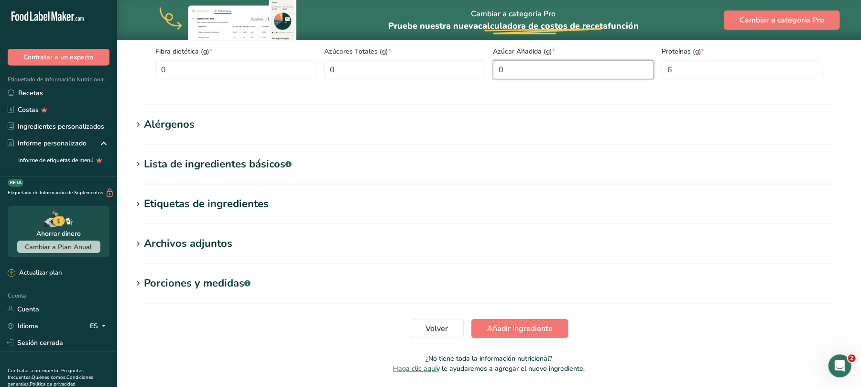
scroll to position [595, 0]
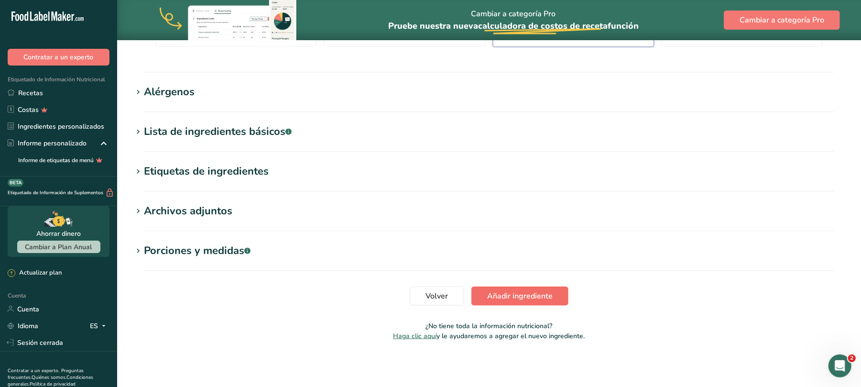
type Sugars "0"
click at [527, 296] on font "Añadir ingrediente" at bounding box center [519, 296] width 65 height 11
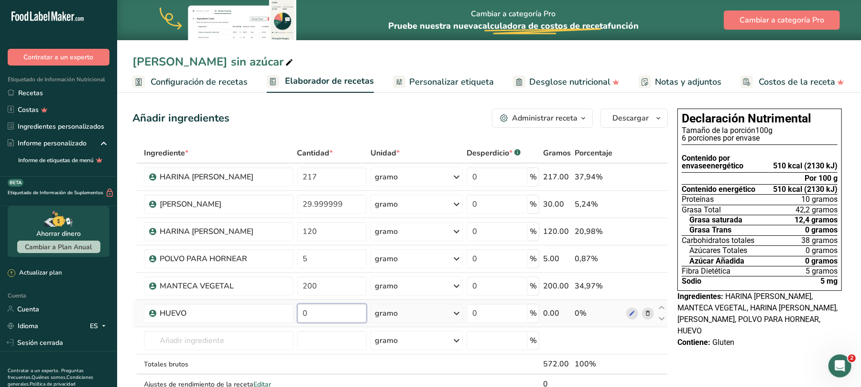
click at [309, 318] on input "0" at bounding box center [332, 312] width 70 height 19
type input "100"
click at [287, 337] on input "text" at bounding box center [219, 340] width 150 height 19
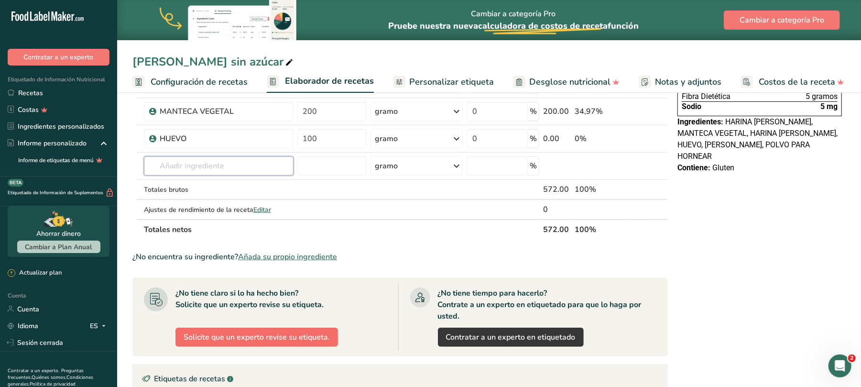
scroll to position [191, 0]
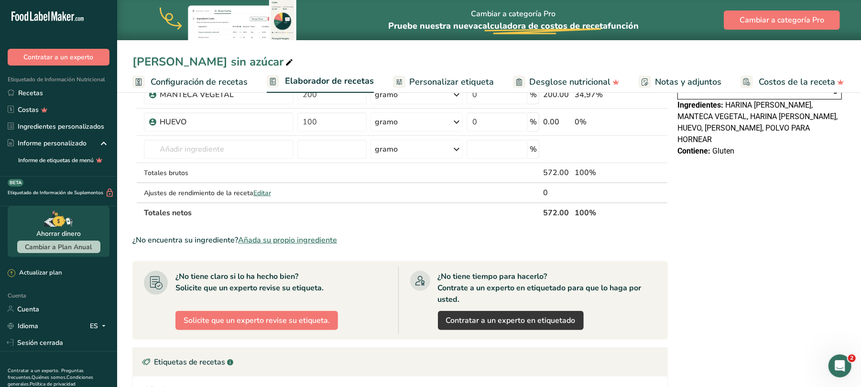
click at [308, 241] on font "Añada su propio ingrediente" at bounding box center [287, 240] width 99 height 11
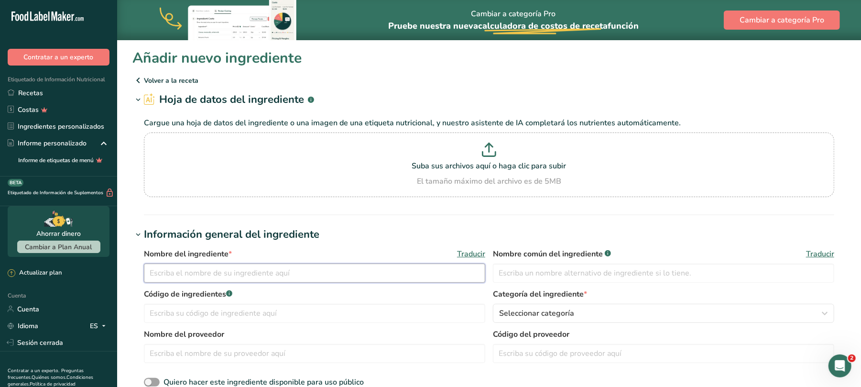
click at [227, 270] on input "text" at bounding box center [314, 272] width 341 height 19
type input "ESENCIA DE VAINILLA"
type input "30009"
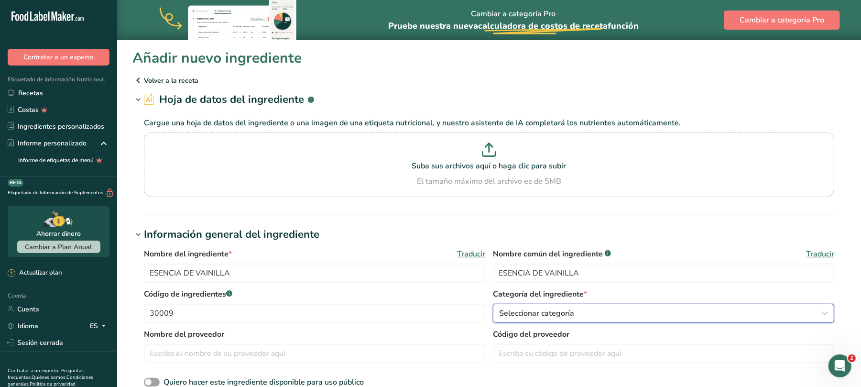
click at [826, 314] on icon "button" at bounding box center [824, 312] width 11 height 17
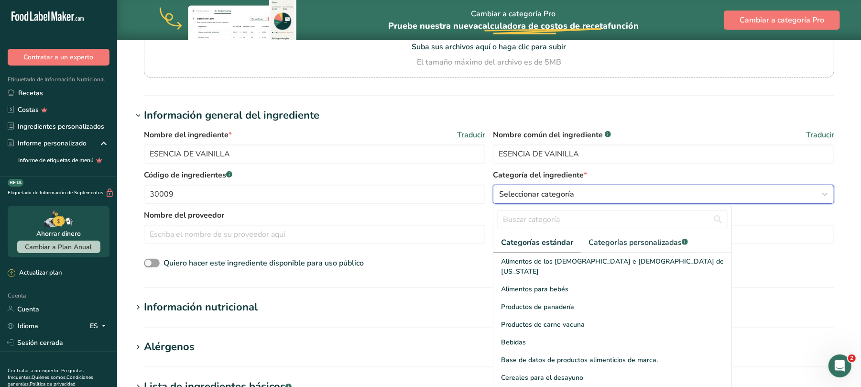
scroll to position [191, 0]
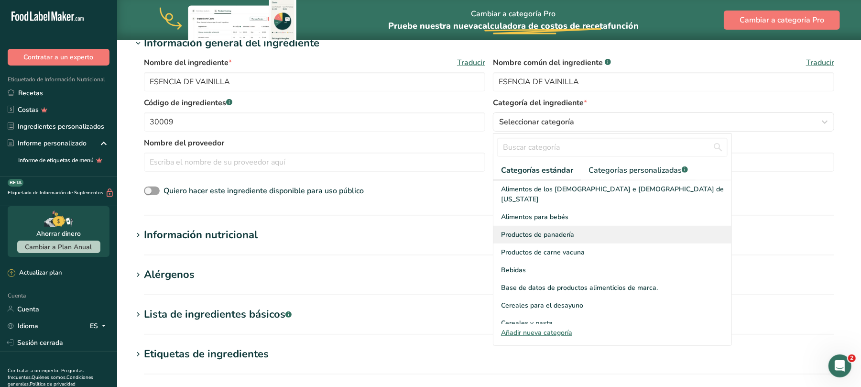
click at [553, 230] on font "Productos de panadería" at bounding box center [537, 234] width 73 height 9
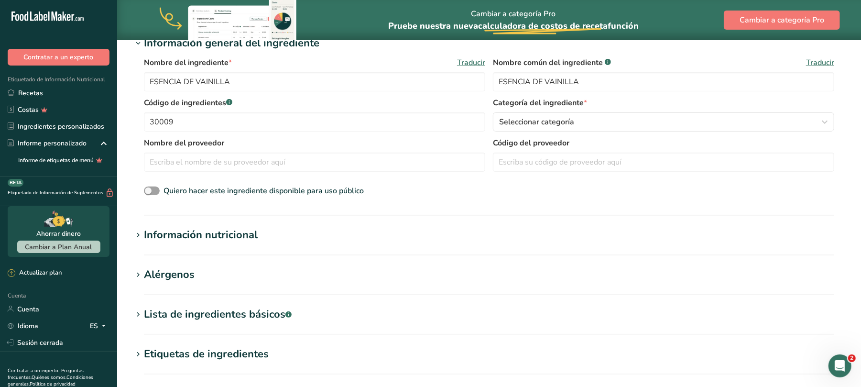
click at [253, 237] on font "Información nutricional" at bounding box center [201, 234] width 114 height 14
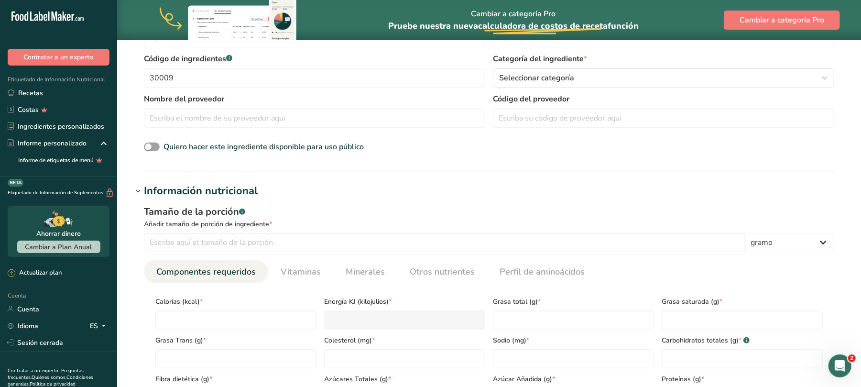
scroll to position [255, 0]
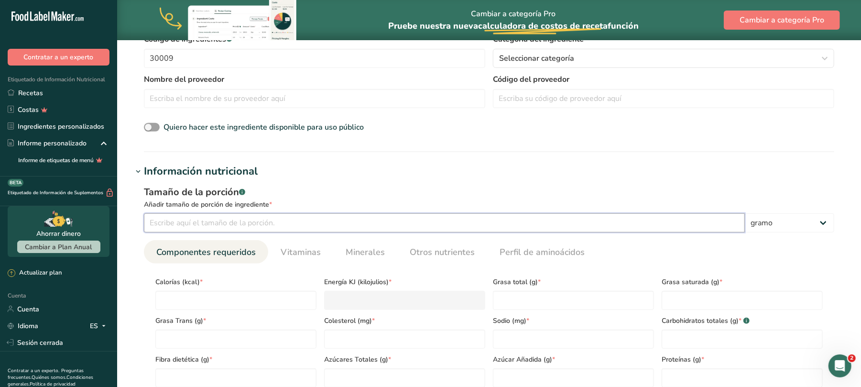
click at [263, 225] on input "number" at bounding box center [444, 222] width 601 height 19
type input "100"
click at [224, 299] on input "number" at bounding box center [235, 300] width 161 height 19
type input "1"
type KJ "4.2"
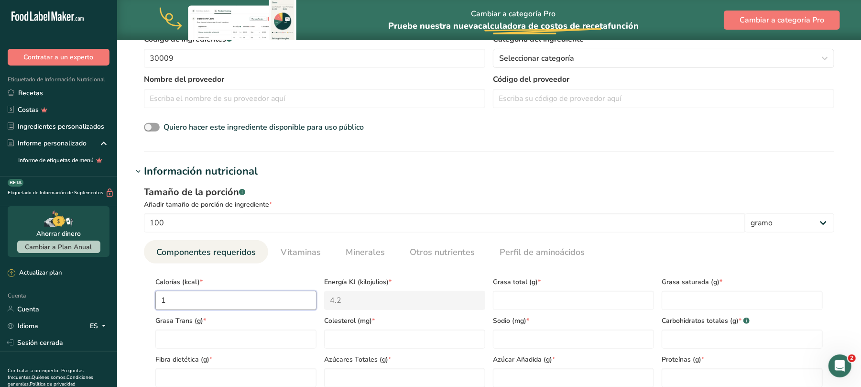
type input "14"
type KJ "58.6"
type input "14"
click at [708, 336] on Carbohydrates "number" at bounding box center [741, 338] width 161 height 19
type Carbohydrates "8.6"
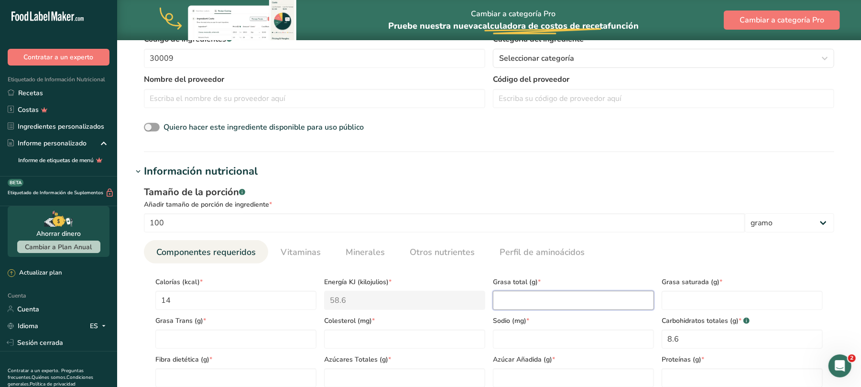
click at [550, 304] on Fat "number" at bounding box center [573, 300] width 161 height 19
type Fat "0"
type input "0"
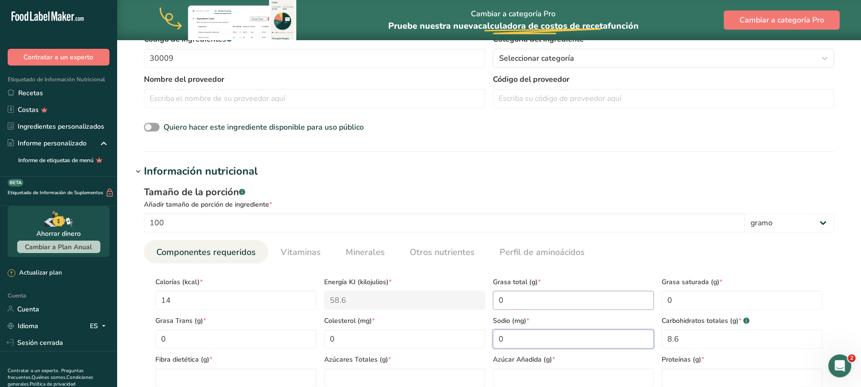
type input "0"
type Fiber "0"
type Sugars "0"
type input "0"
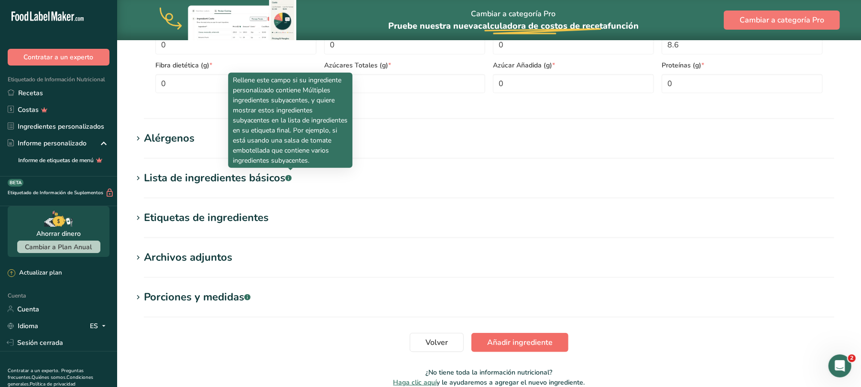
scroll to position [595, 0]
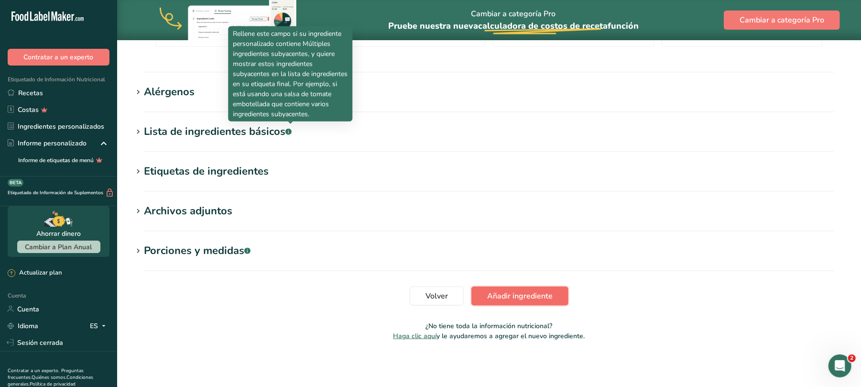
click at [519, 292] on font "Añadir ingrediente" at bounding box center [519, 296] width 65 height 11
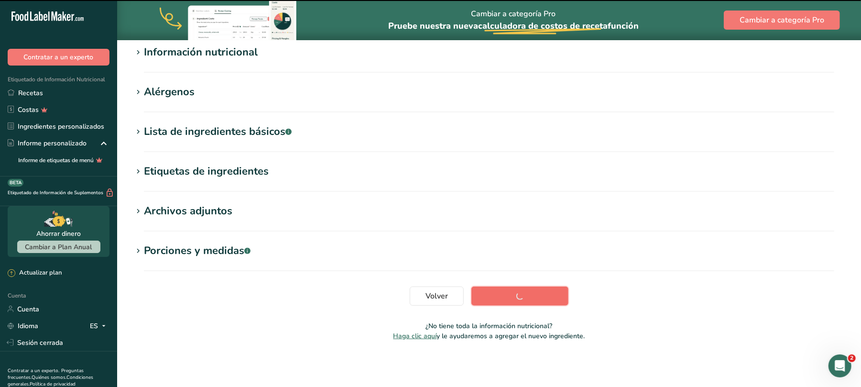
scroll to position [127, 0]
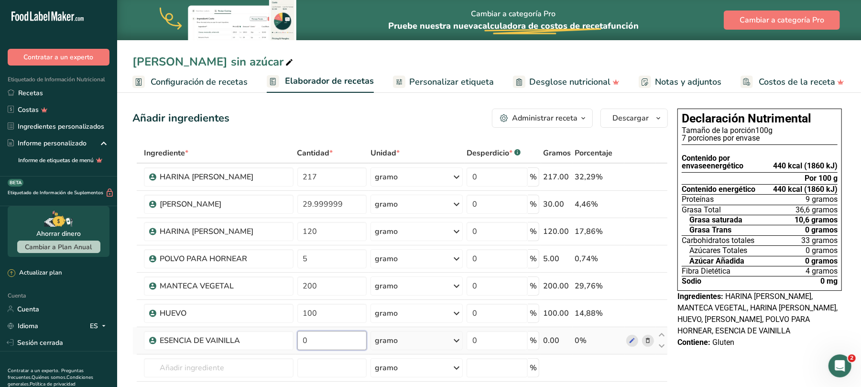
click at [315, 341] on input "0" at bounding box center [332, 340] width 70 height 19
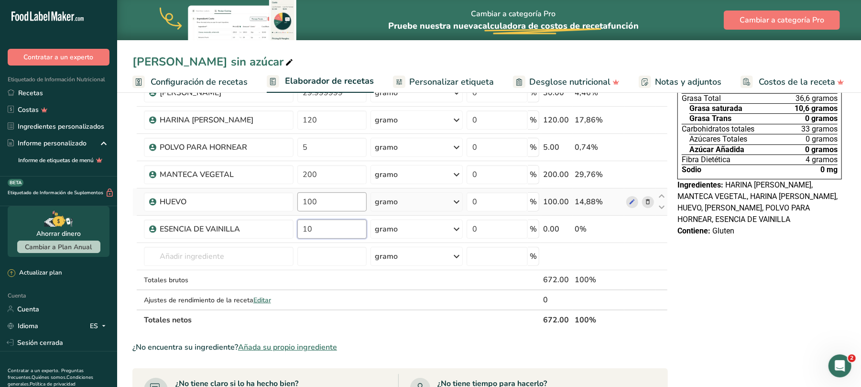
scroll to position [127, 0]
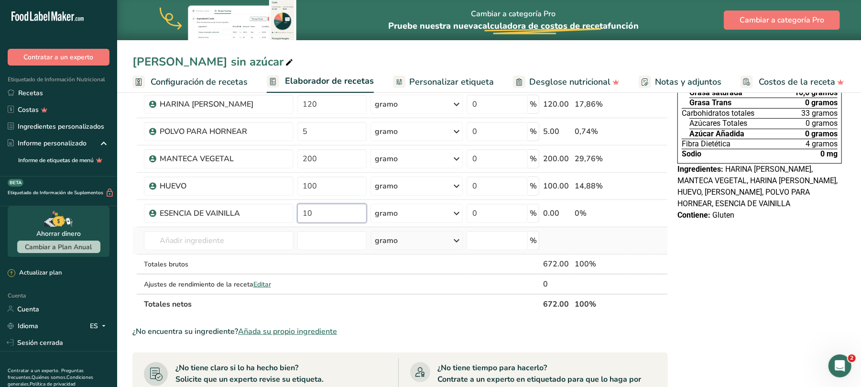
type input "10"
click at [565, 239] on div "Ingrediente * Cantidad * Unidad * Desperdicio * .a-a{fill:#347362;}.b-a{fill:#f…" at bounding box center [399, 165] width 535 height 298
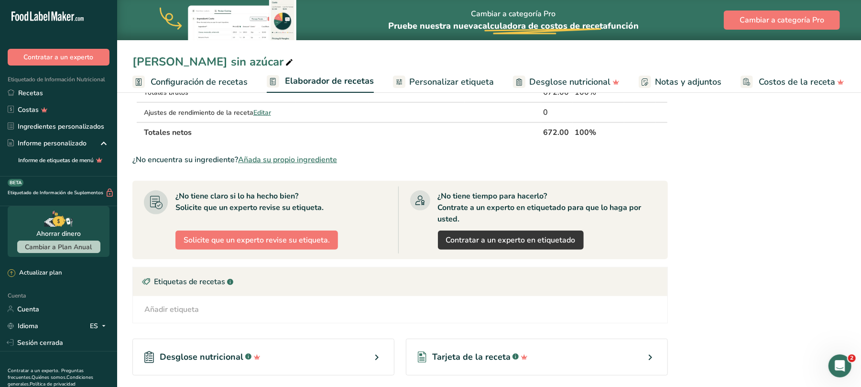
scroll to position [68, 0]
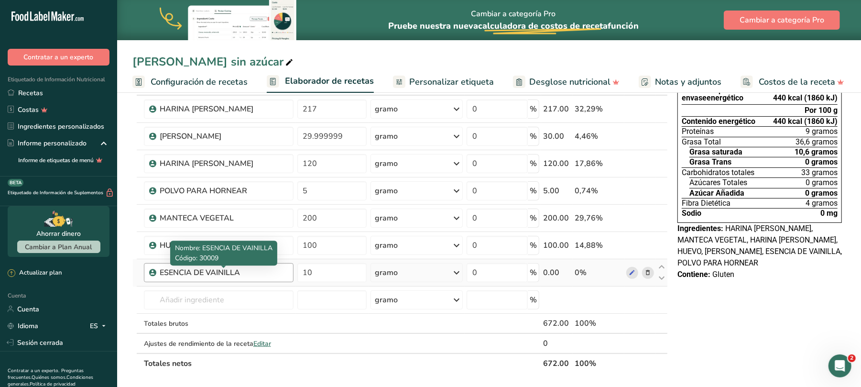
click at [271, 276] on div "ESENCIA DE VAINILLA" at bounding box center [219, 272] width 119 height 11
click at [630, 272] on icon at bounding box center [631, 273] width 7 height 10
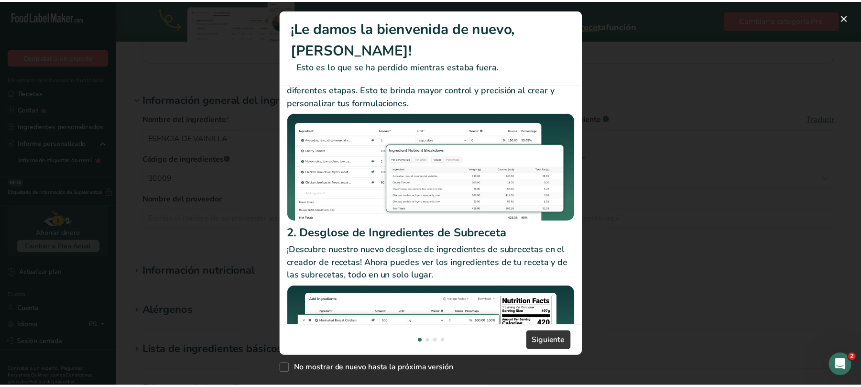
scroll to position [106, 0]
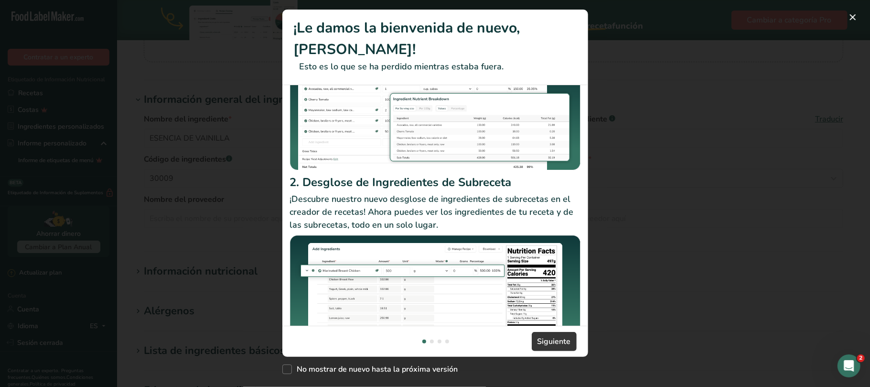
click at [670, 245] on div "Nuevas funciones" at bounding box center [435, 193] width 870 height 387
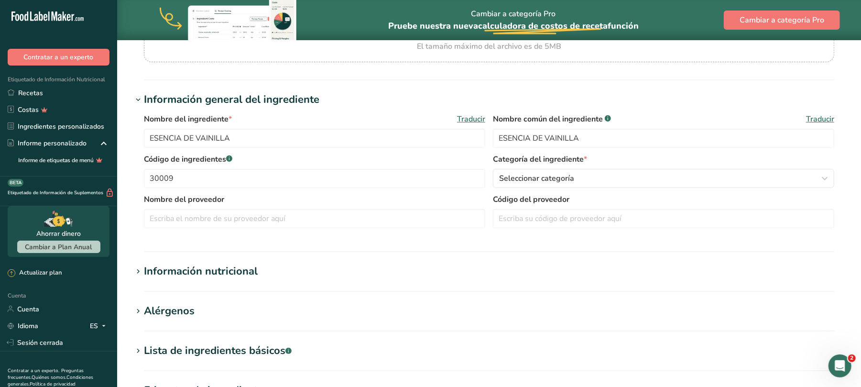
click at [209, 270] on font "Información nutricional" at bounding box center [201, 271] width 114 height 14
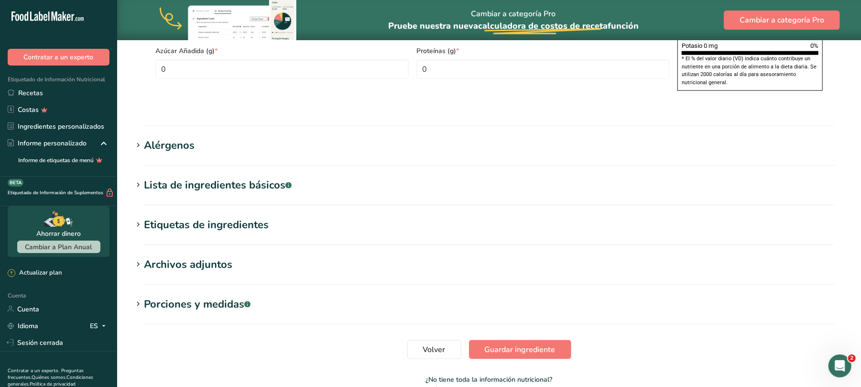
scroll to position [765, 0]
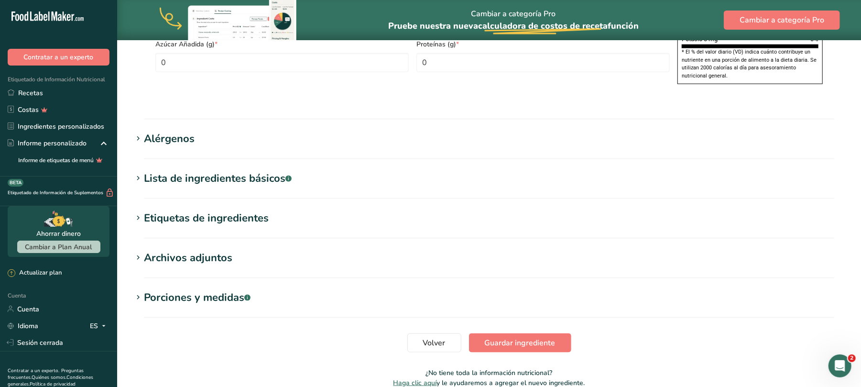
click at [173, 146] on font "Alérgenos" at bounding box center [169, 138] width 51 height 14
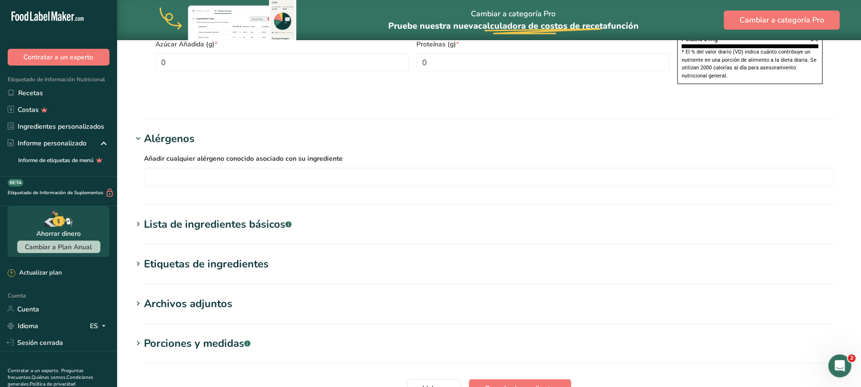
click at [180, 311] on font "Archivos adjuntos" at bounding box center [188, 303] width 88 height 14
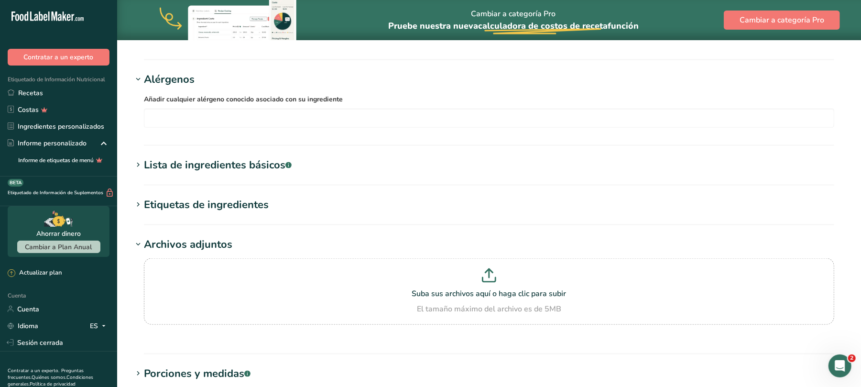
scroll to position [701, 0]
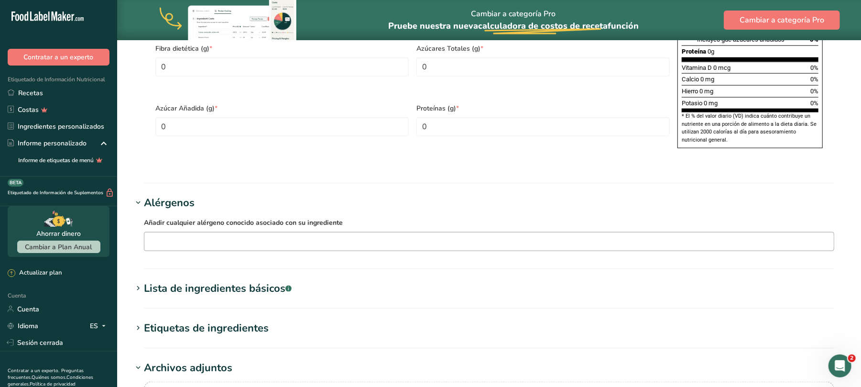
click at [219, 249] on input "text" at bounding box center [488, 241] width 689 height 15
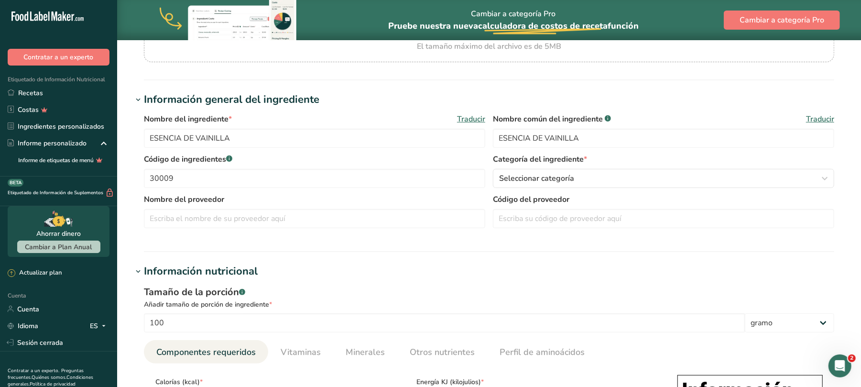
scroll to position [0, 0]
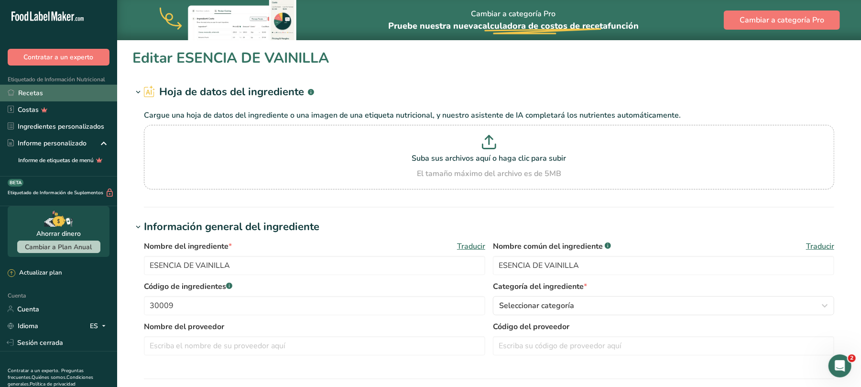
click at [30, 92] on font "Recetas" at bounding box center [30, 92] width 25 height 9
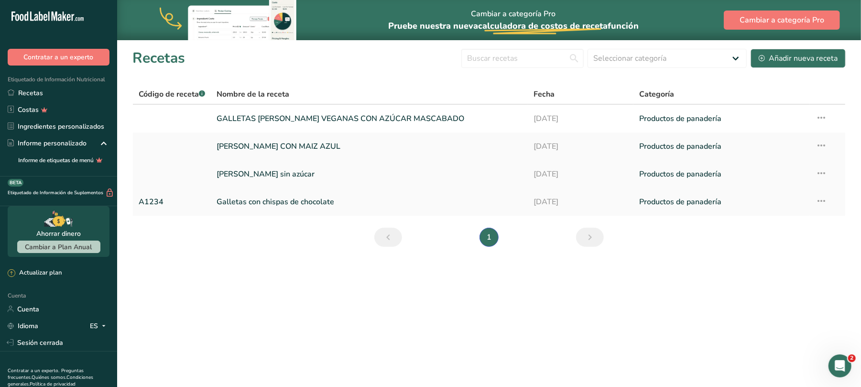
click at [297, 172] on font "[PERSON_NAME] sin azúcar" at bounding box center [265, 174] width 98 height 11
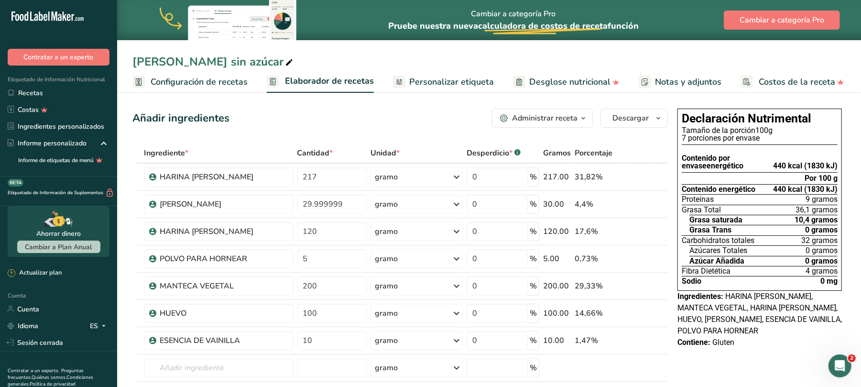
click at [449, 85] on font "Personalizar etiqueta" at bounding box center [451, 81] width 85 height 11
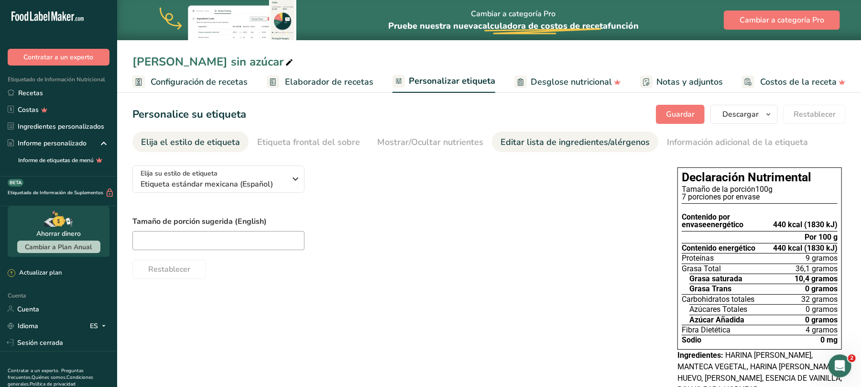
click at [529, 138] on font "Editar lista de ingredientes/alérgenos" at bounding box center [574, 141] width 149 height 11
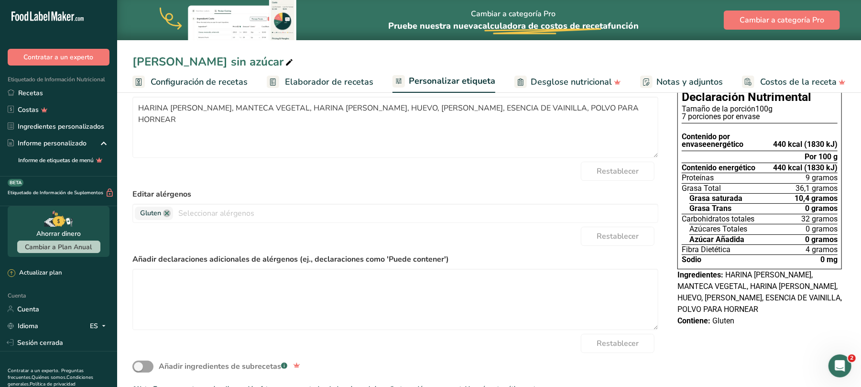
scroll to position [101, 0]
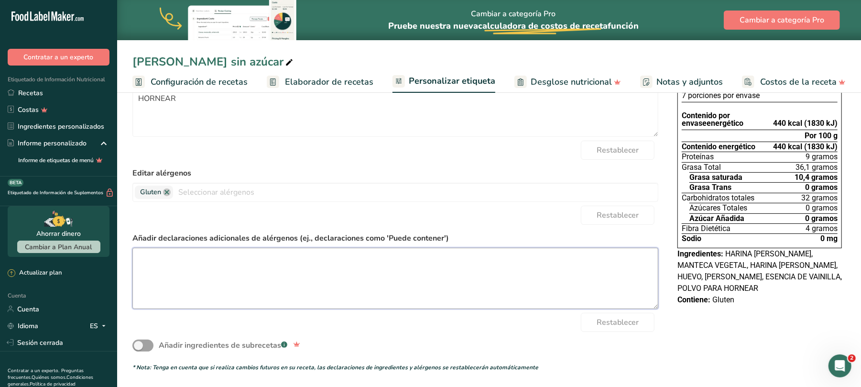
click at [259, 259] on textarea at bounding box center [395, 278] width 526 height 61
paste textarea "PRODUCTO SIN GLUTEN PUEDE TENER TRAZAS DE NUECES . Lote y fecha de caducidad en…"
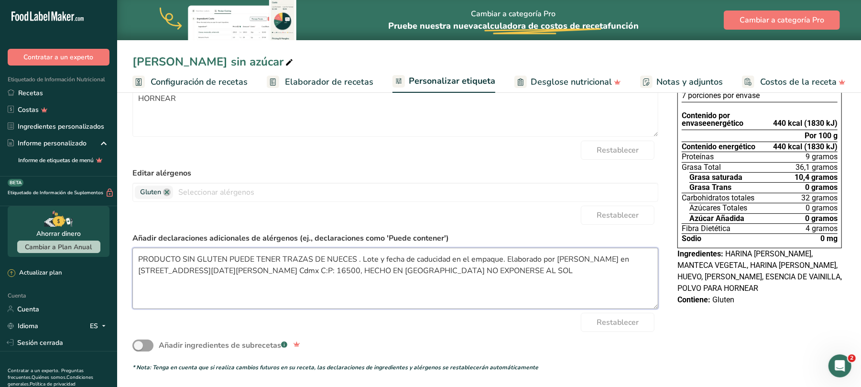
click at [151, 264] on textarea "PRODUCTO SIN GLUTEN PUEDE TENER TRAZAS DE NUECES . Lote y fecha de caducidad en…" at bounding box center [395, 278] width 526 height 61
click at [227, 259] on textarea "PRODUCTO SIN GLUTEN PUEDE TENER TRAZAS DE NUECES . Lote y fecha de caducidad en…" at bounding box center [395, 278] width 526 height 61
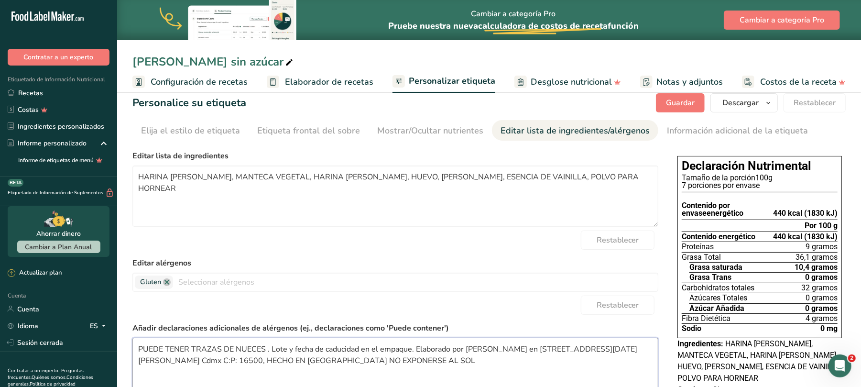
scroll to position [0, 0]
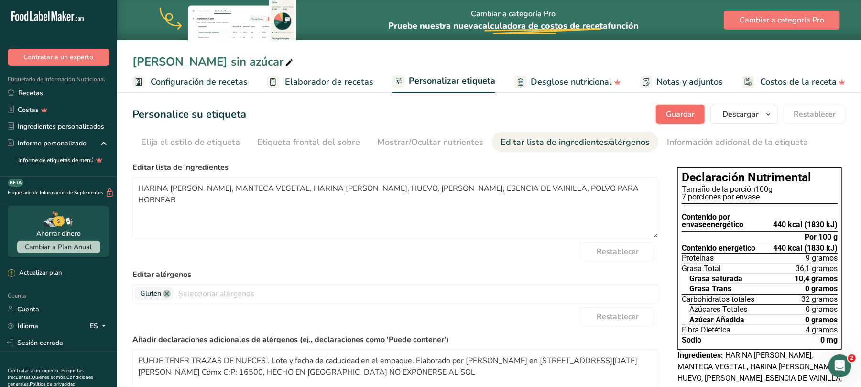
click at [684, 111] on font "Guardar" at bounding box center [680, 114] width 29 height 11
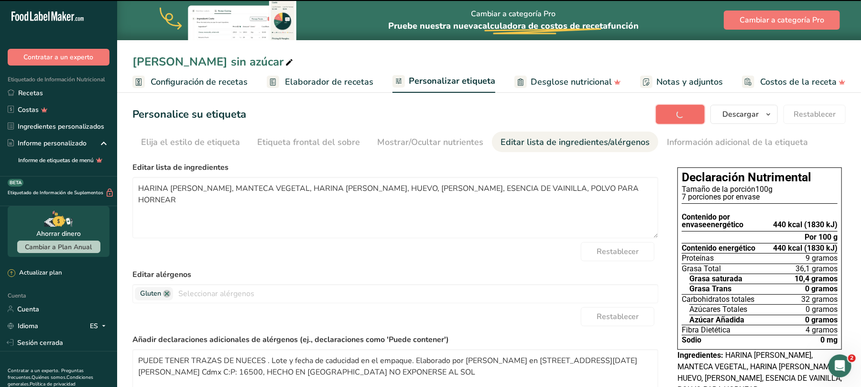
type textarea "PUEDE TENER TRAZAS DE NUECES . Lote y fecha de caducidad en el empaque. Elabora…"
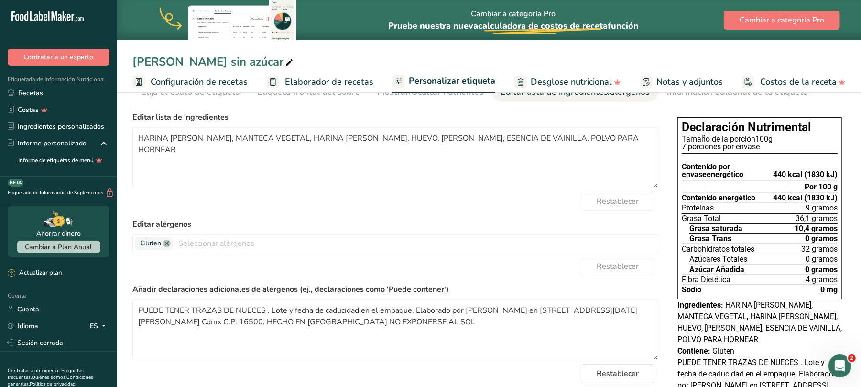
scroll to position [115, 0]
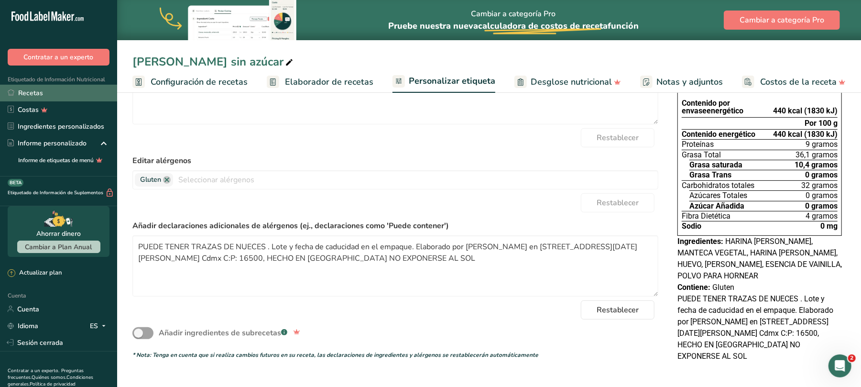
click at [29, 94] on font "Recetas" at bounding box center [30, 92] width 25 height 9
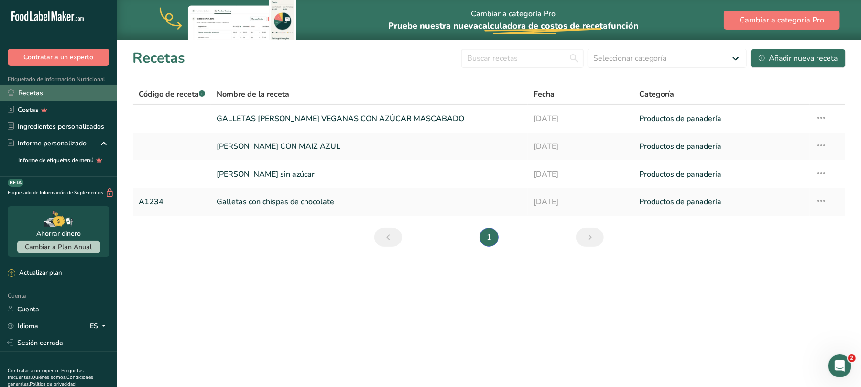
click at [26, 90] on font "Recetas" at bounding box center [30, 92] width 25 height 9
click at [245, 272] on main "Cambiar a categoría Pro Pruebe nuestra nueva calculadora de costos de receta .a…" at bounding box center [430, 193] width 861 height 387
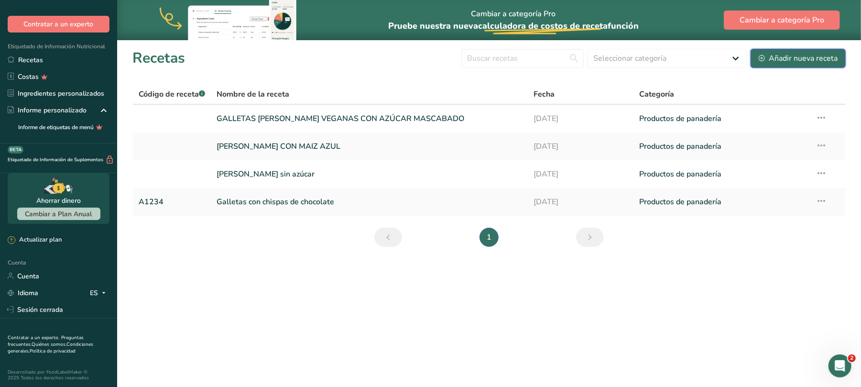
click at [795, 54] on font "Añadir nueva receta" at bounding box center [802, 58] width 69 height 11
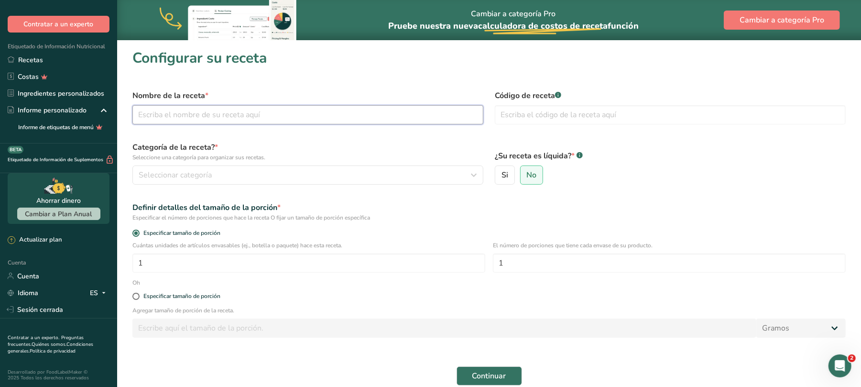
click at [259, 107] on input "text" at bounding box center [307, 114] width 351 height 19
type input "GALLETAS DE AMARANTO VEGANAS SIN AZUCAR"
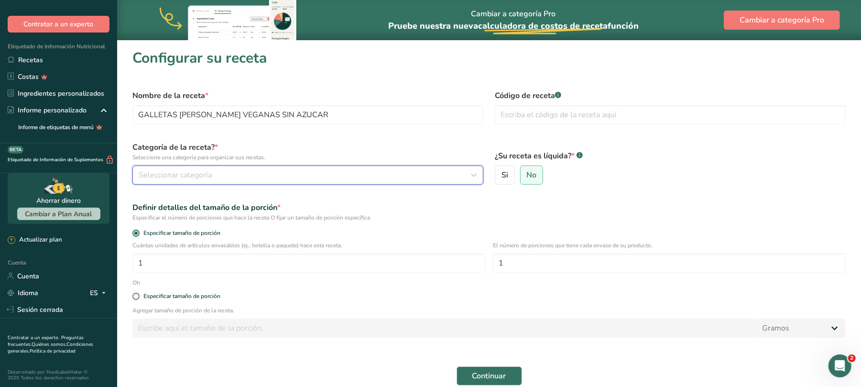
click at [474, 173] on icon "button" at bounding box center [473, 174] width 11 height 17
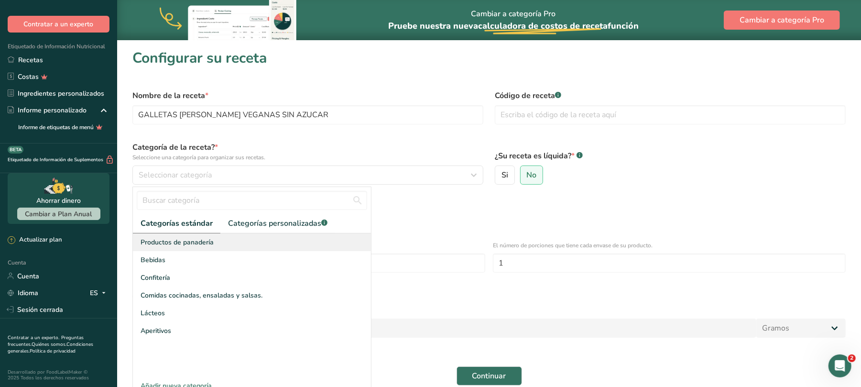
click at [230, 243] on div "Productos de panadería" at bounding box center [252, 242] width 238 height 18
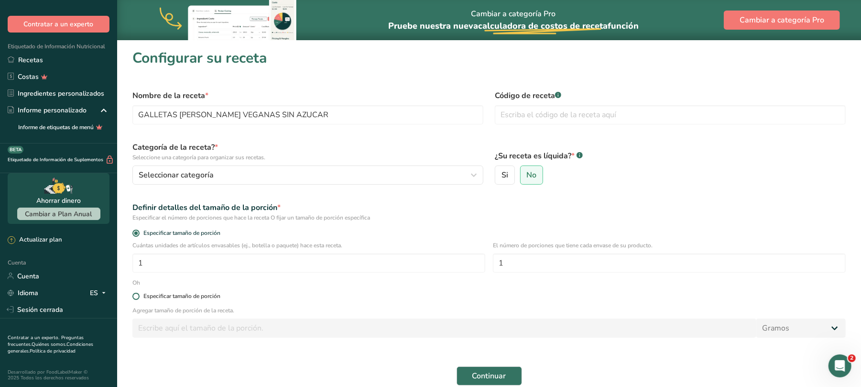
click at [137, 294] on span at bounding box center [135, 295] width 7 height 7
click at [137, 294] on input "Especificar tamaño de porción" at bounding box center [135, 296] width 6 height 6
radio input "true"
radio input "false"
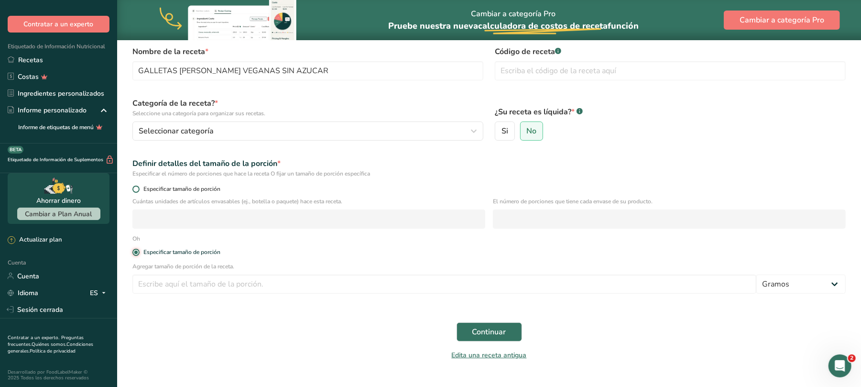
scroll to position [64, 0]
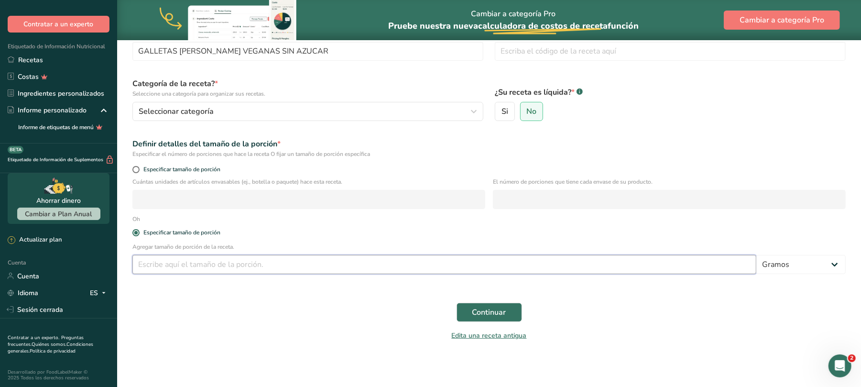
click at [278, 268] on input "number" at bounding box center [444, 264] width 624 height 19
type input "100"
click at [475, 312] on font "Continuar" at bounding box center [489, 312] width 34 height 11
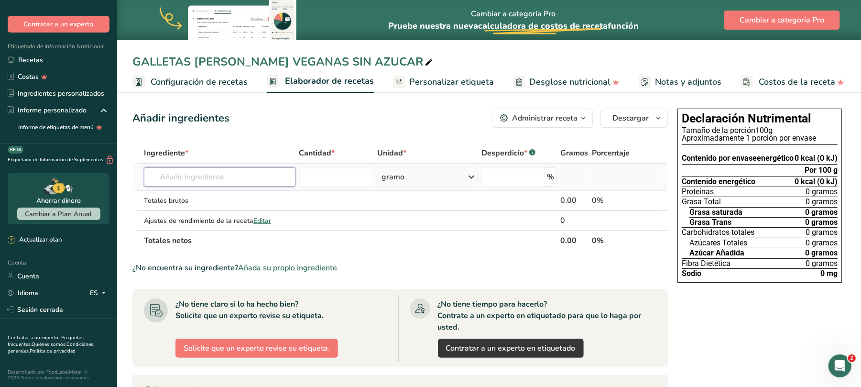
click at [259, 178] on input "text" at bounding box center [219, 176] width 151 height 19
click at [287, 270] on font "Añada su propio ingrediente" at bounding box center [287, 267] width 99 height 11
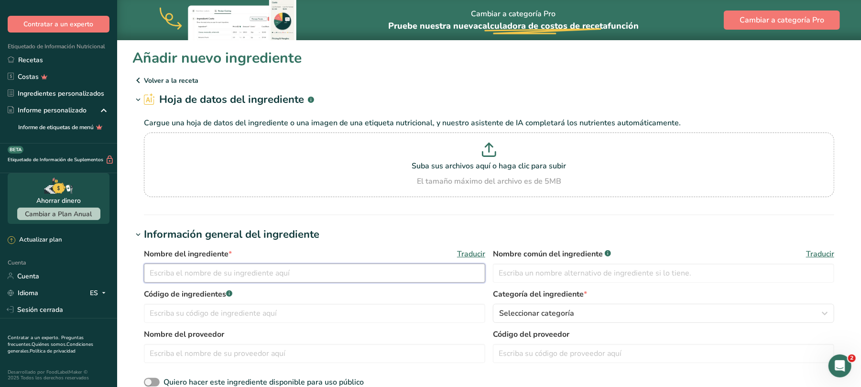
click at [287, 270] on input "text" at bounding box center [314, 272] width 341 height 19
type input "HARINA [PERSON_NAME]"
type input "30003"
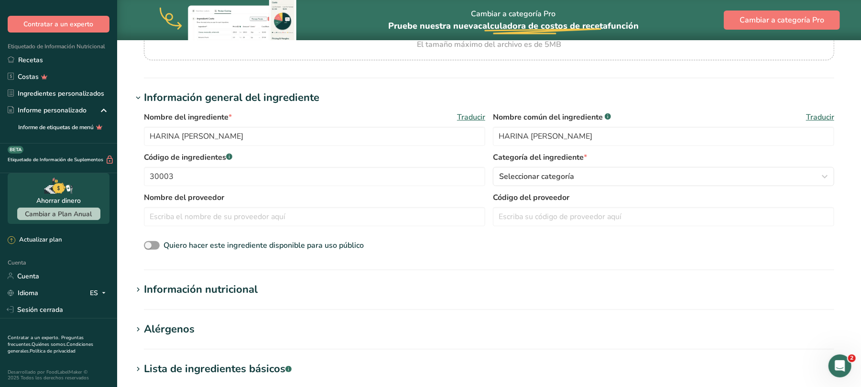
scroll to position [191, 0]
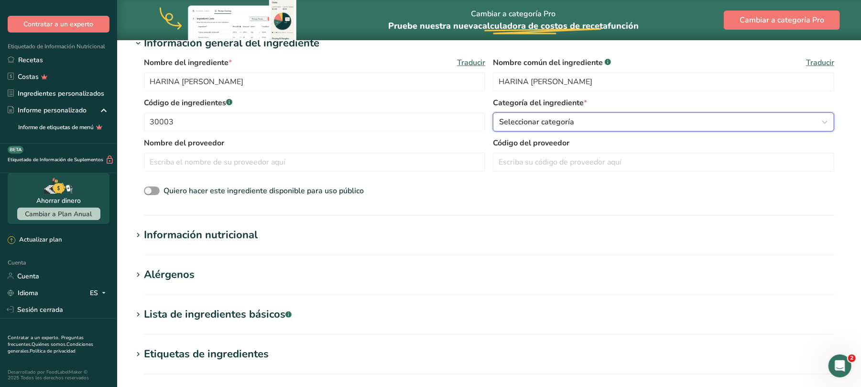
click at [828, 118] on icon "button" at bounding box center [824, 121] width 11 height 17
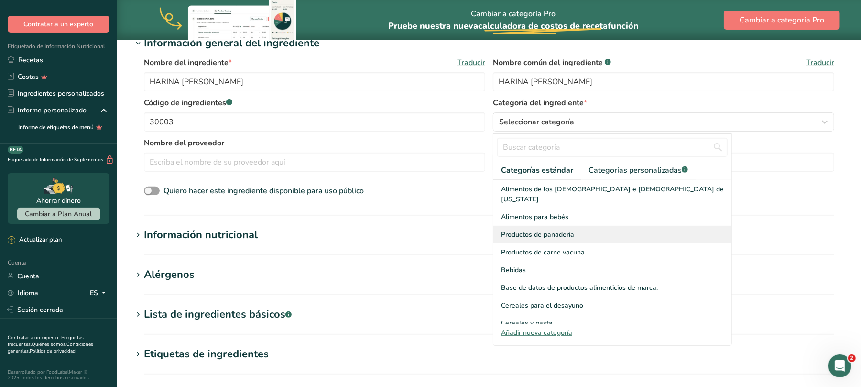
click at [570, 230] on font "Productos de panadería" at bounding box center [537, 234] width 73 height 9
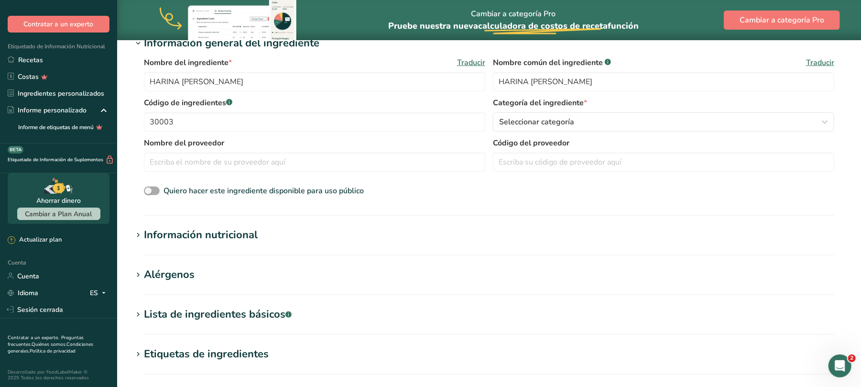
click at [151, 190] on span at bounding box center [152, 190] width 16 height 9
click at [150, 190] on input "Quiero hacer este ingrediente disponible para uso público" at bounding box center [147, 191] width 6 height 6
checkbox input "true"
click at [207, 234] on font "Información nutricional" at bounding box center [201, 234] width 114 height 14
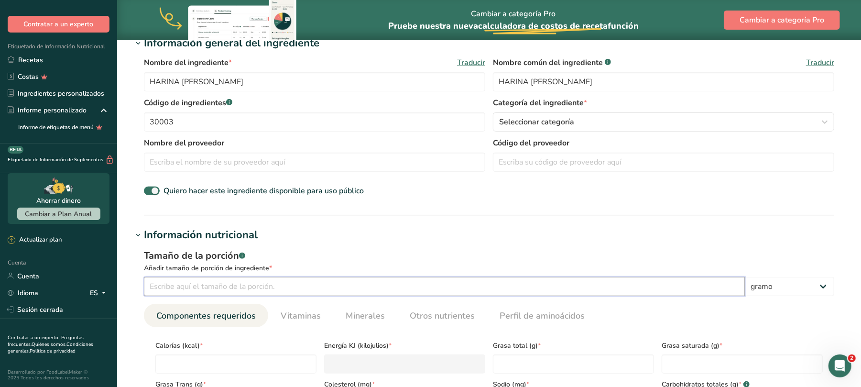
click at [270, 287] on input "number" at bounding box center [444, 286] width 601 height 19
type input "100"
click at [216, 358] on input "number" at bounding box center [235, 363] width 161 height 19
type input "3"
type KJ "12.6"
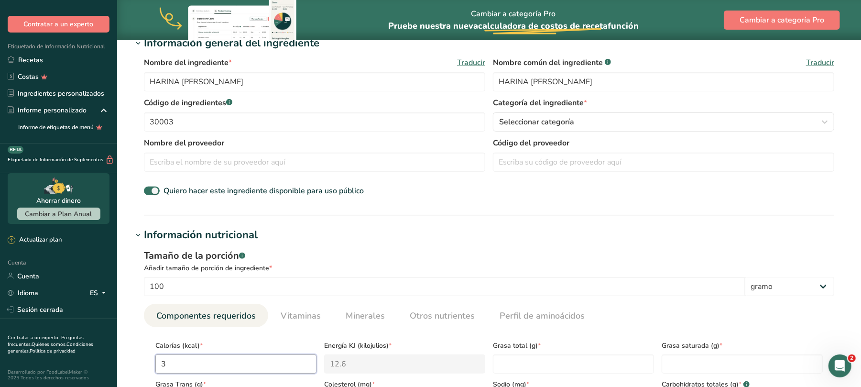
type input "33"
type KJ "138.1"
type input "338"
type KJ "1414.2"
type input "338"
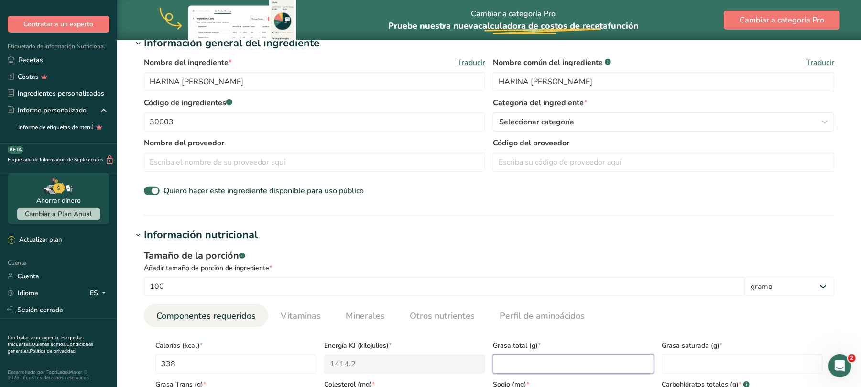
click at [501, 360] on Fat "number" at bounding box center [573, 363] width 161 height 19
click at [725, 361] on Fat "number" at bounding box center [741, 363] width 161 height 19
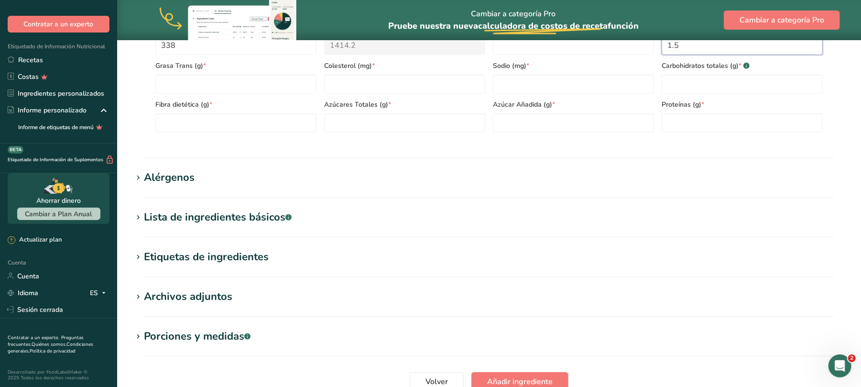
scroll to position [446, 0]
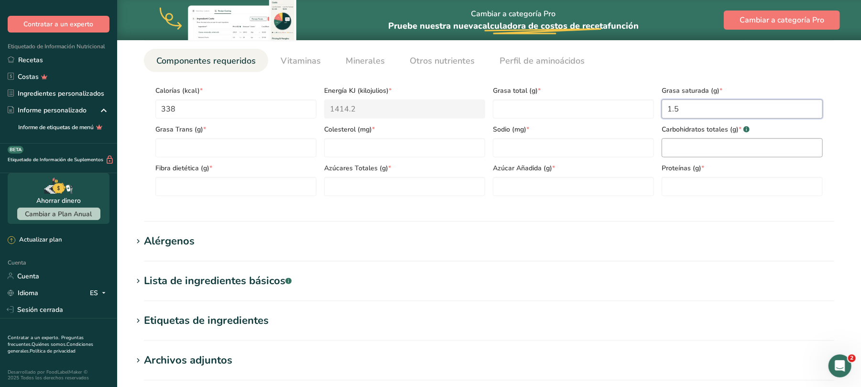
type Fat "1.5"
click at [715, 150] on Carbohydrates "number" at bounding box center [741, 147] width 161 height 19
type Carbohydrates "71"
click at [233, 177] on Fiber "number" at bounding box center [235, 186] width 161 height 19
type Fiber "11"
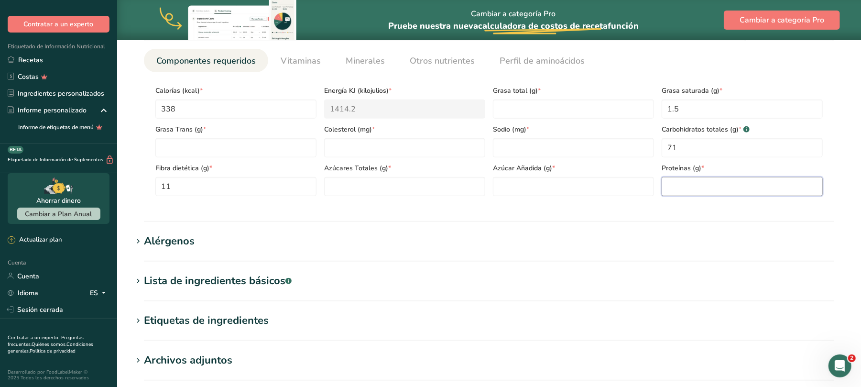
click at [672, 188] on input "number" at bounding box center [741, 186] width 161 height 19
type input "14"
click at [291, 62] on font "Vitaminas" at bounding box center [301, 60] width 40 height 11
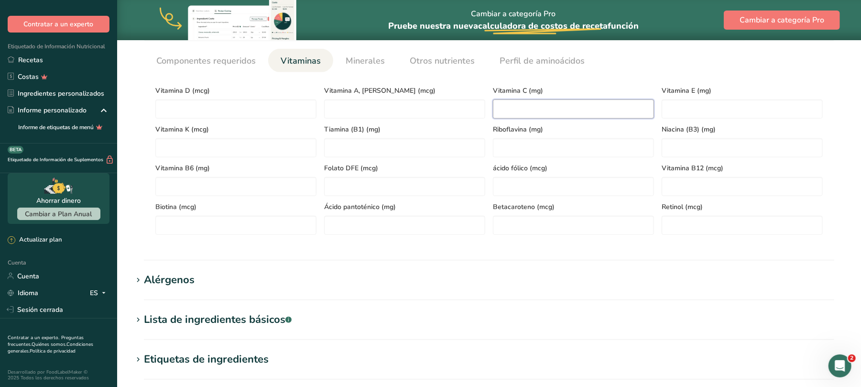
click at [557, 109] on C "number" at bounding box center [573, 108] width 161 height 19
click at [362, 59] on font "Minerales" at bounding box center [365, 60] width 39 height 11
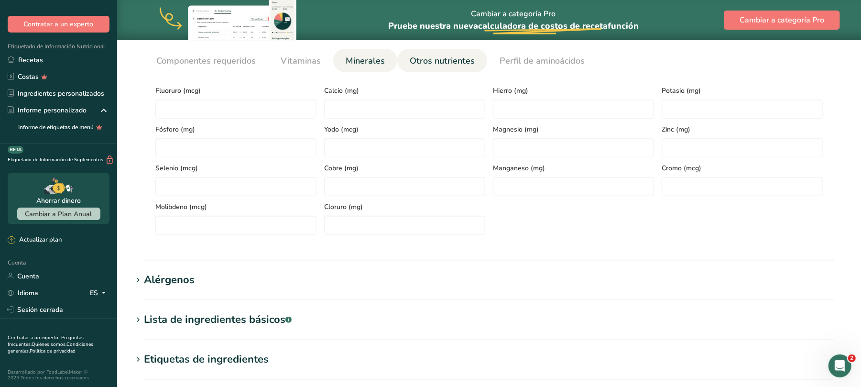
click at [454, 58] on font "Otros nutrientes" at bounding box center [442, 60] width 65 height 11
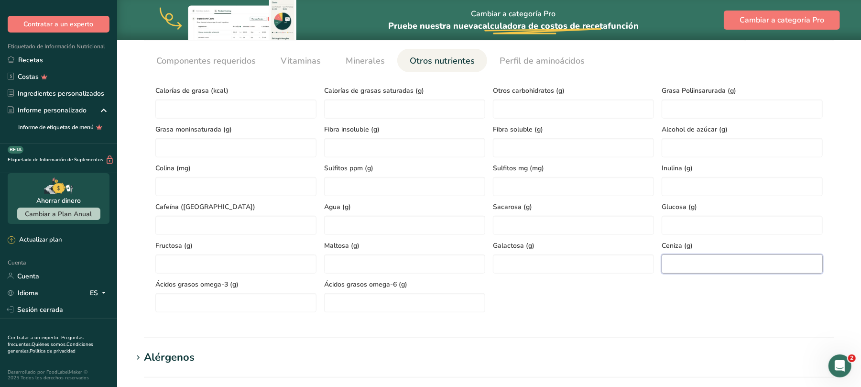
click at [702, 264] on input "number" at bounding box center [741, 263] width 161 height 19
type input "2"
click at [531, 64] on font "Perfil de aminoácidos" at bounding box center [541, 60] width 85 height 11
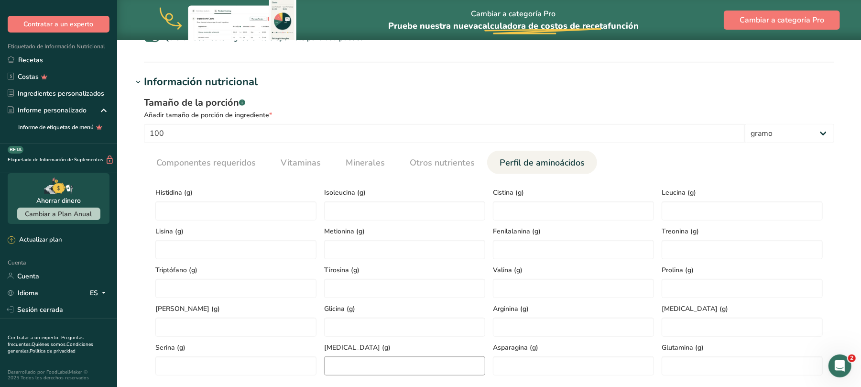
scroll to position [354, 0]
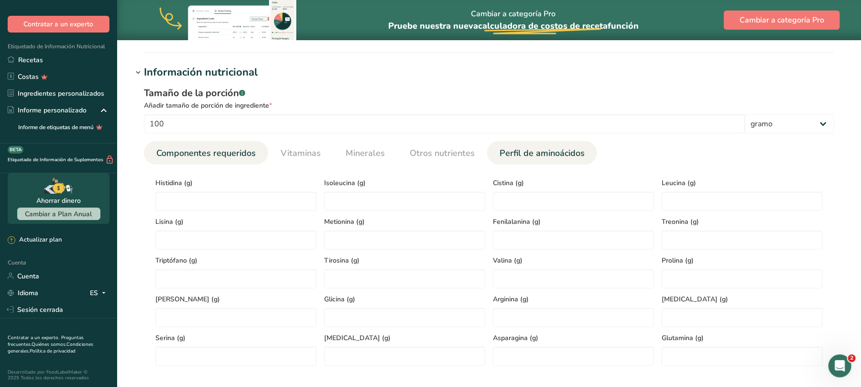
click at [241, 158] on font "Componentes requeridos" at bounding box center [205, 152] width 99 height 11
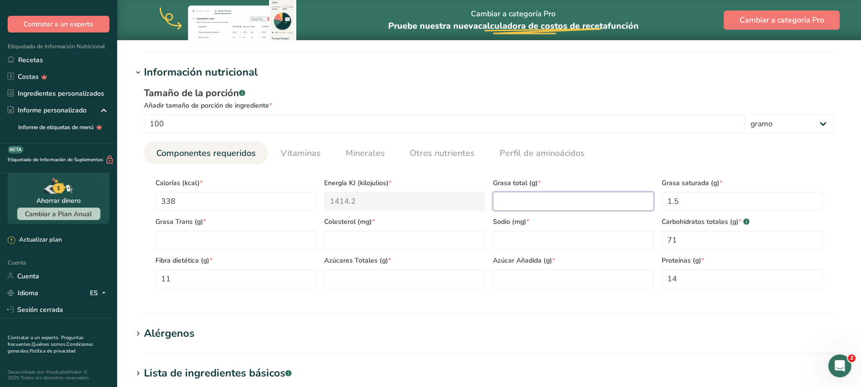
click at [544, 194] on Fat "number" at bounding box center [573, 201] width 161 height 19
type Fat "0"
type input "0"
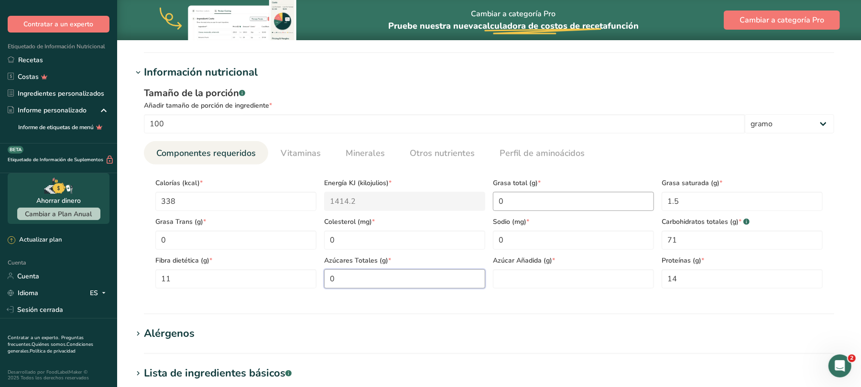
type Sugars "0"
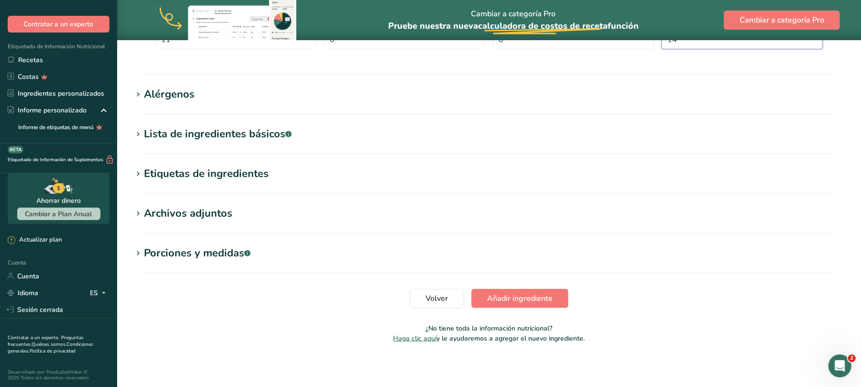
scroll to position [595, 0]
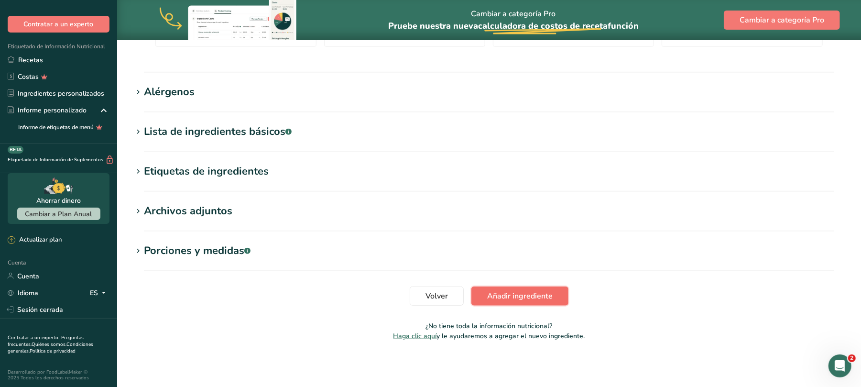
click at [547, 297] on font "Añadir ingrediente" at bounding box center [519, 296] width 65 height 11
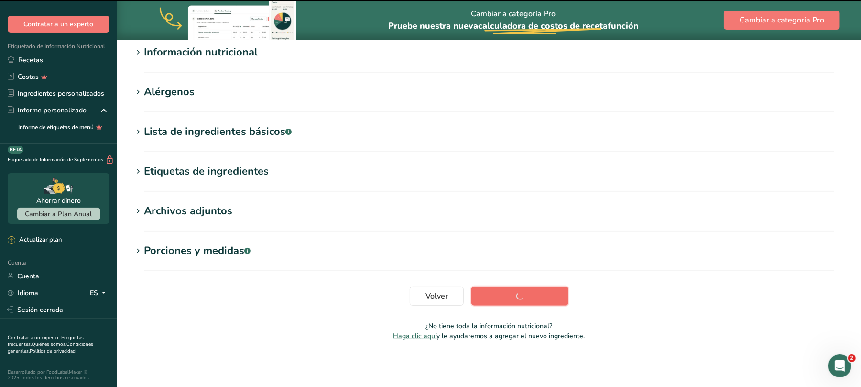
scroll to position [127, 0]
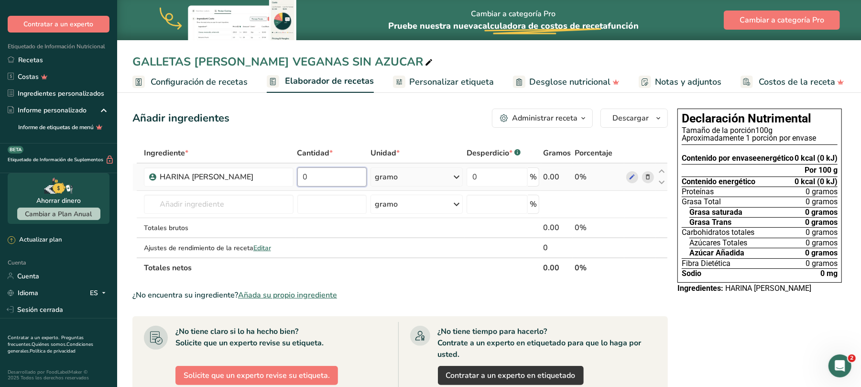
click at [326, 173] on input "0" at bounding box center [332, 176] width 70 height 19
type input "130"
click at [629, 178] on div "Ingrediente * Cantidad * Unidad * Desperdicio * .a-a{fill:#347362;}.b-a{fill:#f…" at bounding box center [399, 210] width 535 height 135
click at [633, 176] on icon at bounding box center [631, 177] width 7 height 10
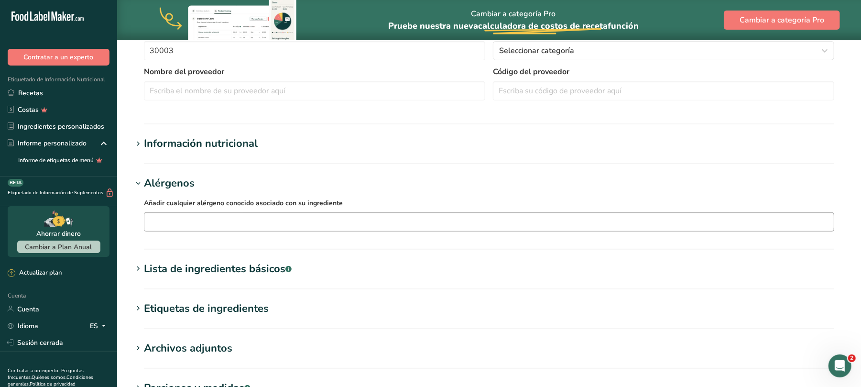
click at [411, 224] on input "text" at bounding box center [488, 221] width 689 height 15
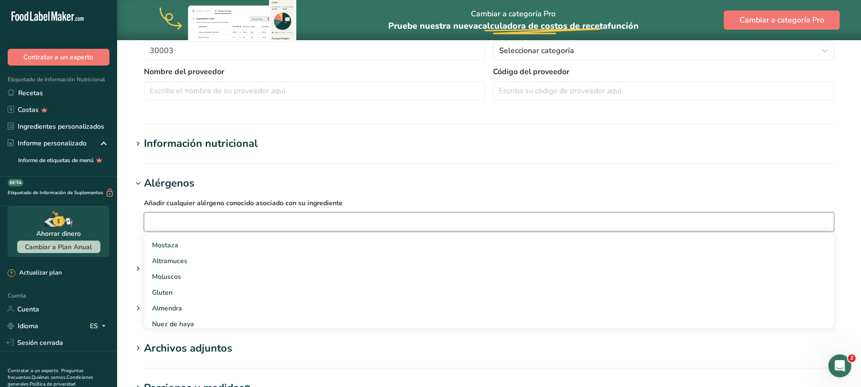
scroll to position [191, 0]
click at [234, 269] on div "Gluten" at bounding box center [481, 270] width 659 height 10
click at [633, 188] on h1 "Alérgenos" at bounding box center [488, 183] width 713 height 16
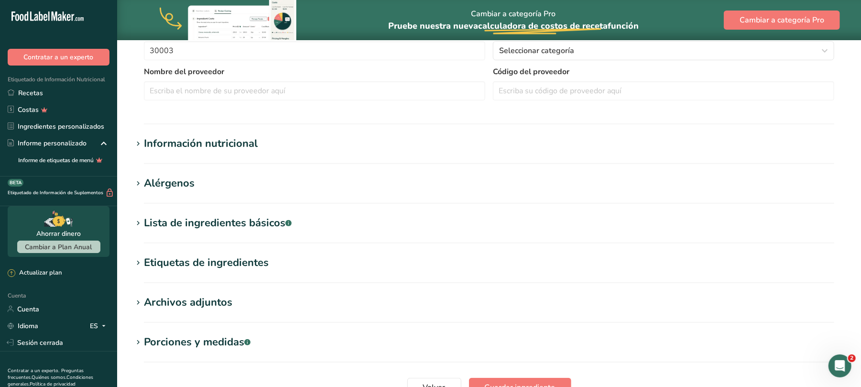
scroll to position [0, 0]
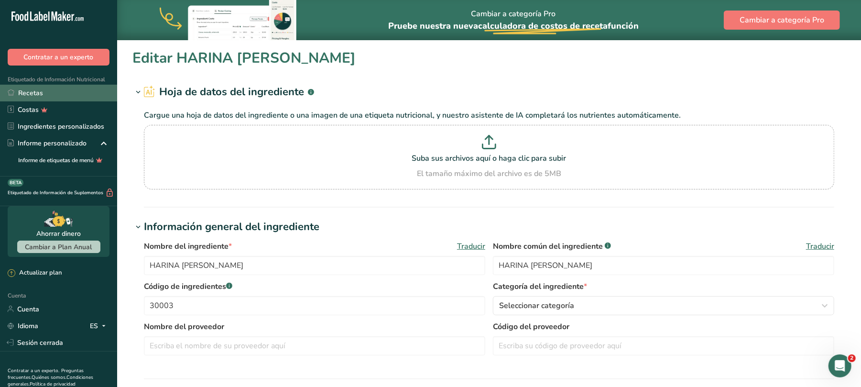
click at [33, 88] on font "Recetas" at bounding box center [30, 92] width 25 height 9
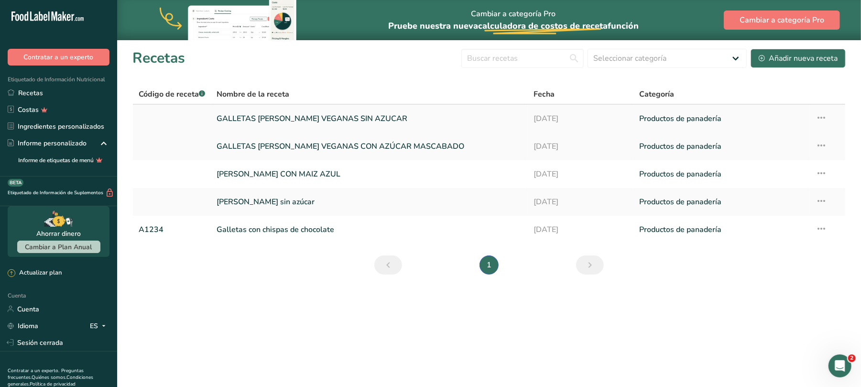
click at [304, 114] on font "GALLETAS [PERSON_NAME] VEGANAS SIN AZUCAR" at bounding box center [311, 118] width 191 height 11
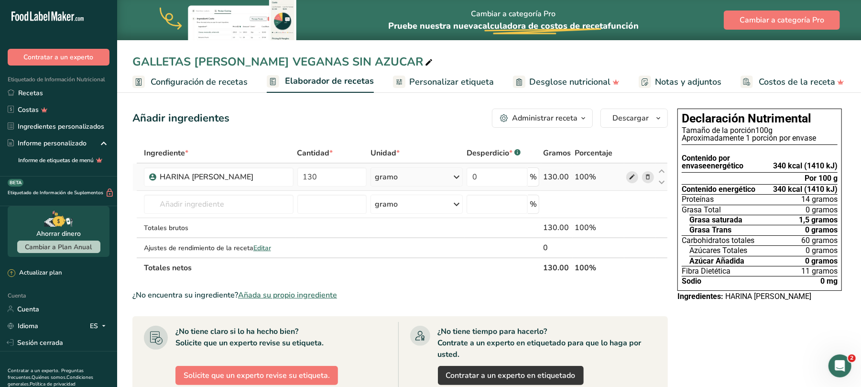
click at [629, 177] on icon at bounding box center [631, 177] width 7 height 10
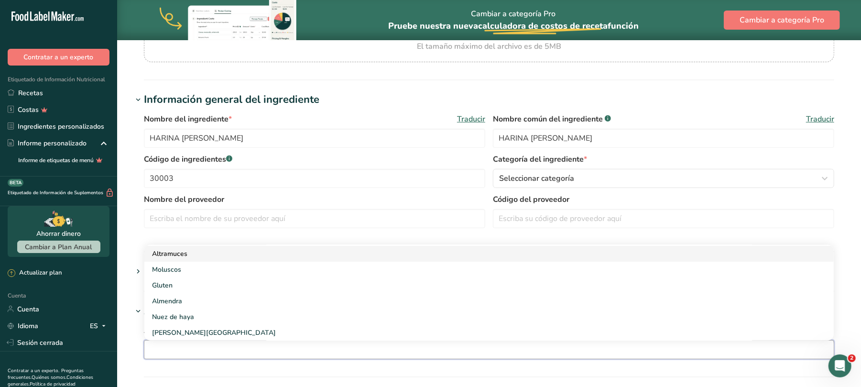
scroll to position [191, 0]
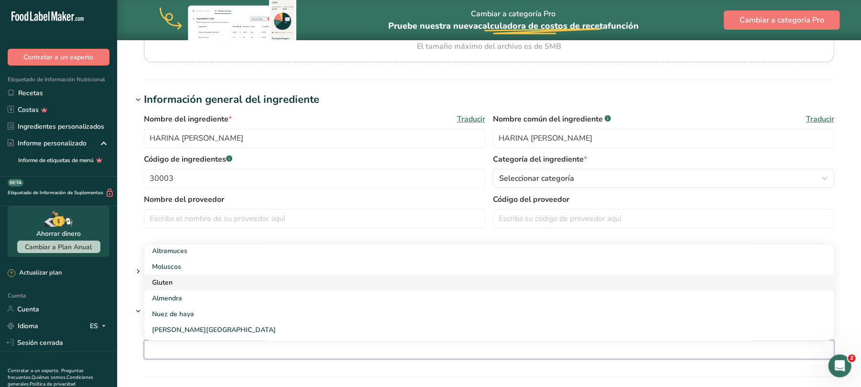
click at [184, 280] on div "Gluten" at bounding box center [481, 282] width 659 height 10
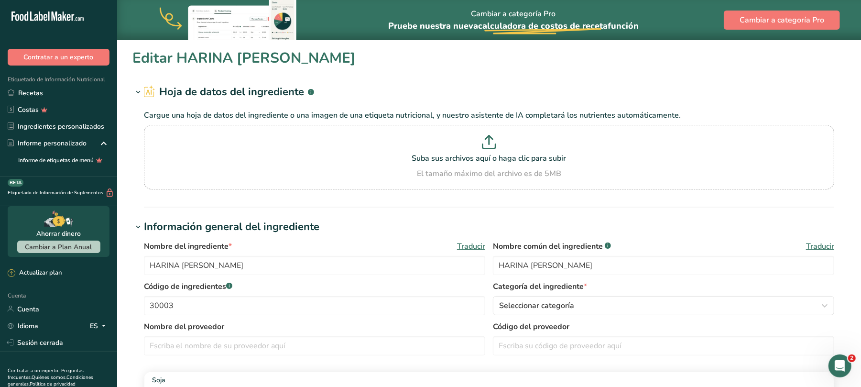
scroll to position [392, 0]
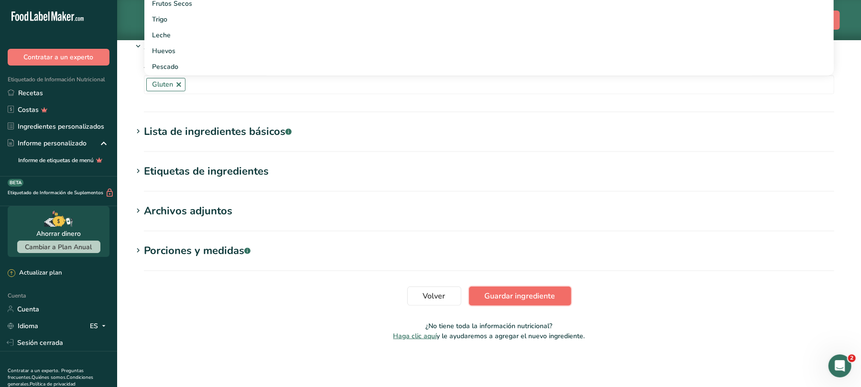
click at [507, 298] on font "Guardar ingrediente" at bounding box center [520, 296] width 71 height 11
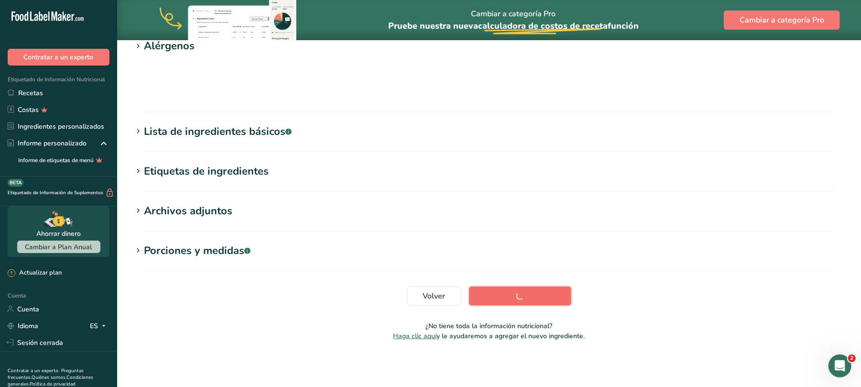
scroll to position [119, 0]
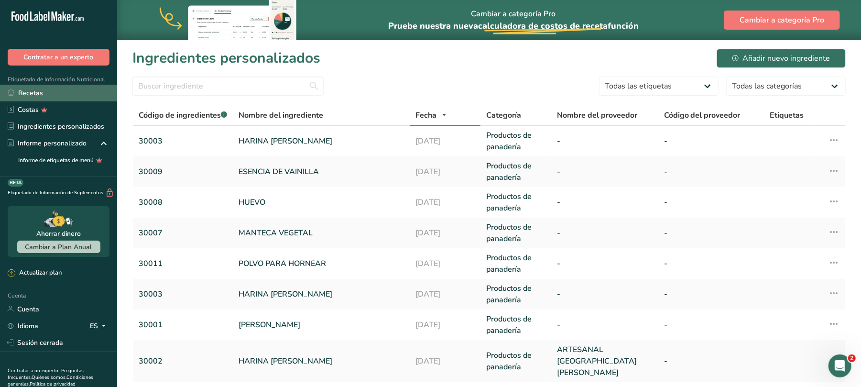
click at [60, 86] on link "Recetas" at bounding box center [58, 93] width 117 height 17
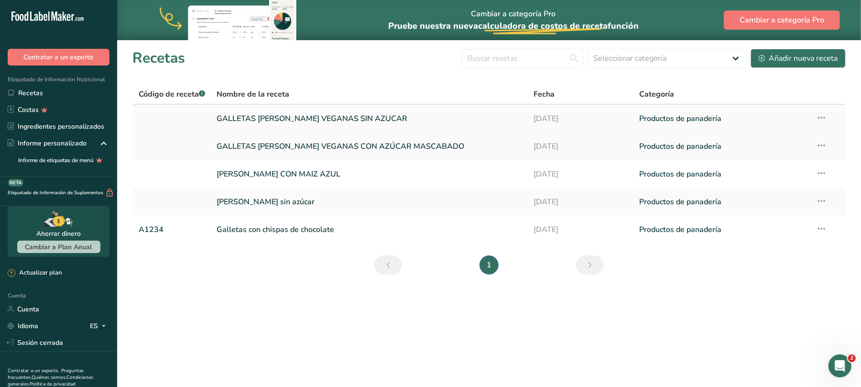
click at [352, 118] on font "GALLETAS [PERSON_NAME] VEGANAS SIN AZUCAR" at bounding box center [311, 118] width 191 height 11
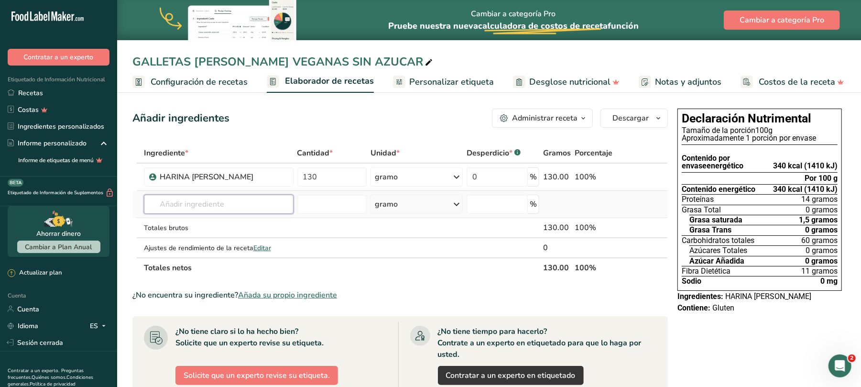
click at [250, 201] on input "text" at bounding box center [219, 204] width 150 height 19
click at [274, 292] on font "Añada su propio ingrediente" at bounding box center [287, 295] width 99 height 11
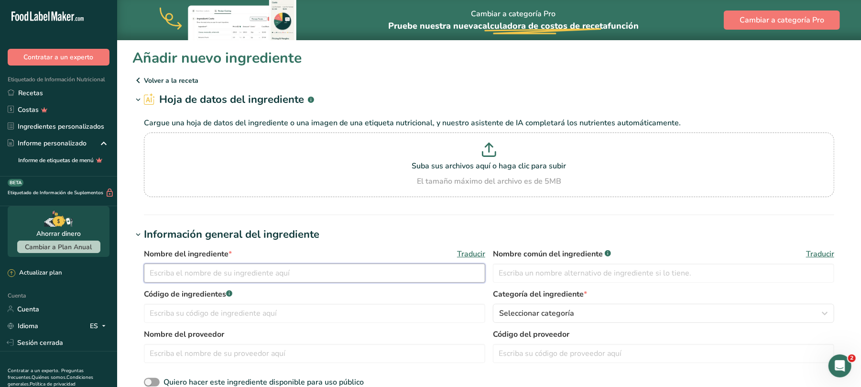
click at [214, 270] on input "text" at bounding box center [314, 272] width 341 height 19
type input "HARINA [PERSON_NAME]"
click at [193, 314] on input "text" at bounding box center [314, 312] width 341 height 19
type input "30002"
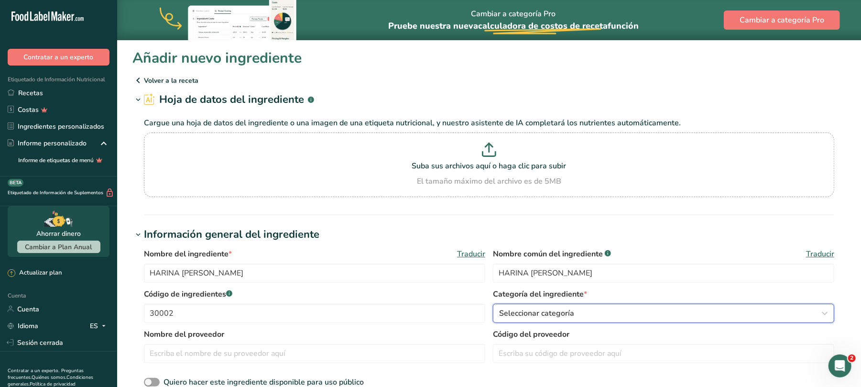
click at [830, 314] on icon "button" at bounding box center [824, 312] width 11 height 17
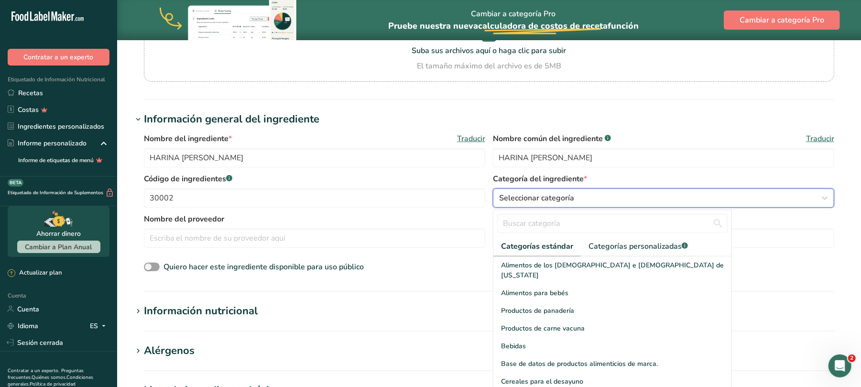
scroll to position [191, 0]
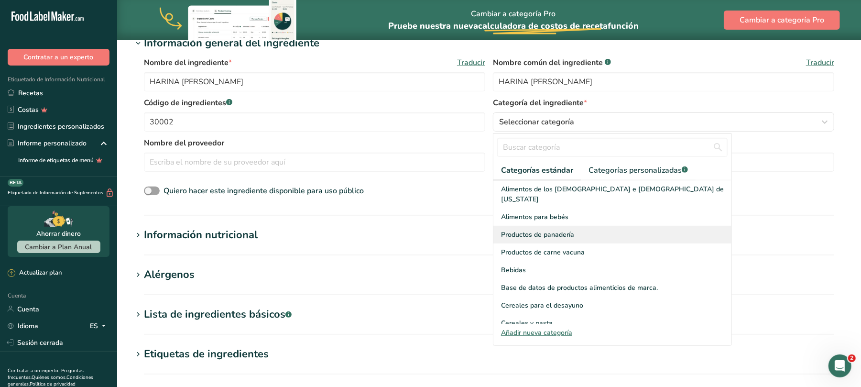
click at [569, 230] on font "Productos de panadería" at bounding box center [537, 234] width 73 height 9
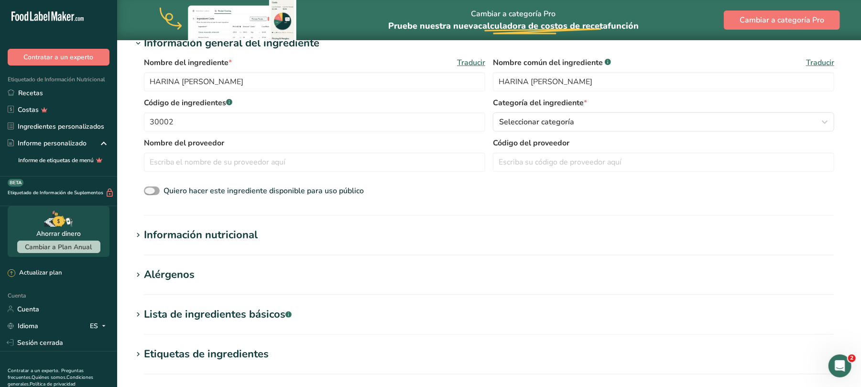
click at [155, 192] on span at bounding box center [152, 190] width 16 height 9
click at [150, 192] on input "Quiero hacer este ingrediente disponible para uso público" at bounding box center [147, 191] width 6 height 6
checkbox input "true"
click at [189, 161] on input "text" at bounding box center [314, 161] width 341 height 19
type input "ARTESANAL [GEOGRAPHIC_DATA][PERSON_NAME]"
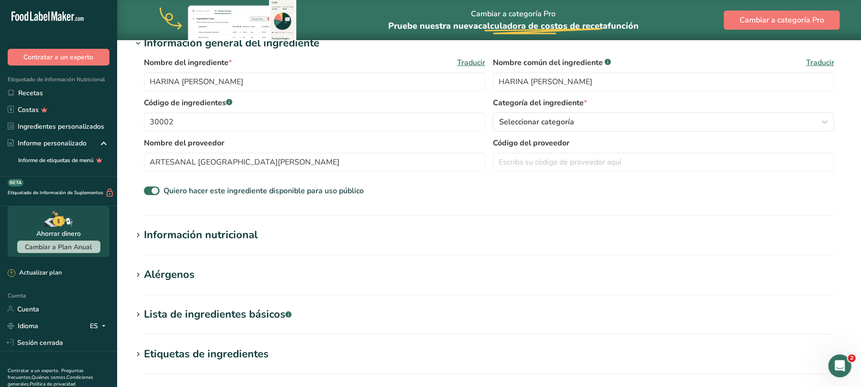
click at [207, 230] on font "Información nutricional" at bounding box center [201, 234] width 114 height 14
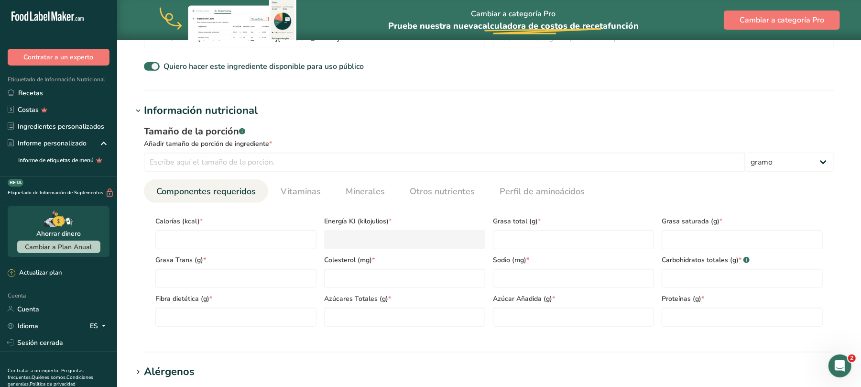
scroll to position [318, 0]
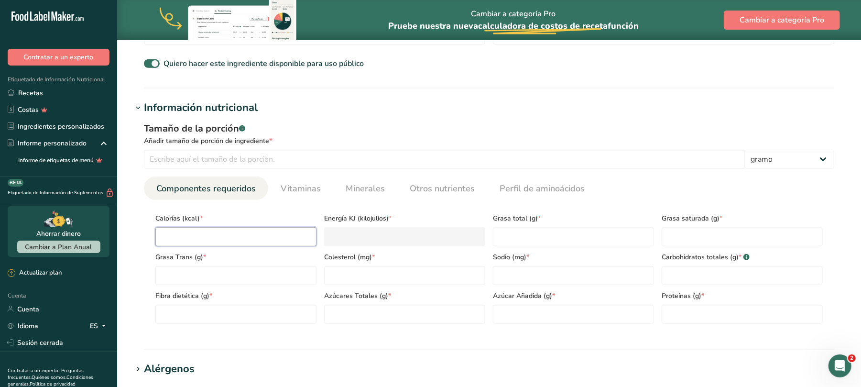
click at [202, 237] on input "number" at bounding box center [235, 236] width 161 height 19
type input "4"
type KJ "16.7"
type input "43"
type KJ "179.9"
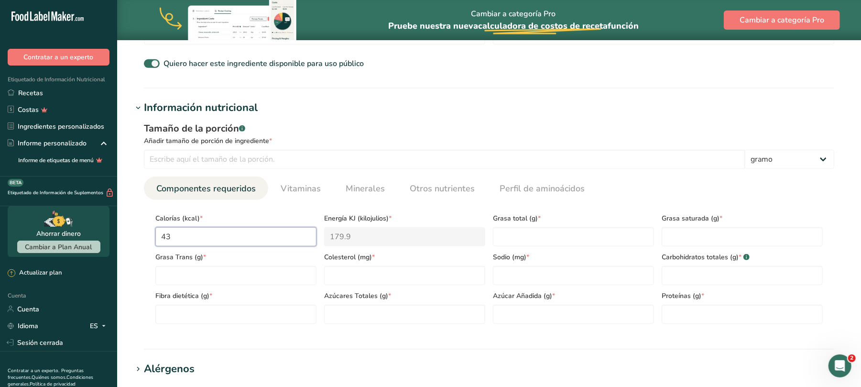
type input "439"
type KJ "1836.8"
type input "439.9"
type KJ "1840.5"
type input "439.9"
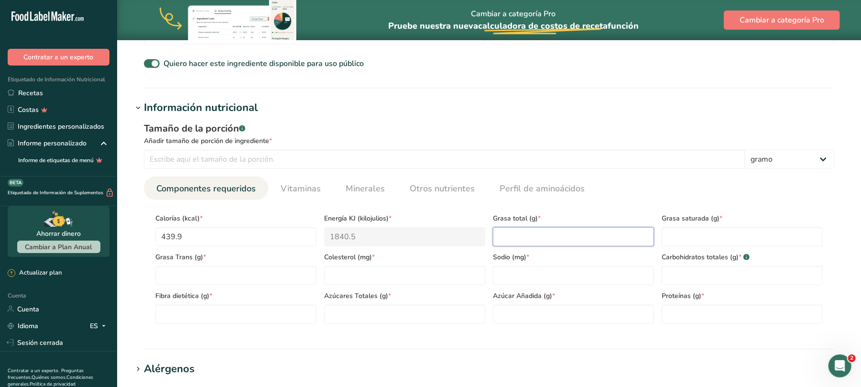
click at [506, 227] on Fat "number" at bounding box center [573, 236] width 161 height 19
type Fat "16.7"
click at [708, 239] on Fat "number" at bounding box center [741, 236] width 161 height 19
type Fat "3.8"
click at [700, 273] on Carbohydrates "number" at bounding box center [741, 275] width 161 height 19
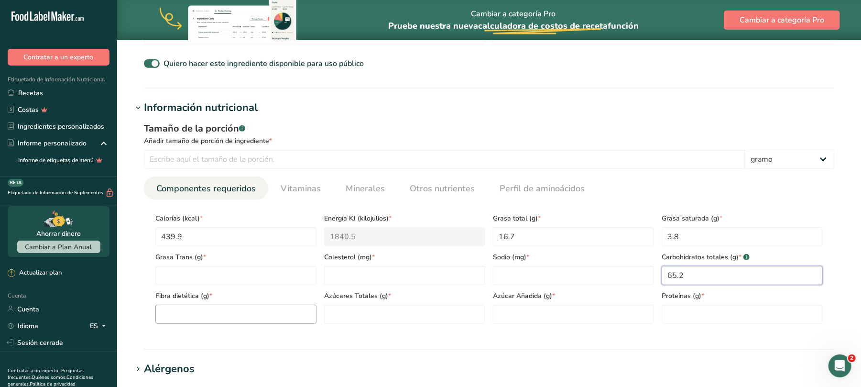
type Carbohydrates "65.2"
click at [221, 310] on Fiber "number" at bounding box center [235, 313] width 161 height 19
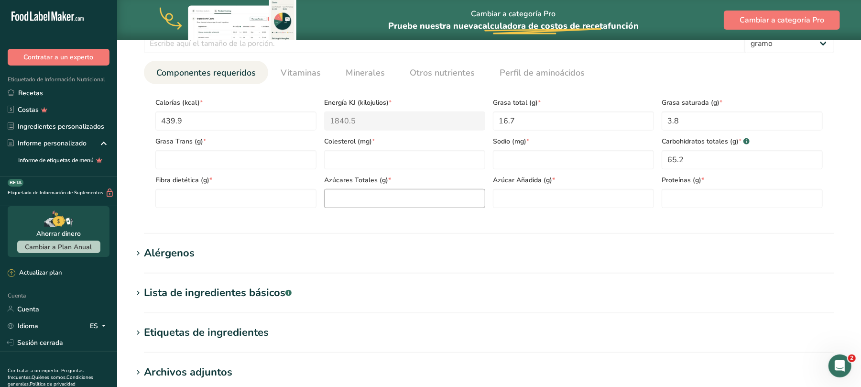
scroll to position [446, 0]
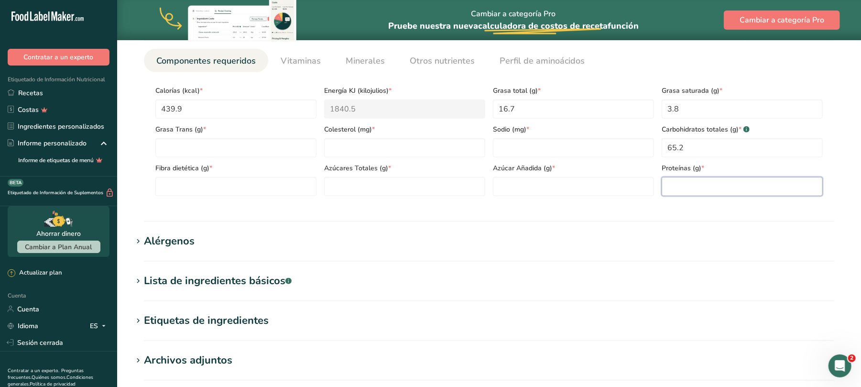
click at [666, 187] on input "number" at bounding box center [741, 186] width 161 height 19
type input "14.7"
click at [278, 153] on Fat "number" at bounding box center [235, 147] width 161 height 19
type Fat "0"
type input "0"
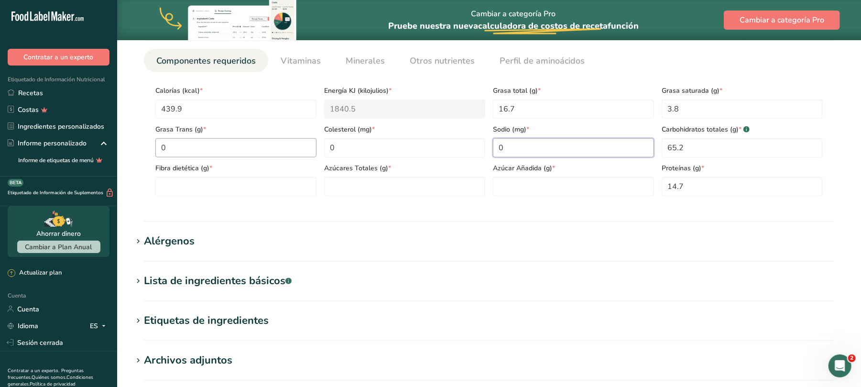
type input "0"
type Fiber "0"
type Sugars "0"
click at [346, 58] on font "Minerales" at bounding box center [365, 60] width 39 height 11
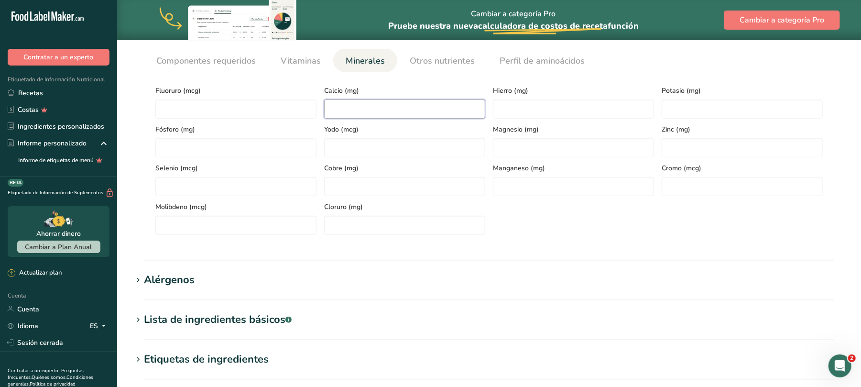
click at [350, 105] on input "number" at bounding box center [404, 108] width 161 height 19
type input "158"
click at [594, 115] on input "number" at bounding box center [573, 108] width 161 height 19
type input "7.6"
click at [211, 149] on input "number" at bounding box center [235, 147] width 161 height 19
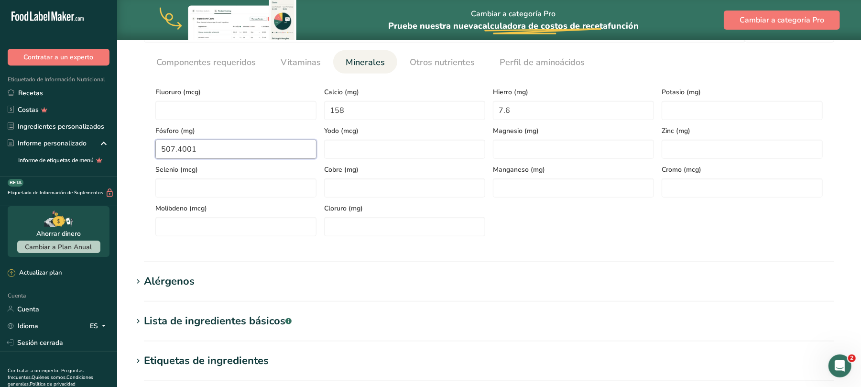
scroll to position [318, 0]
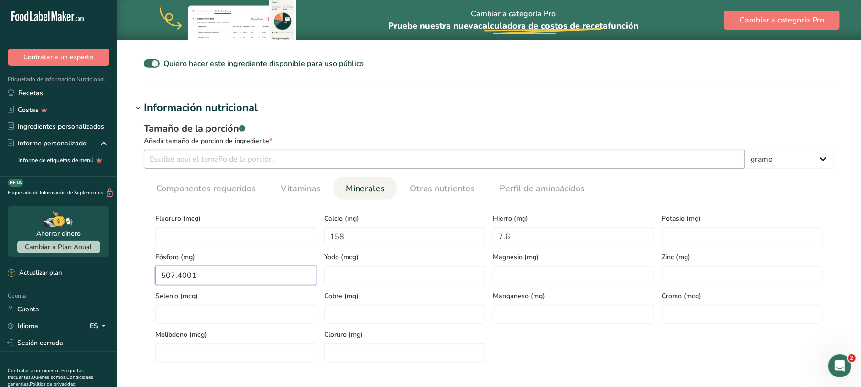
type input "507.4001"
click at [218, 160] on input "number" at bounding box center [444, 159] width 601 height 19
type input "100"
click at [211, 188] on font "Componentes requeridos" at bounding box center [205, 188] width 99 height 11
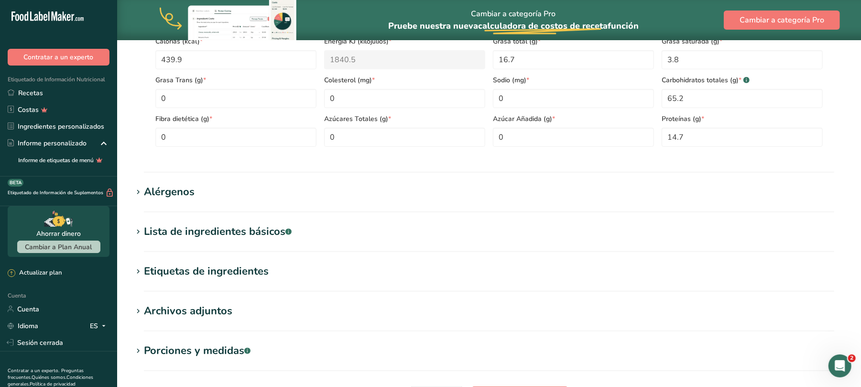
scroll to position [573, 0]
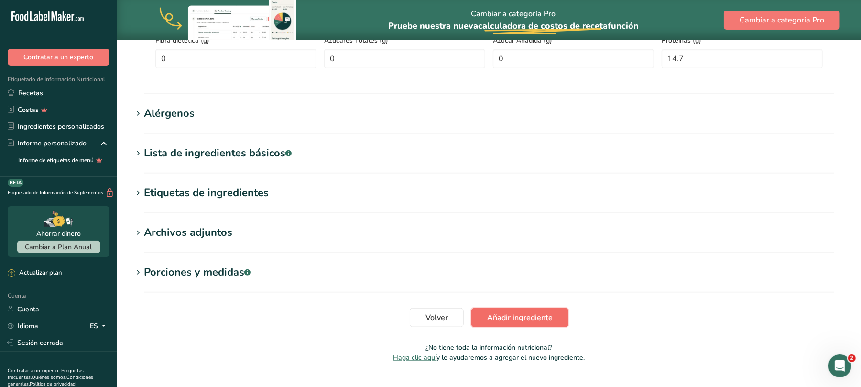
click at [516, 320] on font "Añadir ingrediente" at bounding box center [519, 317] width 65 height 11
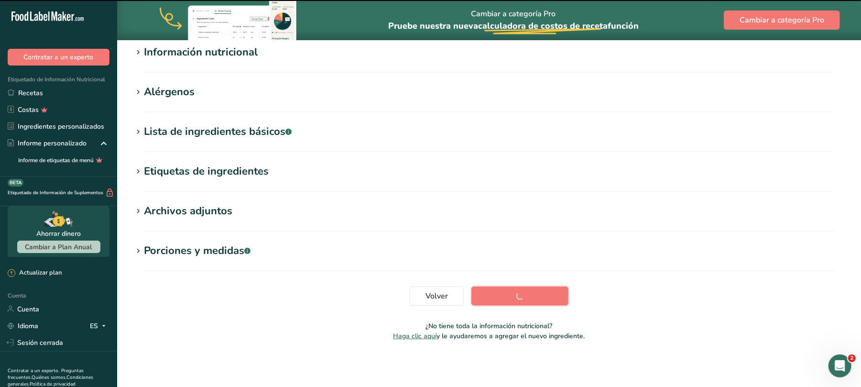
scroll to position [127, 0]
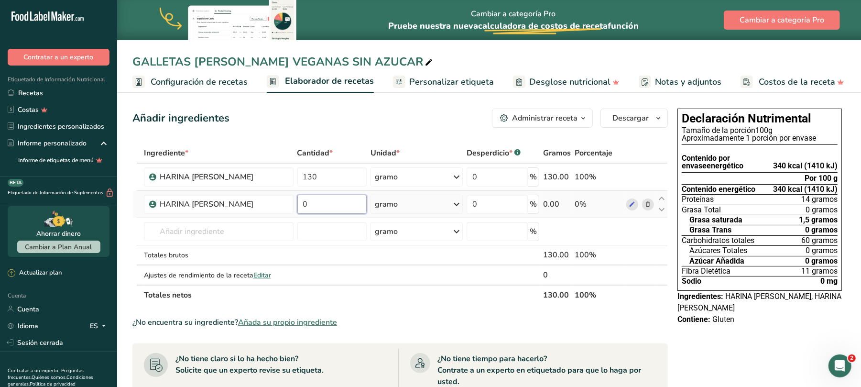
drag, startPoint x: 313, startPoint y: 203, endPoint x: 302, endPoint y: 205, distance: 10.7
click at [302, 205] on input "0" at bounding box center [332, 204] width 70 height 19
type input "220"
click at [307, 322] on font "Añada su propio ingrediente" at bounding box center [287, 322] width 99 height 11
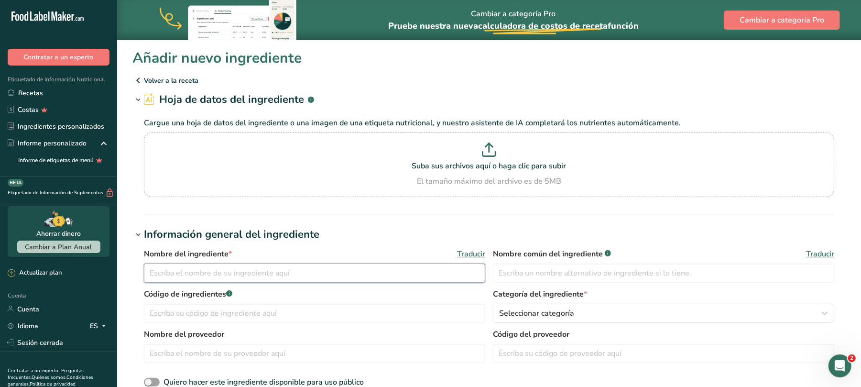
click at [275, 277] on input "text" at bounding box center [314, 272] width 341 height 19
type input "AMARANTO TOSTADO"
type input "30001"
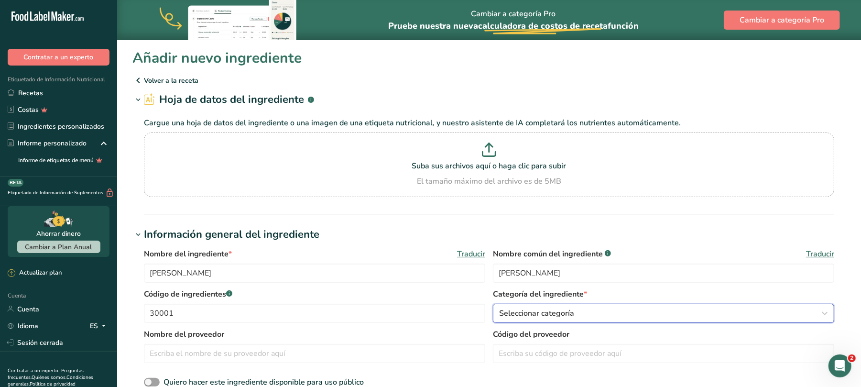
click at [823, 312] on icon "button" at bounding box center [824, 312] width 11 height 17
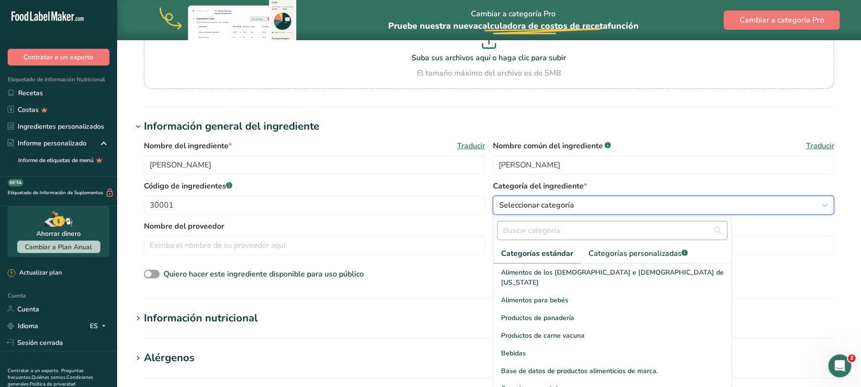
scroll to position [127, 0]
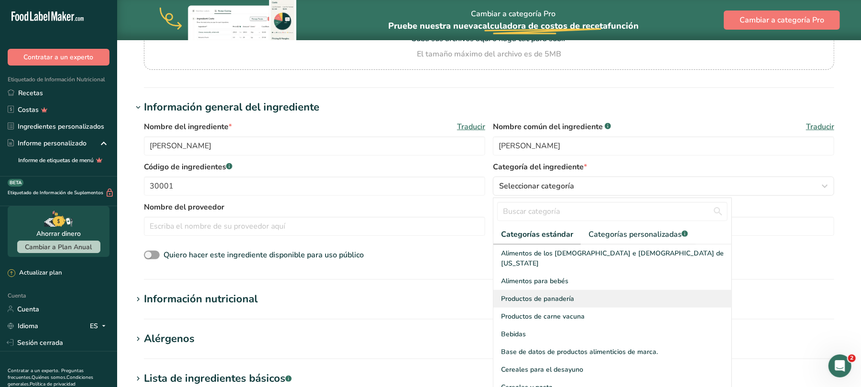
click at [555, 294] on font "Productos de panadería" at bounding box center [537, 298] width 73 height 9
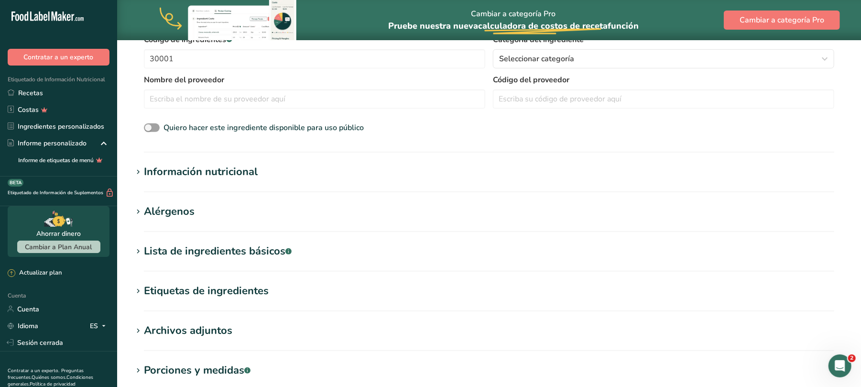
scroll to position [255, 0]
click at [144, 125] on span at bounding box center [152, 127] width 16 height 9
click at [144, 125] on input "Quiero hacer este ingrediente disponible para uso público" at bounding box center [147, 127] width 6 height 6
checkbox input "true"
click at [200, 171] on font "Información nutricional" at bounding box center [201, 171] width 114 height 14
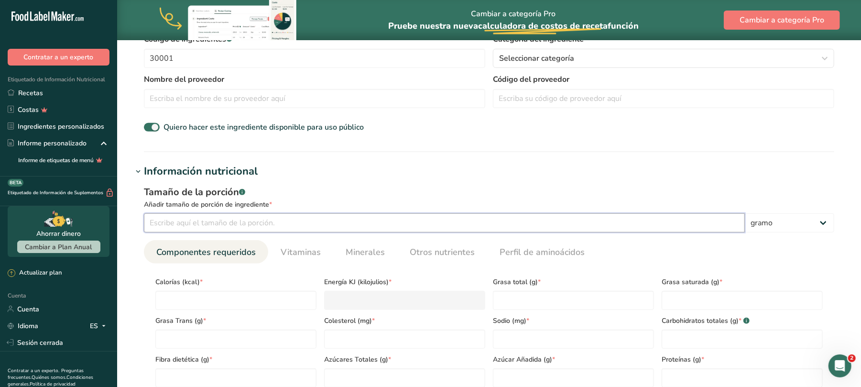
click at [230, 227] on input "number" at bounding box center [444, 222] width 601 height 19
type input "100"
click at [217, 303] on input "number" at bounding box center [235, 300] width 161 height 19
type input "4"
type KJ "16.7"
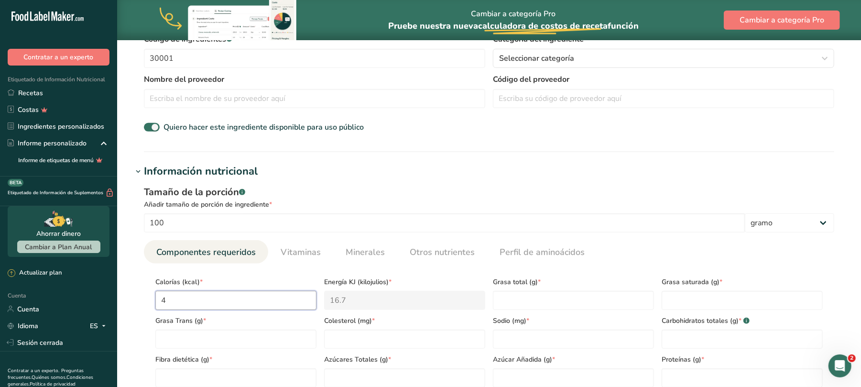
type input "43"
type KJ "179.9"
type input "439"
type KJ "1836.8"
type input "439.9"
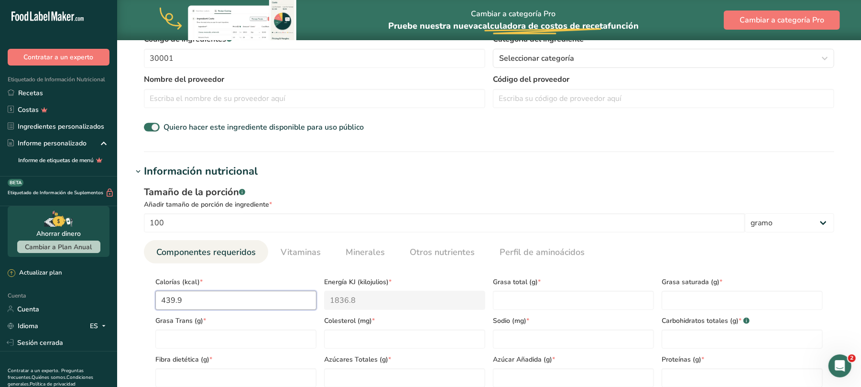
type KJ "1840.5"
type input "439.9"
click at [532, 297] on Fat "number" at bounding box center [573, 300] width 161 height 19
type Fat "16.7"
click at [700, 297] on Fat "number" at bounding box center [741, 300] width 161 height 19
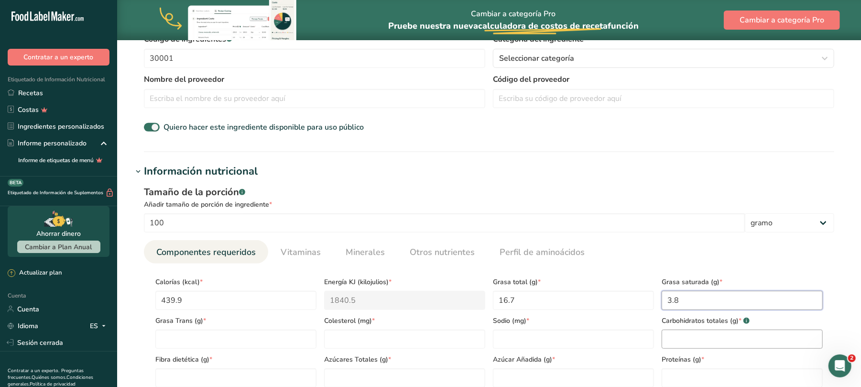
type Fat "3.8"
click at [708, 339] on Carbohydrates "number" at bounding box center [741, 338] width 161 height 19
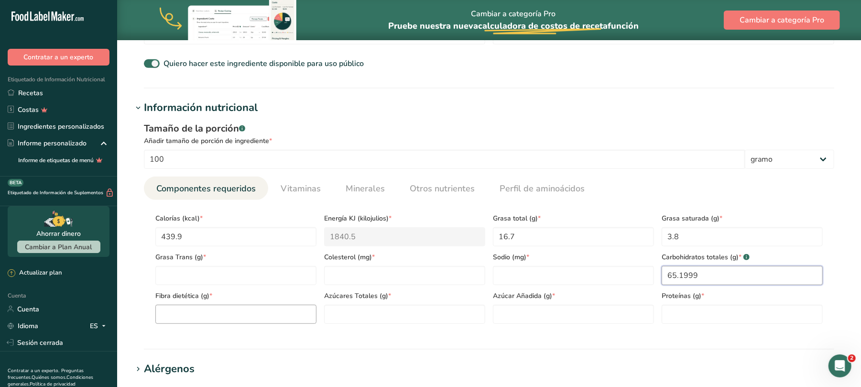
type Carbohydrates "65.1999"
click at [175, 316] on Fiber "number" at bounding box center [235, 313] width 161 height 19
type Fiber "6.7"
click at [690, 320] on input "number" at bounding box center [741, 313] width 161 height 19
type input "14.7"
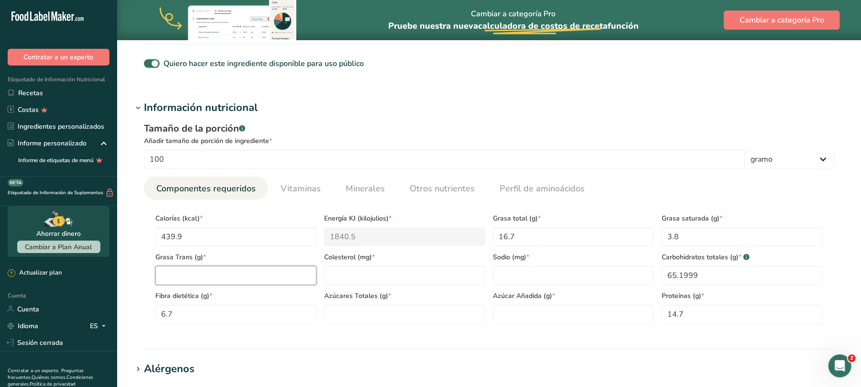
click at [236, 272] on Fat "number" at bounding box center [235, 275] width 161 height 19
type Fat "0"
type input "0"
type Sugars "0"
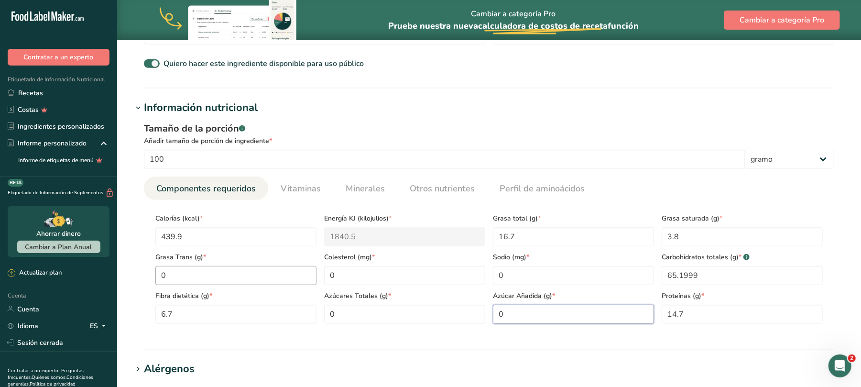
type Sugars "0"
click at [346, 190] on font "Minerales" at bounding box center [365, 188] width 39 height 11
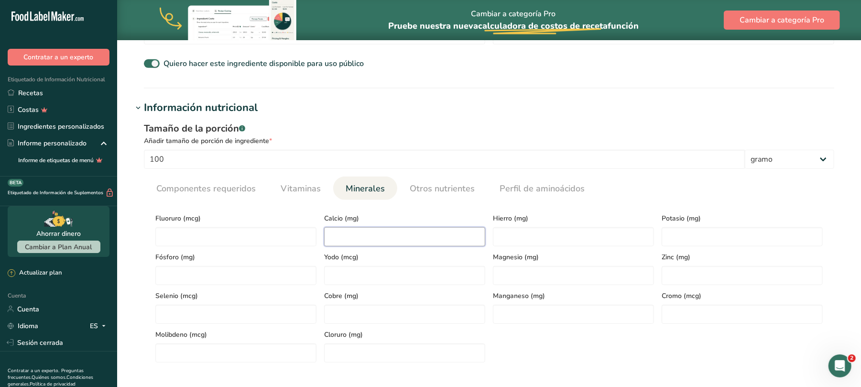
click at [339, 235] on input "number" at bounding box center [404, 236] width 161 height 19
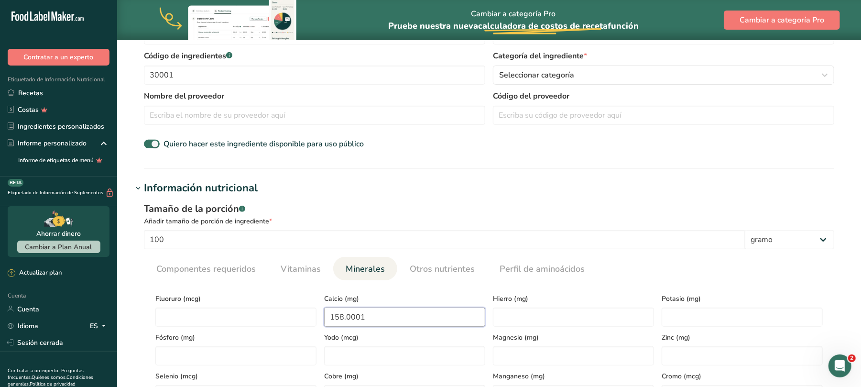
scroll to position [382, 0]
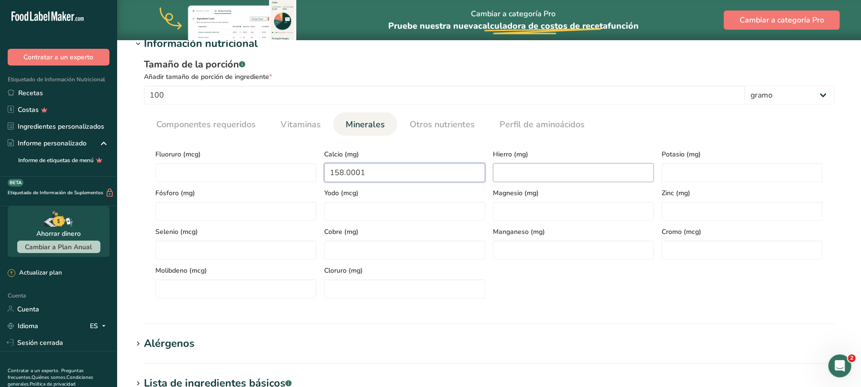
type input "158.0001"
click at [535, 176] on input "number" at bounding box center [573, 172] width 161 height 19
type input "7.6"
click at [253, 210] on input "number" at bounding box center [235, 211] width 161 height 19
type input "507.4"
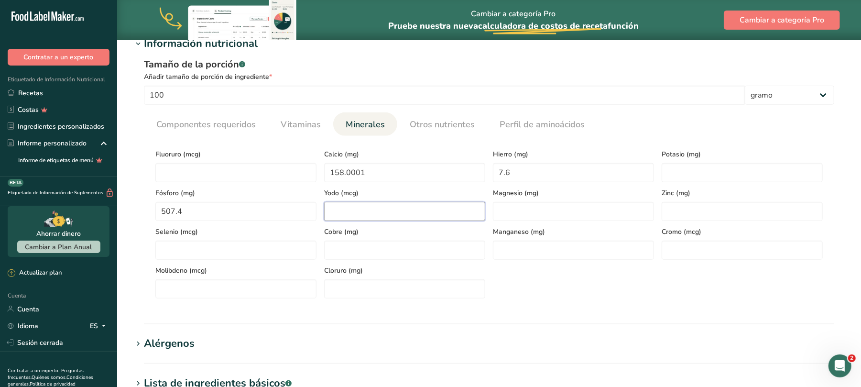
click at [384, 211] on input "number" at bounding box center [404, 211] width 161 height 19
type input "0"
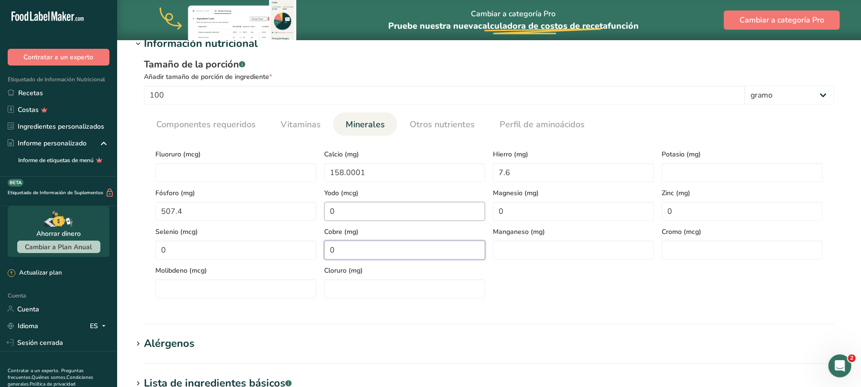
type input "0"
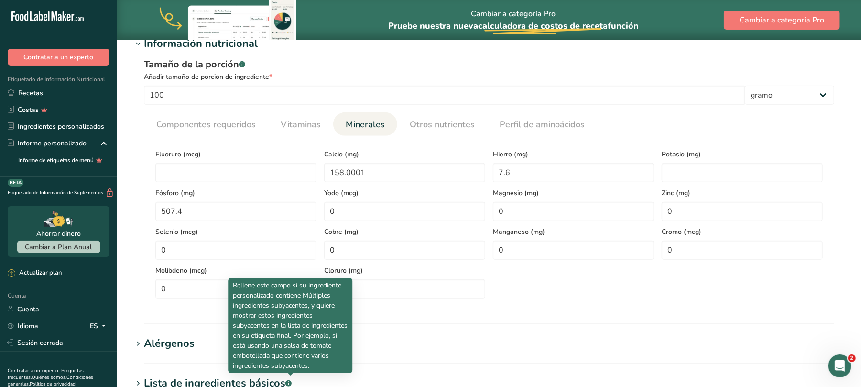
click at [455, 301] on section "Calorías (kcal) * 439.9 Energía KJ (kilojulios) * 1840.5 Grasa total (g) * 16.7…" at bounding box center [489, 221] width 690 height 170
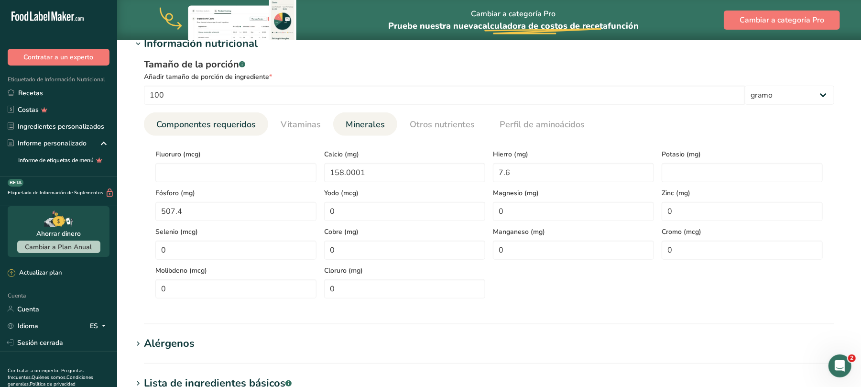
click at [239, 128] on font "Componentes requeridos" at bounding box center [205, 124] width 99 height 11
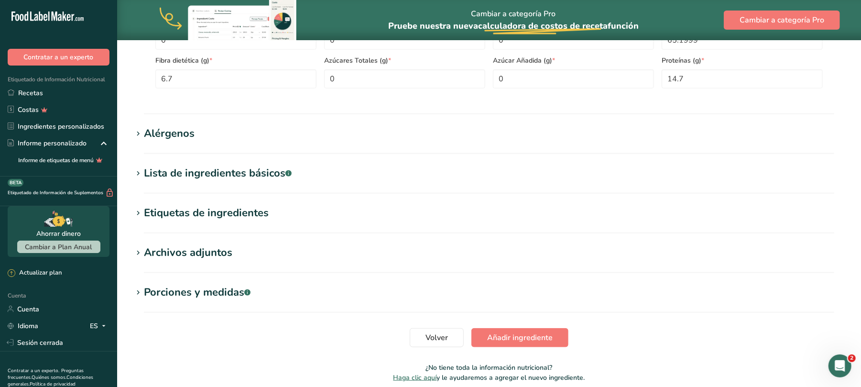
scroll to position [595, 0]
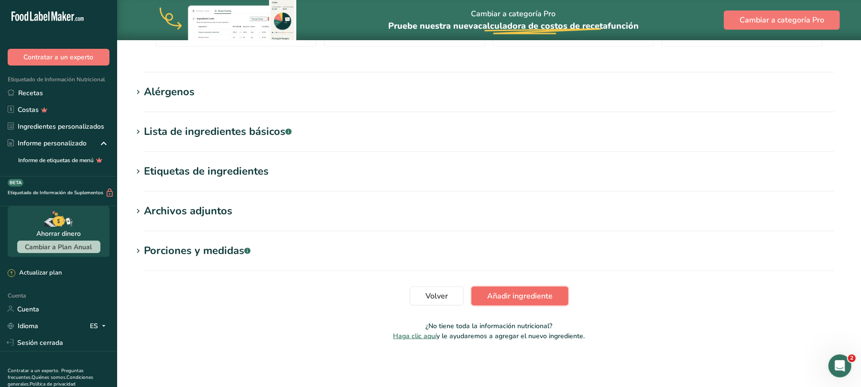
click at [536, 289] on button "Añadir ingrediente" at bounding box center [519, 295] width 97 height 19
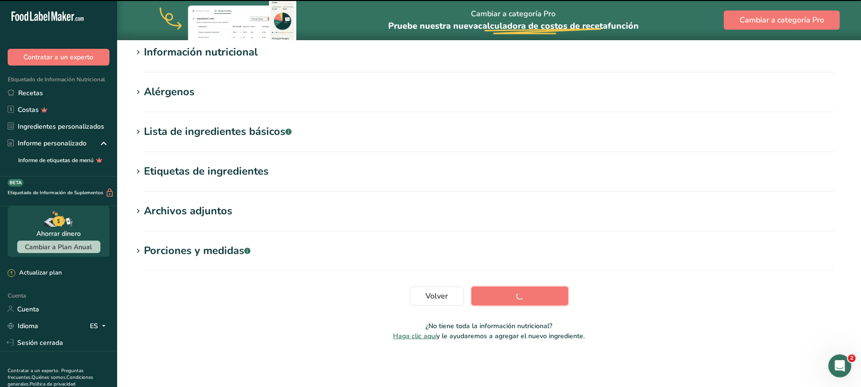
scroll to position [127, 0]
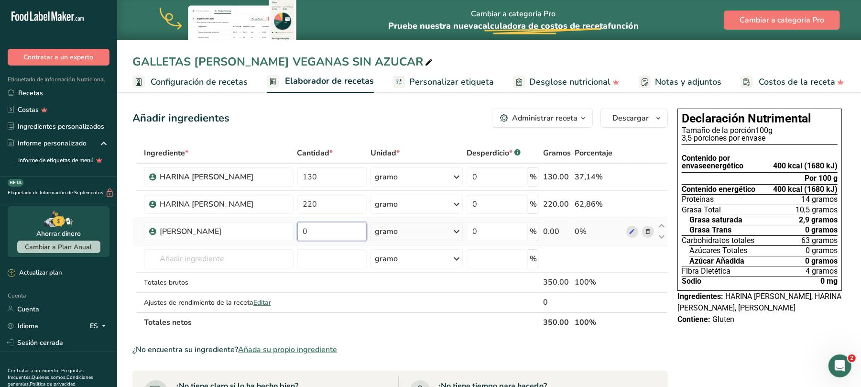
click at [346, 238] on input "0" at bounding box center [332, 231] width 70 height 19
type input "30"
click at [195, 263] on input "text" at bounding box center [219, 258] width 150 height 19
click at [306, 352] on font "Añada su propio ingrediente" at bounding box center [287, 349] width 99 height 11
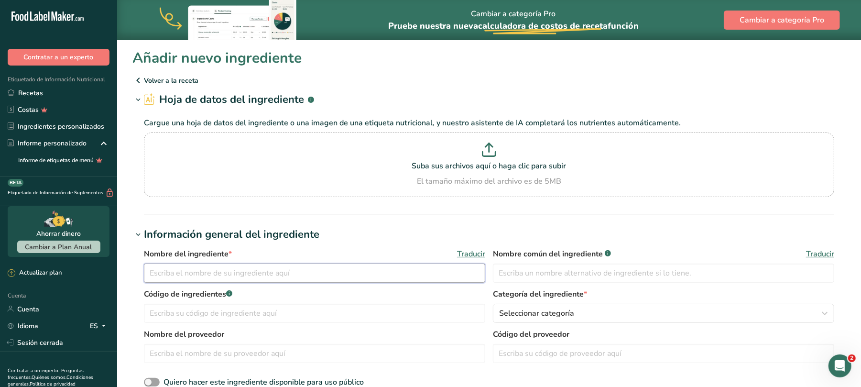
click at [270, 276] on input "text" at bounding box center [314, 272] width 341 height 19
type input "POLVO PARA HORNEAR"
type input "30011"
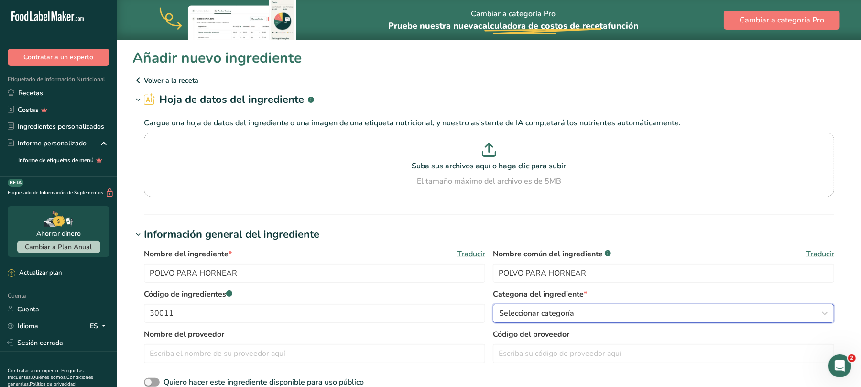
click at [828, 314] on icon "button" at bounding box center [824, 312] width 11 height 17
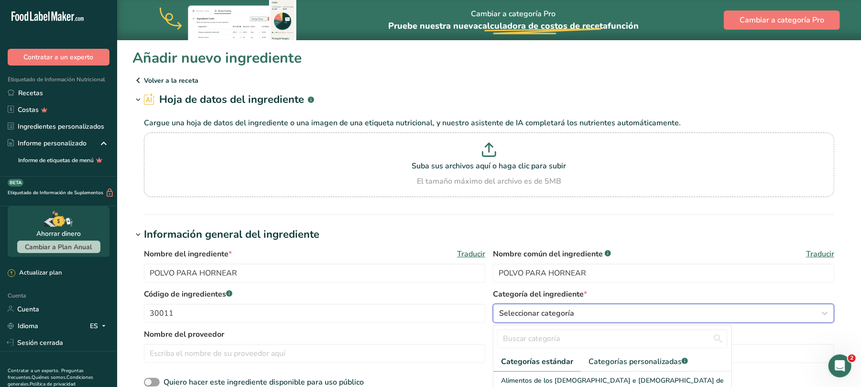
scroll to position [191, 0]
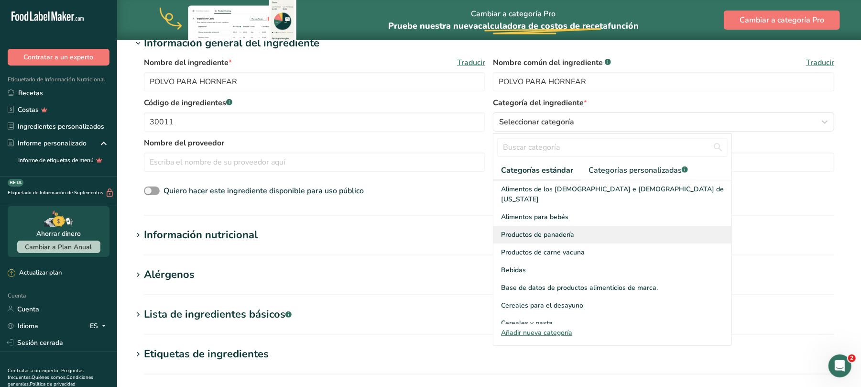
click at [587, 226] on div "Productos de panadería" at bounding box center [612, 235] width 238 height 18
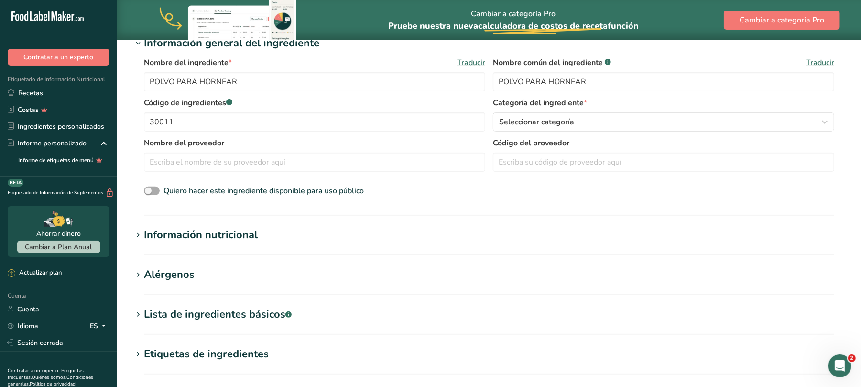
click at [159, 188] on span at bounding box center [152, 190] width 16 height 9
click at [150, 188] on input "Quiero hacer este ingrediente disponible para uso público" at bounding box center [147, 191] width 6 height 6
checkbox input "true"
click at [254, 235] on font "Información nutricional" at bounding box center [201, 234] width 114 height 14
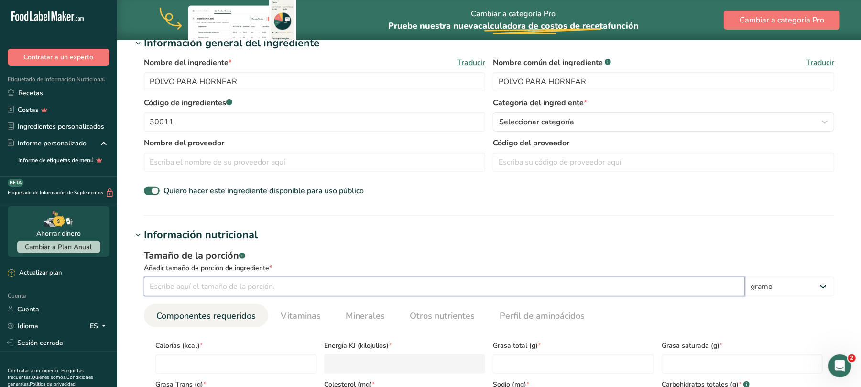
click at [228, 288] on input "number" at bounding box center [444, 286] width 601 height 19
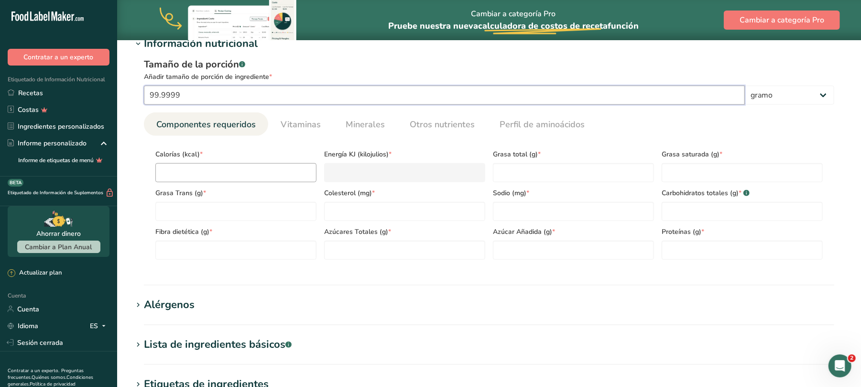
type input "99.9999"
click at [205, 174] on input "number" at bounding box center [235, 172] width 161 height 19
type input "3"
type KJ "12.6"
type input "34"
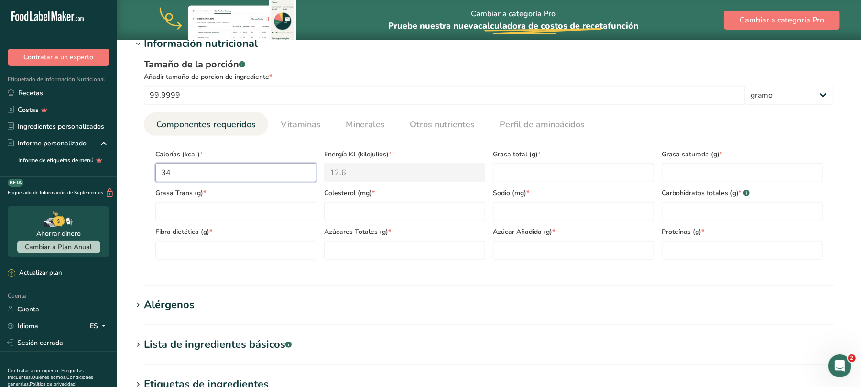
type KJ "142.3"
type input "349"
type KJ "1460.2"
type input "349"
click at [495, 207] on input "number" at bounding box center [573, 211] width 161 height 19
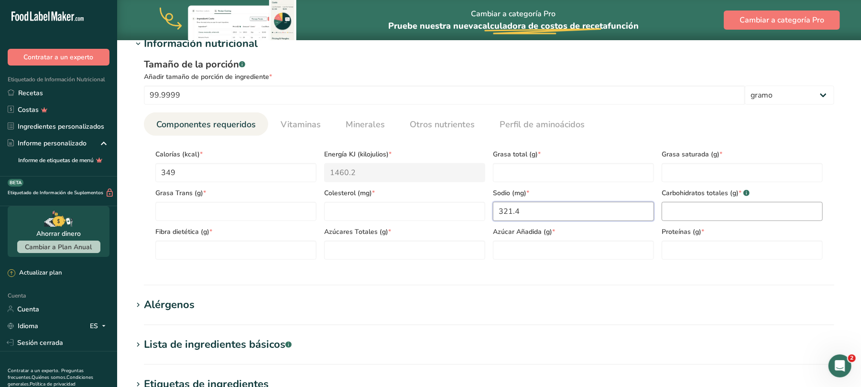
type input "321.4"
click at [704, 202] on Carbohydrates "number" at bounding box center [741, 211] width 161 height 19
type Carbohydrates "45"
click at [396, 253] on Sugars "number" at bounding box center [404, 249] width 161 height 19
type Sugars "43"
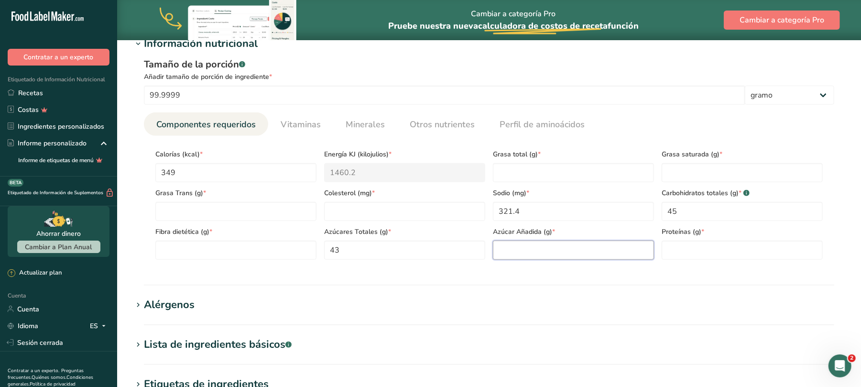
click at [653, 250] on Sugars "number" at bounding box center [573, 249] width 161 height 19
click at [660, 250] on div "Proteínas (g) *" at bounding box center [742, 240] width 169 height 39
click at [671, 249] on input "number" at bounding box center [741, 249] width 161 height 19
type input "30"
click at [538, 171] on Fat "number" at bounding box center [573, 172] width 161 height 19
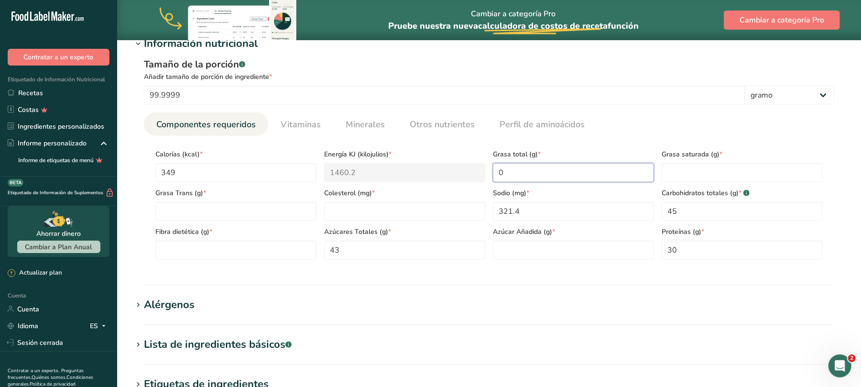
type Fat "0"
type input "0"
type Fiber "0"
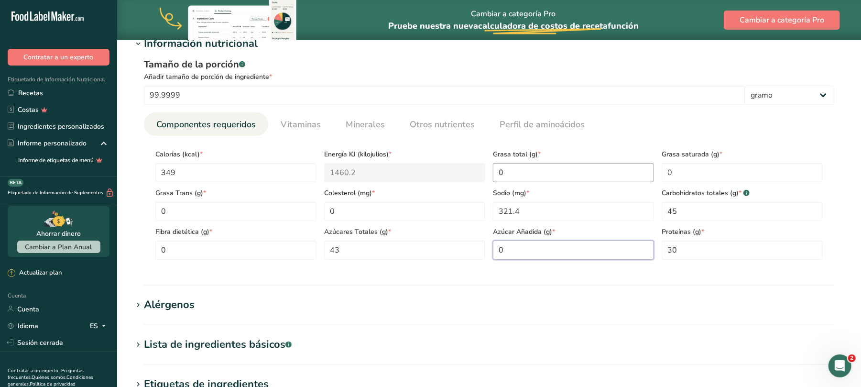
type Sugars "0"
drag, startPoint x: 227, startPoint y: 95, endPoint x: 136, endPoint y: 102, distance: 91.6
click at [138, 101] on div "Tamaño de la porción .a-a{fill:#347362;}.b-a{fill:#fff;} Añadir tamaño de porci…" at bounding box center [488, 162] width 713 height 221
type input "100"
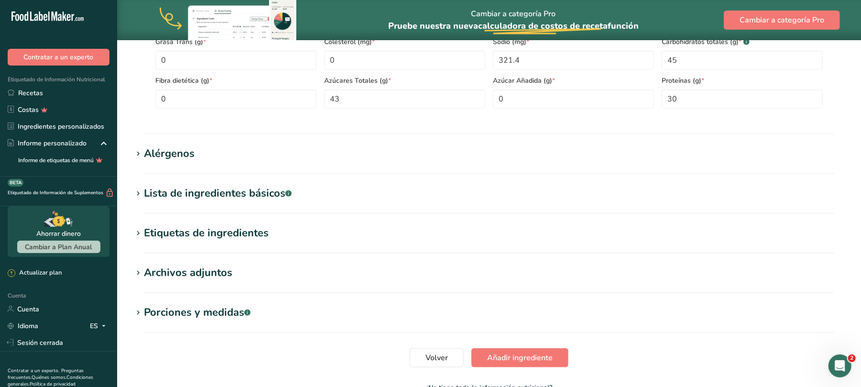
scroll to position [573, 0]
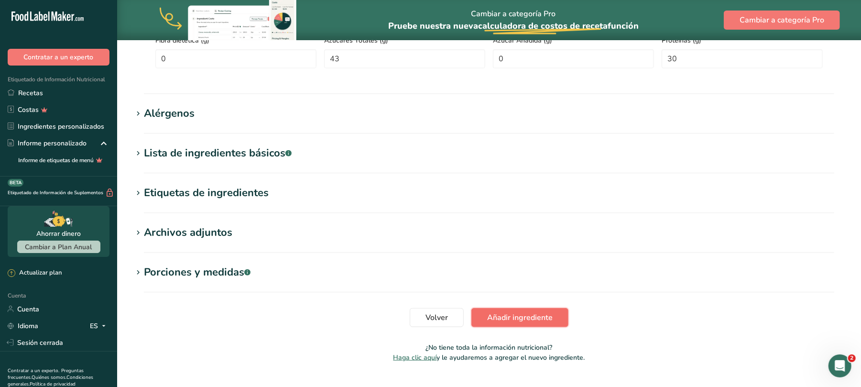
click at [530, 322] on font "Añadir ingrediente" at bounding box center [519, 317] width 65 height 11
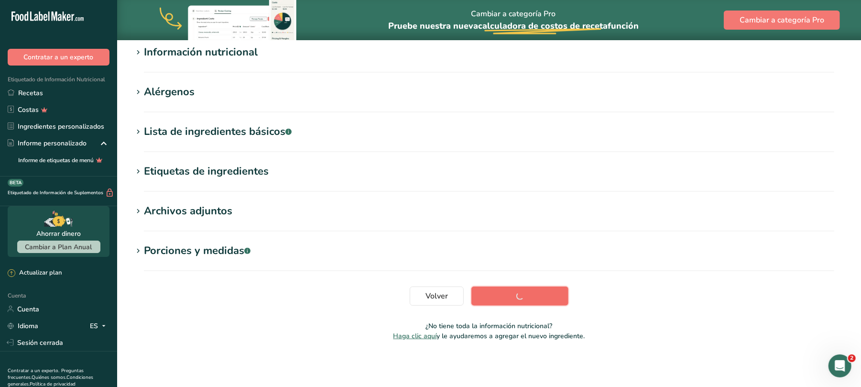
scroll to position [127, 0]
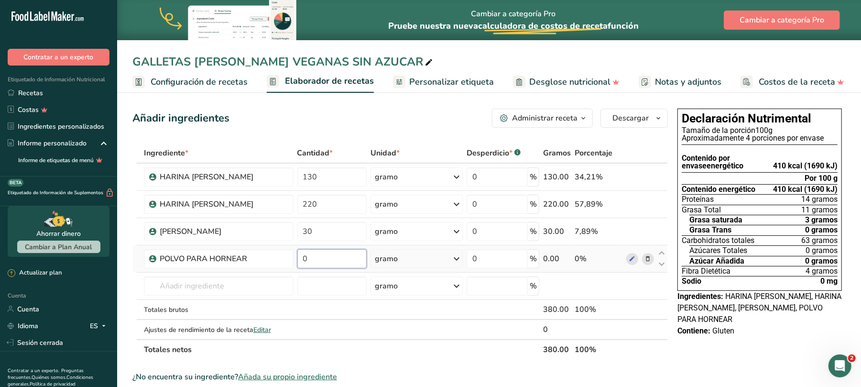
click at [317, 266] on input "0" at bounding box center [332, 258] width 70 height 19
type input "5"
click at [231, 285] on input "text" at bounding box center [219, 285] width 150 height 19
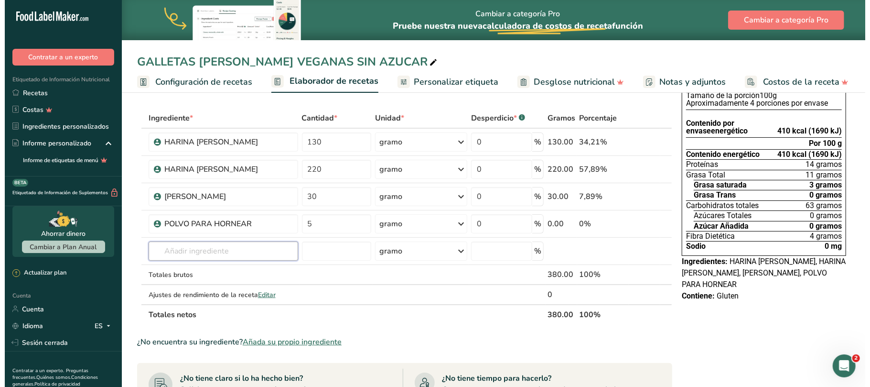
scroll to position [64, 0]
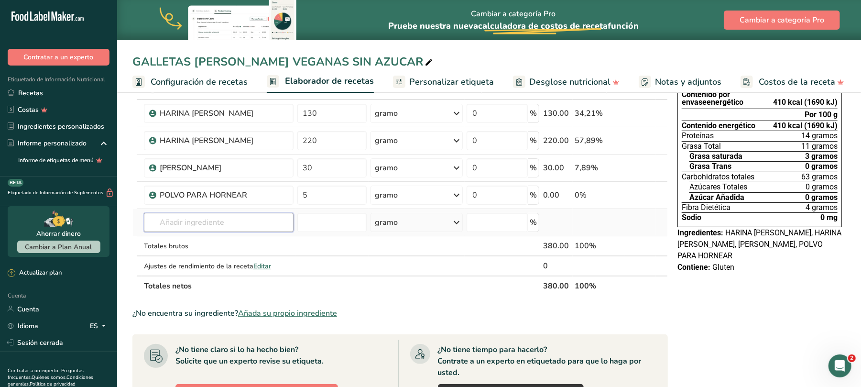
click at [246, 221] on input "text" at bounding box center [219, 222] width 150 height 19
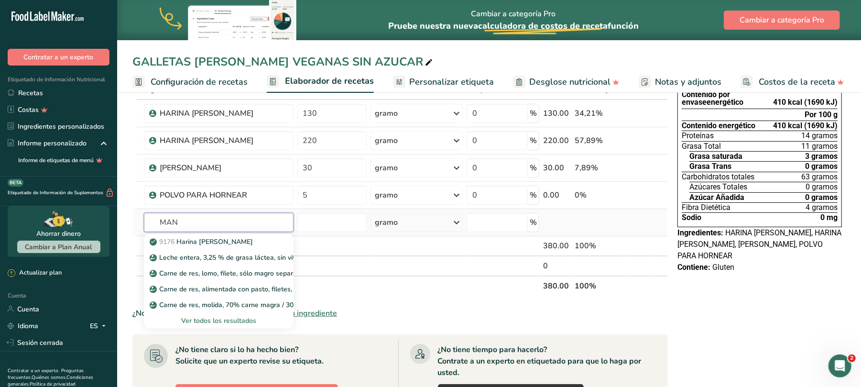
type input "MAN"
click at [238, 320] on font "Ver todos los resultados" at bounding box center [218, 320] width 75 height 9
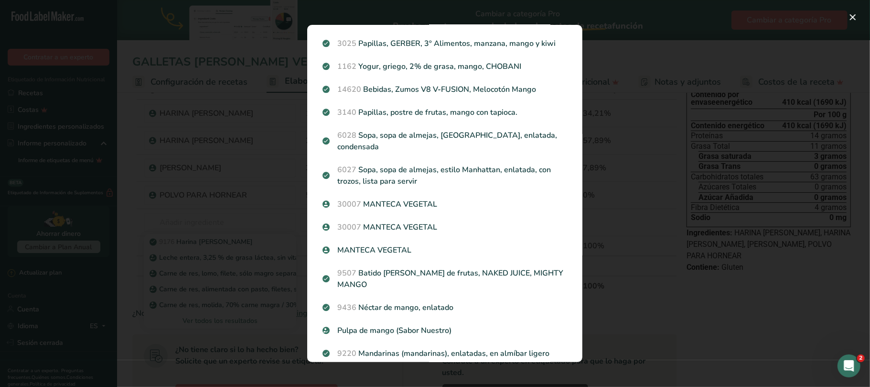
scroll to position [382, 0]
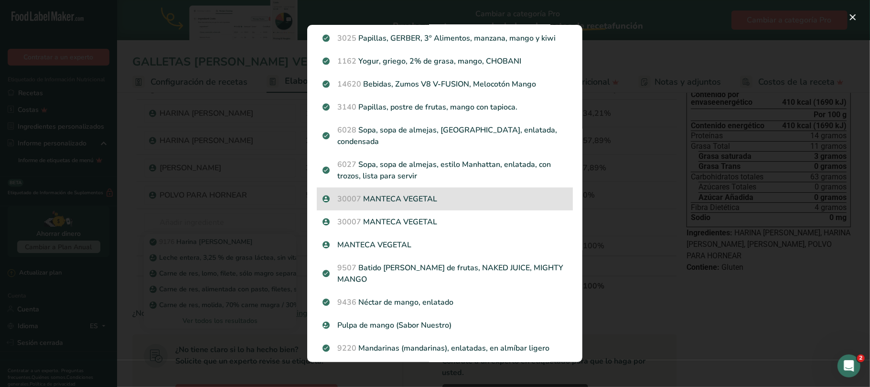
click at [411, 200] on font "MANTECA VEGETAL" at bounding box center [401, 199] width 74 height 11
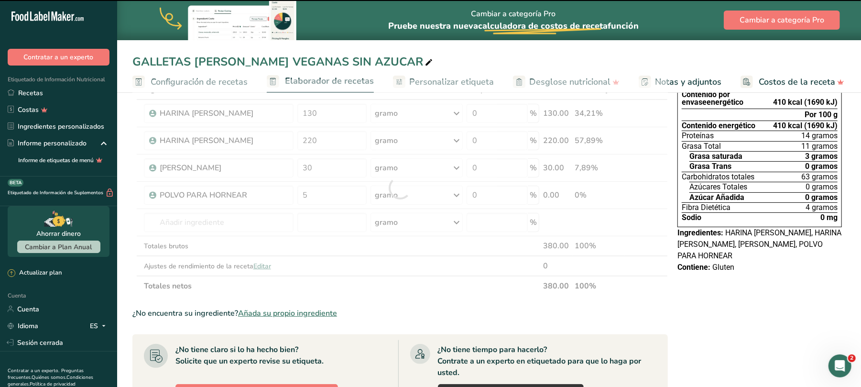
type input "0"
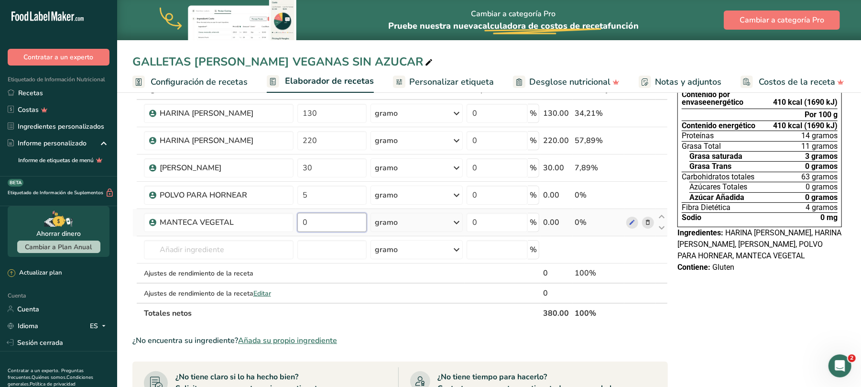
click at [327, 228] on input "0" at bounding box center [332, 222] width 70 height 19
type input "200"
click at [278, 252] on div "Ingrediente * Cantidad * Unidad * Desperdicio * .a-a{fill:#347362;}.b-a{fill:#f…" at bounding box center [399, 201] width 535 height 244
click at [646, 220] on icon at bounding box center [647, 222] width 7 height 10
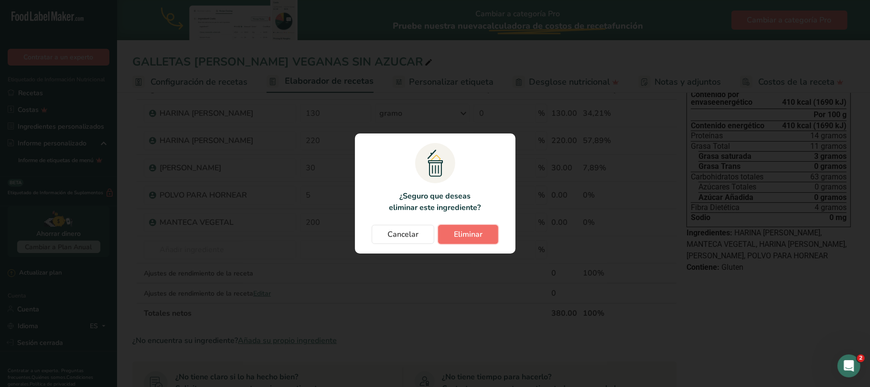
click at [473, 238] on font "Eliminar" at bounding box center [468, 234] width 29 height 11
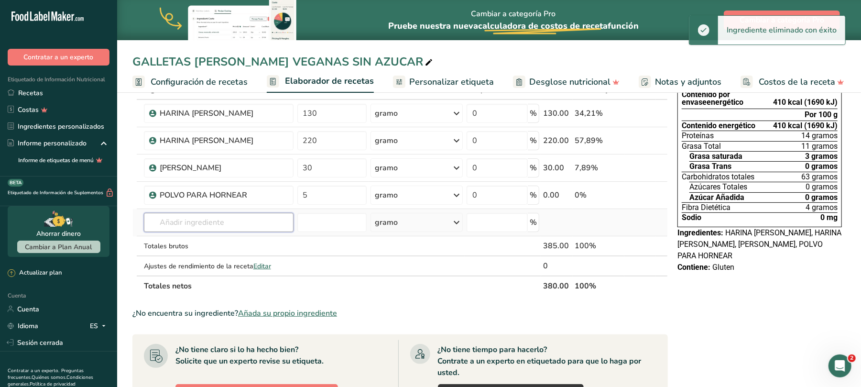
click at [279, 226] on input "text" at bounding box center [219, 222] width 150 height 19
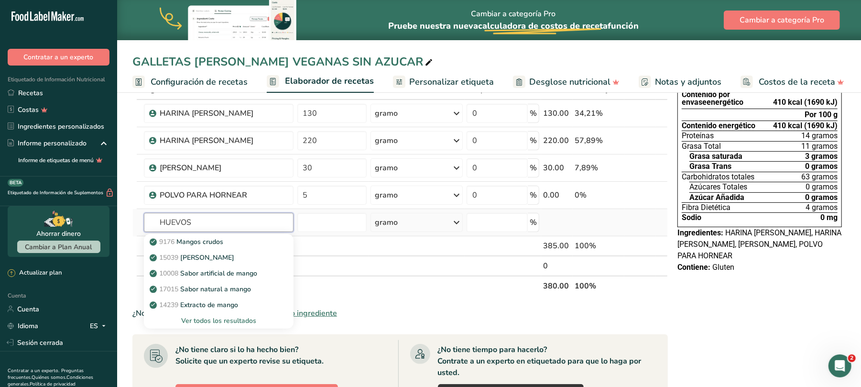
type input "HUEVOS"
click at [250, 320] on font "Ver todos los resultados" at bounding box center [218, 320] width 75 height 9
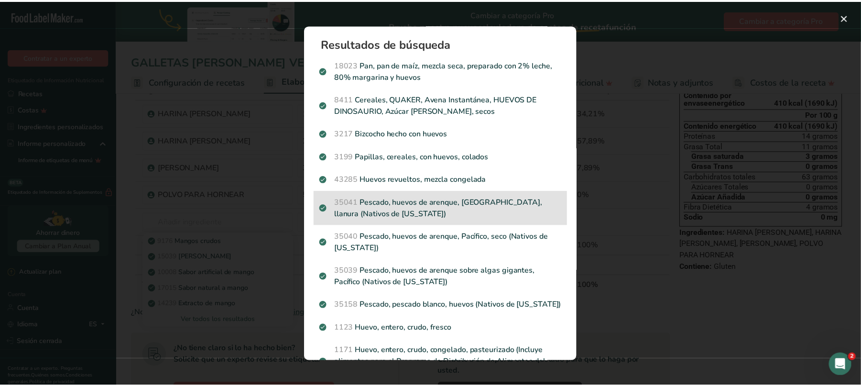
scroll to position [318, 0]
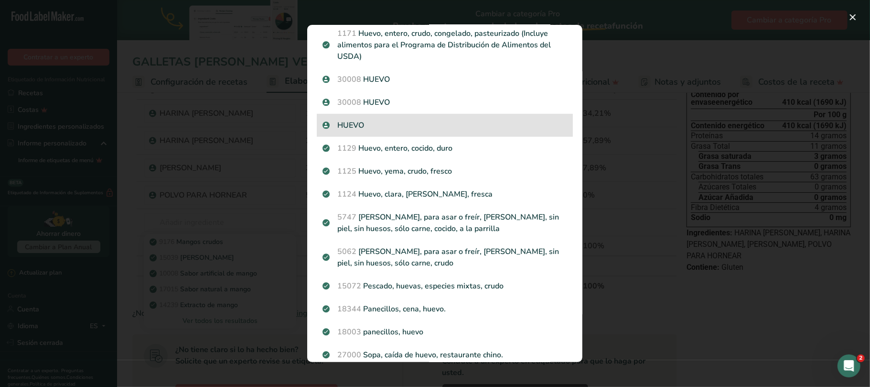
click at [408, 125] on p "HUEVO" at bounding box center [445, 124] width 245 height 11
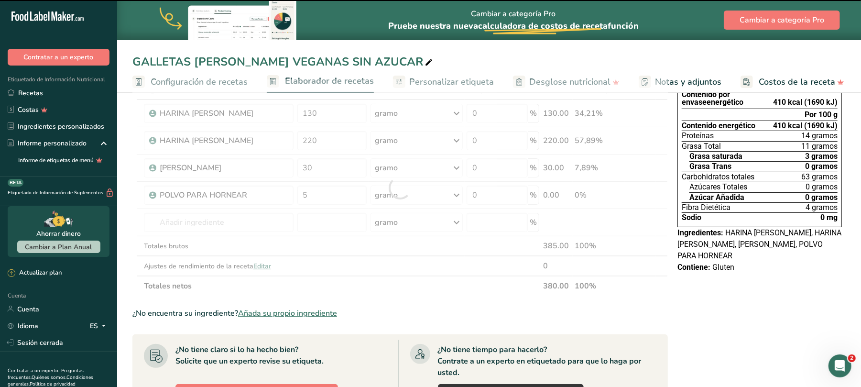
type input "0"
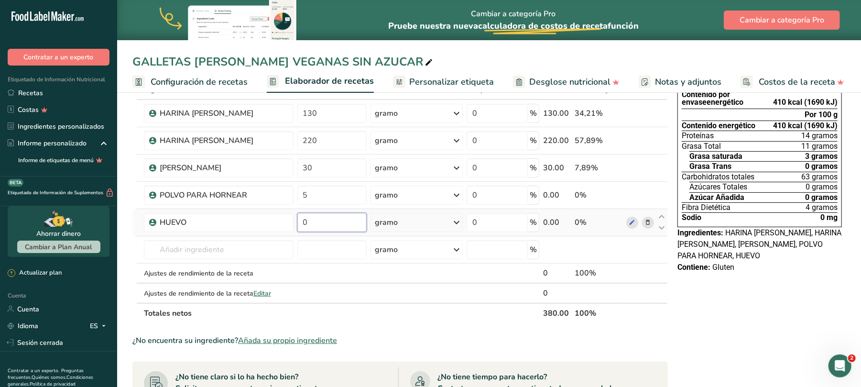
click at [312, 221] on input "0" at bounding box center [332, 222] width 70 height 19
type input "100"
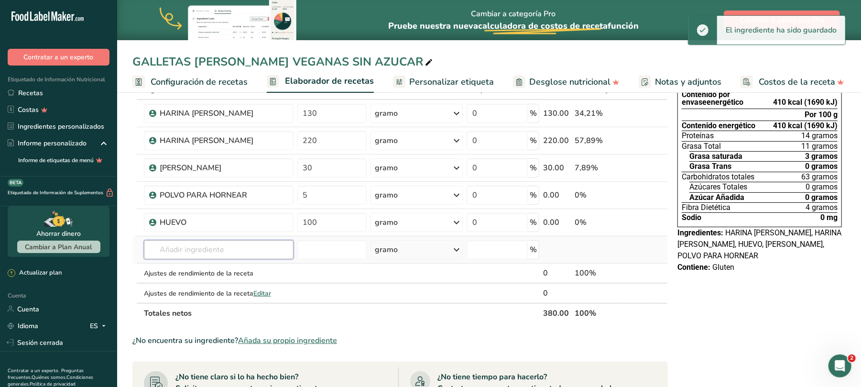
click at [216, 247] on input "text" at bounding box center [219, 249] width 150 height 19
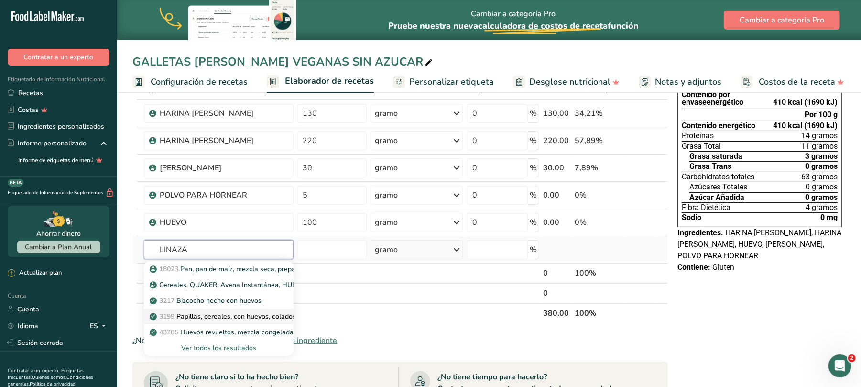
scroll to position [127, 0]
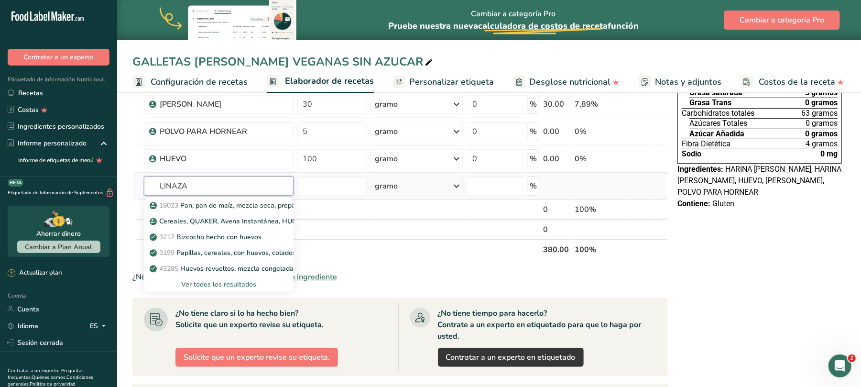
type input "LINAZA"
click at [231, 284] on font "Ver todos los resultados" at bounding box center [218, 284] width 75 height 9
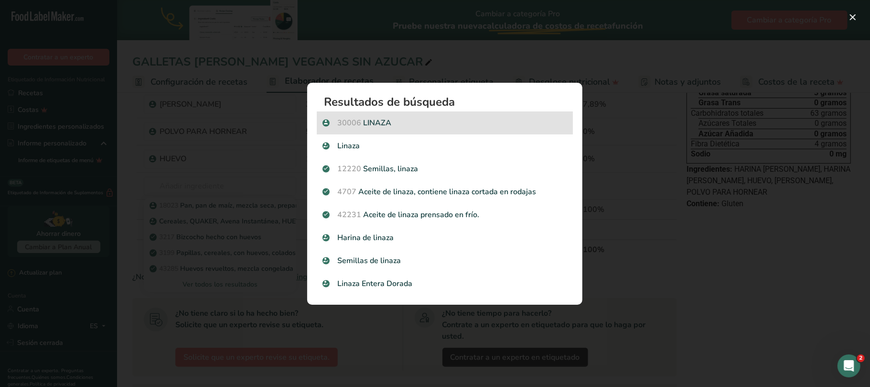
click at [372, 122] on p "30006 LINAZA" at bounding box center [445, 122] width 245 height 11
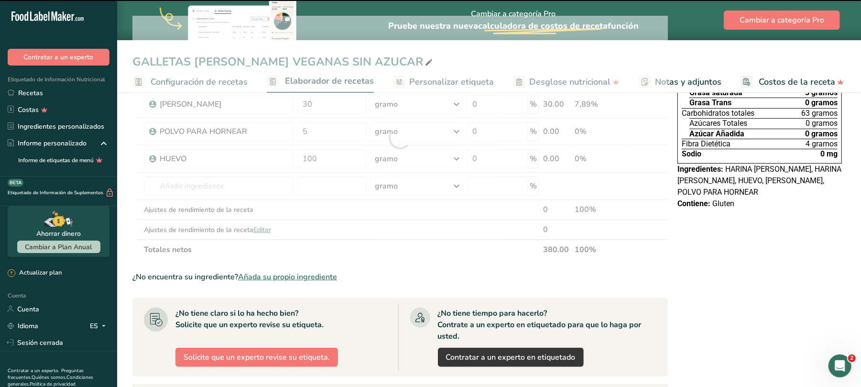
type input "0"
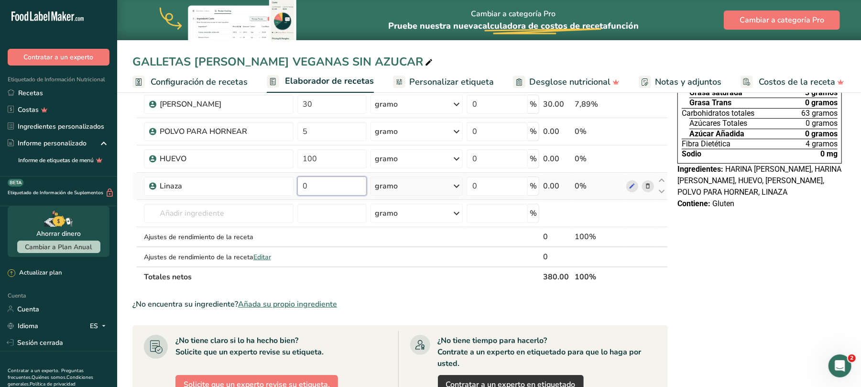
click at [318, 189] on input "0" at bounding box center [332, 185] width 70 height 19
type input "33"
click at [254, 211] on input "text" at bounding box center [219, 213] width 150 height 19
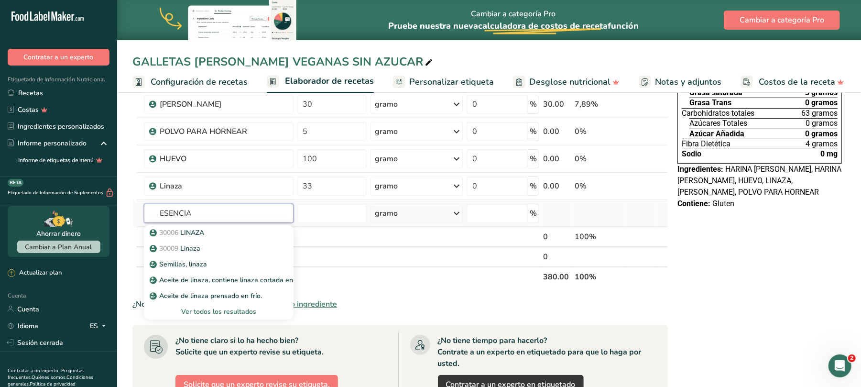
type input "ESENCIA"
click at [226, 311] on font "Ver todos los resultados" at bounding box center [218, 311] width 75 height 9
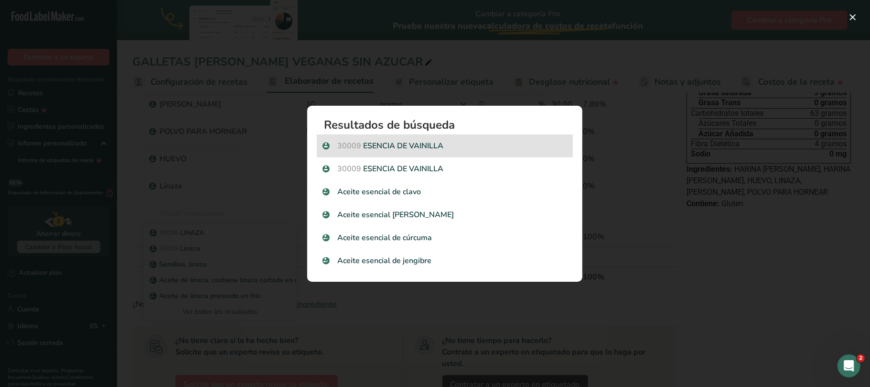
click at [400, 145] on p "30009 ESENCIA DE VAINILLA" at bounding box center [445, 145] width 245 height 11
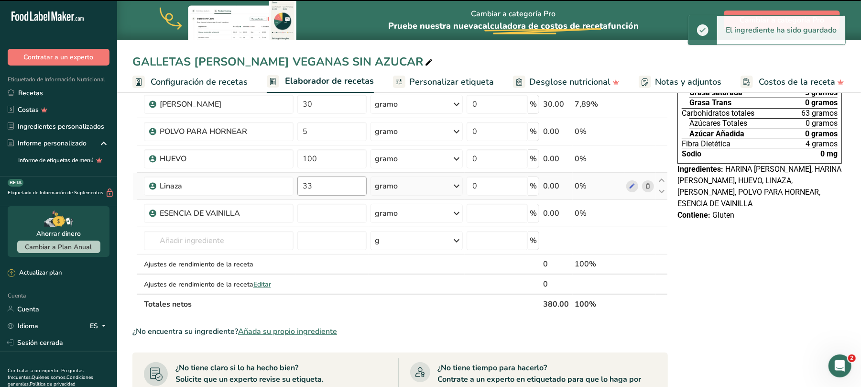
type input "0"
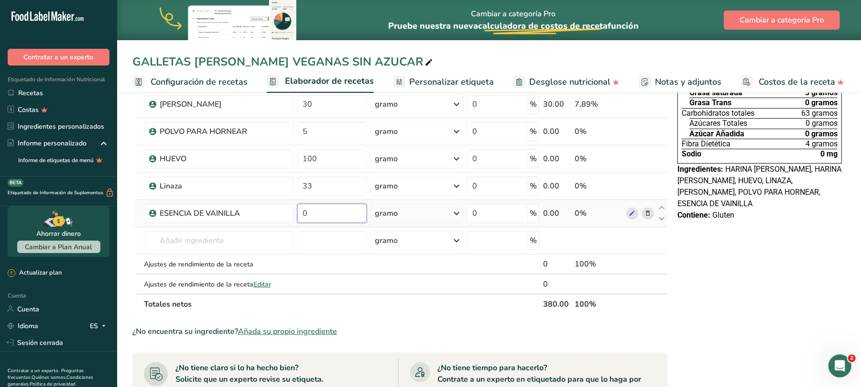
click at [328, 211] on input "0" at bounding box center [332, 213] width 70 height 19
type input "10"
click at [439, 268] on div "Ingrediente * Cantidad * Unidad * Desperdicio * .a-a{fill:#347362;}.b-a{fill:#f…" at bounding box center [399, 165] width 535 height 298
click at [490, 83] on ul "Configuración de recetas Elaborador de recetas Personalizar etiqueta Desglose n…" at bounding box center [490, 81] width 746 height 22
click at [436, 82] on font "Personalizar etiqueta" at bounding box center [451, 81] width 85 height 11
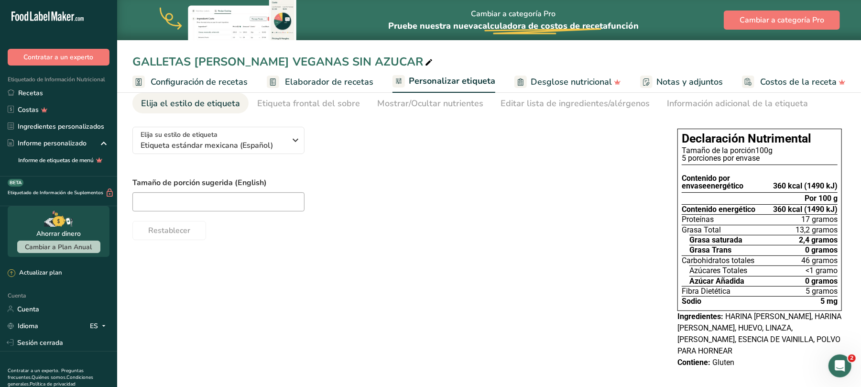
scroll to position [46, 0]
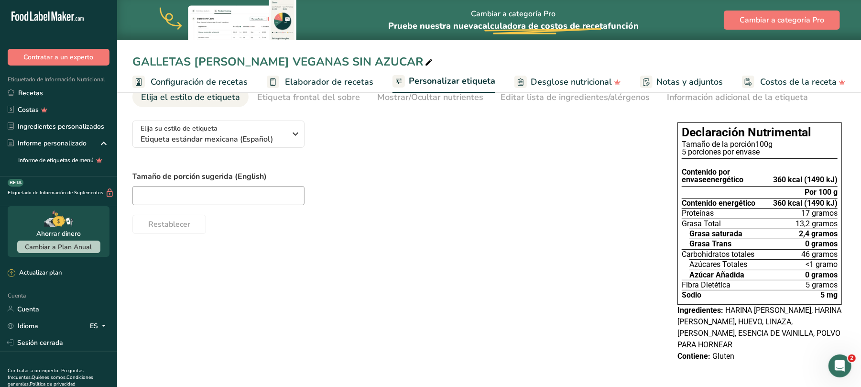
click at [666, 79] on font "Notas y adjuntos" at bounding box center [689, 81] width 66 height 11
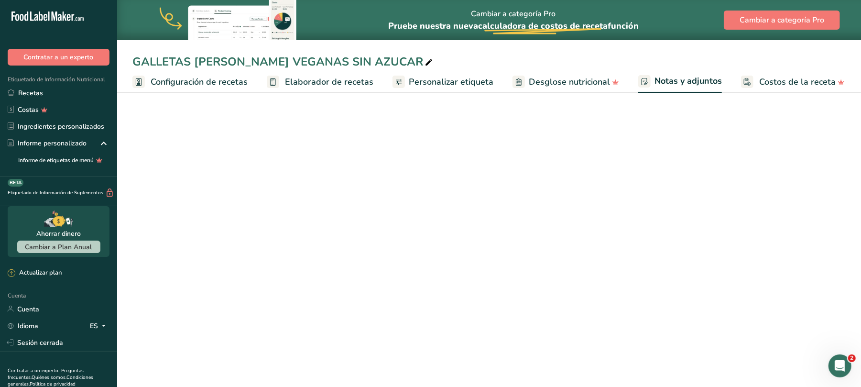
scroll to position [28, 0]
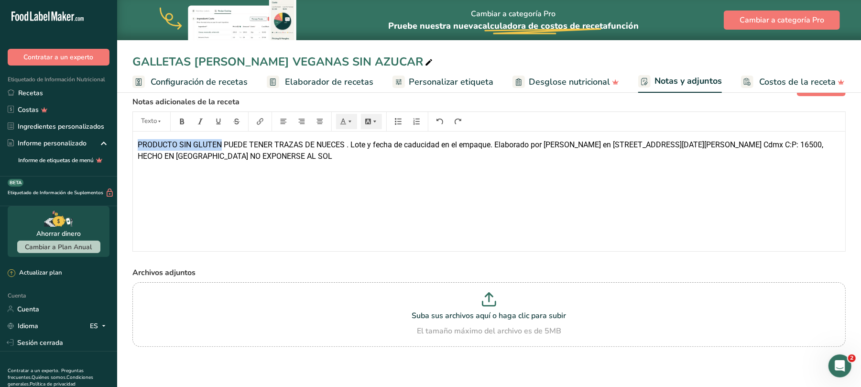
drag, startPoint x: 222, startPoint y: 142, endPoint x: 135, endPoint y: 150, distance: 87.3
click at [135, 150] on div "PRODUCTO SIN GLUTEN PUEDE TENER TRAZAS DE NUECES . Lote y fecha de caducidad en…" at bounding box center [489, 190] width 712 height 119
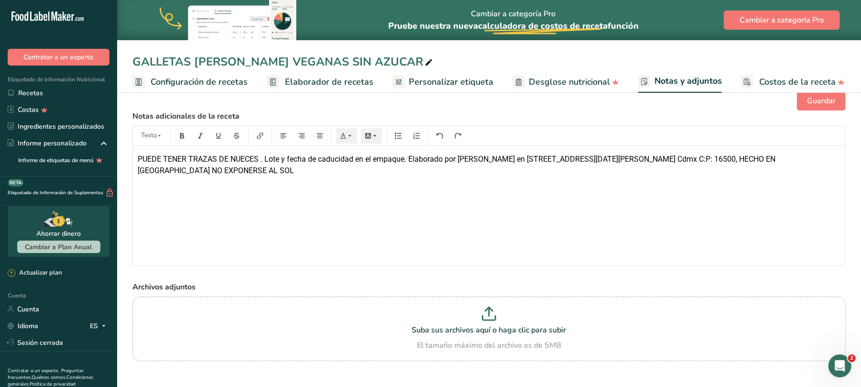
scroll to position [0, 0]
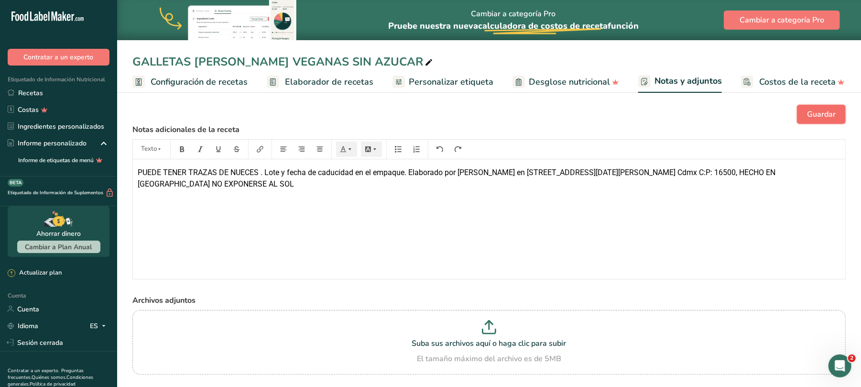
click at [827, 112] on font "Guardar" at bounding box center [821, 114] width 29 height 11
click at [438, 79] on font "Personalizar etiqueta" at bounding box center [451, 81] width 85 height 11
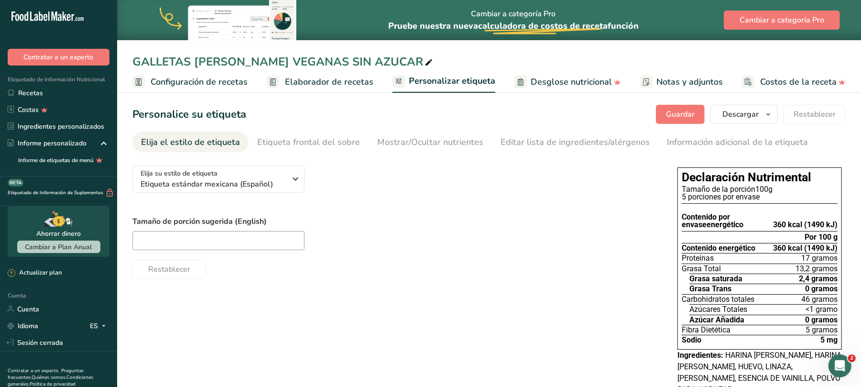
scroll to position [39, 0]
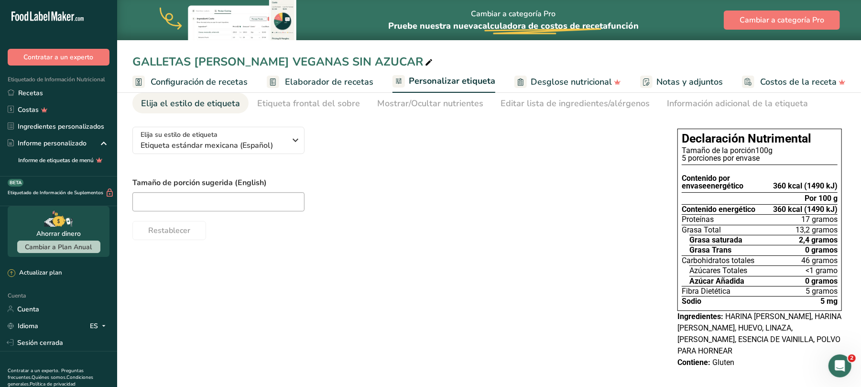
click at [441, 82] on font "Personalizar etiqueta" at bounding box center [452, 80] width 86 height 11
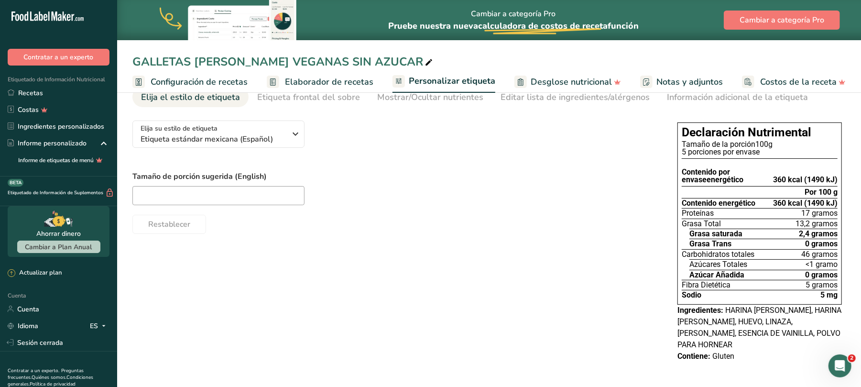
scroll to position [0, 0]
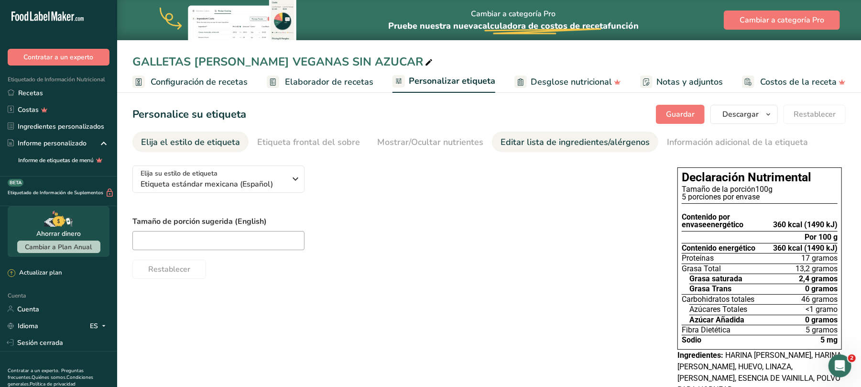
click at [509, 140] on font "Editar lista de ingredientes/alérgenos" at bounding box center [574, 141] width 149 height 11
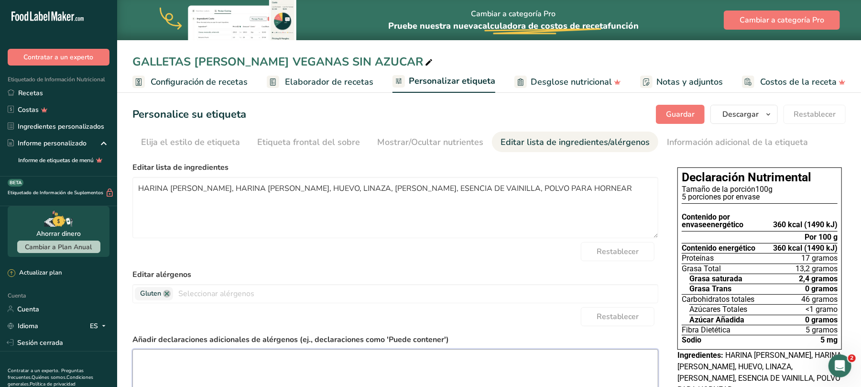
click at [198, 359] on textarea at bounding box center [395, 379] width 526 height 61
paste textarea "PRODUCTO SIN GLUTEN PUEDE TENER TRAZAS DE NUECES . Lote y fecha de caducidad en…"
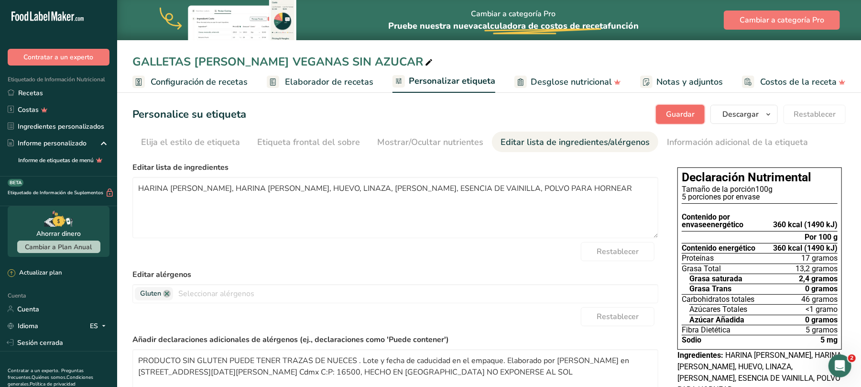
click at [688, 111] on font "Guardar" at bounding box center [680, 114] width 29 height 11
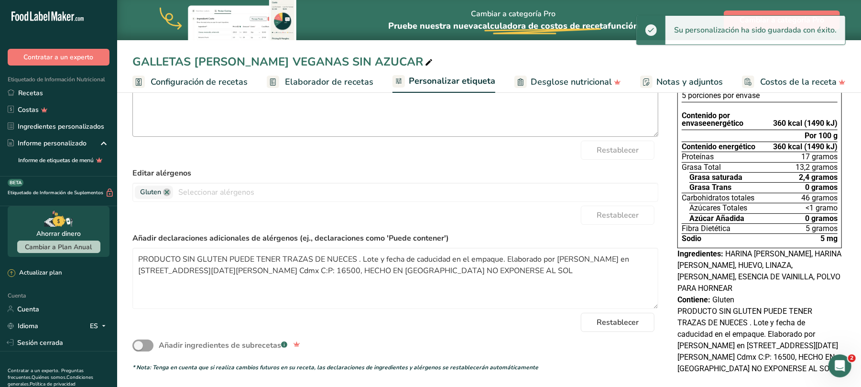
scroll to position [115, 0]
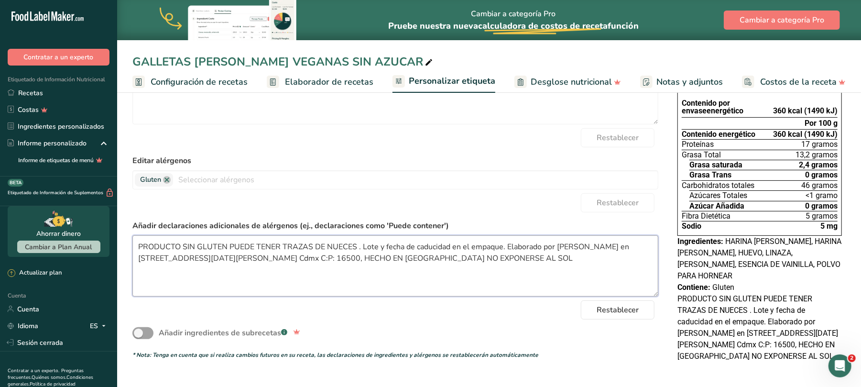
drag, startPoint x: 228, startPoint y: 247, endPoint x: 132, endPoint y: 249, distance: 95.6
click at [132, 249] on textarea "PRODUCTO SIN GLUTEN PUEDE TENER TRAZAS DE NUECES . Lote y fecha de caducidad en…" at bounding box center [395, 265] width 526 height 61
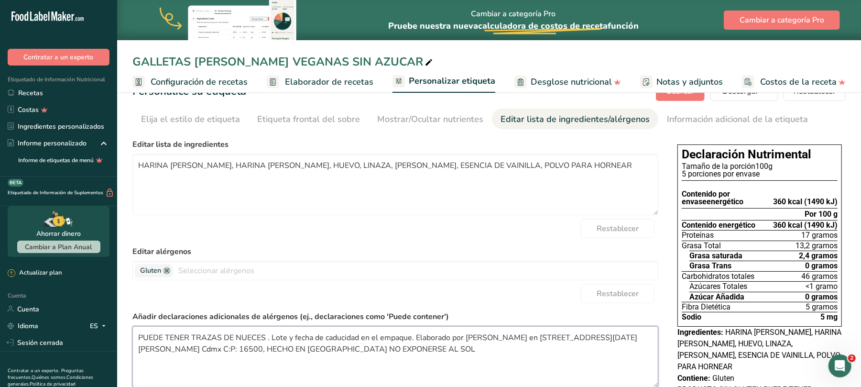
scroll to position [0, 0]
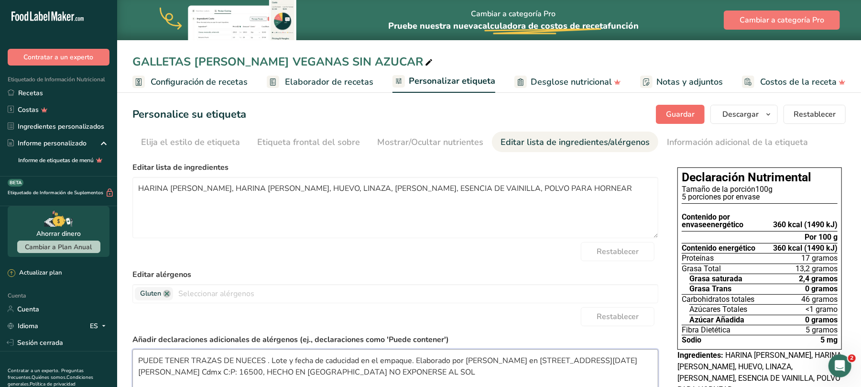
type textarea "PUEDE TENER TRAZAS DE NUECES . Lote y fecha de caducidad en el empaque. Elabora…"
click at [687, 113] on font "Guardar" at bounding box center [680, 114] width 29 height 11
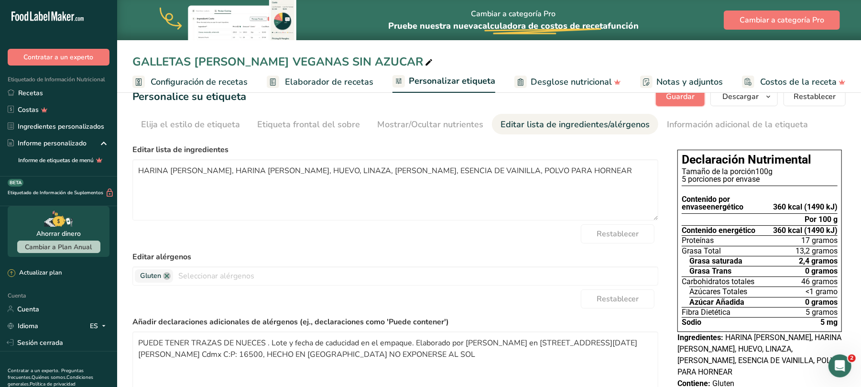
scroll to position [115, 0]
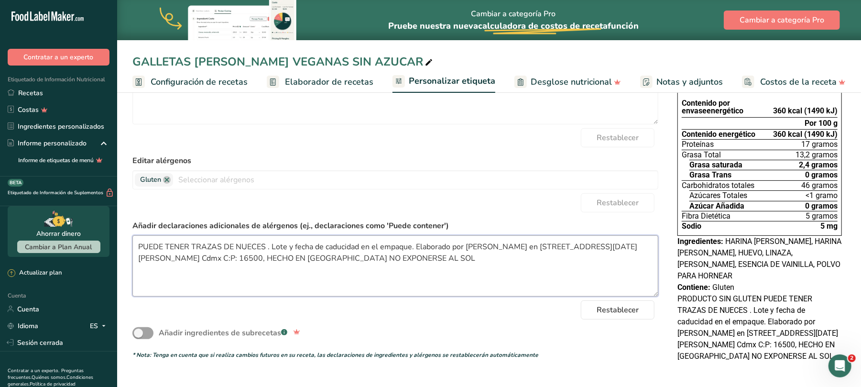
drag, startPoint x: 495, startPoint y: 251, endPoint x: 134, endPoint y: 250, distance: 361.3
click at [134, 250] on textarea "PUEDE TENER TRAZAS DE NUECES . Lote y fecha de caducidad en el empaque. Elabora…" at bounding box center [395, 265] width 526 height 61
click at [733, 329] on font "PRODUCTO SIN GLUTEN PUEDE TENER TRAZAS DE NUECES . Lote y fecha de caducidad en…" at bounding box center [757, 327] width 161 height 66
click at [595, 308] on button "Restablecer" at bounding box center [618, 309] width 74 height 19
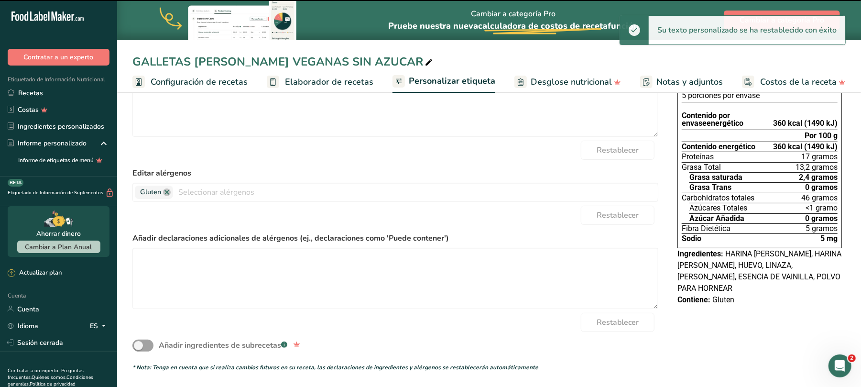
scroll to position [101, 0]
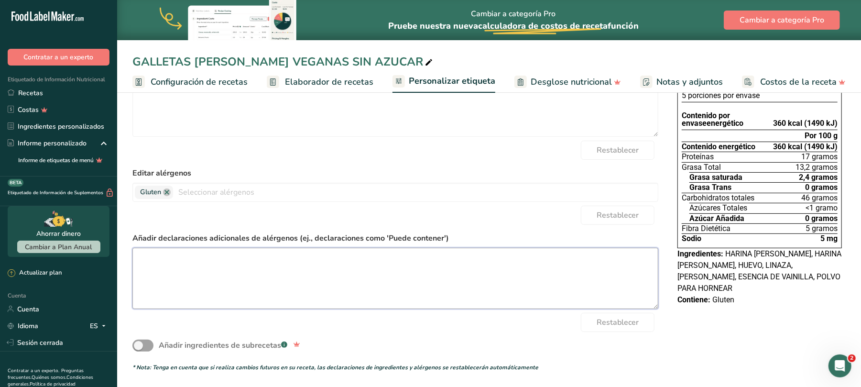
click at [173, 260] on textarea at bounding box center [395, 278] width 526 height 61
paste textarea "PUEDE TENER TRAZAS DE NUECES . Lote y fecha de caducidad en el empaque. Elabora…"
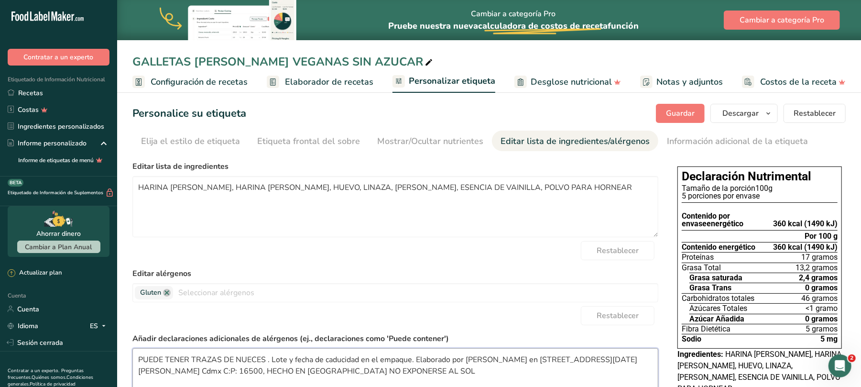
scroll to position [0, 0]
type textarea "PUEDE TENER TRAZAS DE NUECES . Lote y fecha de caducidad en el empaque. Elabora…"
drag, startPoint x: 682, startPoint y: 115, endPoint x: 687, endPoint y: 188, distance: 73.7
click at [682, 115] on font "Guardar" at bounding box center [680, 114] width 29 height 11
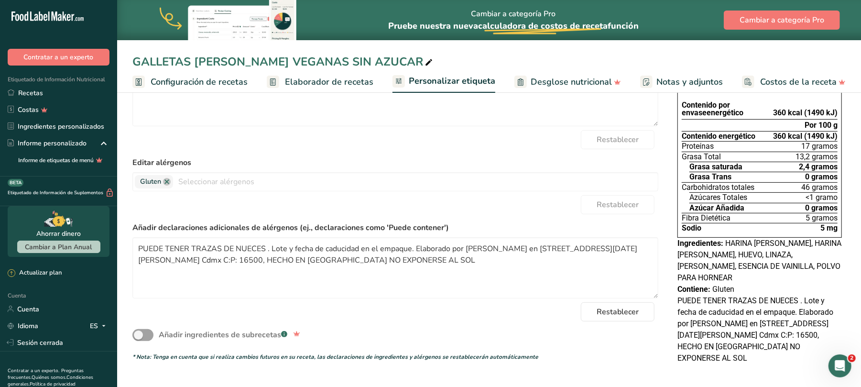
scroll to position [115, 0]
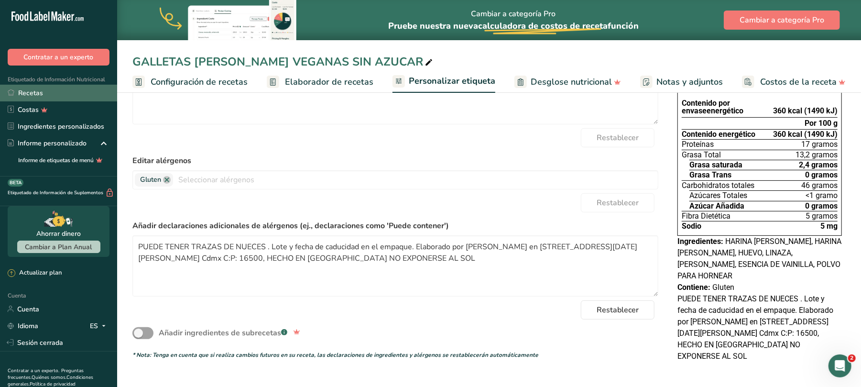
click at [35, 92] on font "Recetas" at bounding box center [30, 92] width 25 height 9
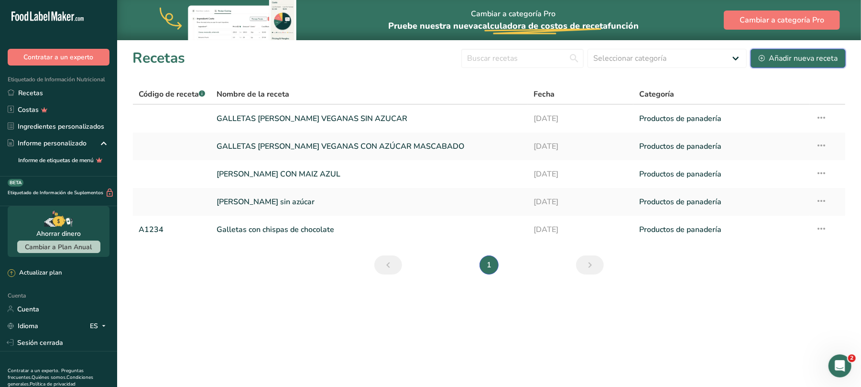
click at [811, 60] on font "Añadir nueva receta" at bounding box center [802, 58] width 69 height 11
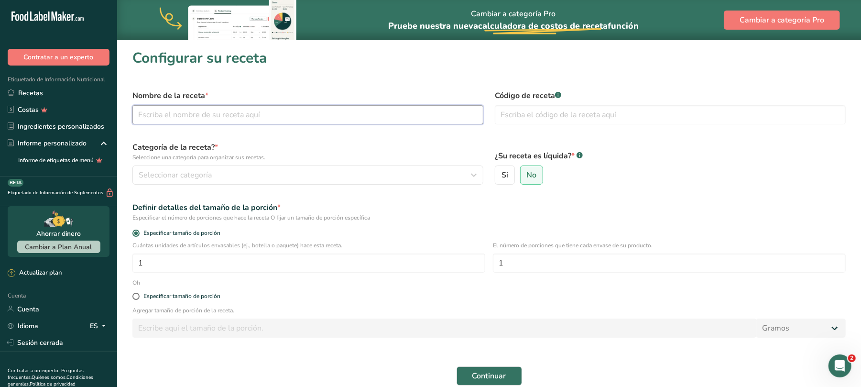
click at [201, 117] on input "text" at bounding box center [307, 114] width 351 height 19
type input "PREMIOS PARA MASCOTAS DE AMARANTO"
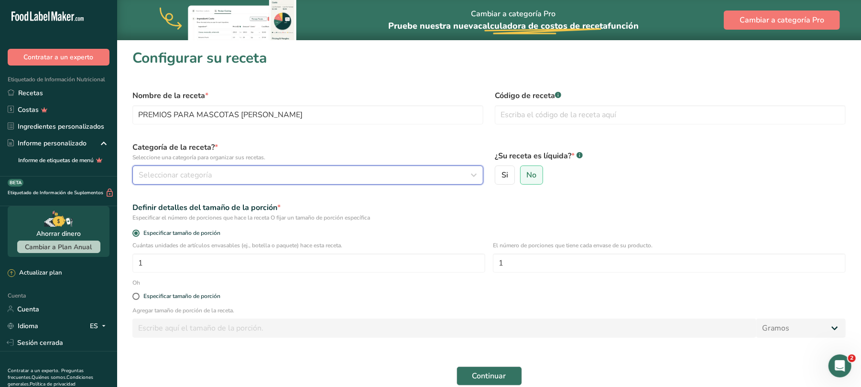
click at [338, 172] on div "Seleccionar categoría" at bounding box center [305, 174] width 333 height 11
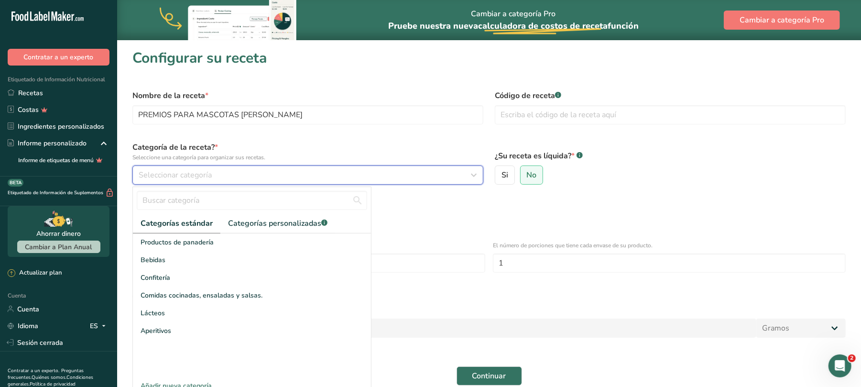
click at [473, 175] on icon "button" at bounding box center [473, 174] width 11 height 17
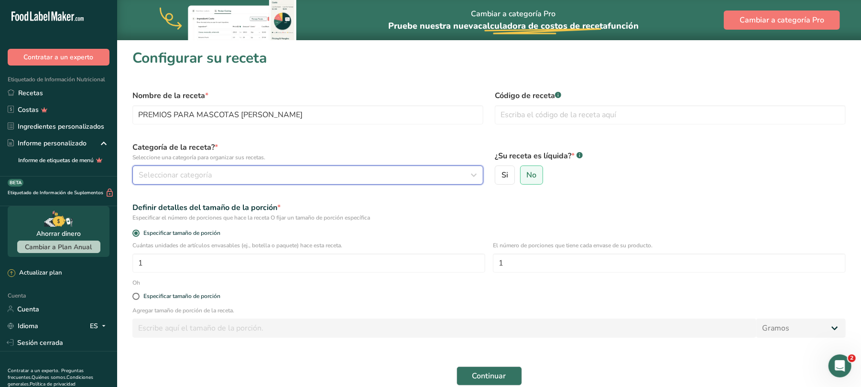
click at [472, 175] on icon "button" at bounding box center [473, 174] width 11 height 17
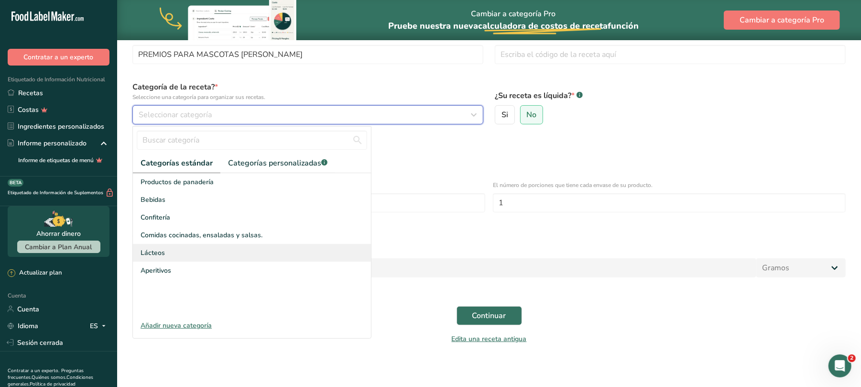
scroll to position [0, 0]
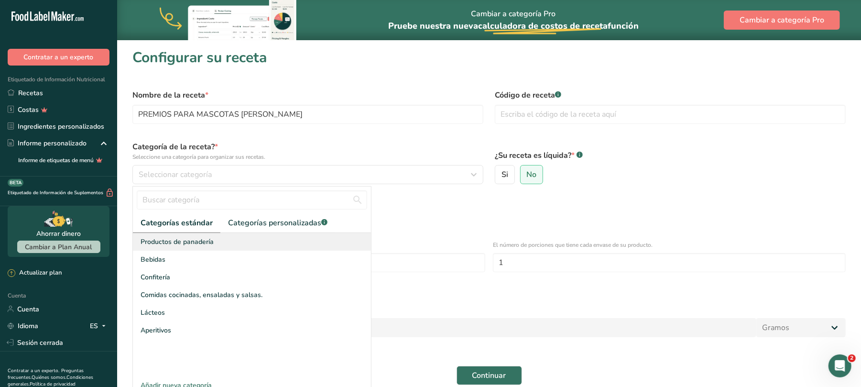
click at [237, 244] on div "Productos de panadería" at bounding box center [252, 242] width 238 height 18
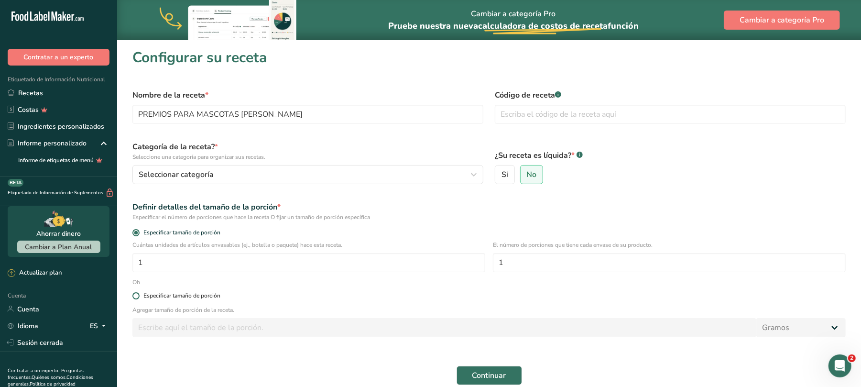
click at [151, 295] on font "Especificar tamaño de porción" at bounding box center [181, 296] width 77 height 8
click at [139, 295] on input "Especificar tamaño de porción" at bounding box center [135, 295] width 6 height 6
radio input "true"
radio input "false"
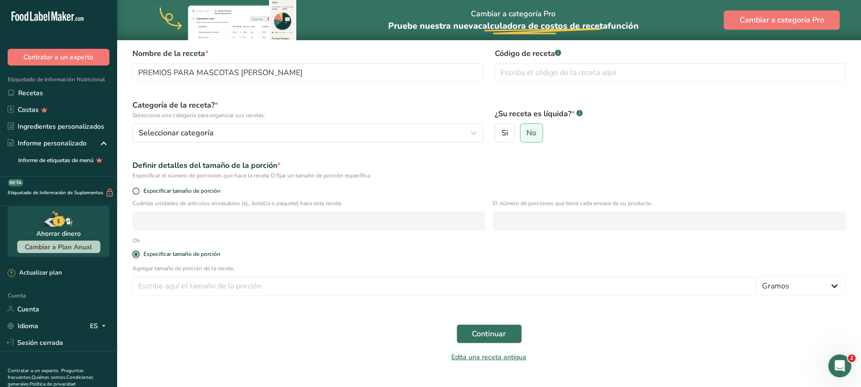
scroll to position [64, 0]
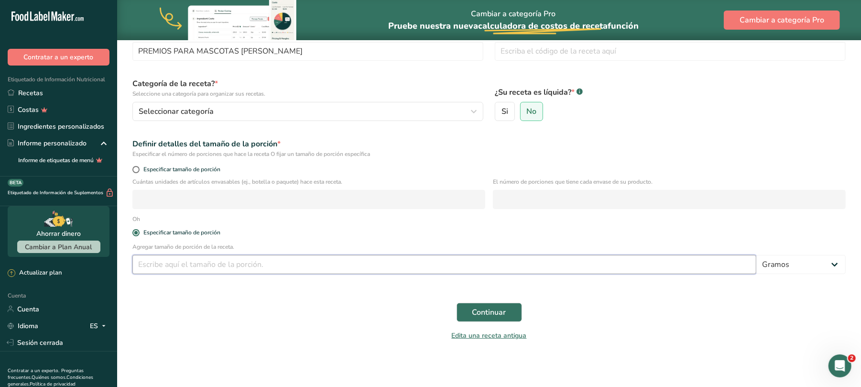
click at [273, 262] on input "number" at bounding box center [444, 264] width 624 height 19
type input "100"
click at [491, 307] on font "Continuar" at bounding box center [489, 312] width 34 height 11
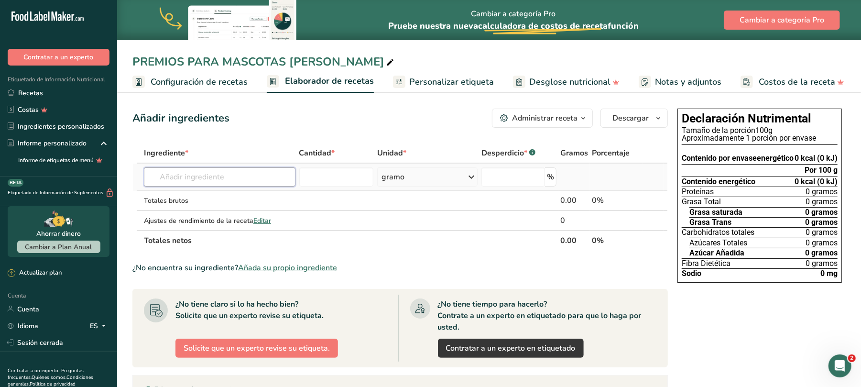
click at [249, 173] on input "text" at bounding box center [219, 176] width 151 height 19
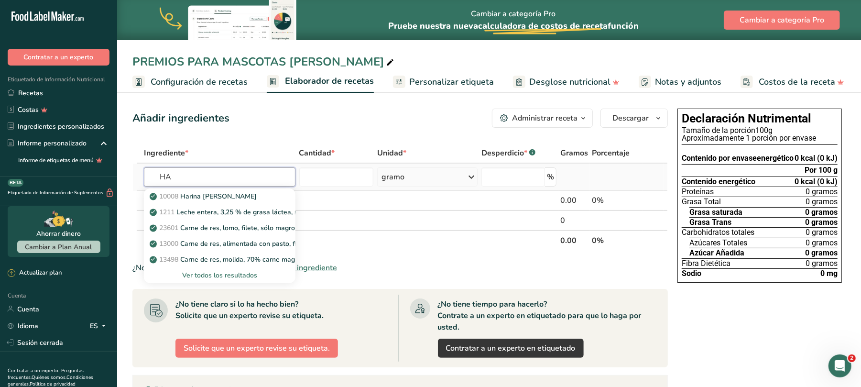
type input "HA"
click at [225, 276] on font "Ver todos los resultados" at bounding box center [219, 274] width 75 height 9
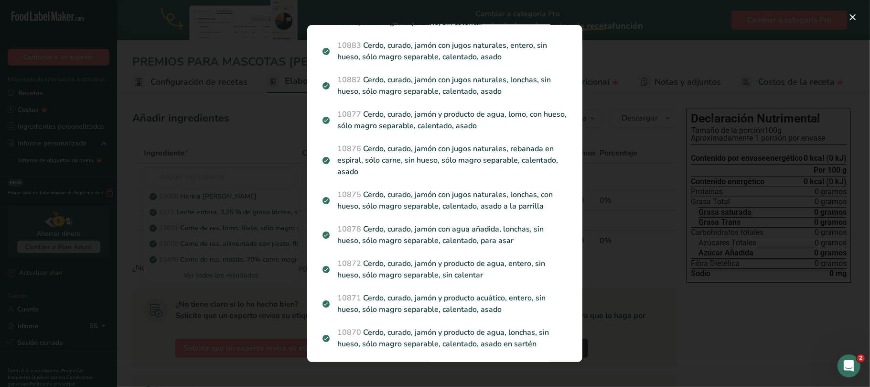
scroll to position [1318, 0]
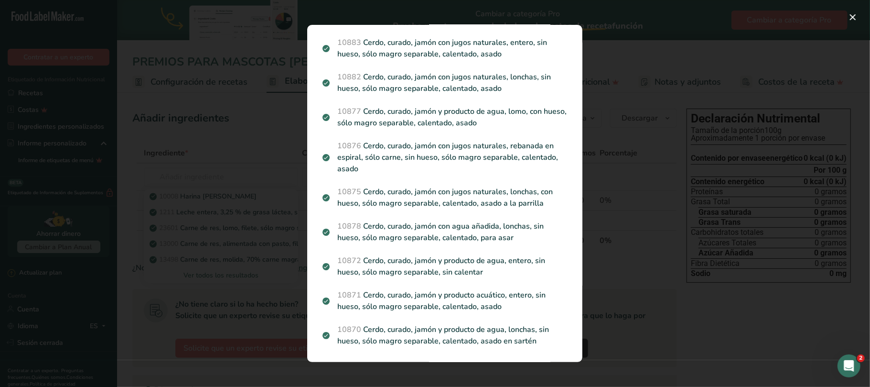
click at [287, 155] on div "Resultados de búsqueda modal" at bounding box center [435, 193] width 870 height 387
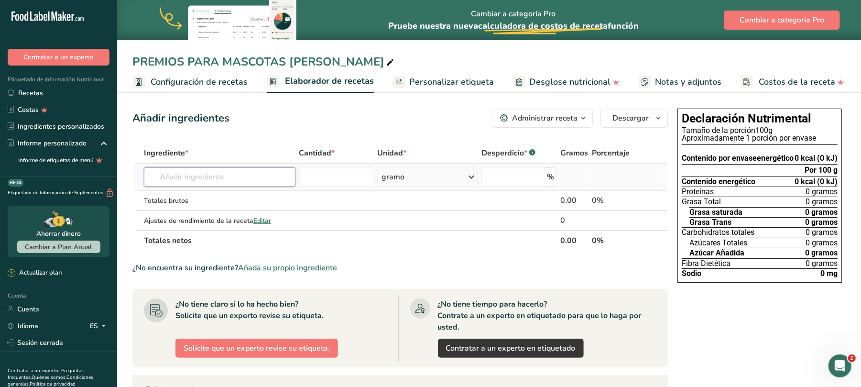
click at [218, 180] on input "text" at bounding box center [219, 176] width 151 height 19
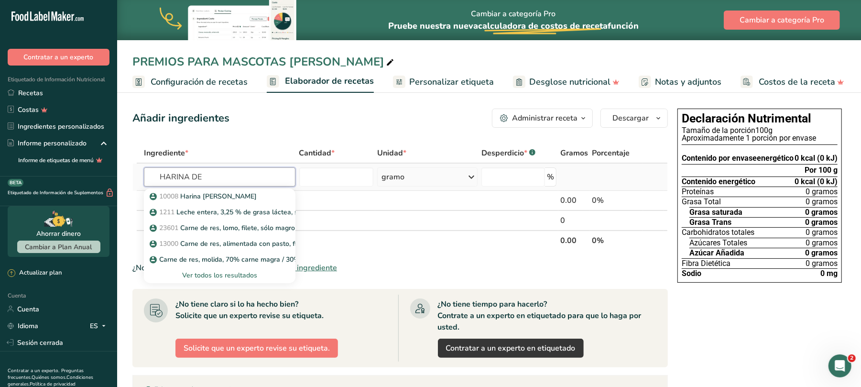
type input "HARINA DE"
click at [243, 278] on font "Ver todos los resultados" at bounding box center [219, 274] width 75 height 9
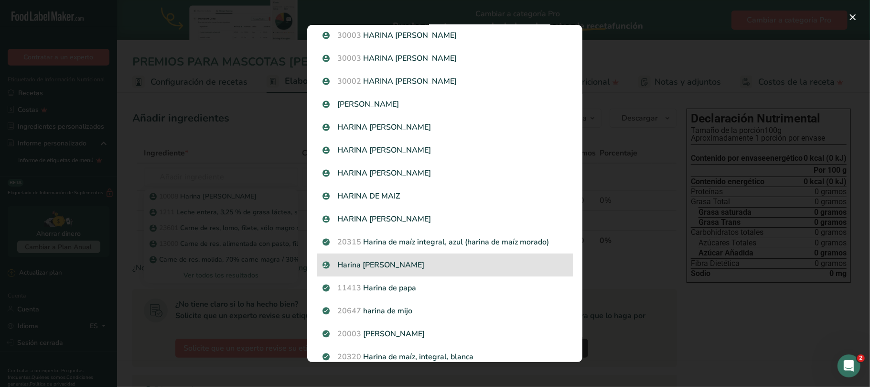
scroll to position [0, 0]
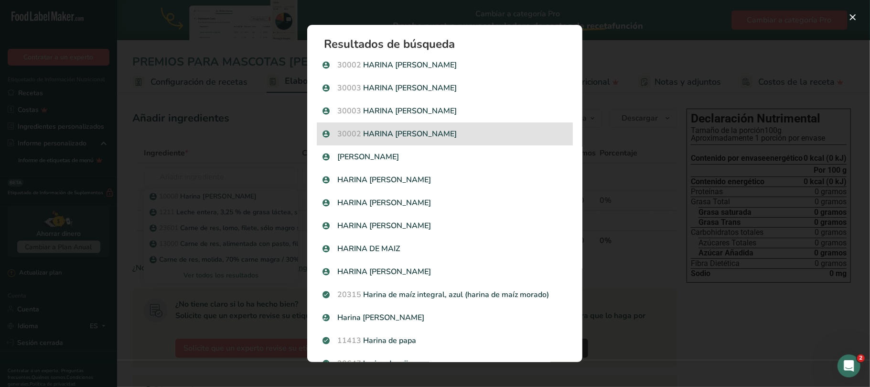
click at [395, 137] on p "30002 HARINA DE AMARANTO" at bounding box center [445, 133] width 245 height 11
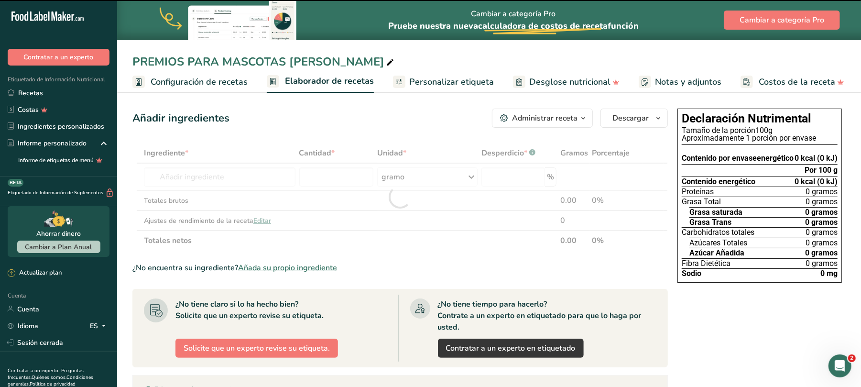
type input "0"
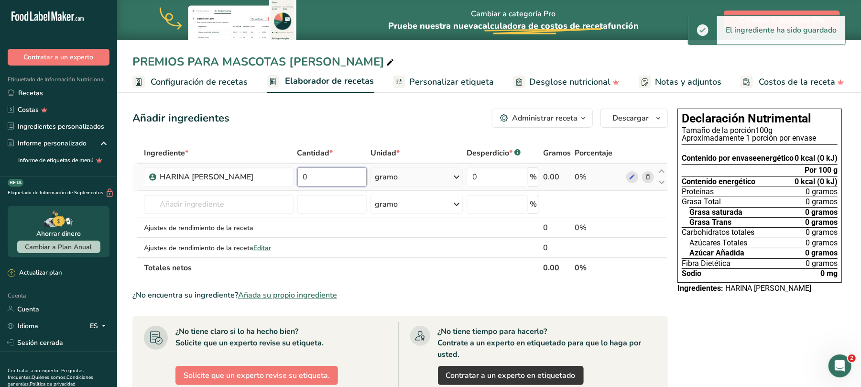
click at [331, 178] on input "0" at bounding box center [332, 176] width 70 height 19
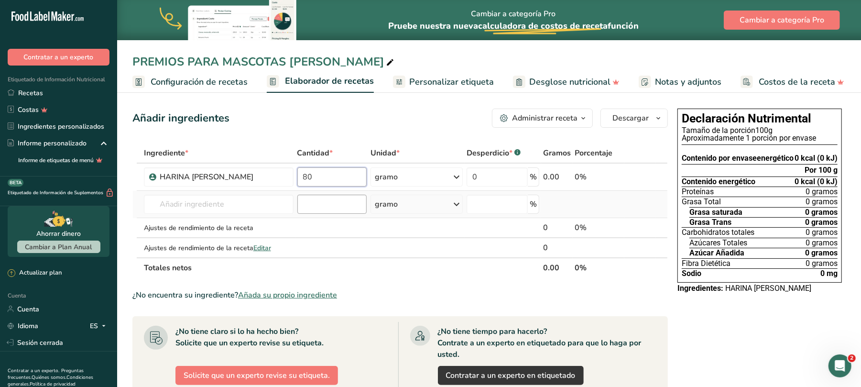
type input "80"
click at [330, 205] on div "Ingrediente * Cantidad * Unidad * Desperdicio * .a-a{fill:#347362;}.b-a{fill:#f…" at bounding box center [399, 210] width 535 height 135
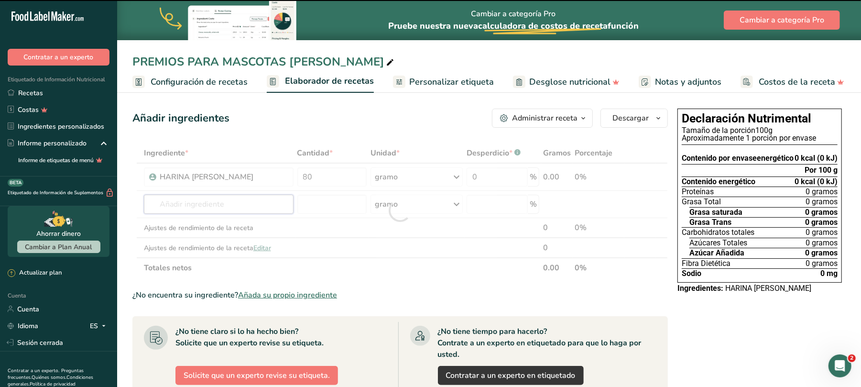
click at [263, 205] on input "text" at bounding box center [219, 204] width 150 height 19
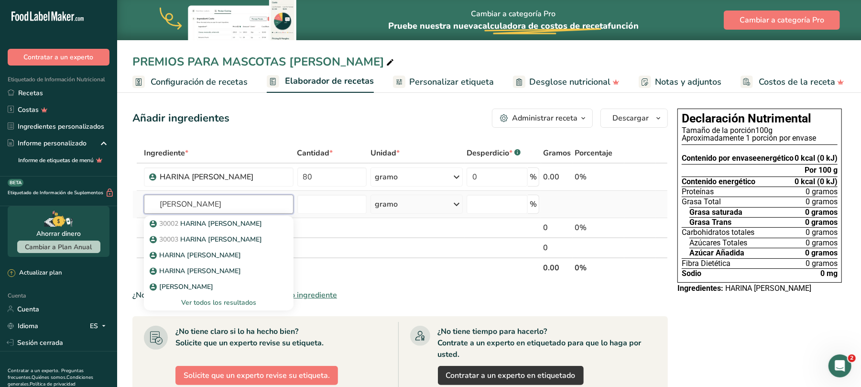
type input "AMARANTO TOSTA"
click at [249, 300] on font "Ver todos los resultados" at bounding box center [218, 302] width 75 height 9
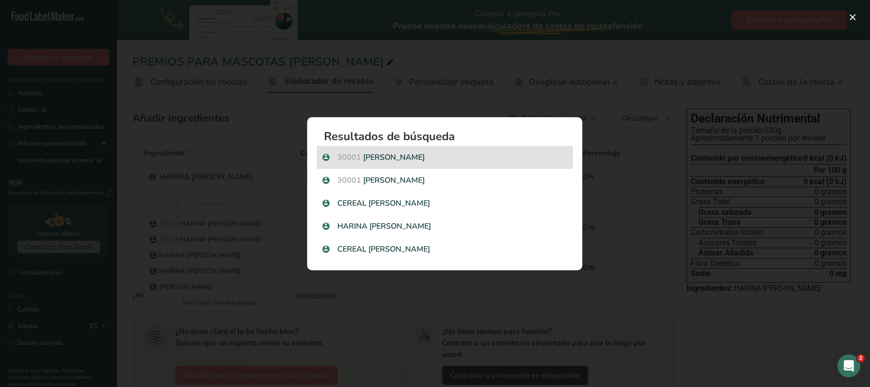
click at [478, 155] on p "30001 AMARANTO TOSTADO" at bounding box center [445, 156] width 245 height 11
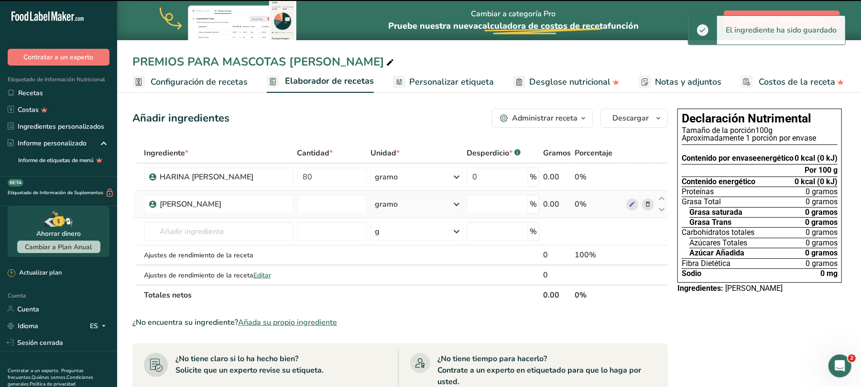
type input "0"
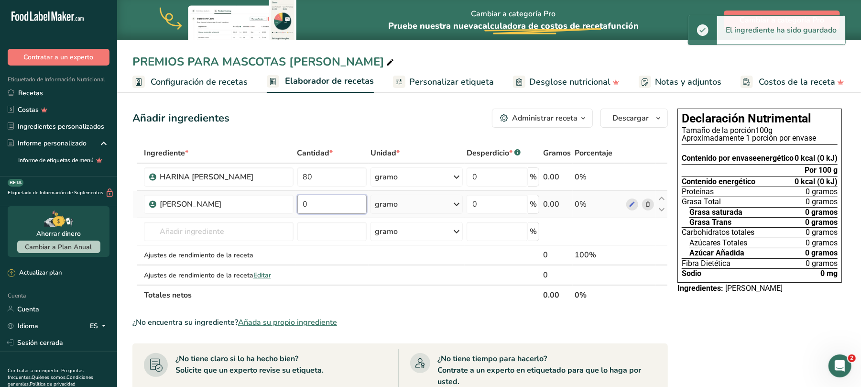
click at [337, 209] on input "0" at bounding box center [332, 204] width 70 height 19
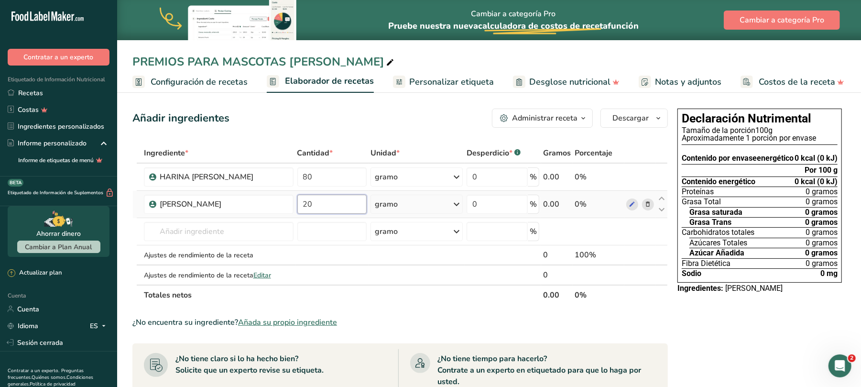
type input "2"
type input "90"
click at [207, 229] on input "text" at bounding box center [219, 231] width 150 height 19
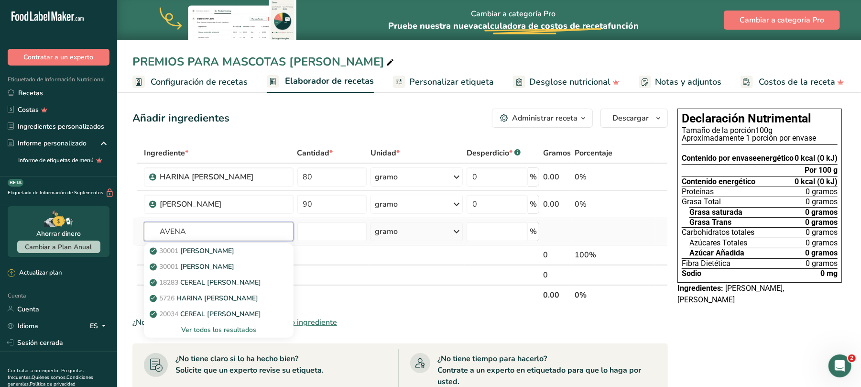
type input "AVENA"
click at [216, 331] on font "Ver todos los resultados" at bounding box center [218, 329] width 75 height 9
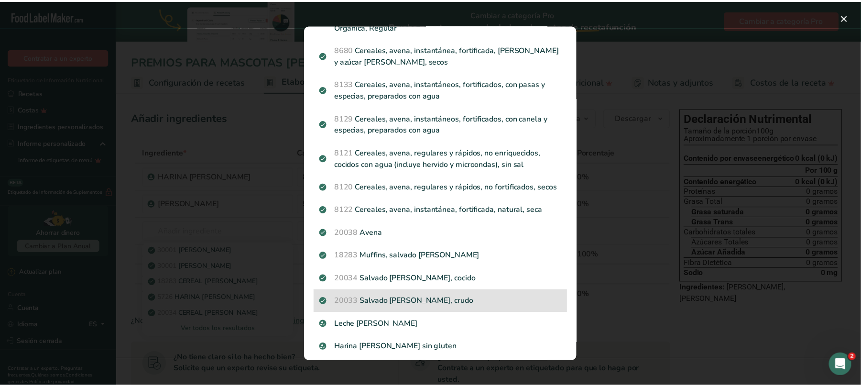
scroll to position [64, 0]
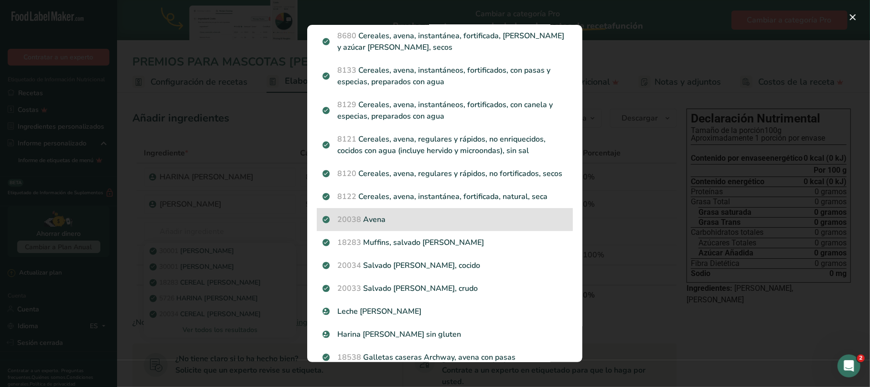
click at [415, 225] on p "20038 Avena" at bounding box center [445, 219] width 245 height 11
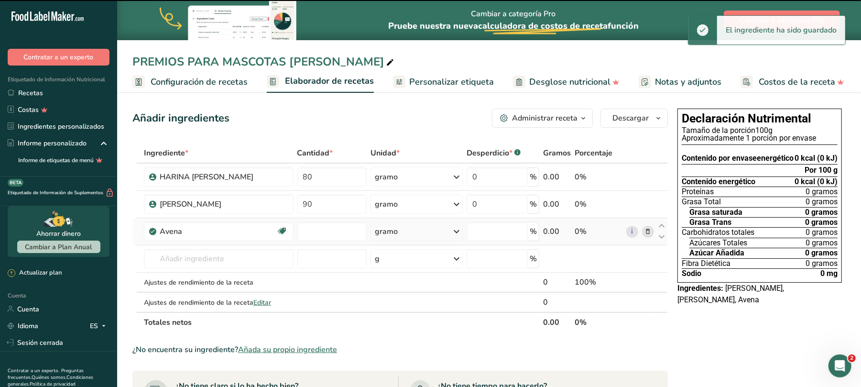
type input "0"
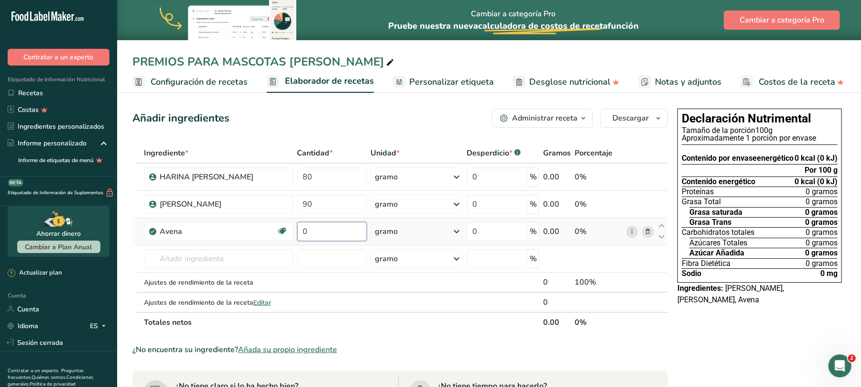
click at [320, 236] on input "0" at bounding box center [332, 231] width 70 height 19
type input "79"
click at [257, 262] on input "text" at bounding box center [219, 258] width 150 height 19
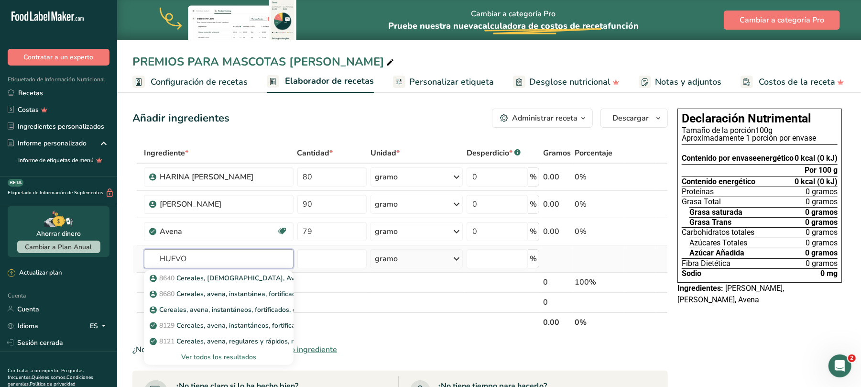
click at [257, 262] on input "HUEVO" at bounding box center [219, 258] width 150 height 19
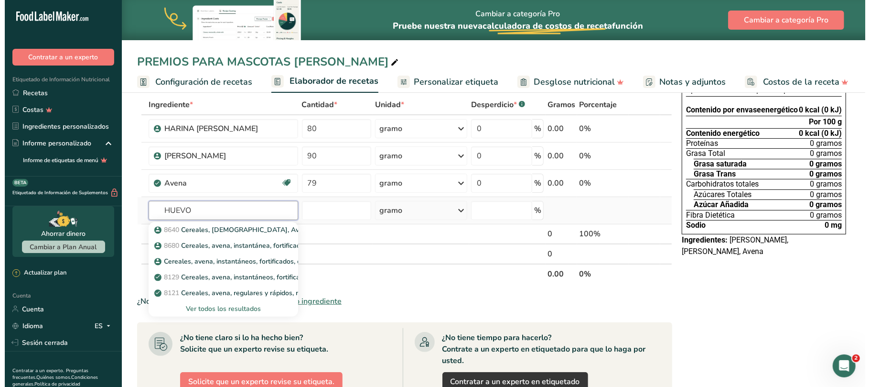
scroll to position [127, 0]
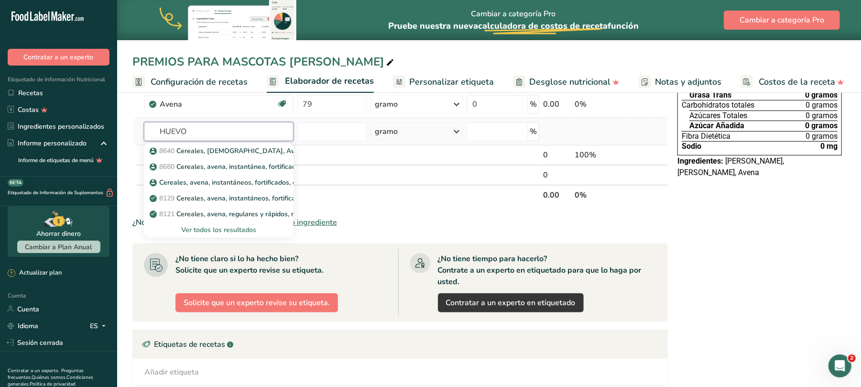
type input "HUEVO"
click at [249, 232] on font "Ver todos los resultados" at bounding box center [218, 229] width 75 height 9
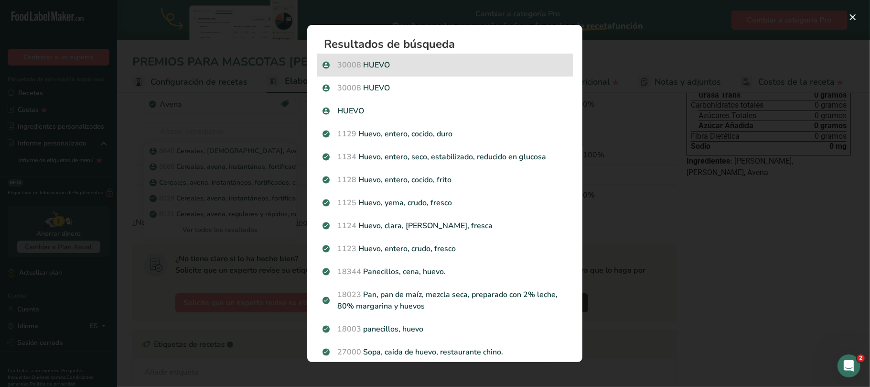
click at [392, 64] on p "30008 HUEVO" at bounding box center [445, 64] width 245 height 11
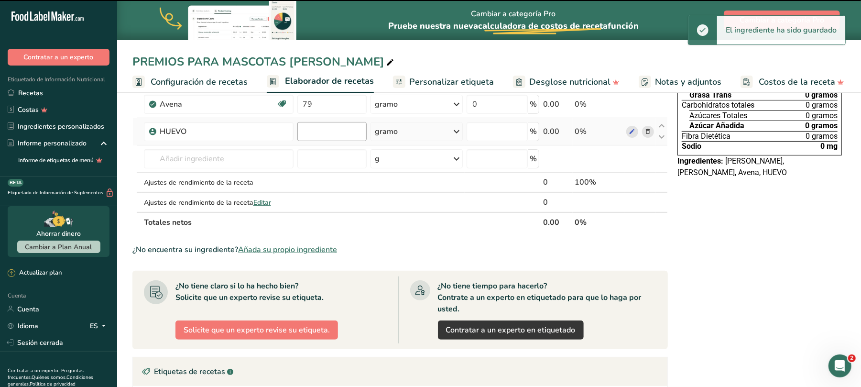
type input "0"
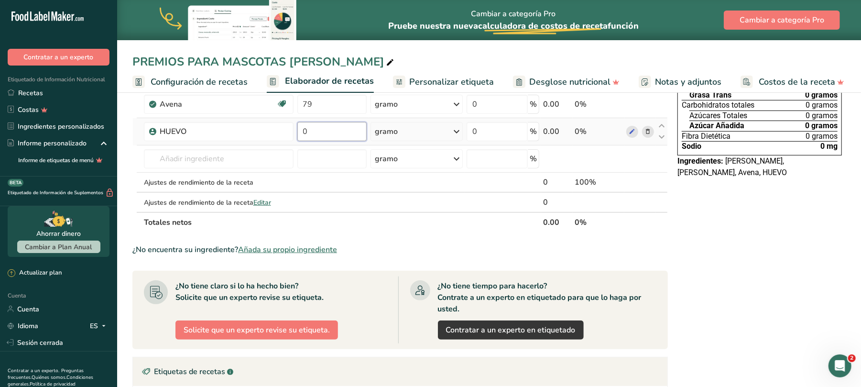
click at [322, 126] on input "0" at bounding box center [332, 131] width 70 height 19
click at [291, 160] on div "Ingrediente * Cantidad * Unidad * Desperdicio * .a-a{fill:#347362;}.b-a{fill:#f…" at bounding box center [399, 124] width 535 height 216
drag, startPoint x: 317, startPoint y: 130, endPoint x: 303, endPoint y: 132, distance: 14.5
click at [303, 132] on input "100" at bounding box center [332, 131] width 70 height 19
type input "50"
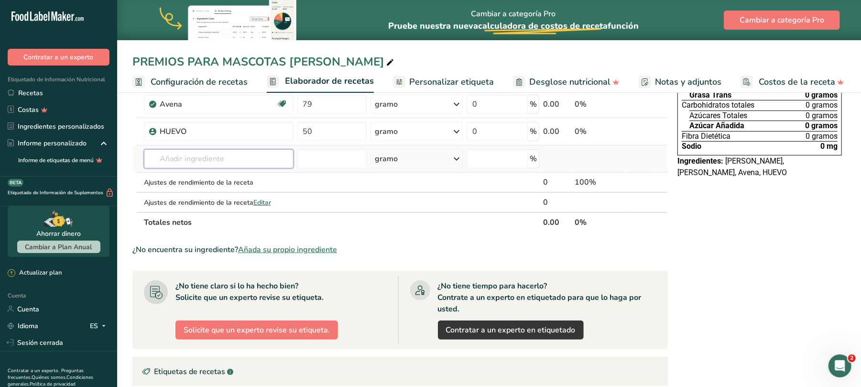
click at [199, 154] on input "text" at bounding box center [219, 158] width 150 height 19
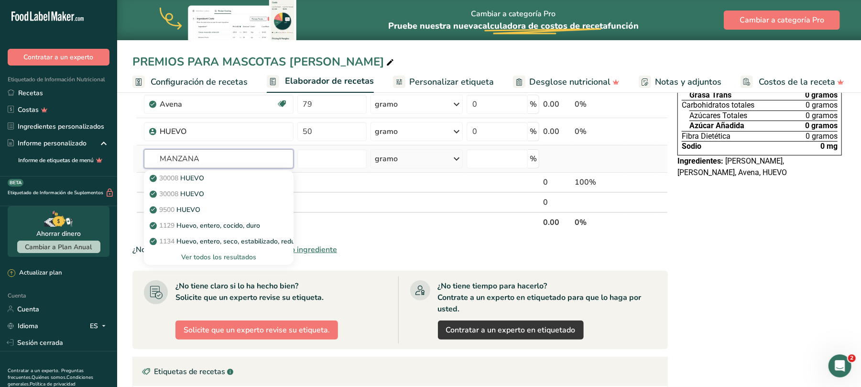
type input "MANZANA"
click at [216, 256] on font "Ver todos los resultados" at bounding box center [218, 256] width 75 height 9
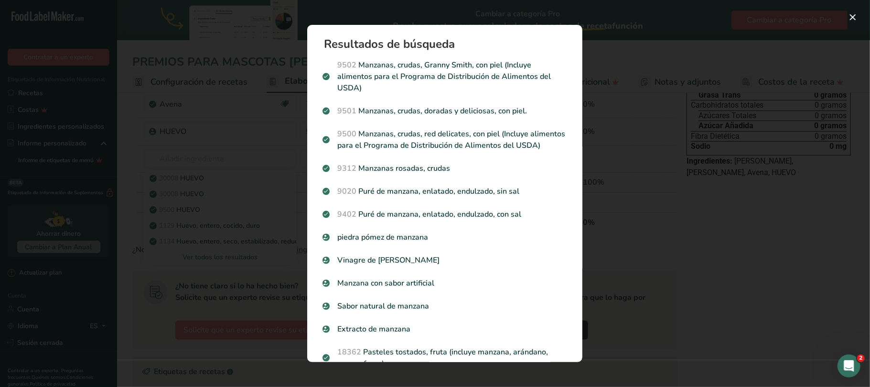
click at [284, 90] on div "Resultados de búsqueda modal" at bounding box center [435, 193] width 870 height 387
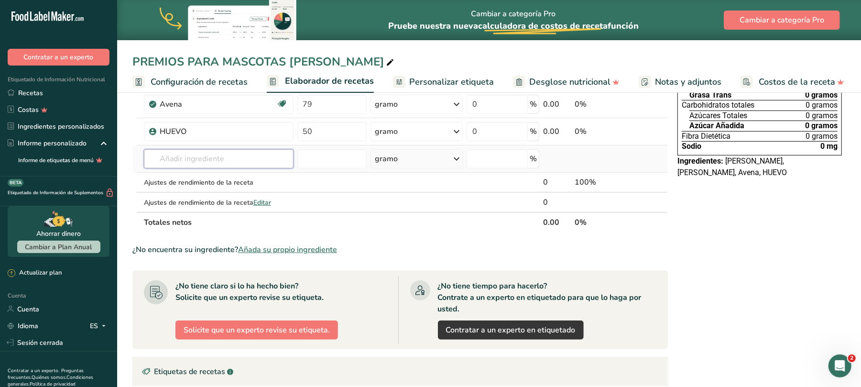
click at [213, 157] on input "text" at bounding box center [219, 158] width 150 height 19
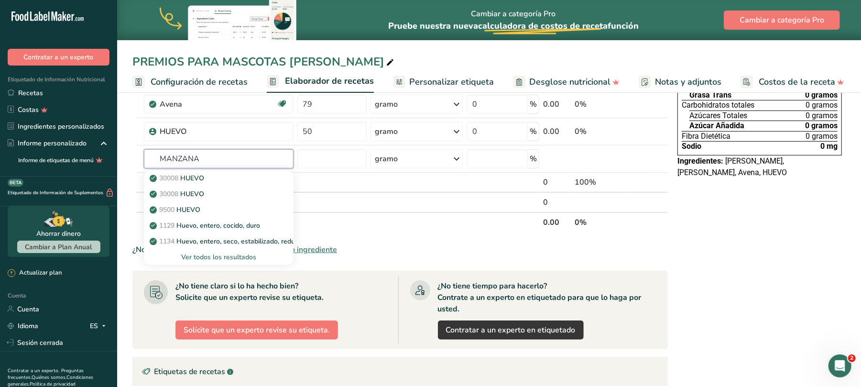
type input "MANZANA"
click at [372, 226] on th "Totales netos" at bounding box center [342, 222] width 400 height 20
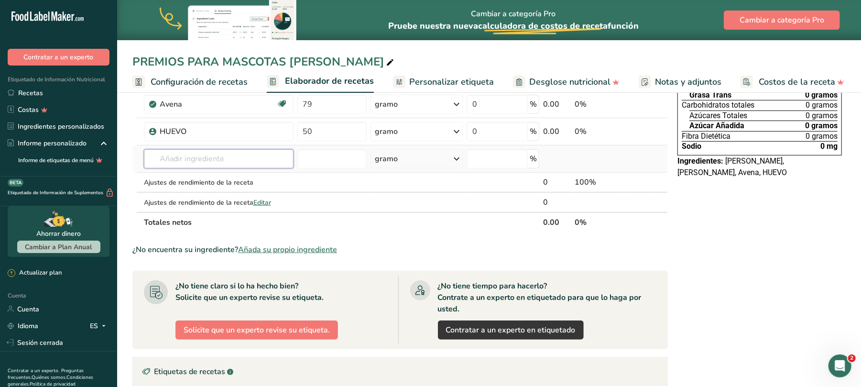
click at [276, 163] on input "text" at bounding box center [219, 158] width 150 height 19
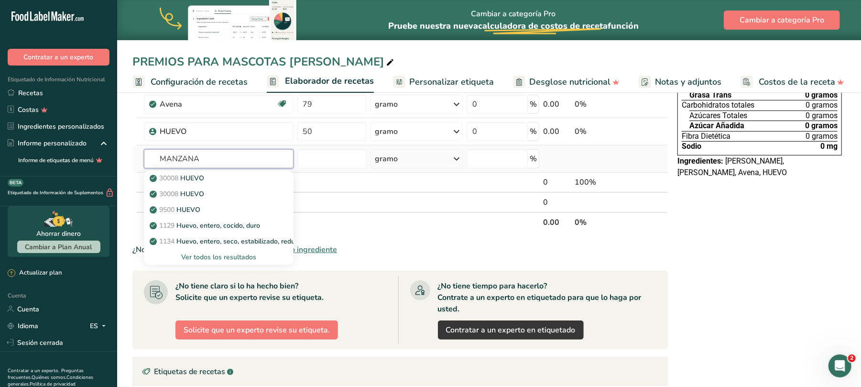
type input "MANZANA"
click at [236, 255] on font "Ver todos los resultados" at bounding box center [218, 256] width 75 height 9
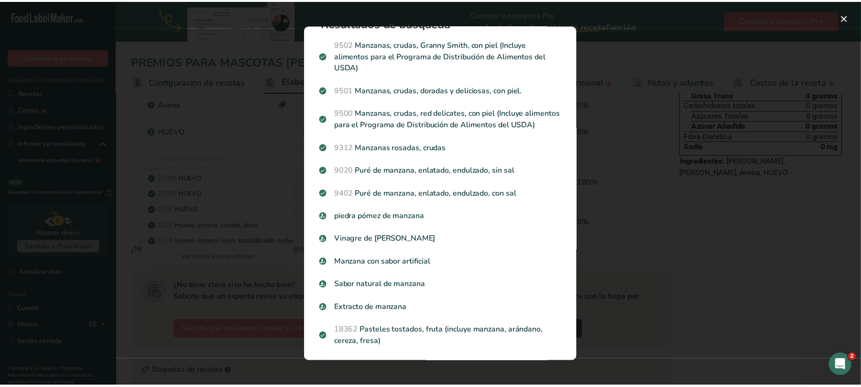
scroll to position [0, 0]
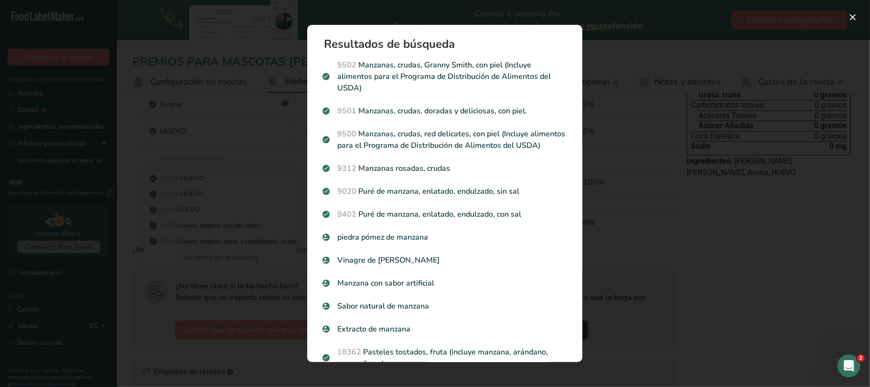
click at [610, 142] on div "Resultados de búsqueda modal" at bounding box center [435, 193] width 870 height 387
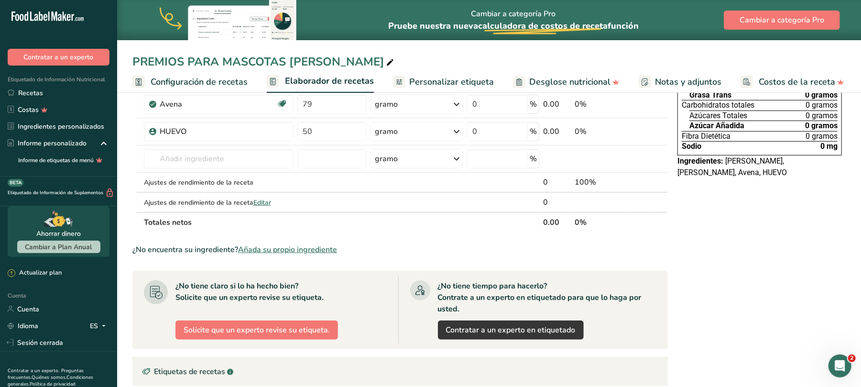
click at [291, 251] on font "Añada su propio ingrediente" at bounding box center [287, 249] width 99 height 11
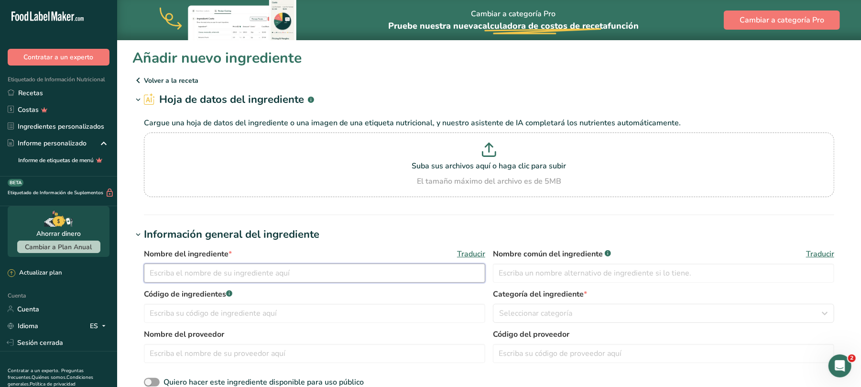
click at [238, 279] on input "text" at bounding box center [314, 272] width 341 height 19
type input "MANZANA"
type input "30010"
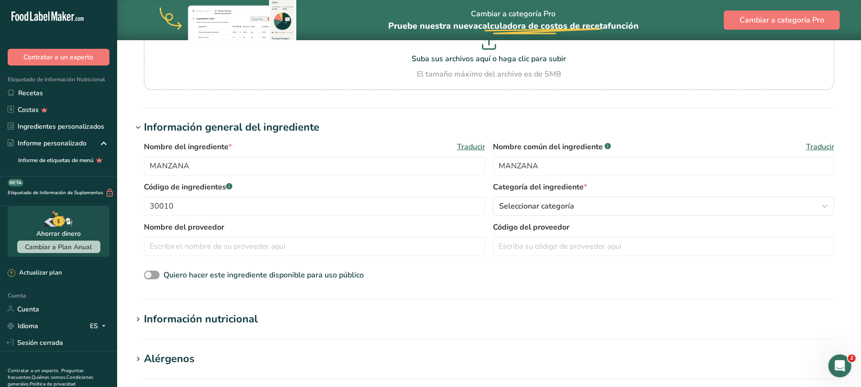
scroll to position [127, 0]
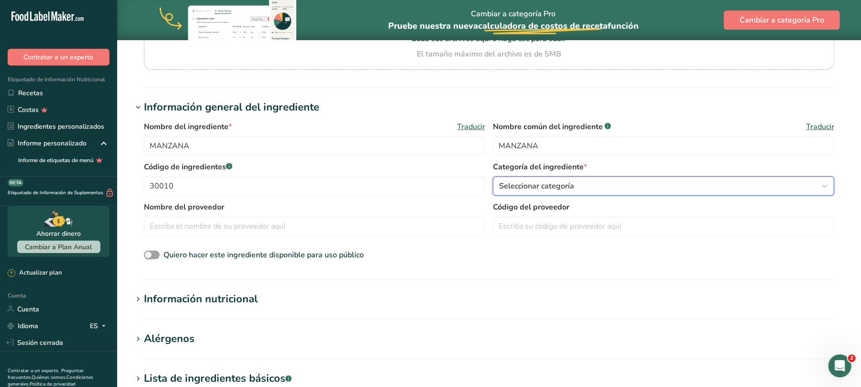
click at [826, 181] on icon "button" at bounding box center [824, 185] width 11 height 17
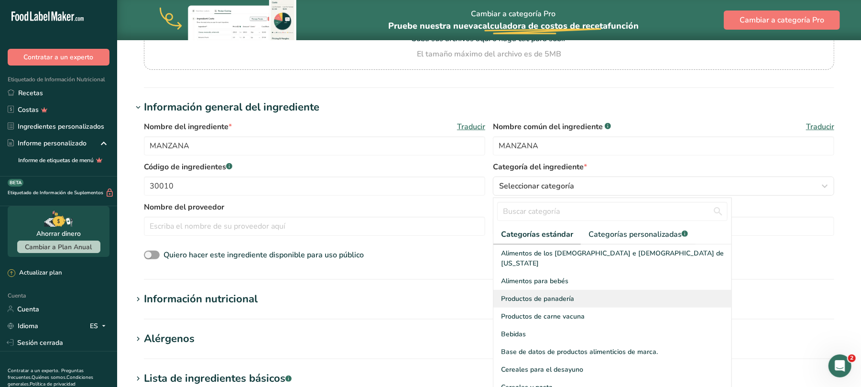
click at [585, 290] on div "Productos de panadería" at bounding box center [612, 299] width 238 height 18
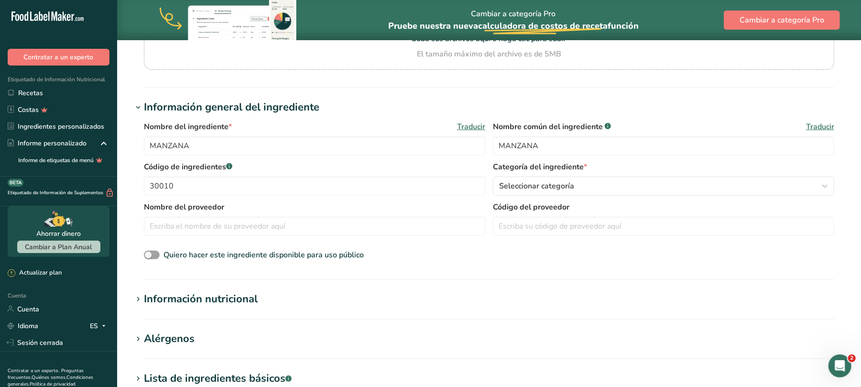
click at [149, 252] on span at bounding box center [152, 254] width 16 height 9
click at [149, 252] on input "Quiero hacer este ingrediente disponible para uso público" at bounding box center [147, 255] width 6 height 6
checkbox input "true"
click at [194, 295] on font "Información nutricional" at bounding box center [201, 299] width 114 height 14
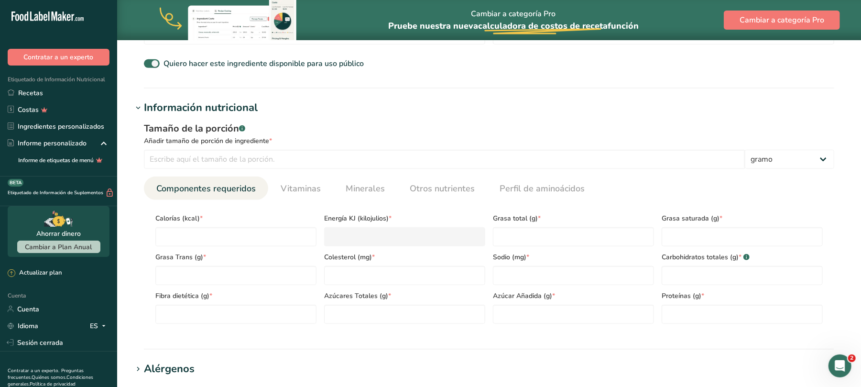
scroll to position [255, 0]
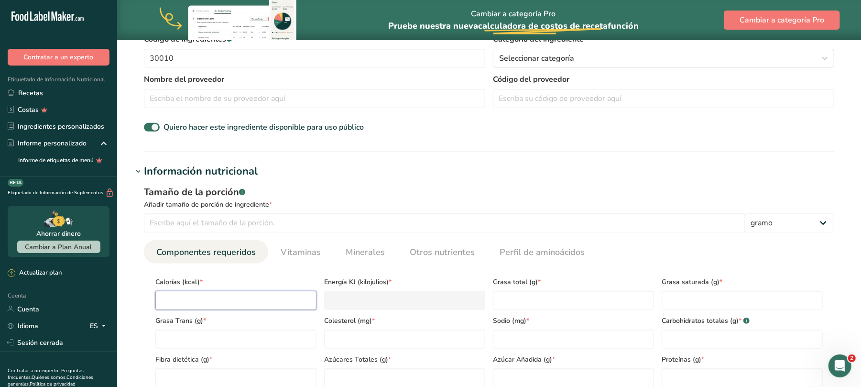
click at [202, 291] on input "number" at bounding box center [235, 300] width 161 height 19
type input "9"
type KJ "37.7"
type input "95"
type KJ "397.5"
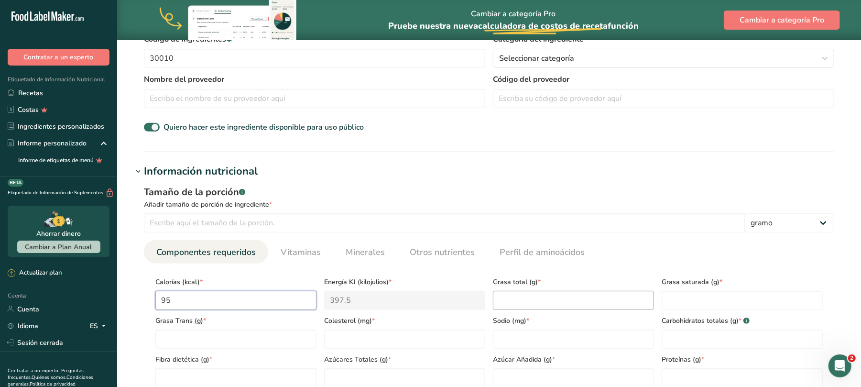
type input "95"
click at [562, 295] on Fat "number" at bounding box center [573, 300] width 161 height 19
type Fat "0.3"
click at [688, 331] on Carbohydrates "number" at bounding box center [741, 338] width 161 height 19
type Carbohydrates "25"
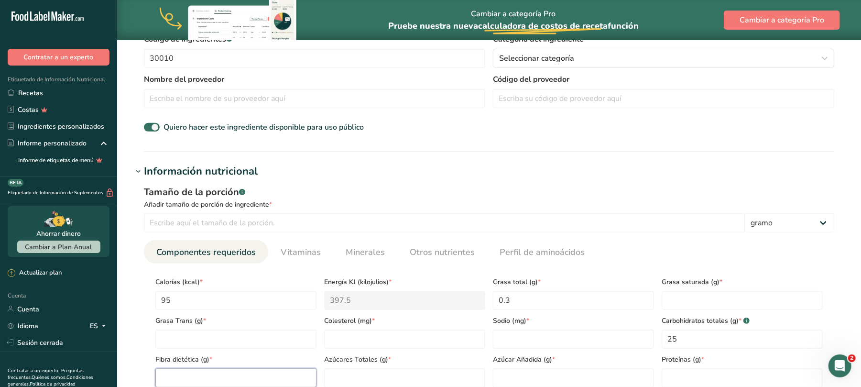
click at [234, 373] on Fiber "number" at bounding box center [235, 377] width 161 height 19
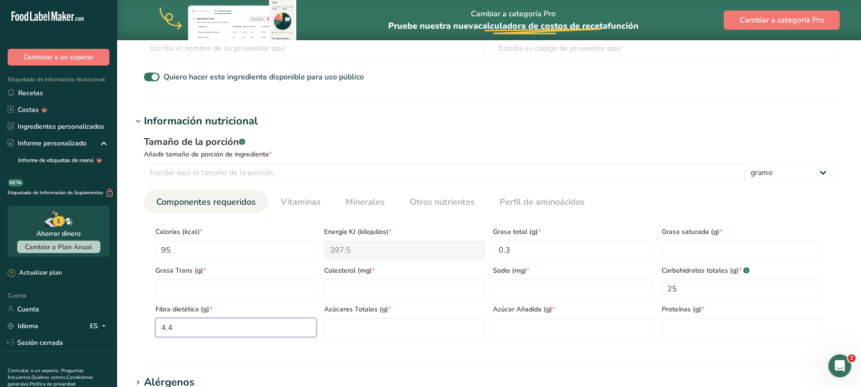
scroll to position [382, 0]
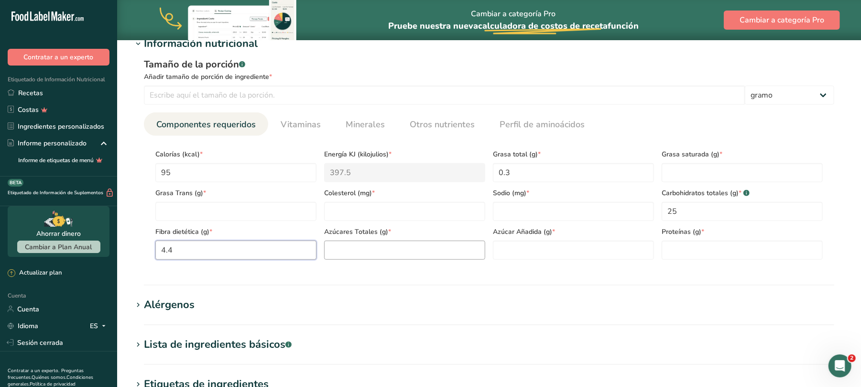
type Fiber "4.4"
click at [408, 251] on Sugars "number" at bounding box center [404, 249] width 161 height 19
type Sugars "10"
click at [698, 249] on input "number" at bounding box center [741, 249] width 161 height 19
type input "0.5"
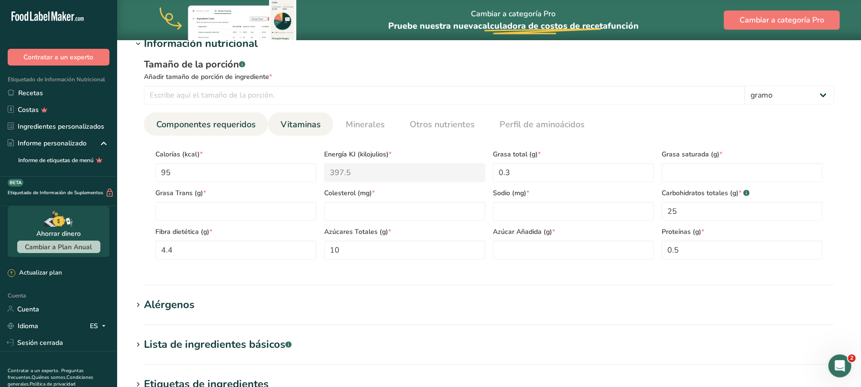
click at [304, 121] on font "Vitaminas" at bounding box center [301, 124] width 40 height 11
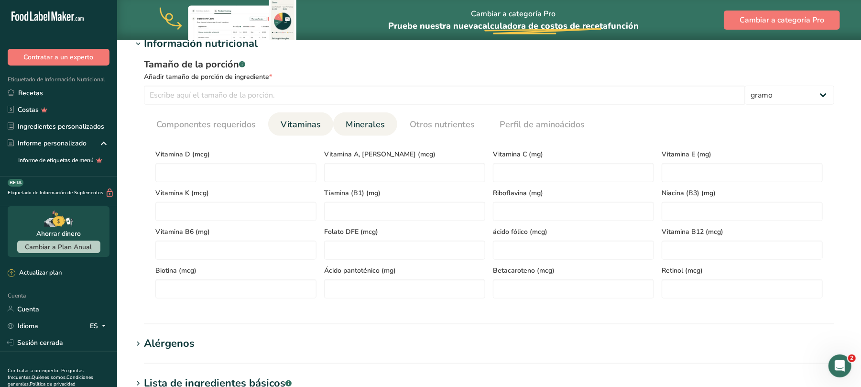
click at [379, 128] on font "Minerales" at bounding box center [365, 124] width 39 height 11
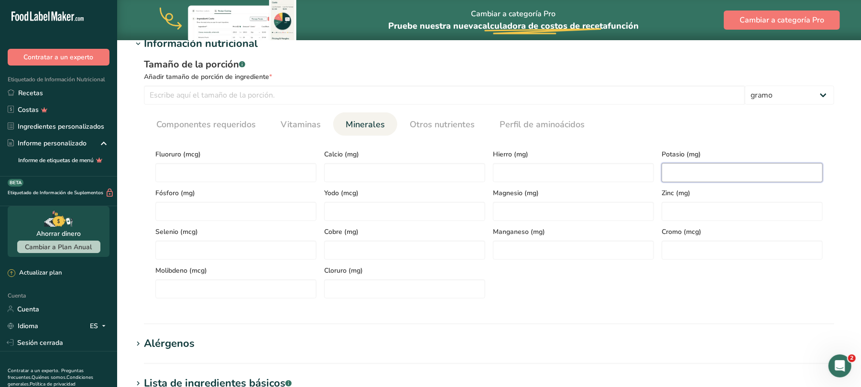
click at [667, 168] on input "number" at bounding box center [741, 172] width 161 height 19
type input "195"
click at [314, 125] on font "Vitaminas" at bounding box center [301, 124] width 40 height 11
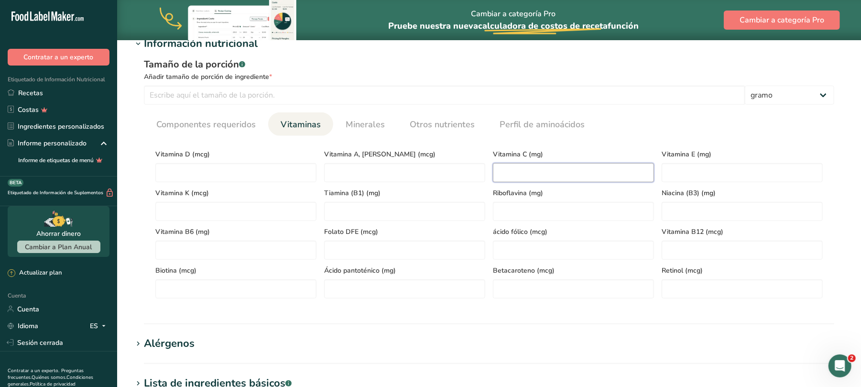
click at [551, 176] on C "number" at bounding box center [573, 172] width 161 height 19
type C "8.4"
click at [253, 124] on font "Componentes requeridos" at bounding box center [205, 124] width 99 height 11
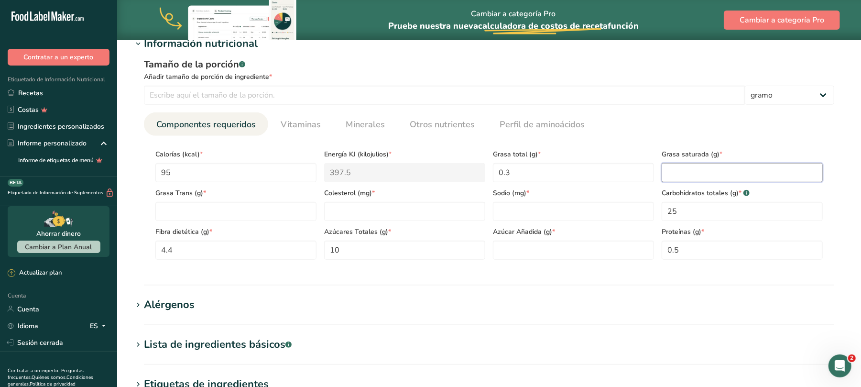
click at [677, 173] on Fat "number" at bounding box center [741, 172] width 161 height 19
type Fat "0"
type input "0"
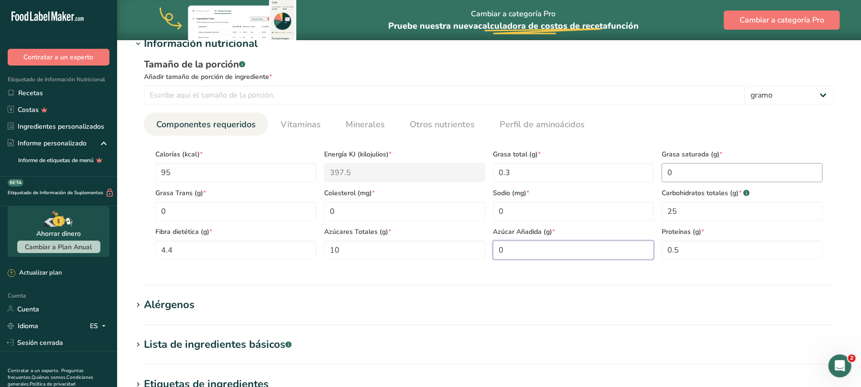
type Sugars "0"
click at [403, 97] on input "number" at bounding box center [444, 95] width 601 height 19
type input "100"
click at [400, 280] on section "Información nutricional Tamaño de la porción .a-a{fill:#347362;}.b-a{fill:#fff;…" at bounding box center [488, 160] width 713 height 249
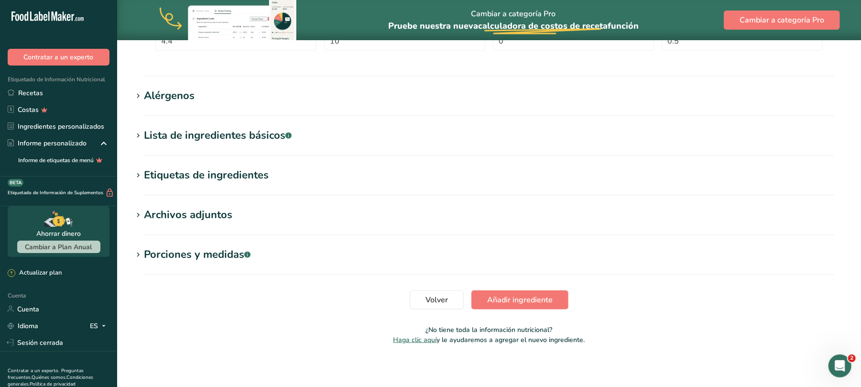
scroll to position [595, 0]
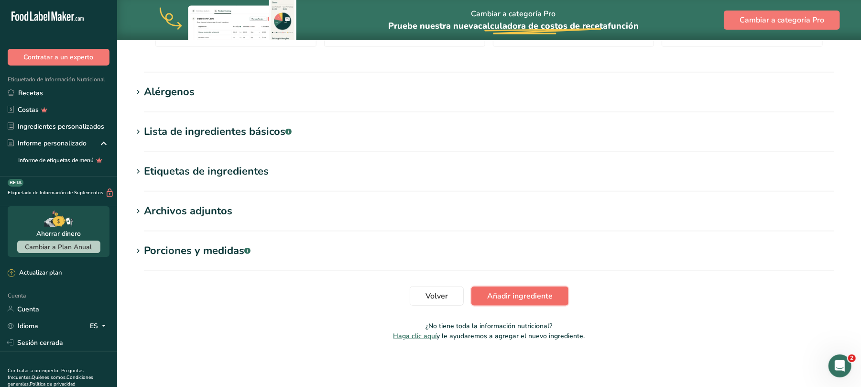
click at [507, 303] on button "Añadir ingrediente" at bounding box center [519, 295] width 97 height 19
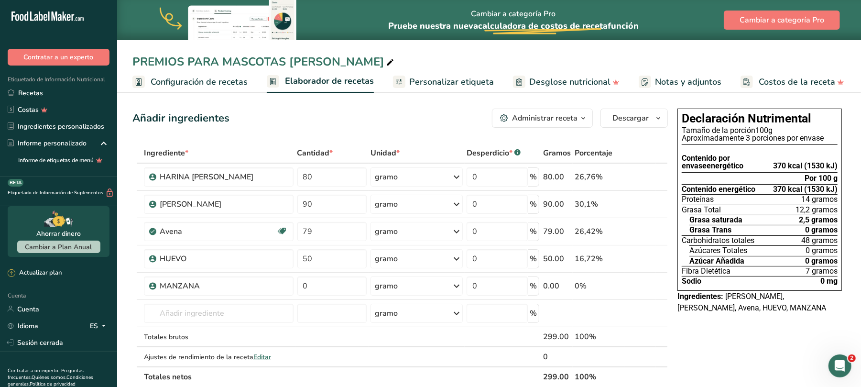
click at [455, 81] on font "Personalizar etiqueta" at bounding box center [451, 81] width 85 height 11
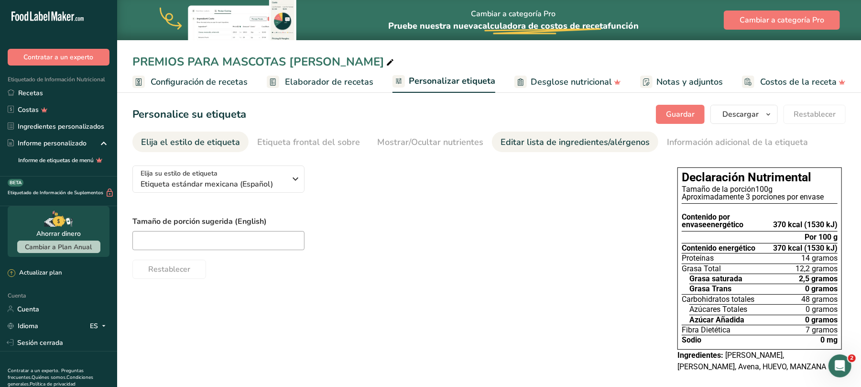
click at [556, 146] on font "Editar lista de ingredientes/alérgenos" at bounding box center [574, 141] width 149 height 11
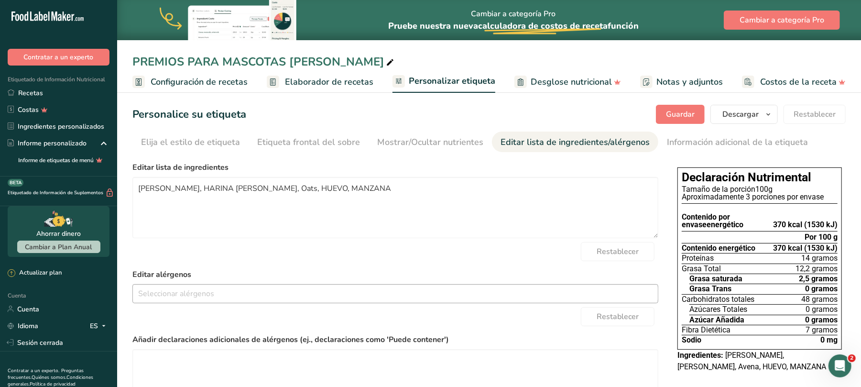
click at [226, 293] on input "text" at bounding box center [395, 293] width 525 height 15
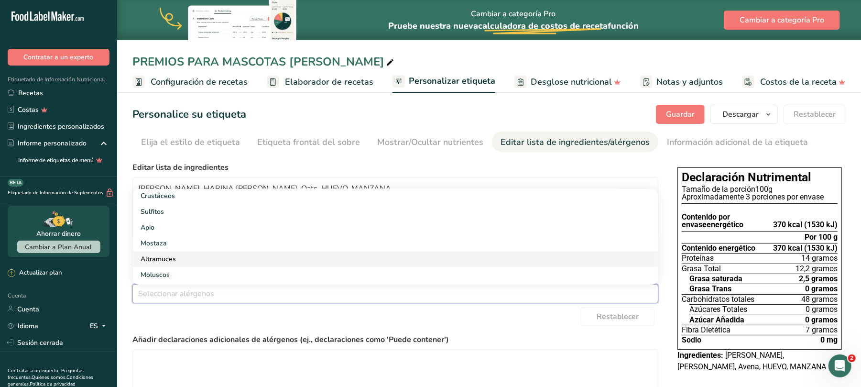
scroll to position [191, 0]
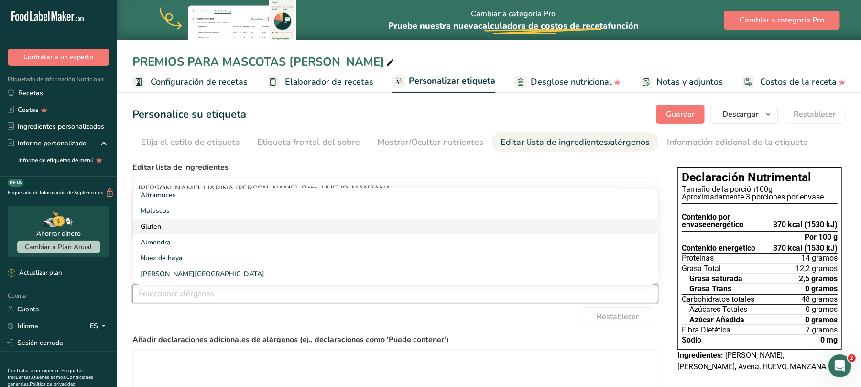
click at [173, 224] on link "Gluten" at bounding box center [395, 226] width 525 height 16
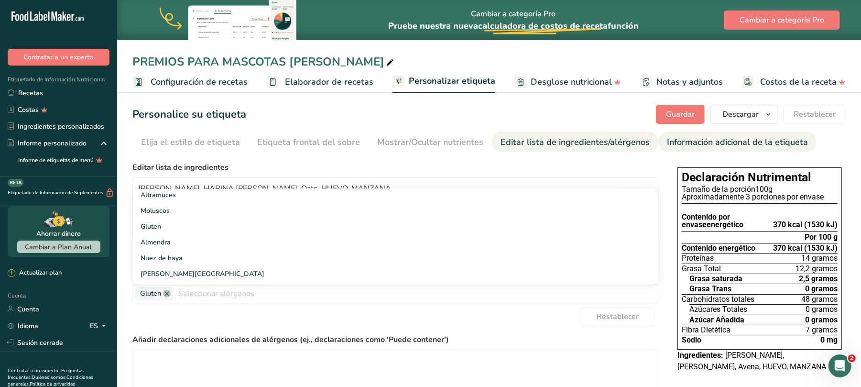
click at [698, 136] on font "Información adicional de la etiqueta" at bounding box center [737, 141] width 141 height 11
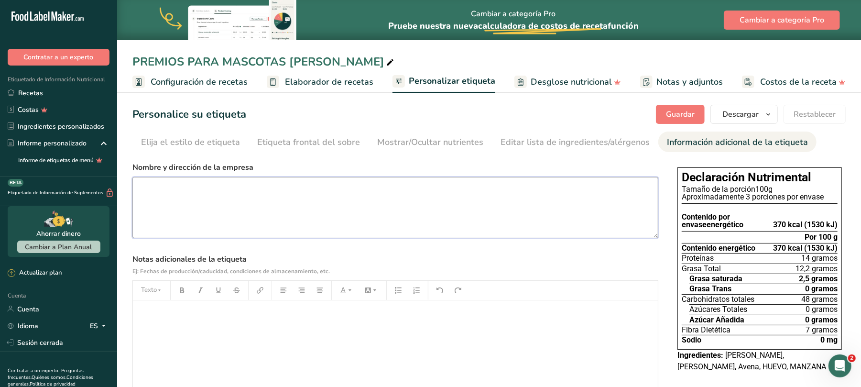
click at [267, 188] on textarea at bounding box center [395, 207] width 526 height 61
click at [228, 188] on textarea at bounding box center [395, 207] width 526 height 61
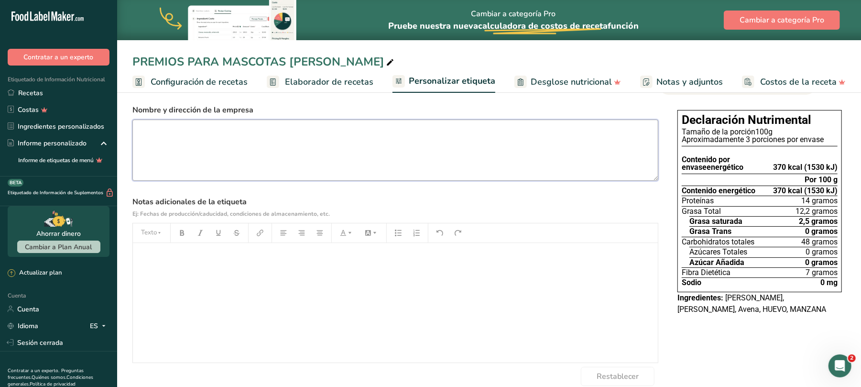
scroll to position [72, 0]
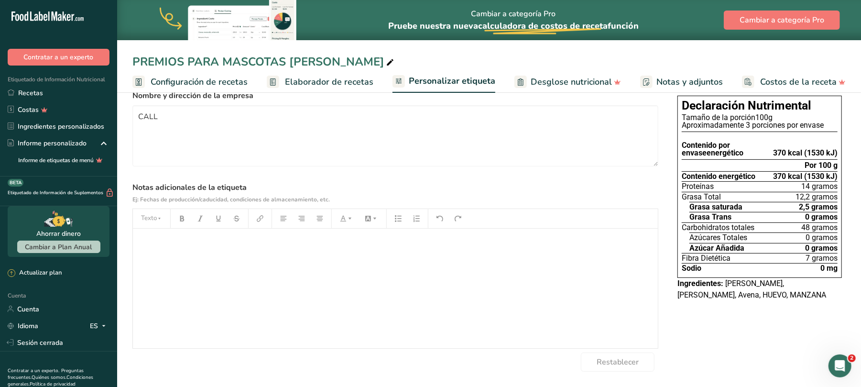
click at [692, 80] on font "Notas y adjuntos" at bounding box center [689, 81] width 66 height 11
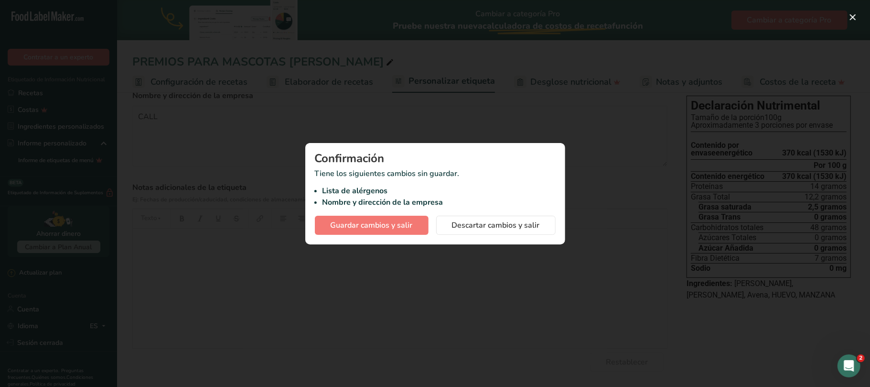
click at [360, 274] on div at bounding box center [435, 193] width 870 height 387
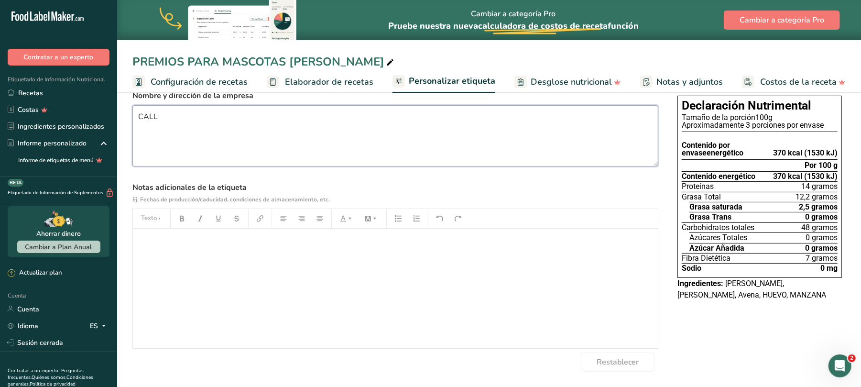
click at [194, 121] on textarea "CALL" at bounding box center [395, 135] width 526 height 61
type textarea "C"
type textarea "Elaborado por JUAN FLORES ROMERO."
click at [137, 211] on button "Texto" at bounding box center [151, 218] width 29 height 15
click at [308, 117] on textarea "Elaborado por JUAN FLORES ROMERO." at bounding box center [395, 135] width 526 height 61
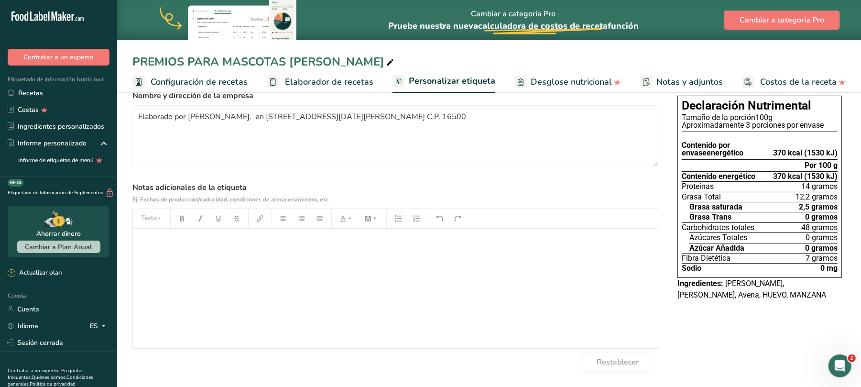
click at [214, 249] on div "﻿" at bounding box center [395, 287] width 525 height 119
click at [215, 247] on p "Fechas de caducidad" at bounding box center [395, 241] width 515 height 11
click at [154, 243] on font "y las Fechas de Caducidad" at bounding box center [183, 241] width 90 height 9
click at [165, 241] on font "Echas de Caduci" at bounding box center [166, 241] width 56 height 9
click at [596, 115] on textarea "Elaborado por JUAN FLORES ROMERO. en calle 20 de noviembre #21, Santa cruz Acal…" at bounding box center [395, 135] width 526 height 61
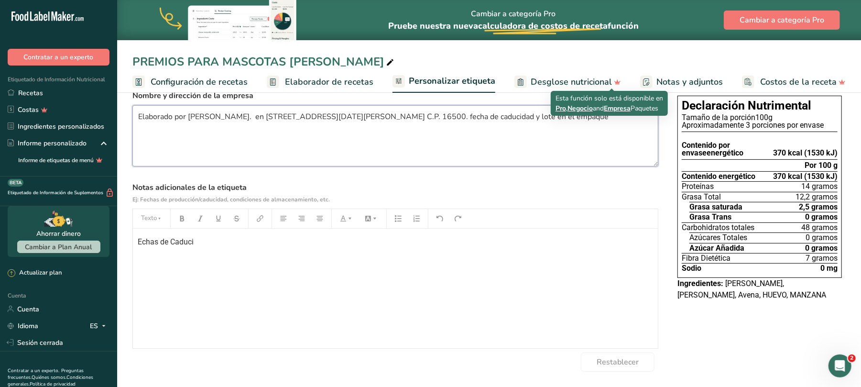
click at [561, 117] on textarea "Elaborado por JUAN FLORES ROMERO. en calle 20 de noviembre #21, Santa cruz Acal…" at bounding box center [395, 135] width 526 height 61
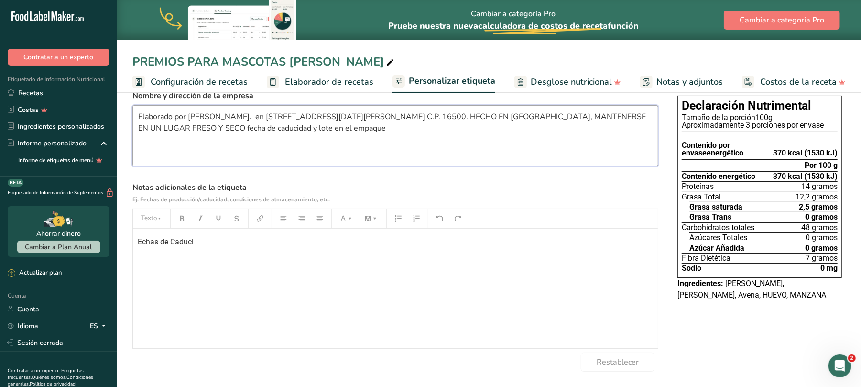
drag, startPoint x: 299, startPoint y: 129, endPoint x: 447, endPoint y: 129, distance: 148.1
click at [447, 129] on textarea "Elaborado por JUAN FLORES ROMERO. en calle 20 de noviembre #21, Santa cruz Acal…" at bounding box center [395, 135] width 526 height 61
click at [639, 114] on textarea "Elaborado por JUAN FLORES ROMERO. en calle 20 de noviembre #21, Santa cruz Acal…" at bounding box center [395, 135] width 526 height 61
paste textarea "fecha de caducidad y lote en el empaque"
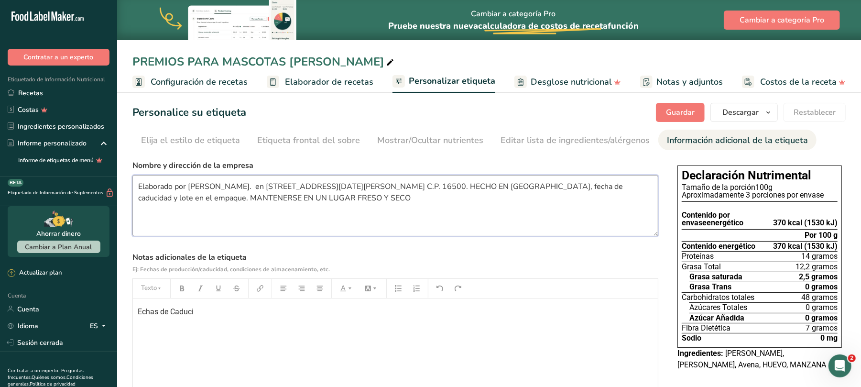
scroll to position [0, 0]
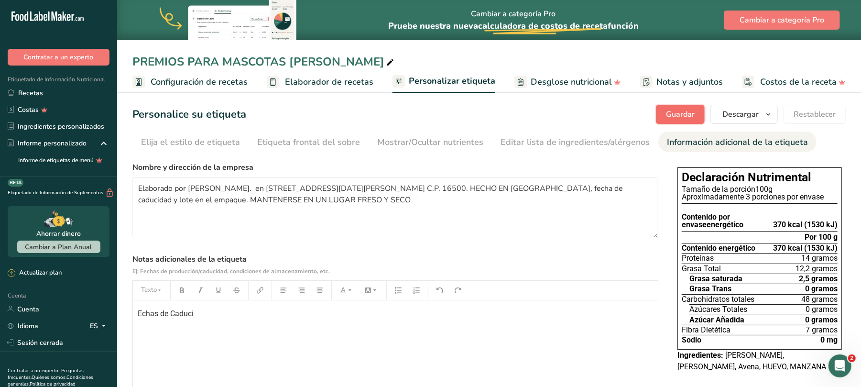
click at [681, 108] on span "Guardar" at bounding box center [680, 113] width 29 height 11
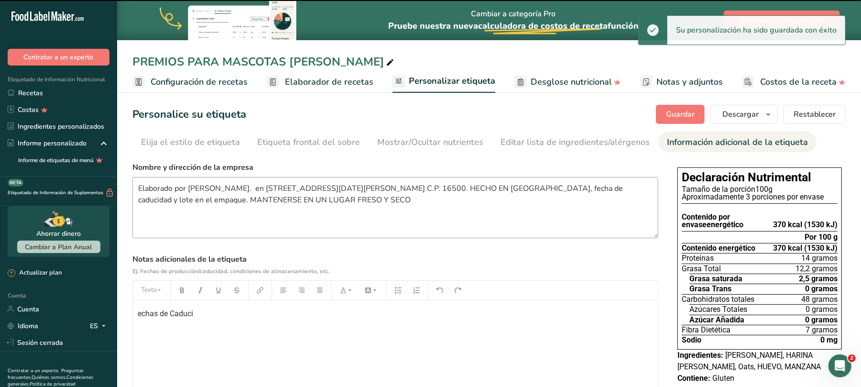
type textarea "Elaborado por JUAN FLORES ROMERO. en calle 20 de noviembre #21, Santa cruz Acal…"
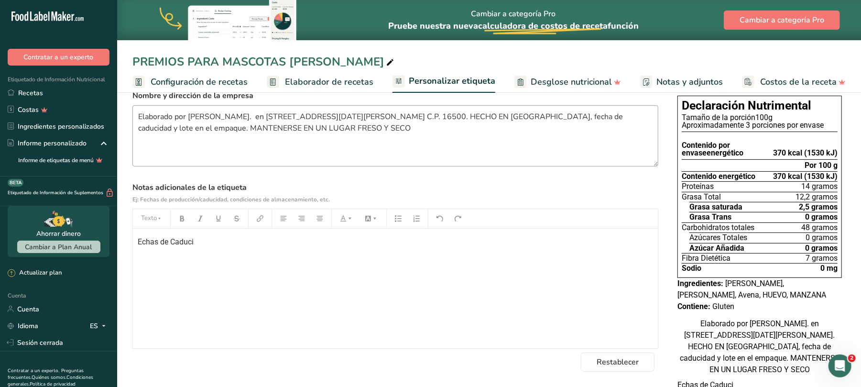
scroll to position [127, 0]
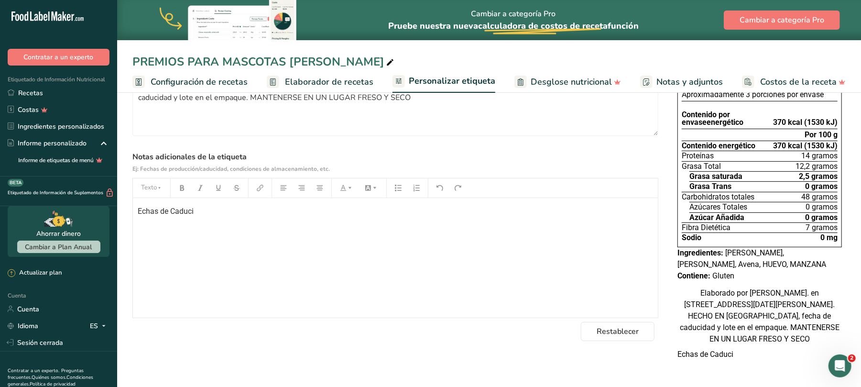
click at [675, 79] on font "Notas y adjuntos" at bounding box center [689, 81] width 66 height 11
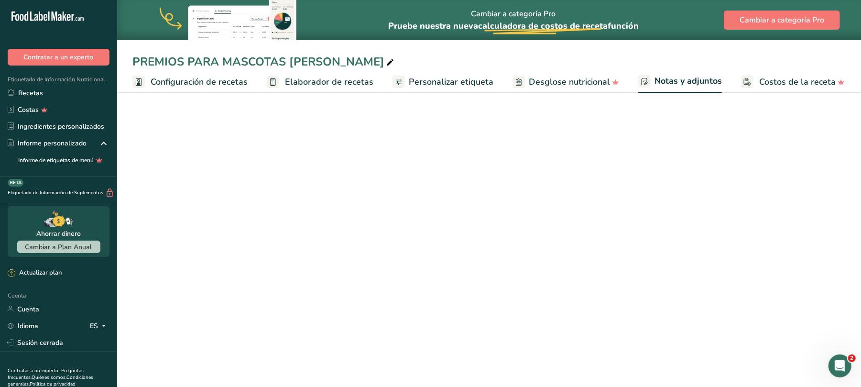
scroll to position [28, 0]
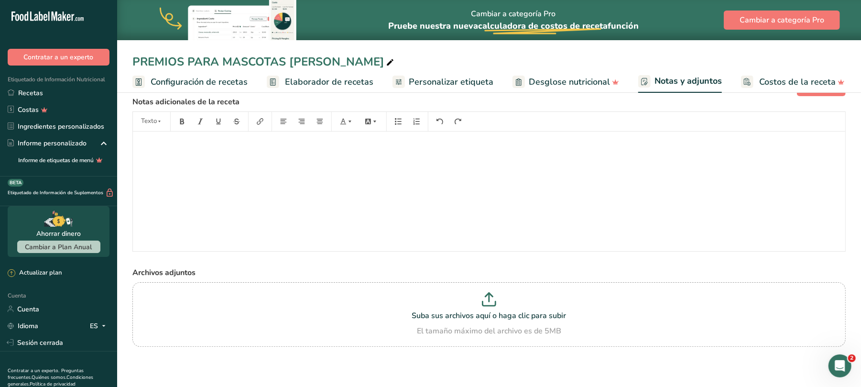
click at [461, 85] on font "Personalizar etiqueta" at bounding box center [451, 81] width 85 height 11
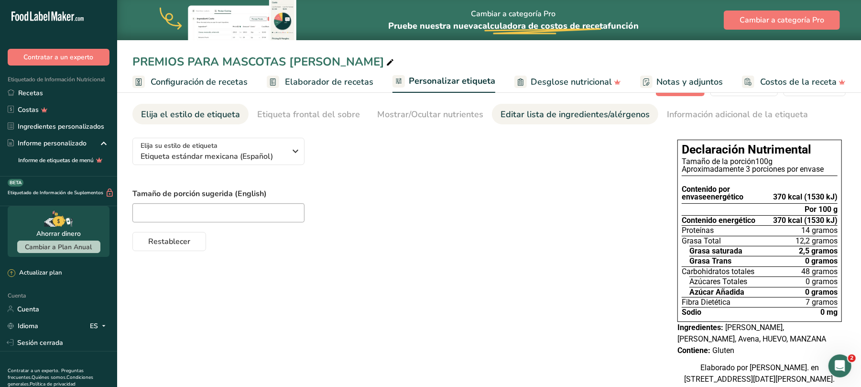
click at [501, 116] on font "Editar lista de ingredientes/alérgenos" at bounding box center [574, 113] width 149 height 11
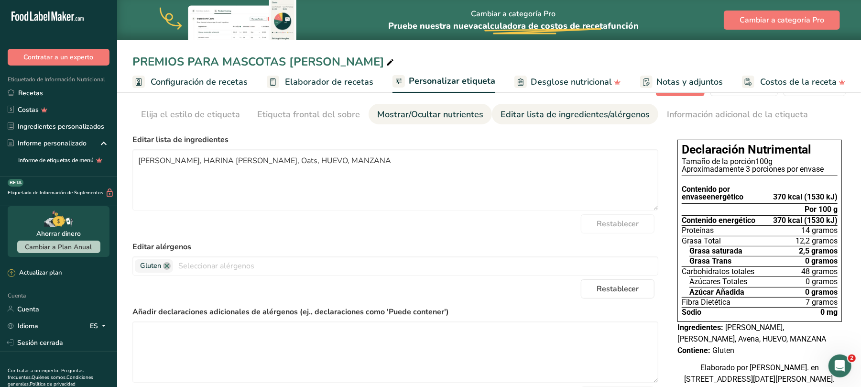
click at [447, 120] on div "Mostrar/Ocultar nutrientes" at bounding box center [430, 114] width 106 height 13
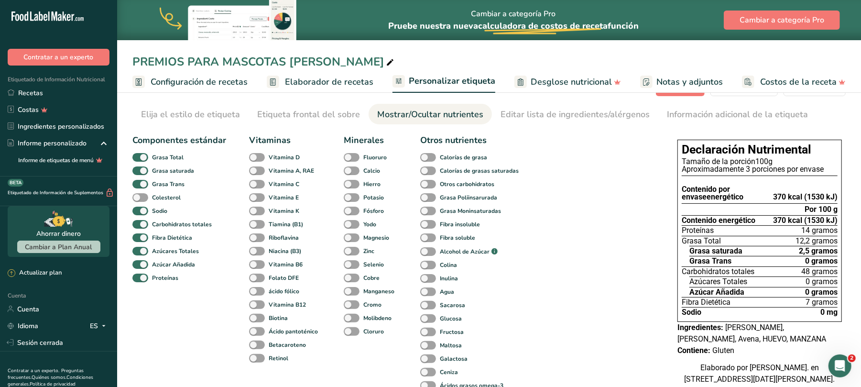
click at [447, 120] on div "Mostrar/Ocultar nutrientes" at bounding box center [430, 114] width 106 height 13
click at [719, 117] on font "Información adicional de la etiqueta" at bounding box center [737, 113] width 141 height 11
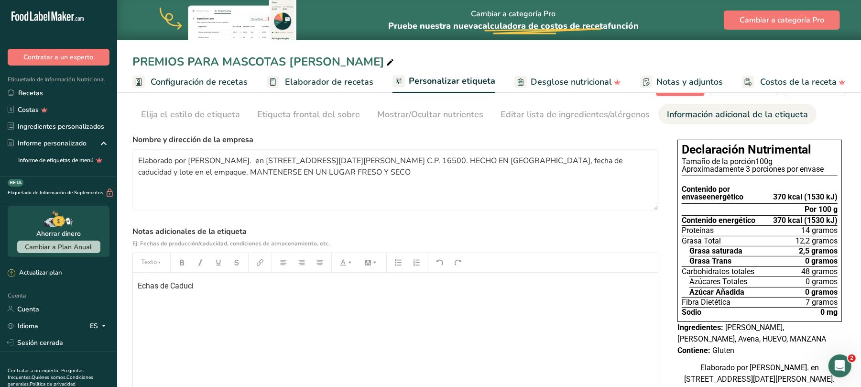
drag, startPoint x: 209, startPoint y: 291, endPoint x: 115, endPoint y: 285, distance: 94.8
click at [115, 285] on div ".a-20{fill:#fff;} Contratar a un experto Etiquetado de Información Nutricional …" at bounding box center [430, 216] width 861 height 489
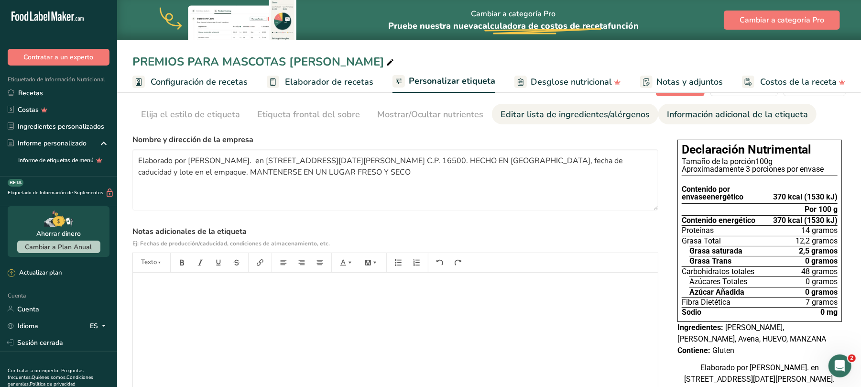
click at [580, 117] on font "Editar lista de ingredientes/alérgenos" at bounding box center [574, 113] width 149 height 11
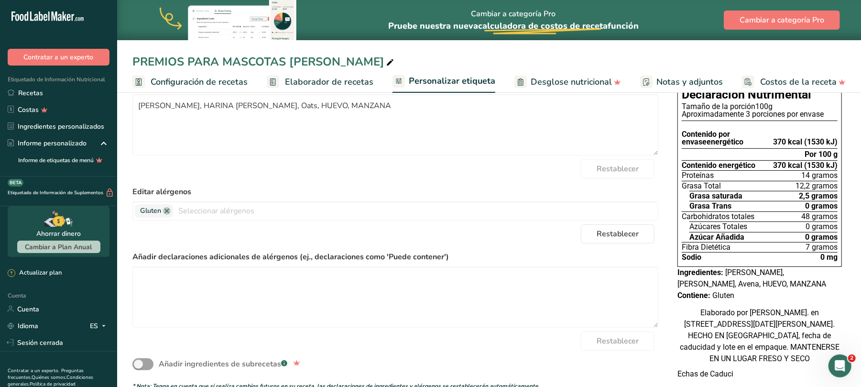
scroll to position [63, 0]
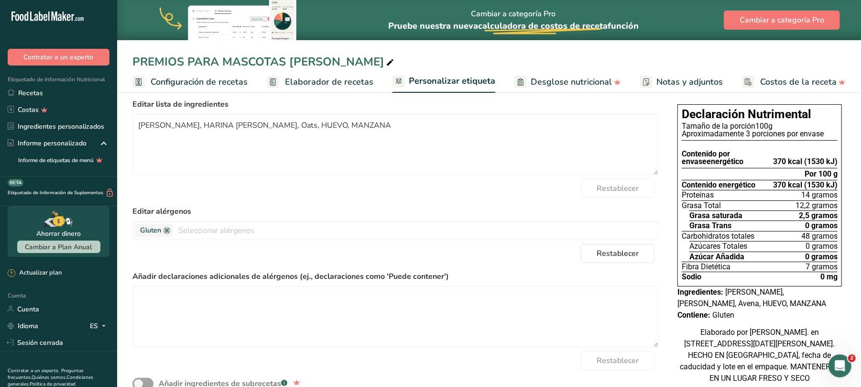
click at [423, 275] on font "Añadir declaraciones adicionales de alérgenos (ej., declaraciones como 'Puede c…" at bounding box center [290, 276] width 316 height 11
click at [350, 303] on textarea at bounding box center [395, 316] width 526 height 61
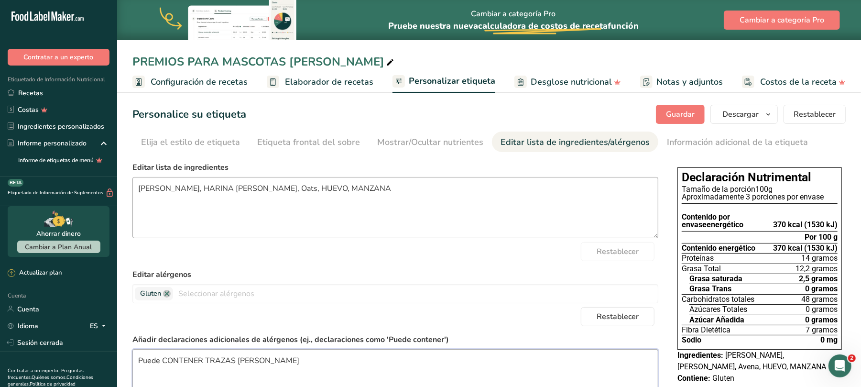
type textarea "Puede CONTENER TRAZAS DE NUEZ"
click at [693, 116] on font "Guardar" at bounding box center [680, 114] width 29 height 11
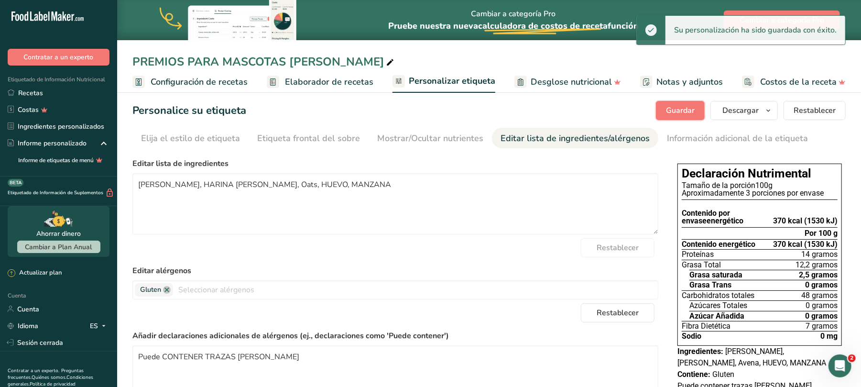
scroll to position [121, 0]
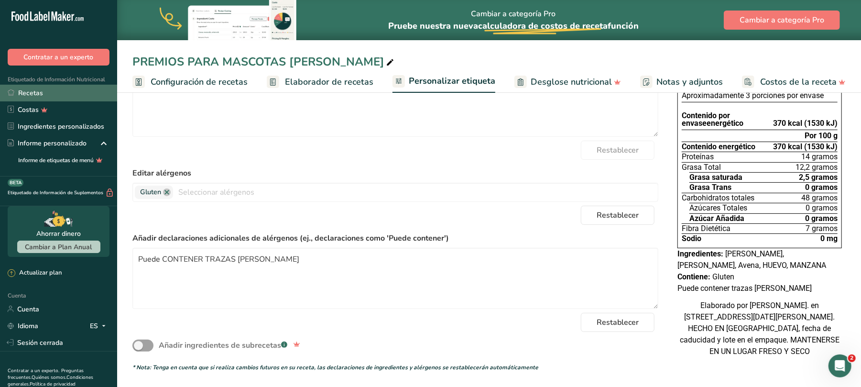
click at [31, 90] on font "Recetas" at bounding box center [30, 92] width 25 height 9
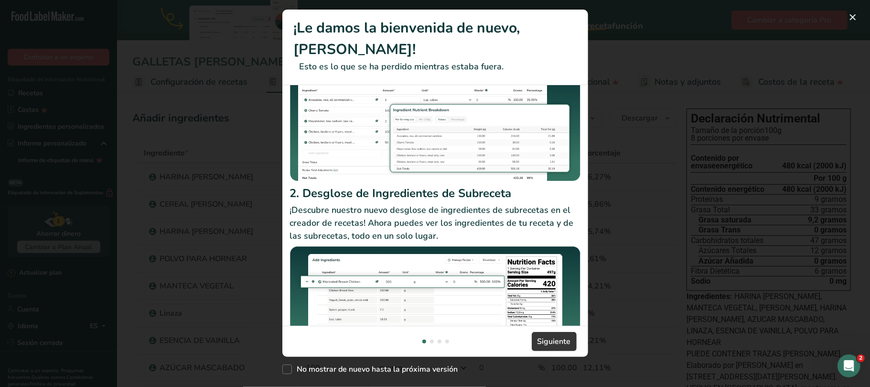
scroll to position [106, 0]
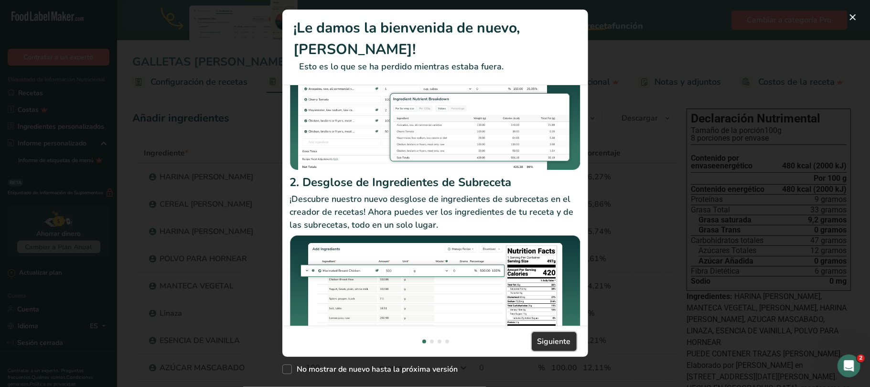
click at [566, 341] on font "Siguiente" at bounding box center [554, 341] width 33 height 11
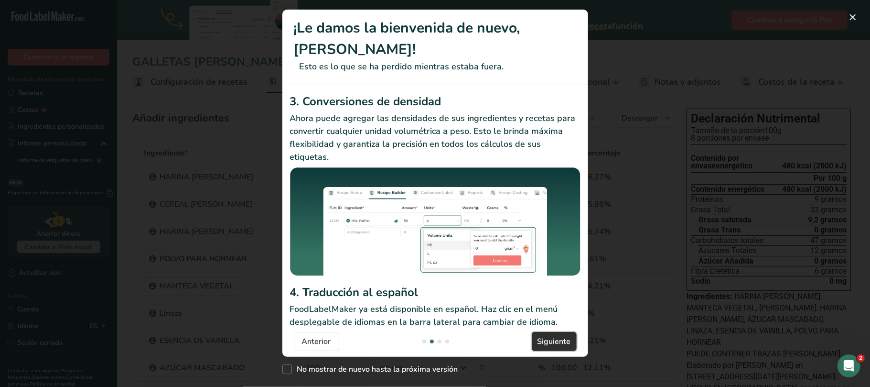
click at [566, 341] on font "Siguiente" at bounding box center [554, 341] width 33 height 11
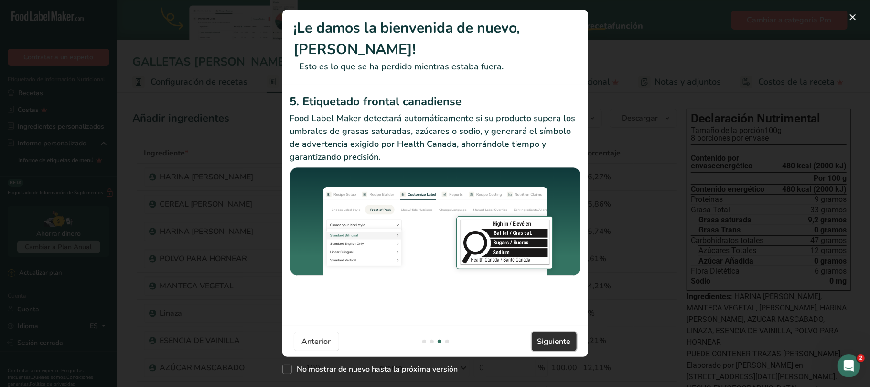
click at [566, 341] on font "Siguiente" at bounding box center [554, 341] width 33 height 11
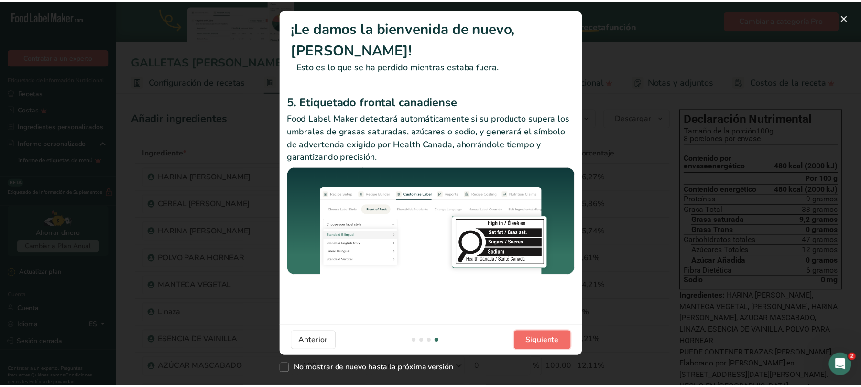
scroll to position [0, 918]
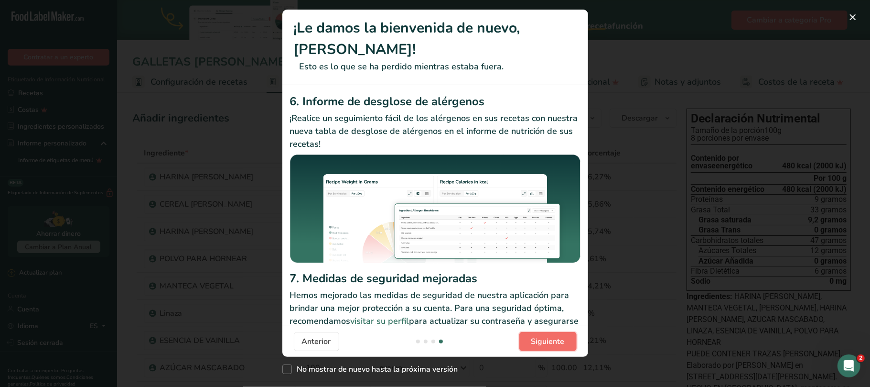
click at [566, 341] on button "Siguiente" at bounding box center [547, 341] width 57 height 19
